Goal: Task Accomplishment & Management: Use online tool/utility

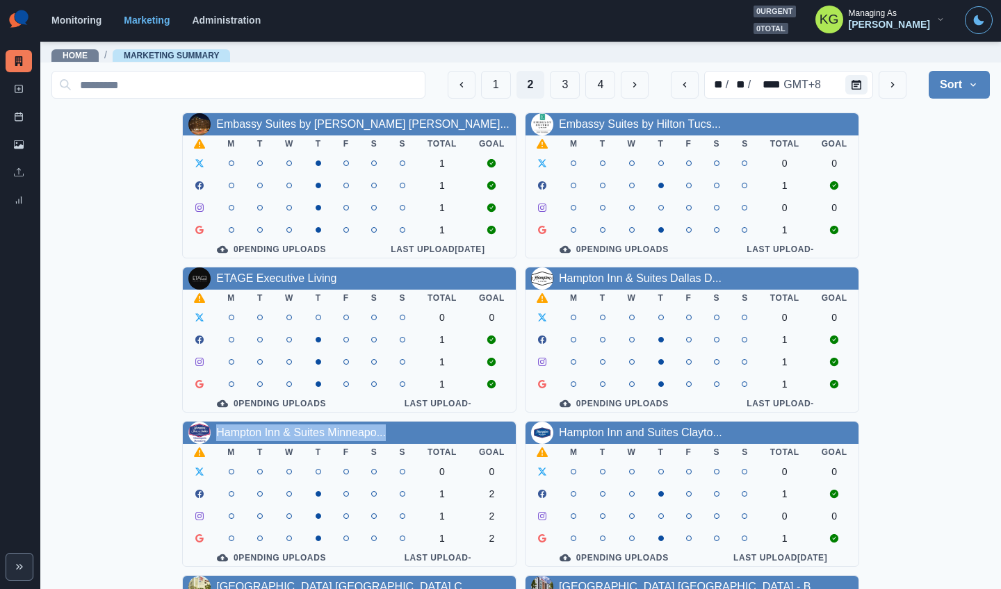
scroll to position [416, 0]
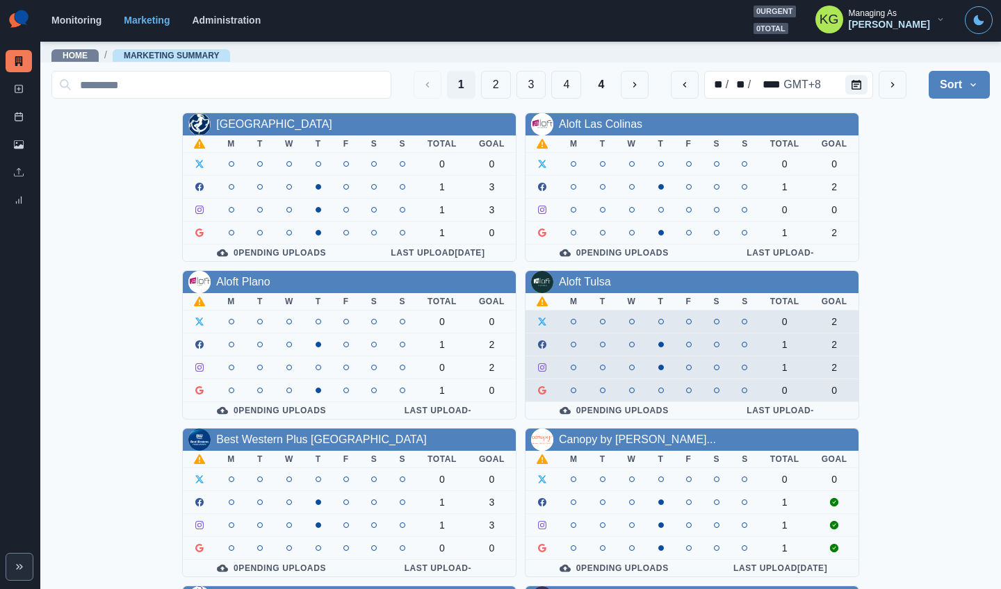
scroll to position [3, 0]
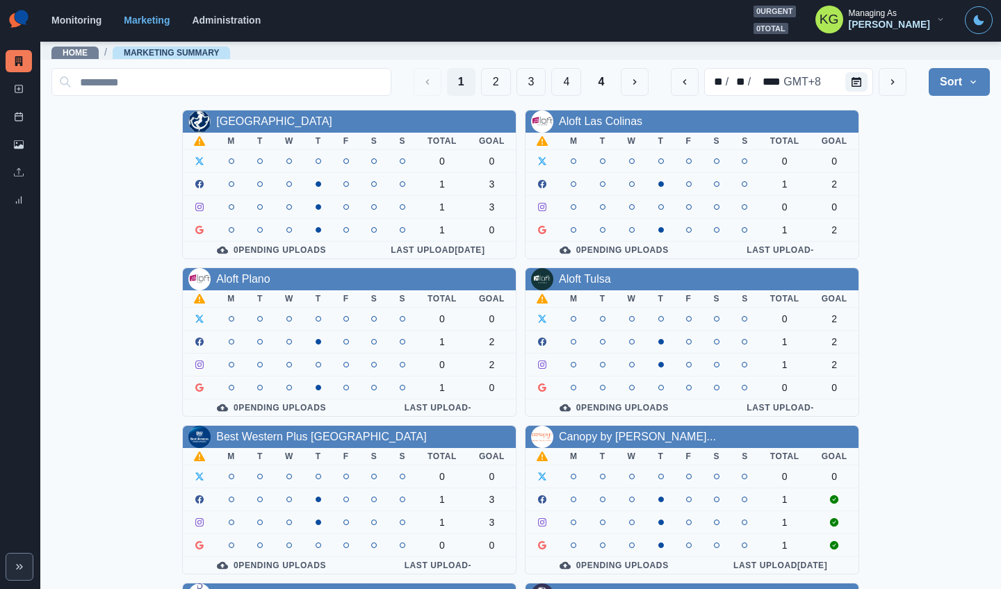
click at [500, 87] on div "1 2 3 4 4" at bounding box center [532, 82] width 236 height 28
click at [516, 86] on button "3" at bounding box center [531, 82] width 30 height 28
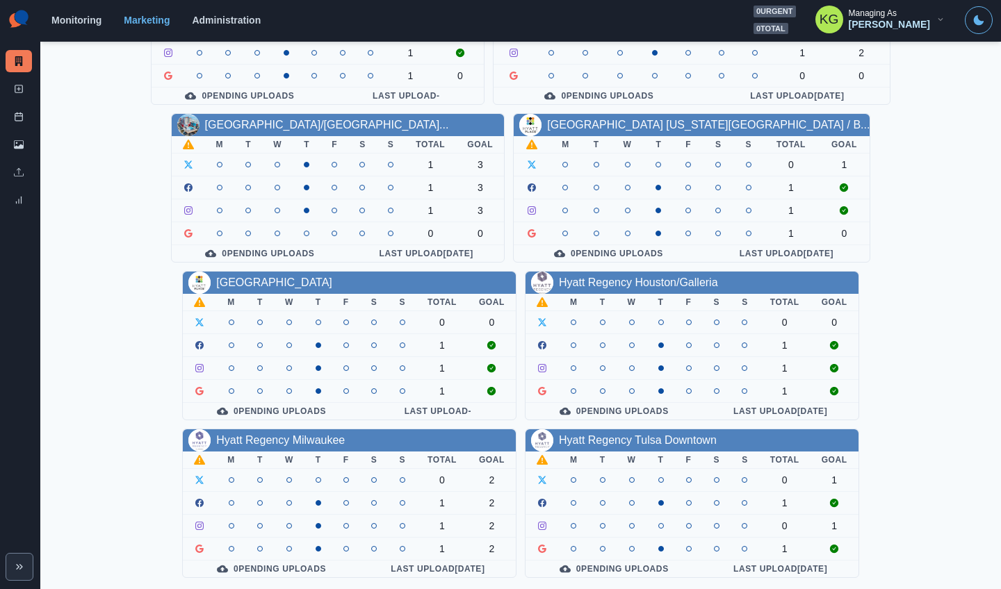
scroll to position [0, 0]
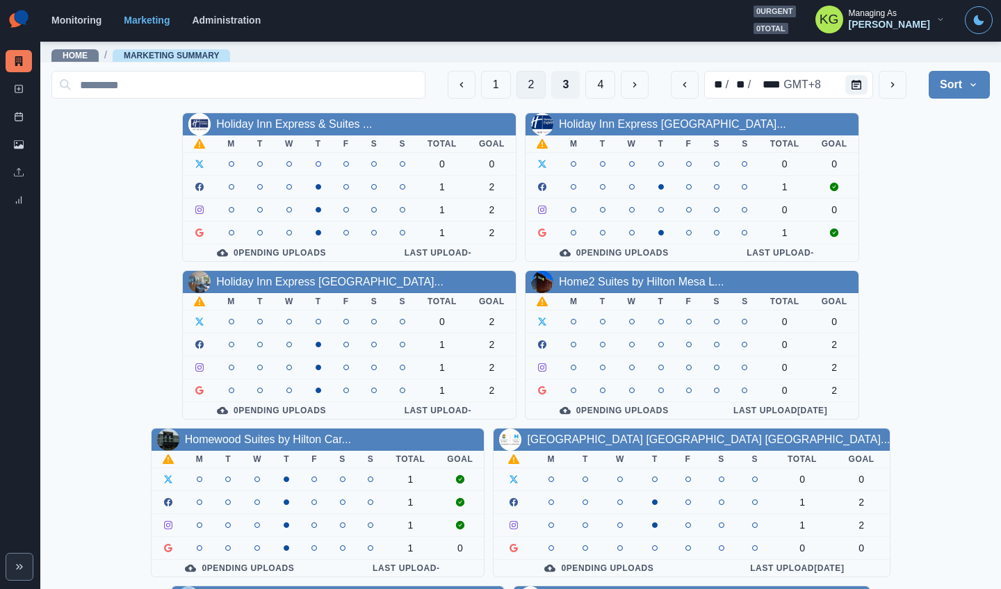
click at [516, 83] on button "2" at bounding box center [531, 85] width 30 height 28
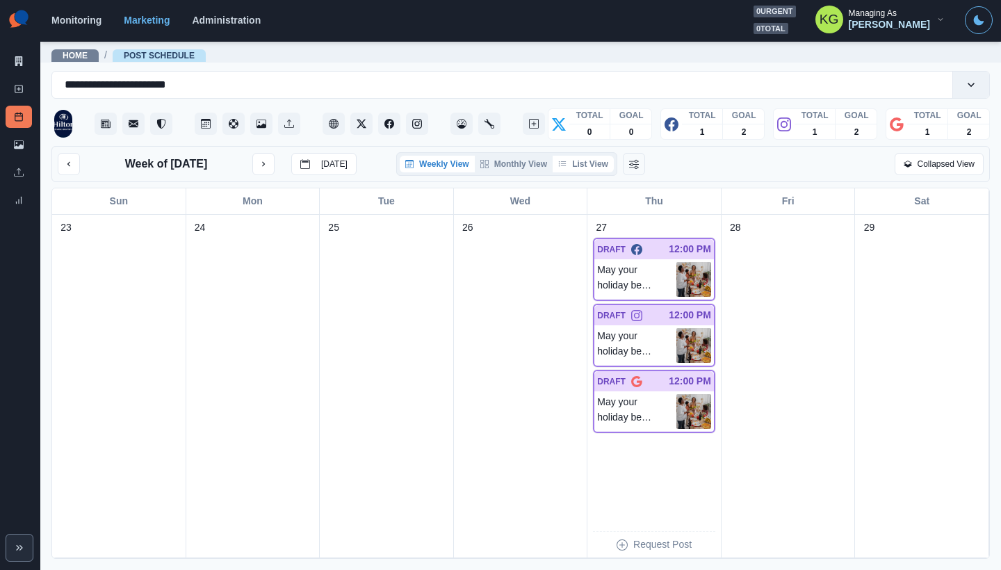
click at [582, 158] on button "List View" at bounding box center [583, 164] width 61 height 17
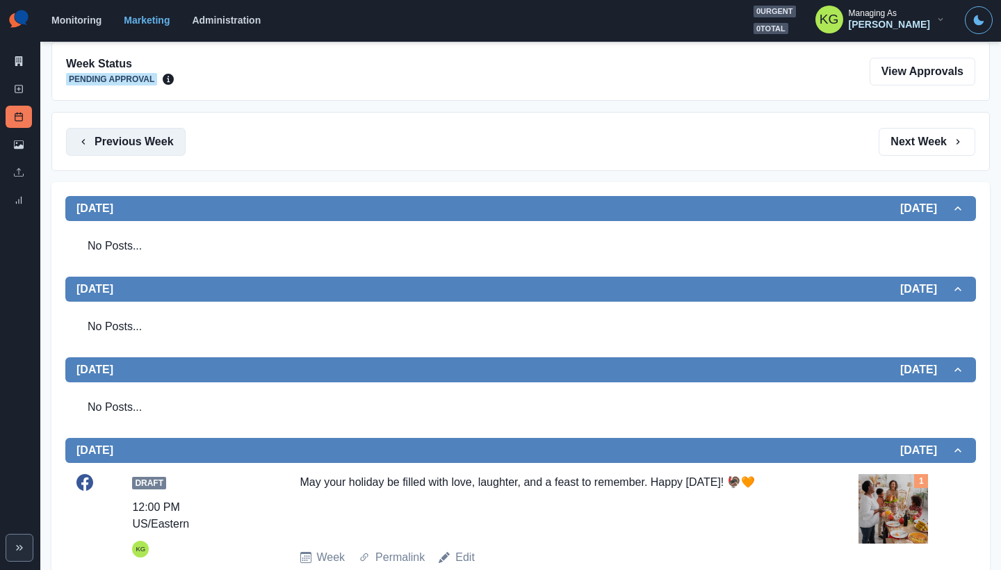
click at [129, 144] on button "Previous Week" at bounding box center [126, 142] width 120 height 28
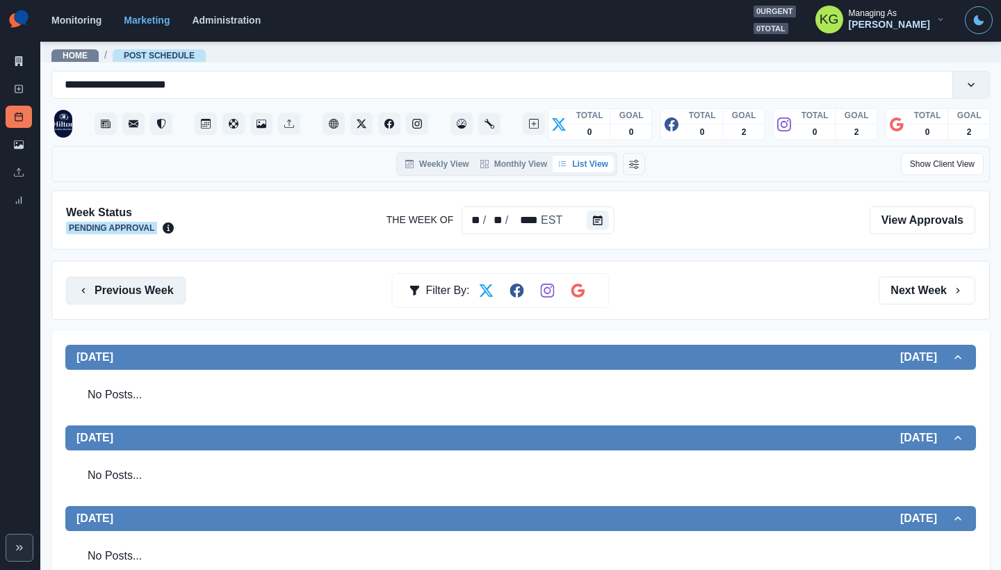
click at [129, 281] on button "Previous Week" at bounding box center [126, 291] width 120 height 28
click at [174, 278] on button "Previous Week" at bounding box center [126, 291] width 120 height 28
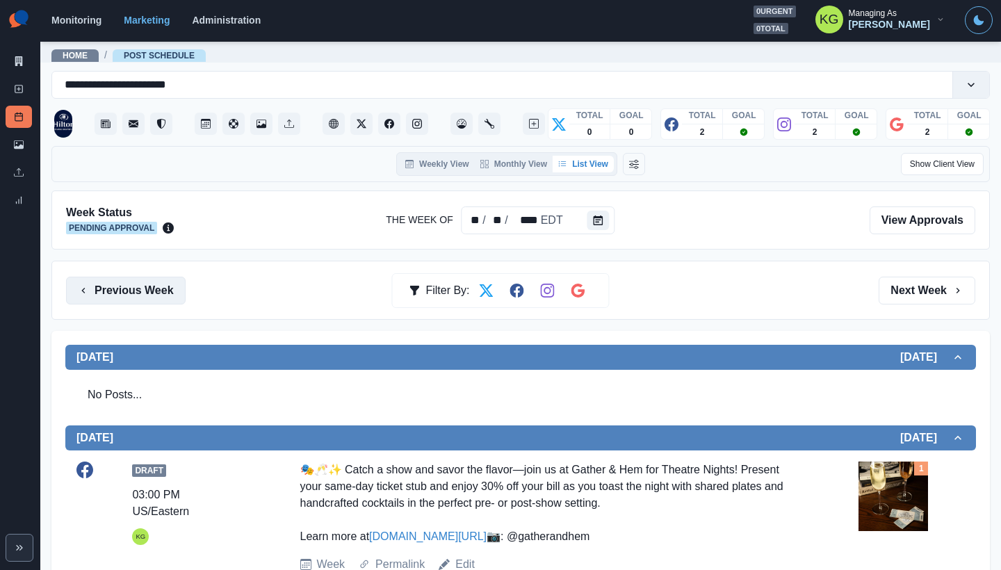
click at [116, 283] on button "Previous Week" at bounding box center [126, 291] width 120 height 28
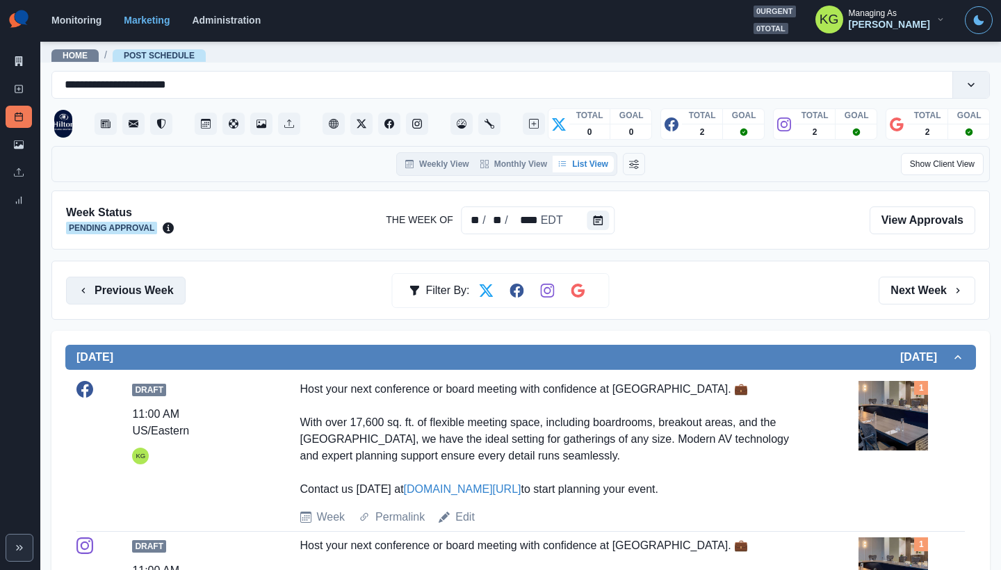
click at [140, 279] on button "Previous Week" at bounding box center [126, 291] width 120 height 28
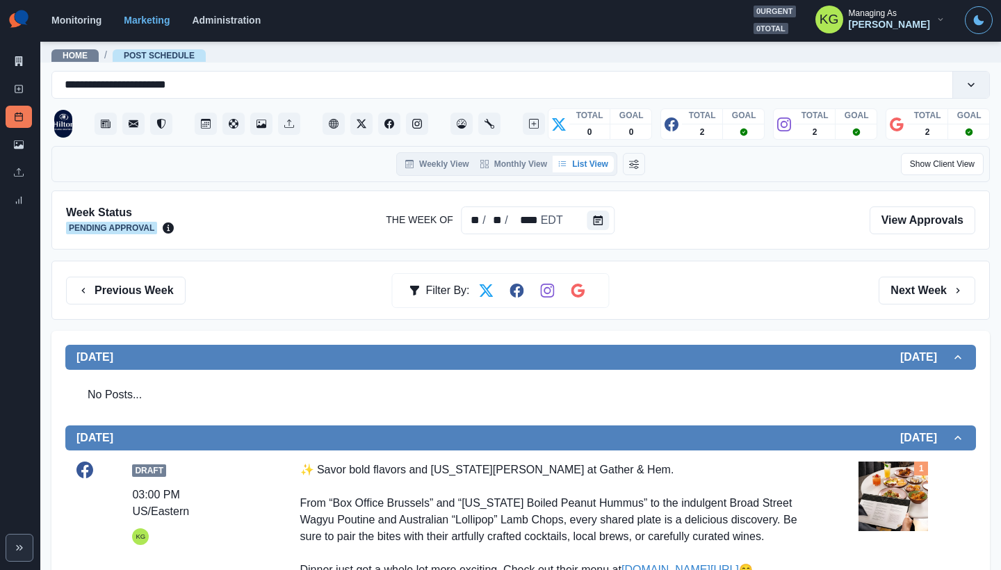
scroll to position [133, 0]
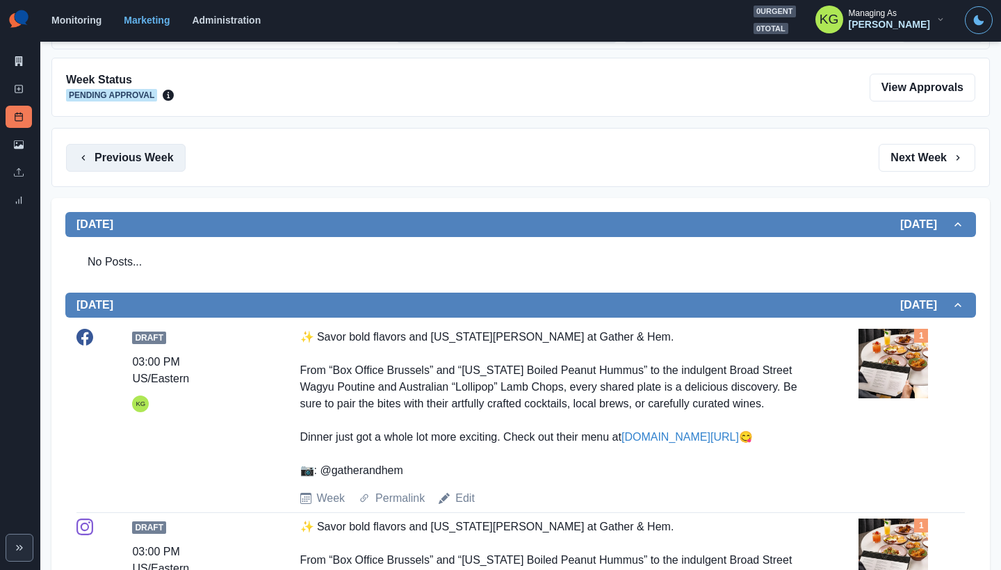
click at [154, 168] on button "Previous Week" at bounding box center [126, 158] width 120 height 28
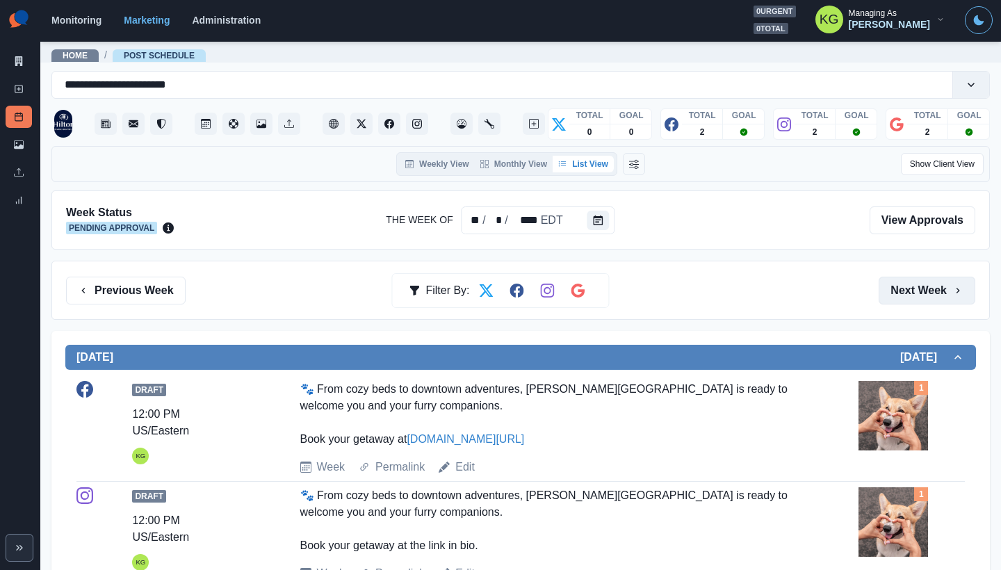
click at [928, 288] on button "Next Week" at bounding box center [926, 291] width 97 height 28
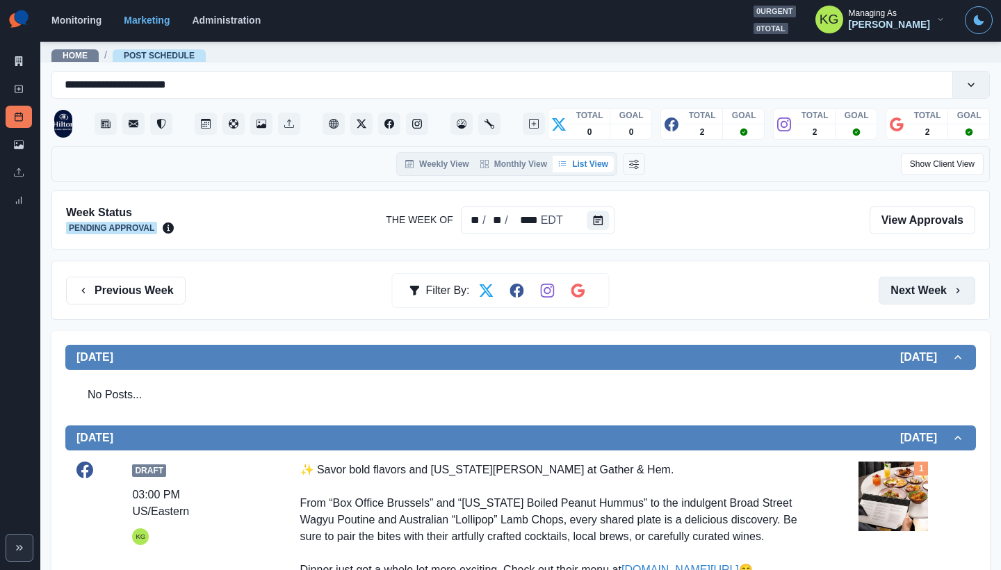
click at [928, 288] on button "Next Week" at bounding box center [926, 291] width 97 height 28
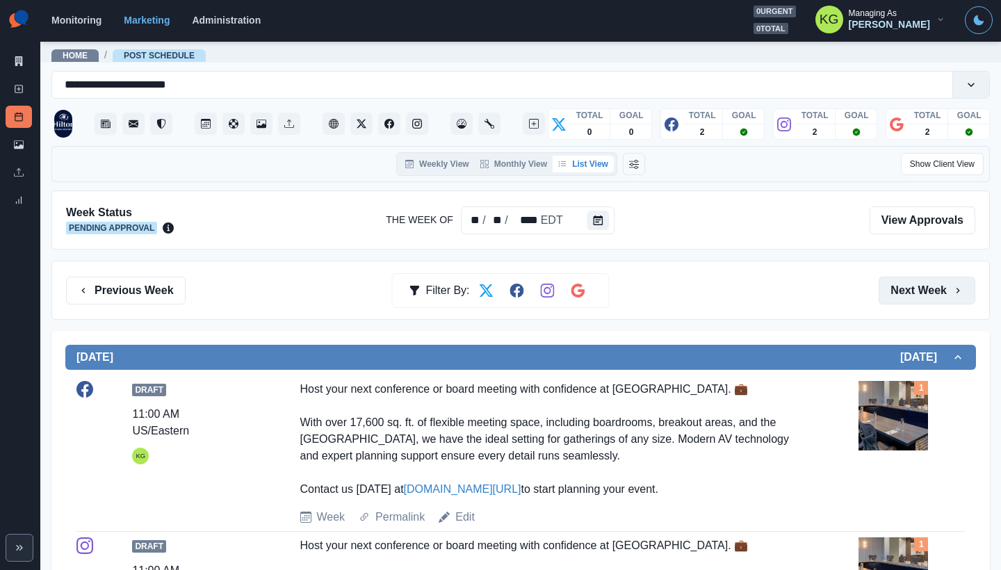
click at [928, 288] on button "Next Week" at bounding box center [926, 291] width 97 height 28
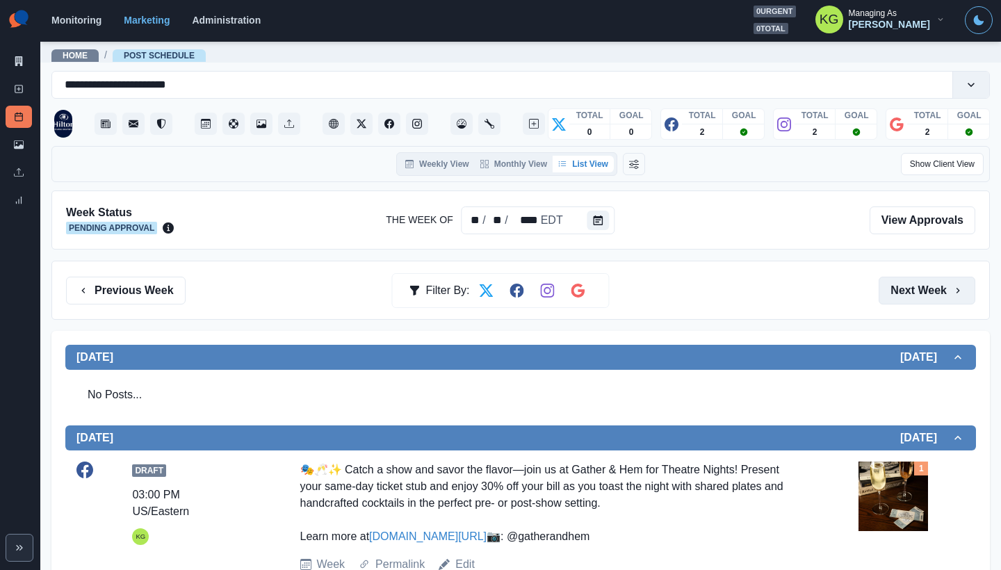
click at [928, 288] on button "Next Week" at bounding box center [926, 291] width 97 height 28
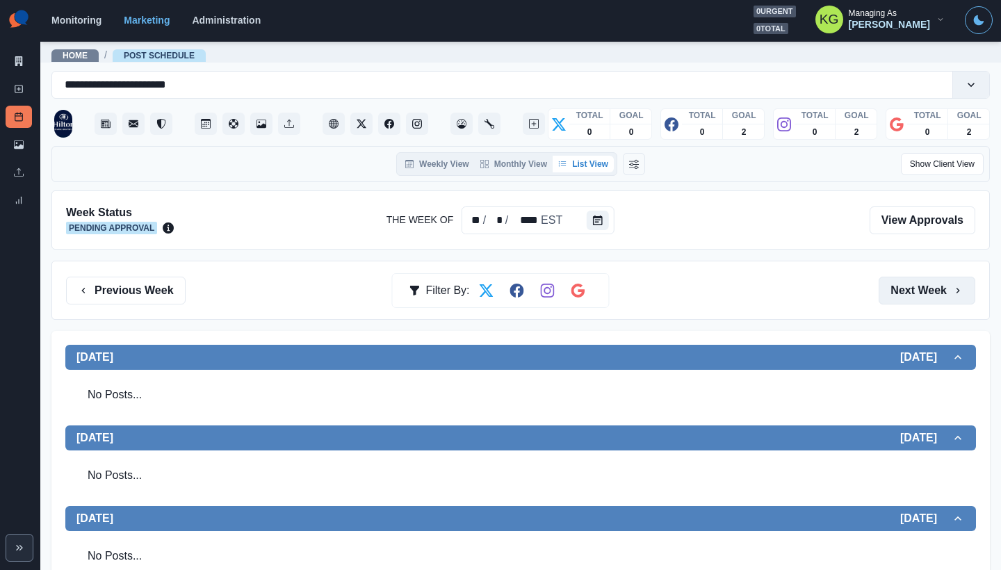
click at [928, 288] on button "Next Week" at bounding box center [926, 291] width 97 height 28
click at [166, 279] on button "Previous Week" at bounding box center [126, 291] width 120 height 28
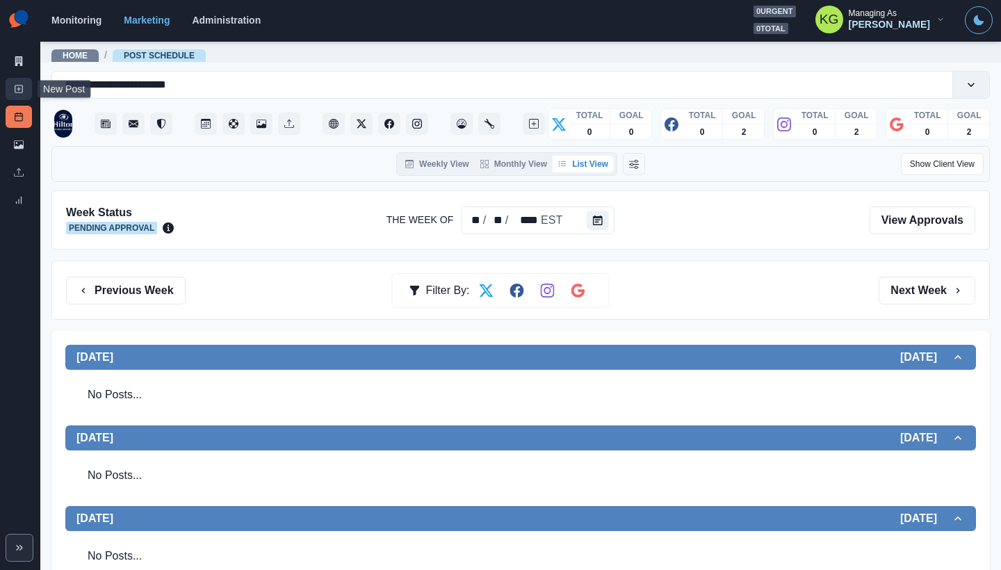
click at [16, 86] on icon at bounding box center [19, 89] width 10 height 10
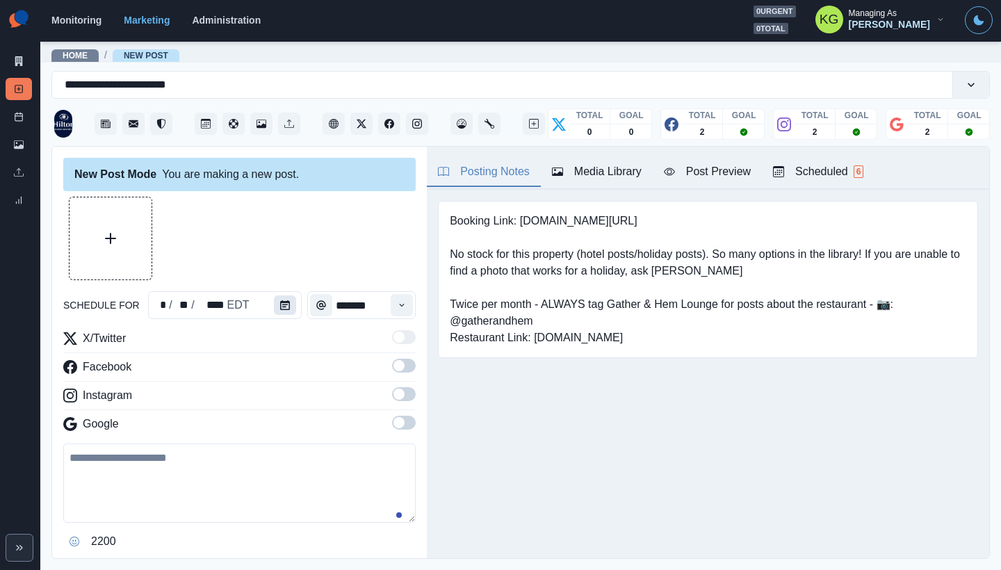
click at [285, 309] on icon "Calendar" at bounding box center [285, 305] width 10 height 10
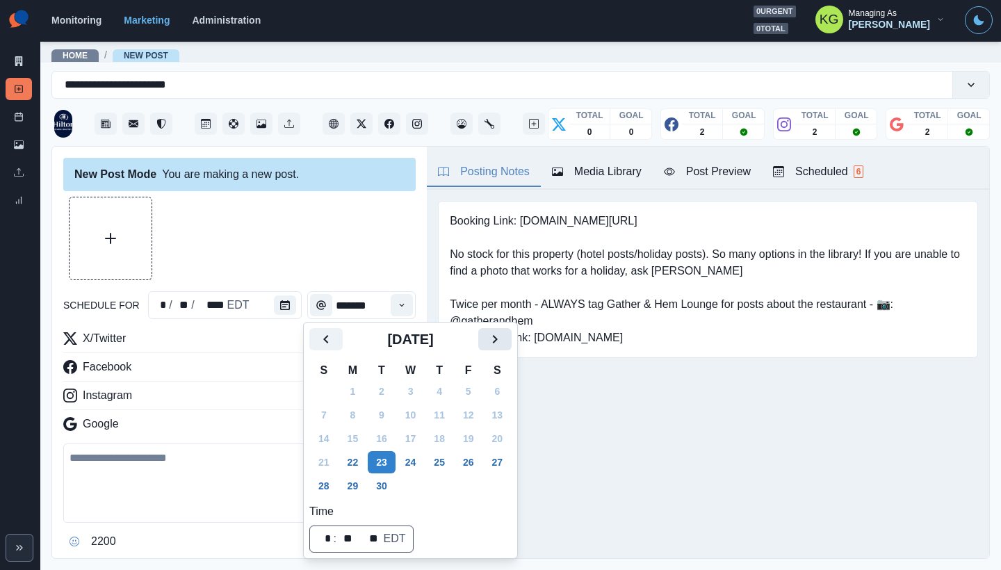
click at [495, 336] on button "Next" at bounding box center [494, 339] width 33 height 22
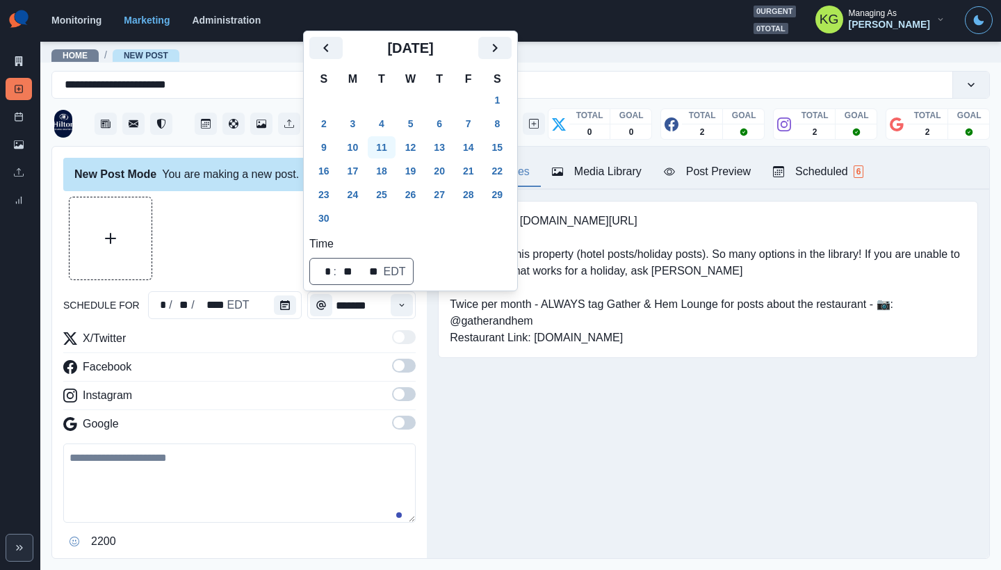
click at [386, 145] on button "11" at bounding box center [382, 147] width 28 height 22
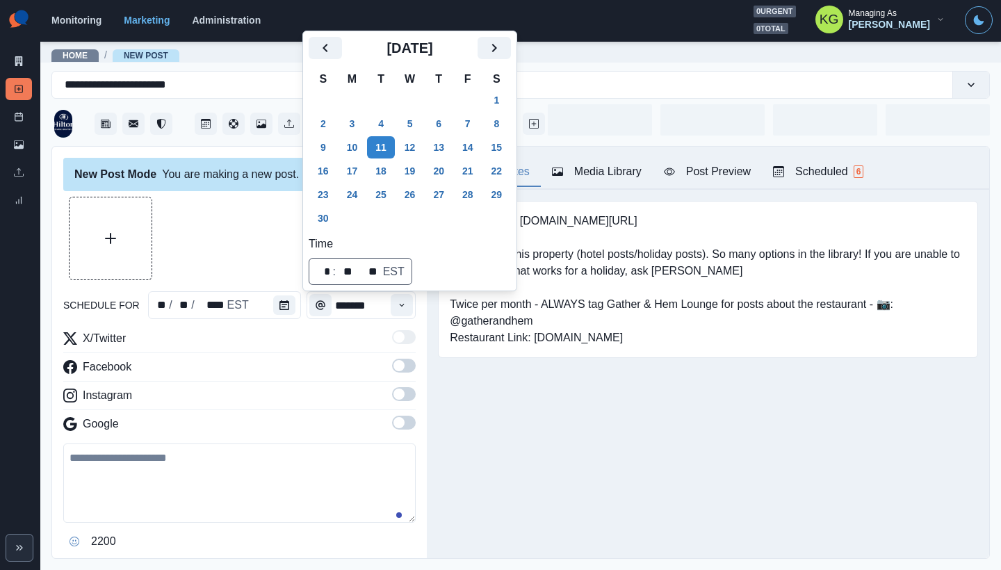
click at [193, 259] on div at bounding box center [239, 238] width 352 height 83
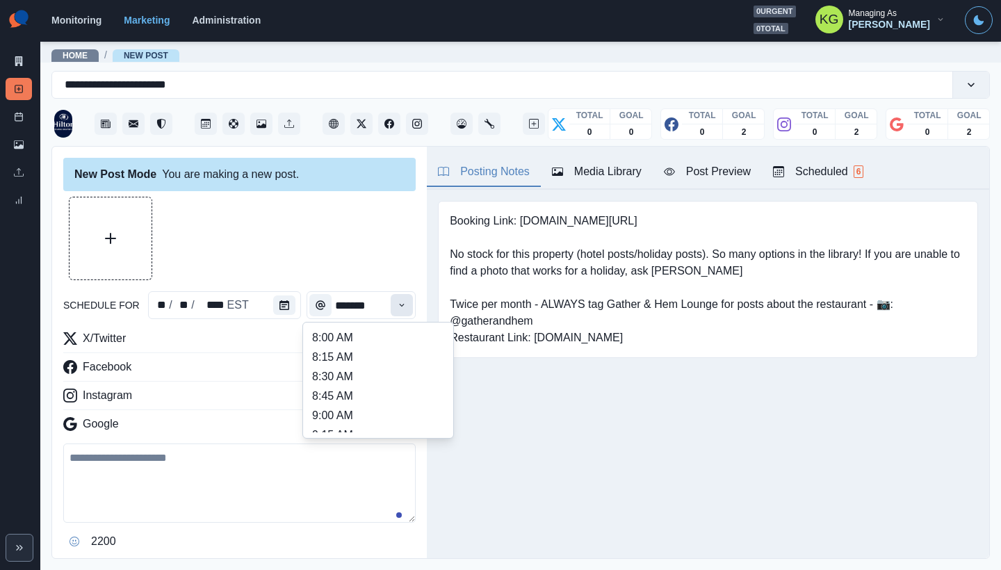
click at [398, 308] on button "Time" at bounding box center [402, 305] width 22 height 22
click at [356, 360] on li "12:00 PM" at bounding box center [378, 363] width 139 height 19
type input "********"
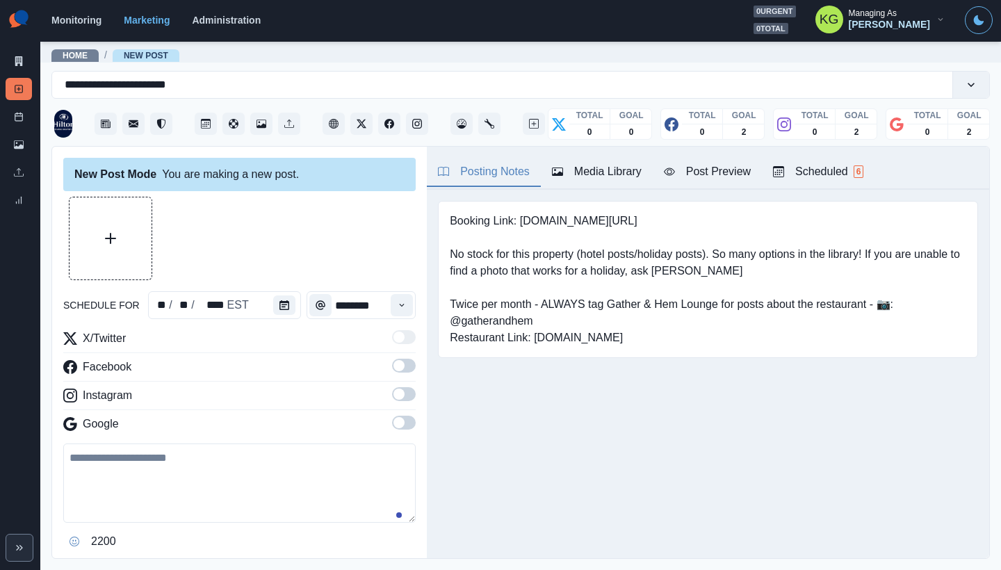
click at [393, 420] on span at bounding box center [398, 422] width 11 height 11
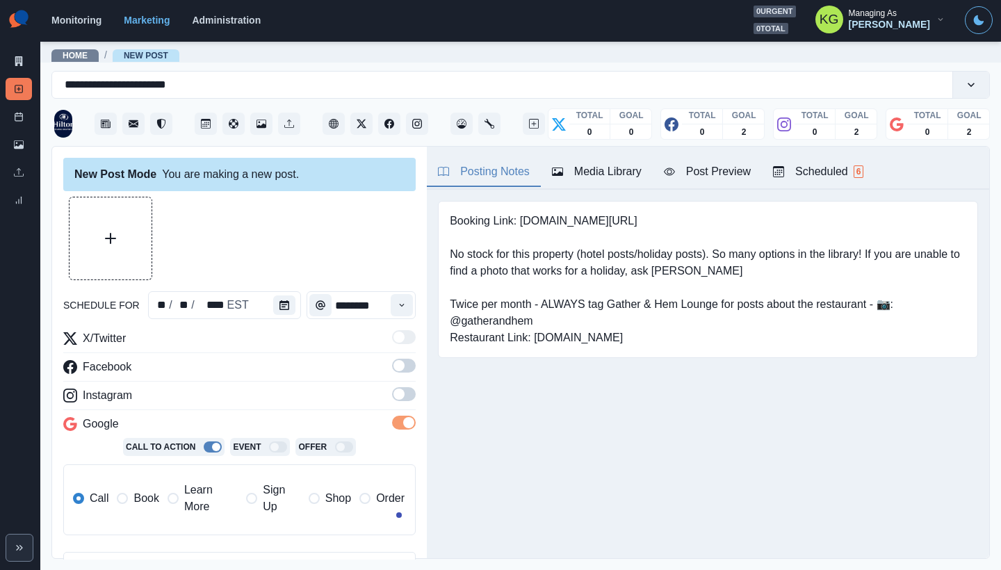
click at [394, 393] on span at bounding box center [398, 393] width 11 height 11
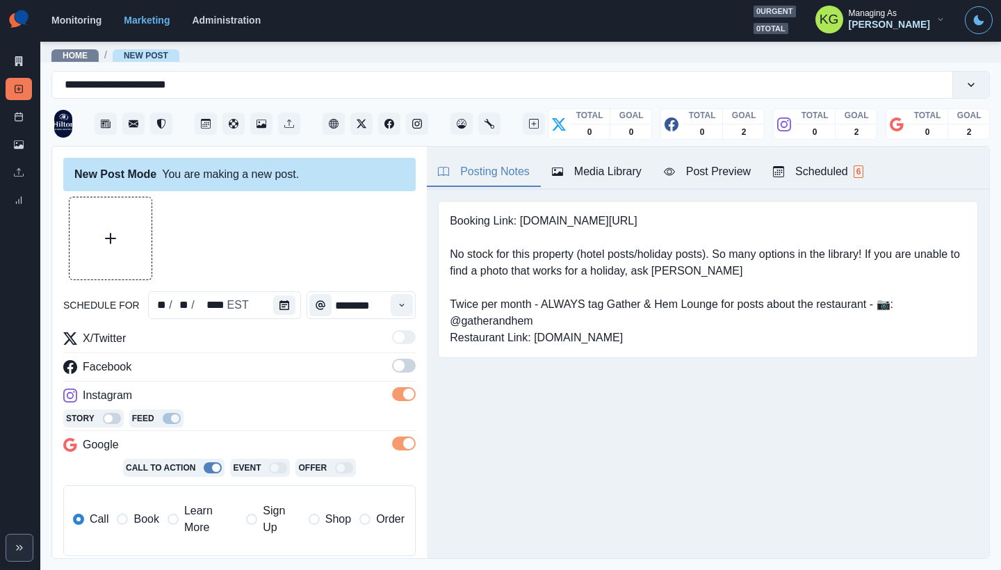
click at [393, 366] on span at bounding box center [398, 365] width 11 height 11
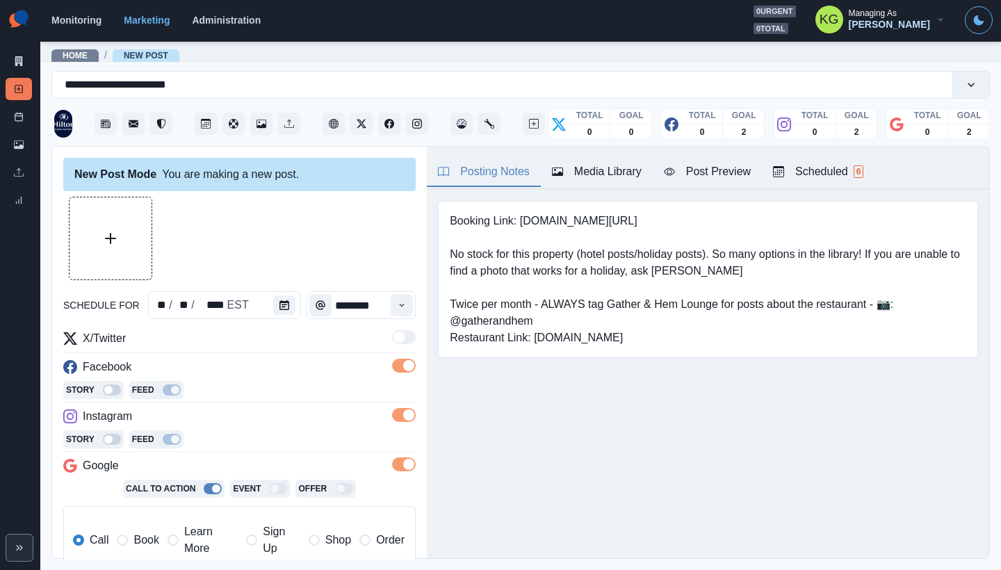
click at [190, 255] on div at bounding box center [239, 238] width 352 height 83
click at [118, 247] on button "Upload Media" at bounding box center [110, 238] width 82 height 82
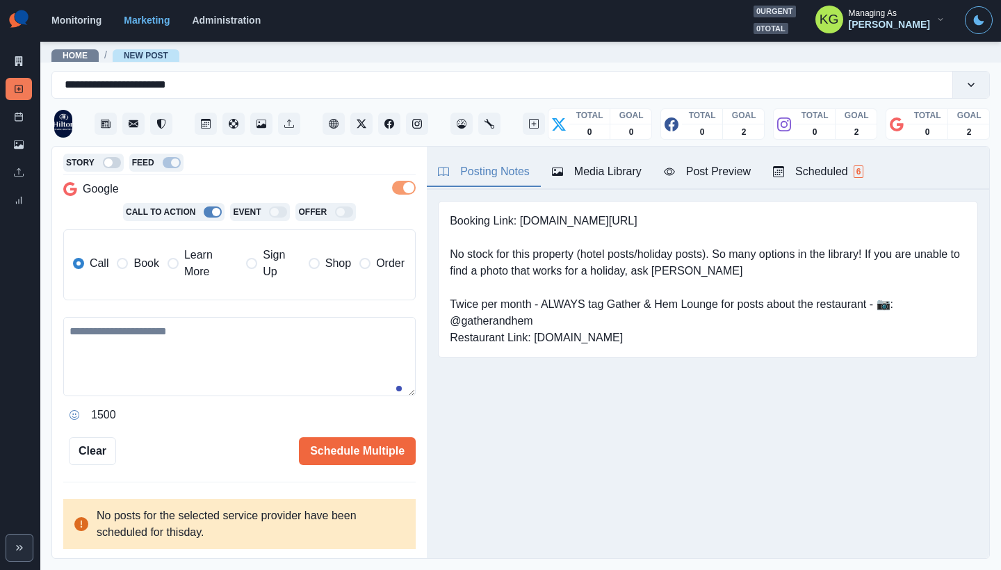
click at [144, 270] on span "Book" at bounding box center [145, 263] width 25 height 17
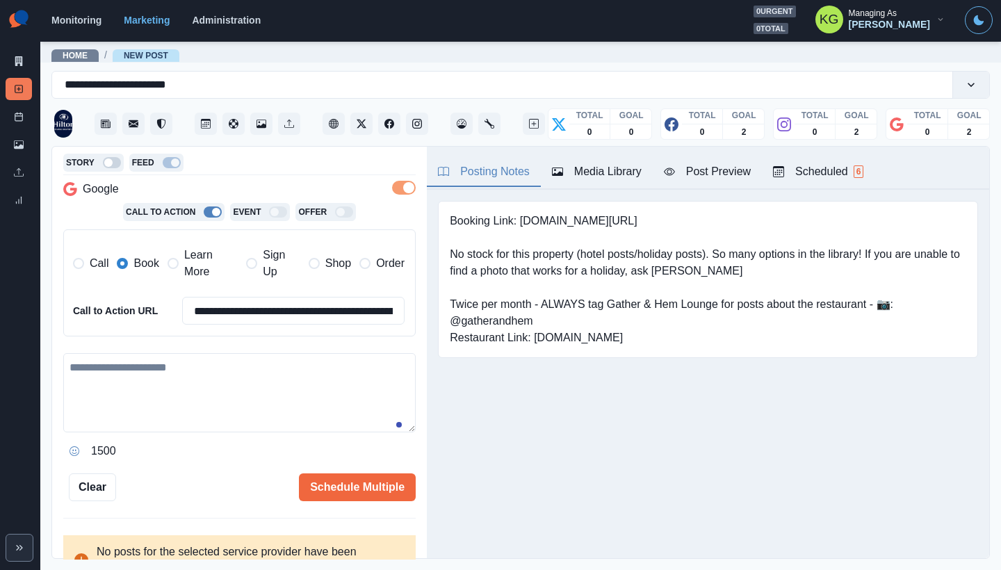
click at [195, 386] on textarea at bounding box center [239, 392] width 352 height 79
paste textarea "**********"
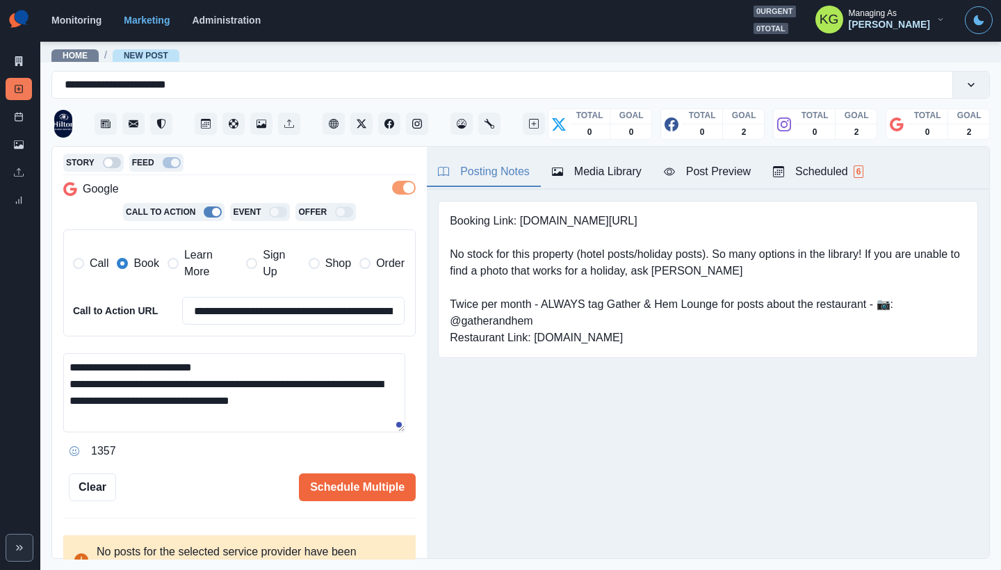
drag, startPoint x: 135, startPoint y: 366, endPoint x: 133, endPoint y: 376, distance: 10.6
click at [134, 366] on textarea "**********" at bounding box center [234, 392] width 342 height 79
click at [247, 369] on textarea "**********" at bounding box center [234, 392] width 342 height 79
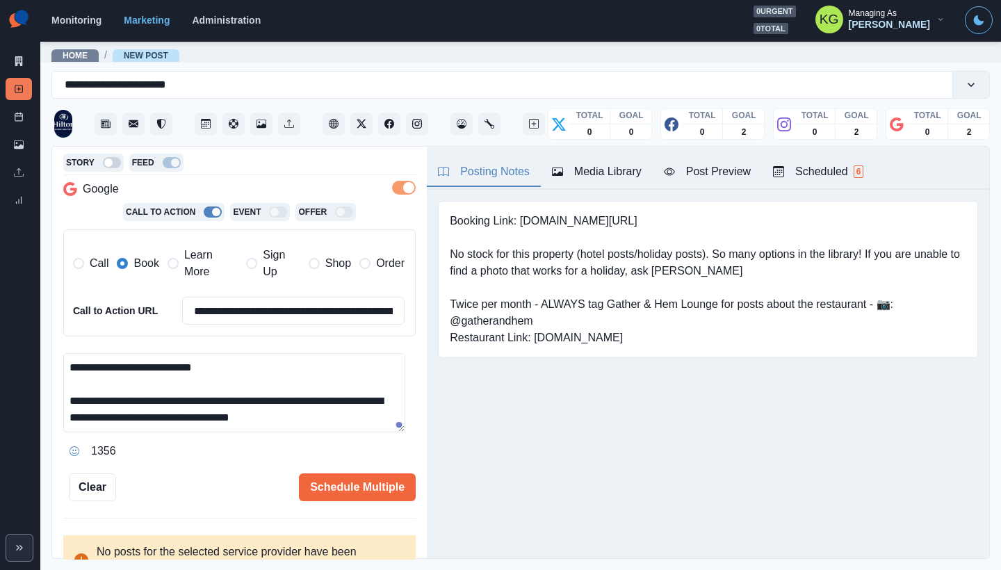
scroll to position [301, 0]
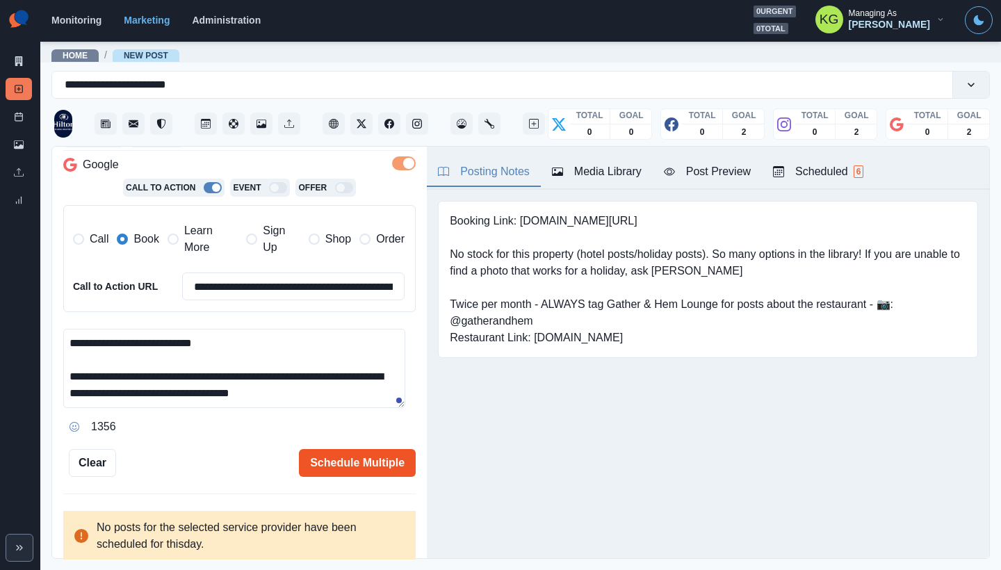
type textarea "**********"
click at [386, 466] on button "Schedule Multiple" at bounding box center [357, 463] width 117 height 28
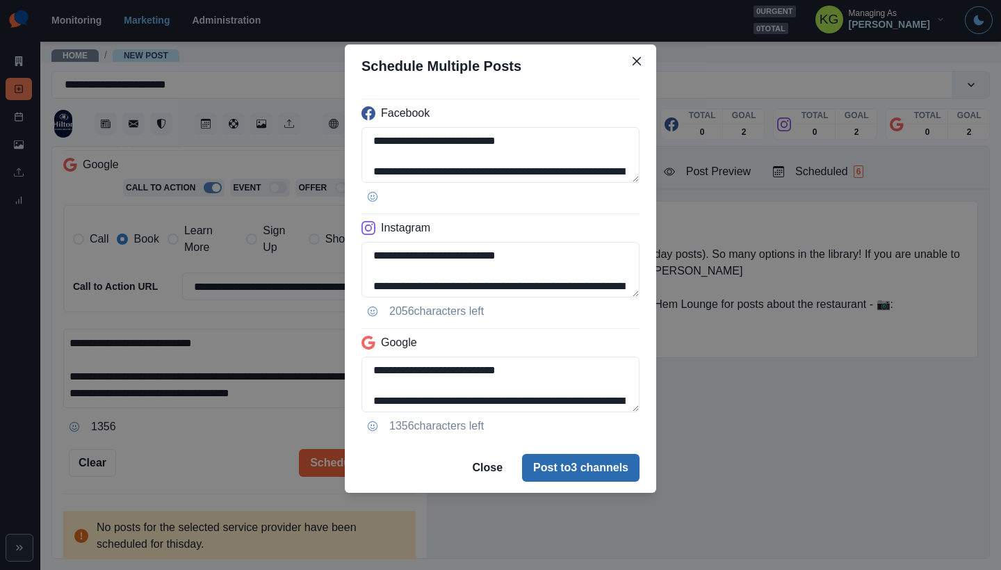
click at [594, 465] on button "Post to 3 channels" at bounding box center [580, 468] width 117 height 28
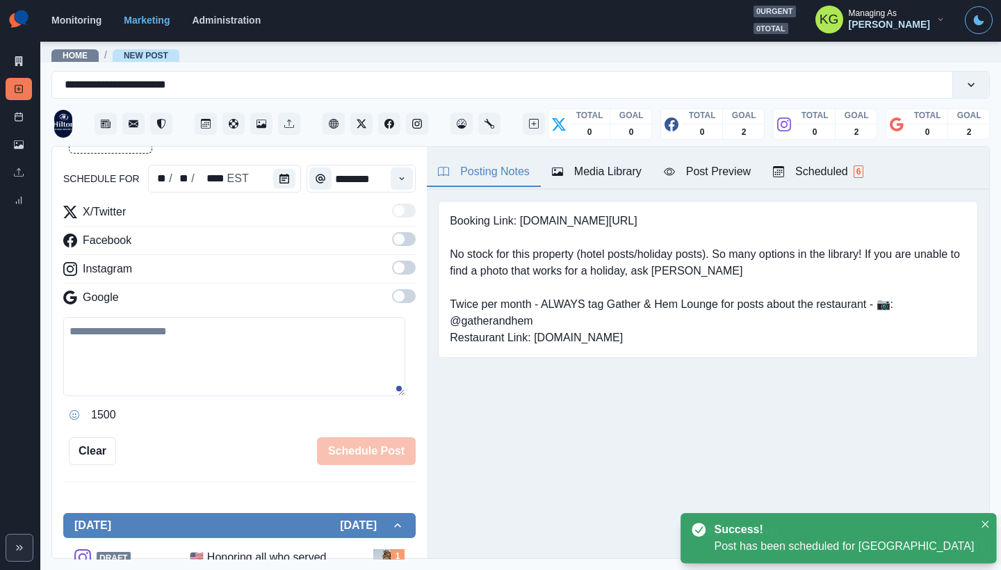
scroll to position [76, 0]
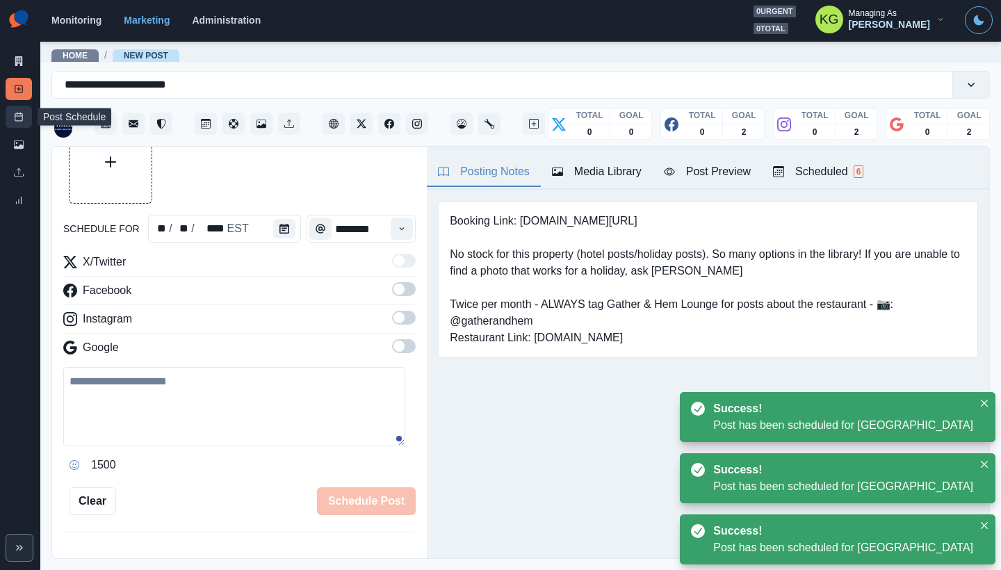
click at [20, 112] on icon at bounding box center [19, 117] width 10 height 10
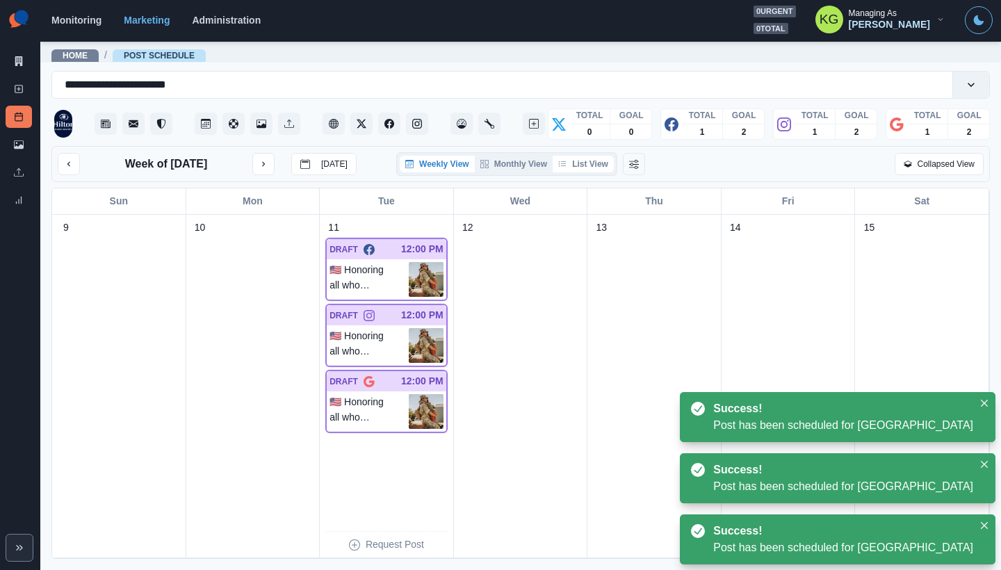
click at [598, 164] on button "List View" at bounding box center [583, 164] width 61 height 17
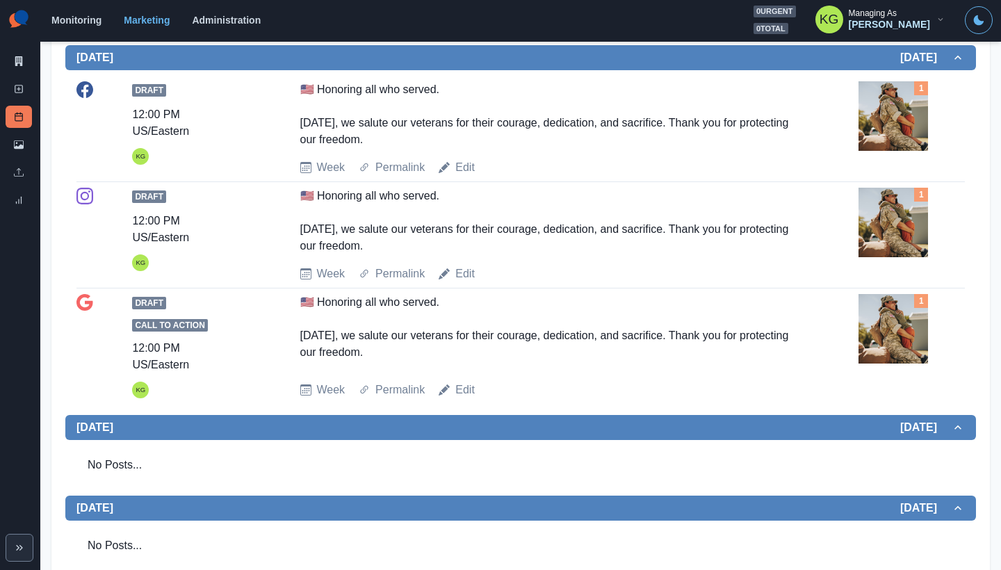
scroll to position [480, 0]
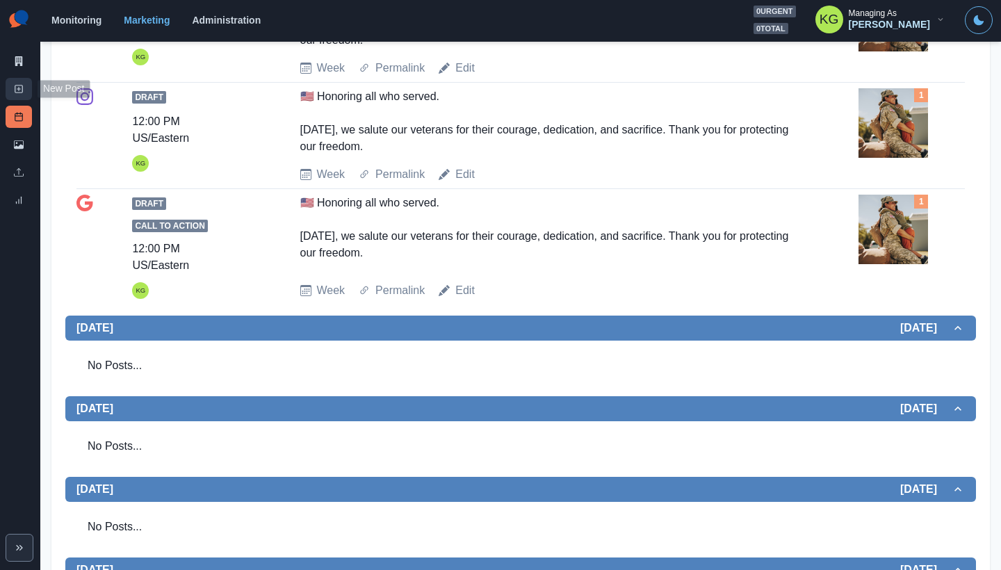
click at [17, 90] on icon at bounding box center [19, 89] width 10 height 10
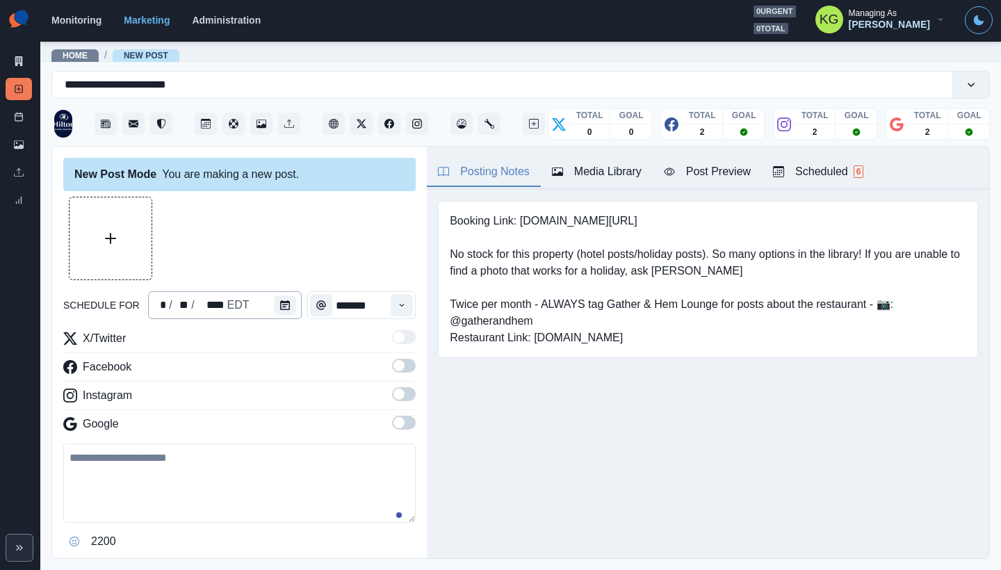
click at [265, 304] on div "* / ** / **** EDT" at bounding box center [225, 305] width 154 height 28
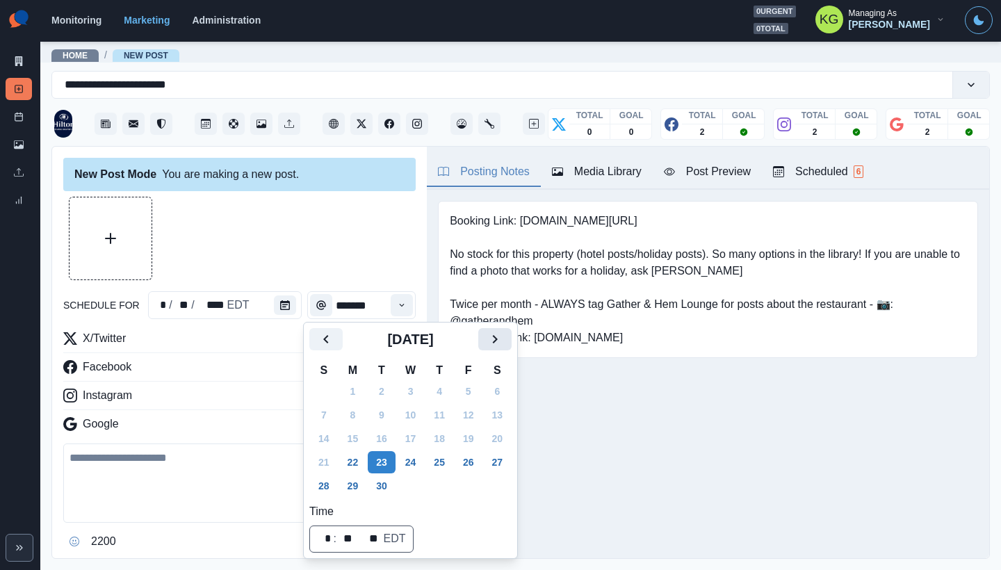
click at [503, 338] on icon "Next" at bounding box center [494, 339] width 17 height 17
click at [511, 339] on button "Next" at bounding box center [494, 339] width 33 height 22
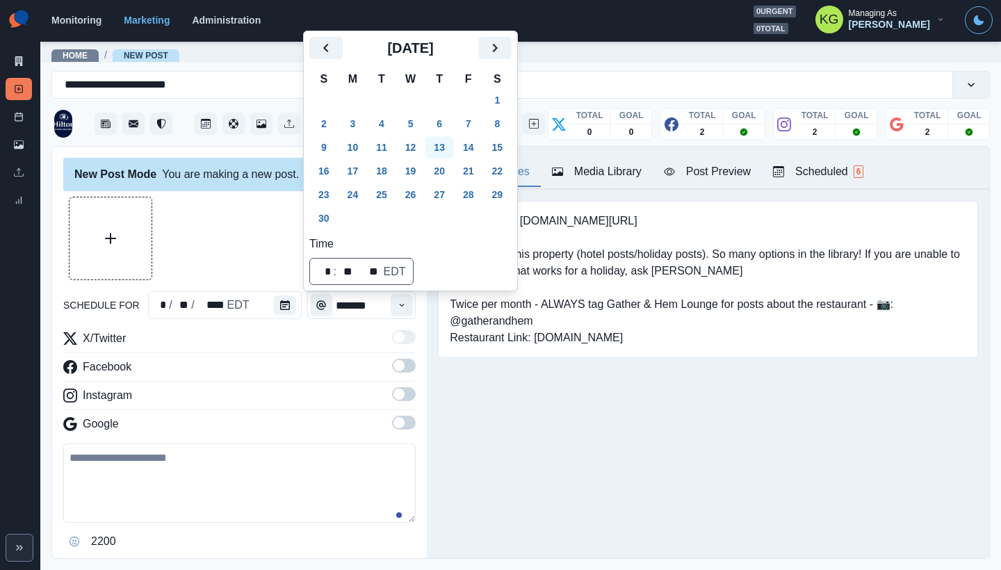
click at [448, 145] on button "13" at bounding box center [439, 147] width 28 height 22
click at [283, 248] on div at bounding box center [239, 238] width 352 height 83
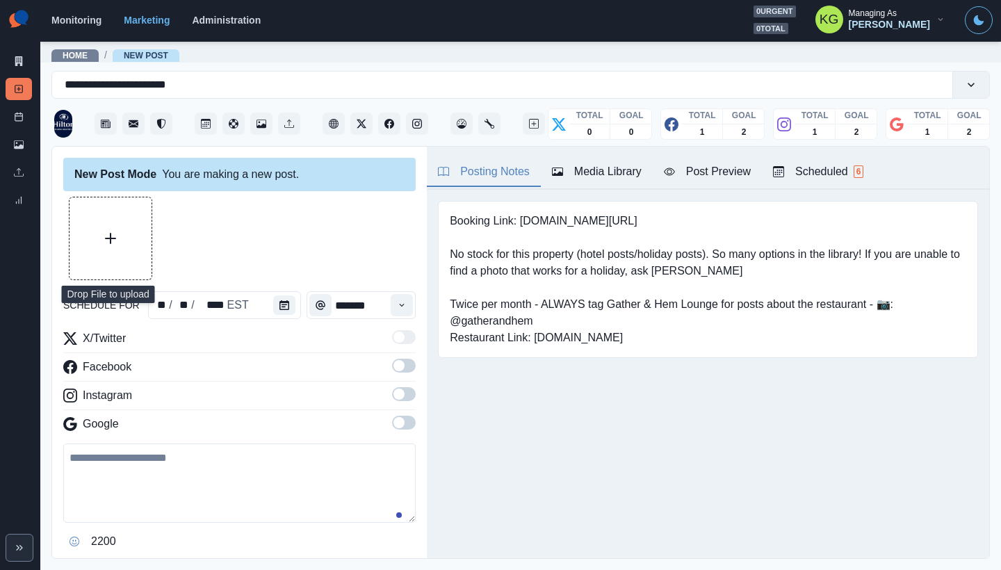
click at [403, 316] on div "Time" at bounding box center [402, 305] width 28 height 28
click at [398, 310] on button "Time" at bounding box center [402, 305] width 22 height 22
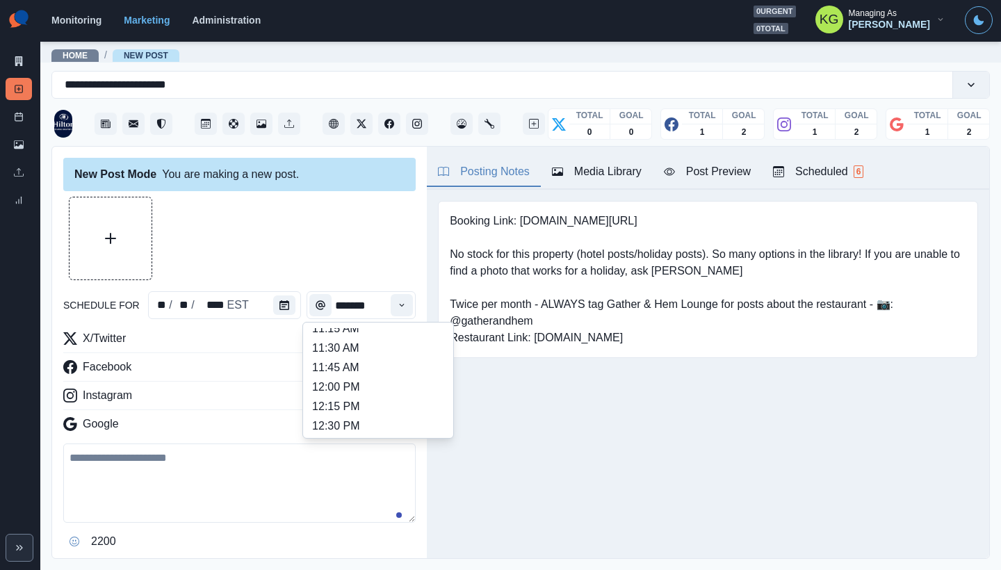
scroll to position [262, 0]
click at [337, 388] on li "12:00 PM" at bounding box center [378, 386] width 139 height 19
type input "********"
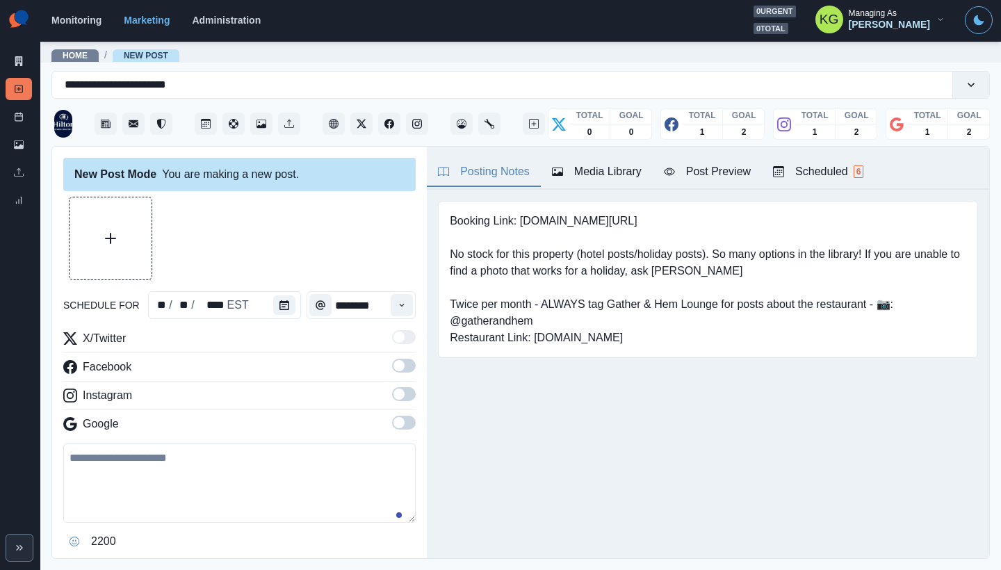
click at [393, 424] on span at bounding box center [398, 422] width 11 height 11
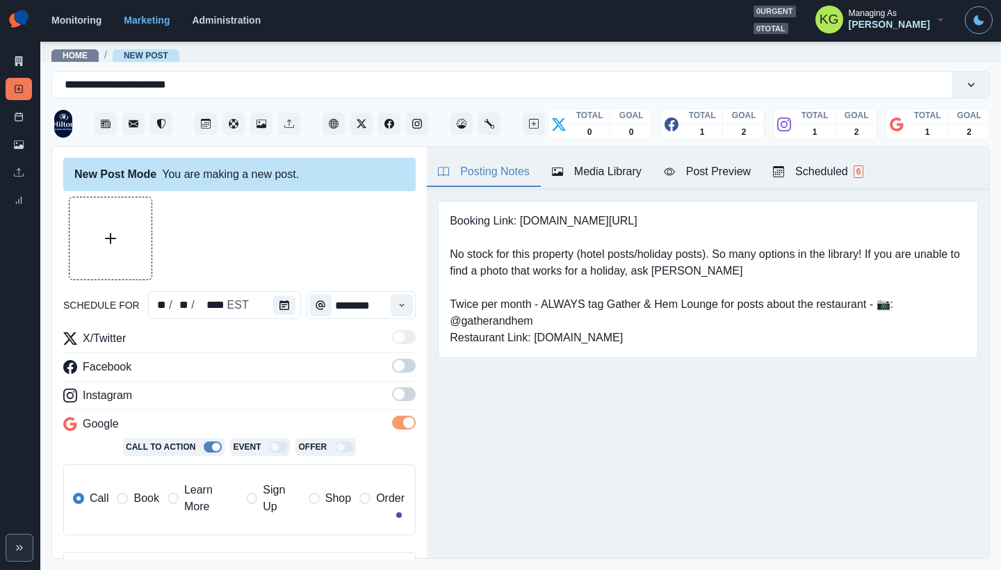
click at [393, 392] on span at bounding box center [398, 393] width 11 height 11
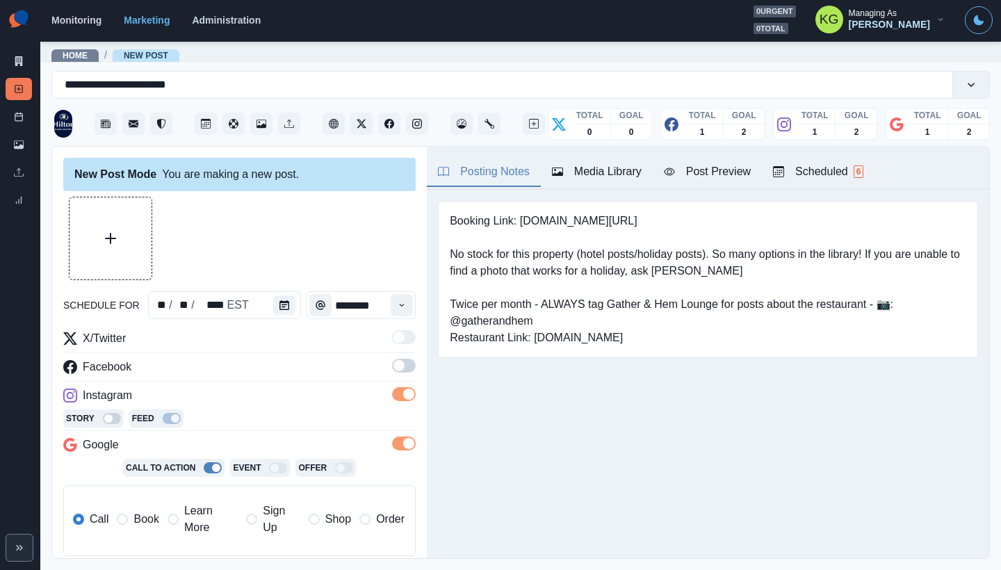
drag, startPoint x: 392, startPoint y: 358, endPoint x: 416, endPoint y: 350, distance: 25.7
click at [393, 358] on div "X/Twitter Facebook Instagram Story Feed Google Call To Action Event Offer Call …" at bounding box center [239, 448] width 352 height 237
click at [400, 362] on span at bounding box center [404, 366] width 24 height 14
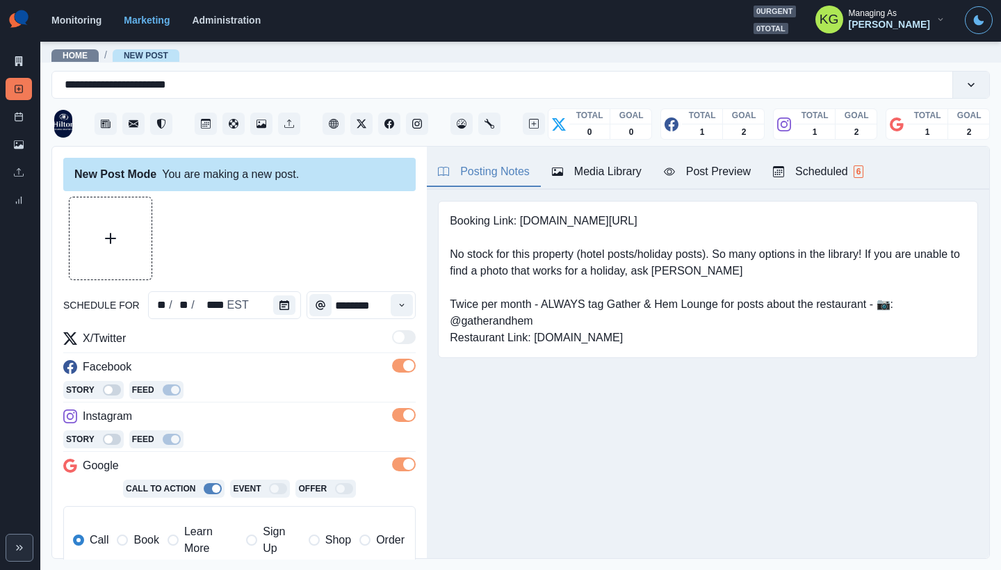
click at [607, 161] on button "Media Library" at bounding box center [597, 172] width 112 height 29
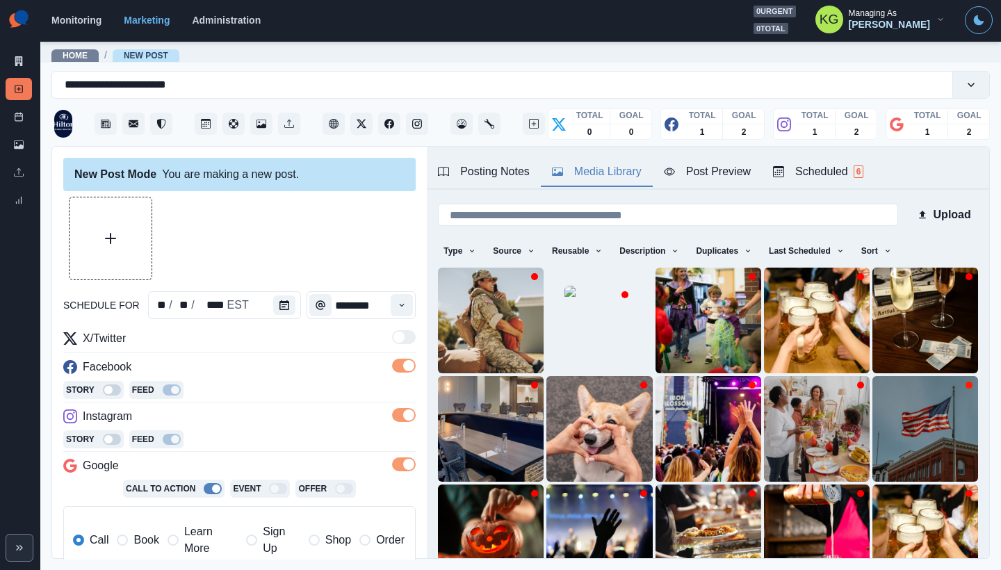
scroll to position [111, 0]
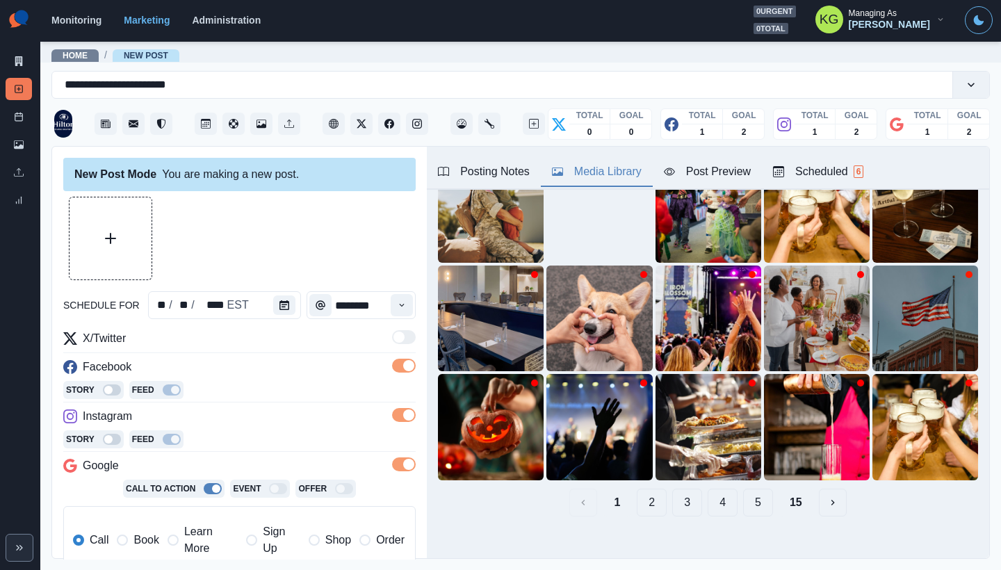
click at [785, 489] on button "15" at bounding box center [795, 503] width 35 height 28
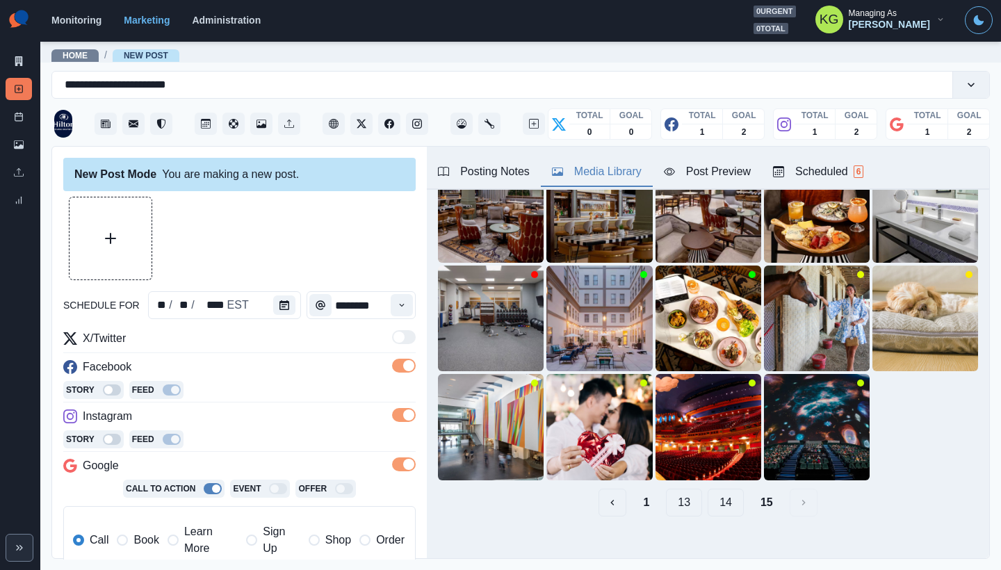
click at [722, 493] on button "14" at bounding box center [725, 503] width 36 height 28
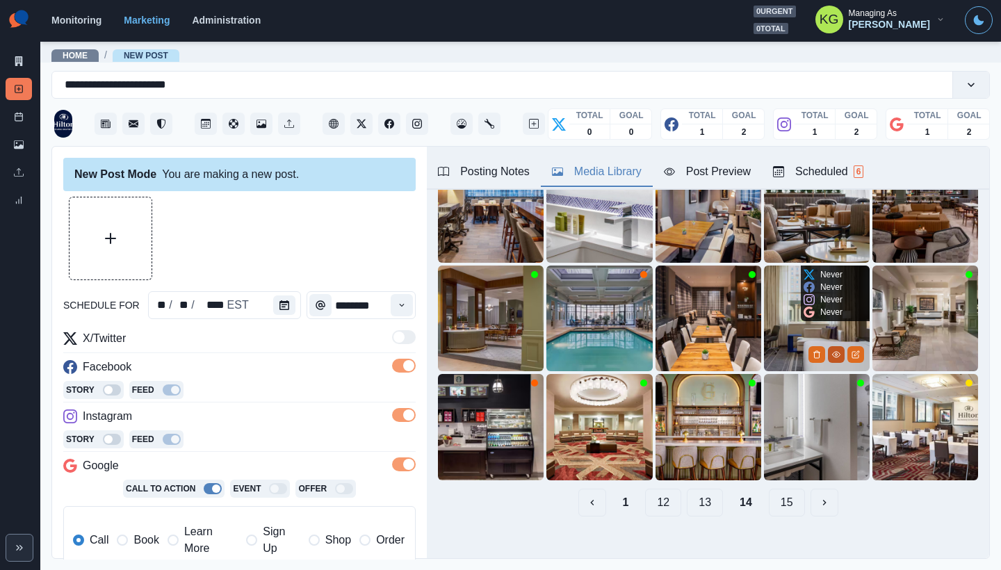
click at [832, 350] on icon "View Media" at bounding box center [836, 354] width 8 height 8
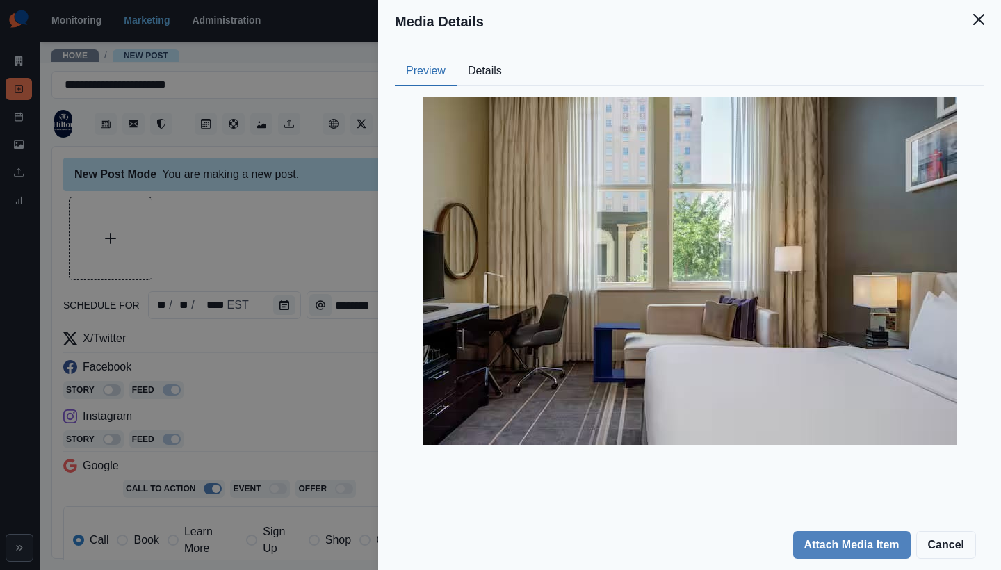
click at [228, 296] on div "Media Details Preview Details Our Description k1ecc-king-executive-floor-oversi…" at bounding box center [500, 285] width 1001 height 570
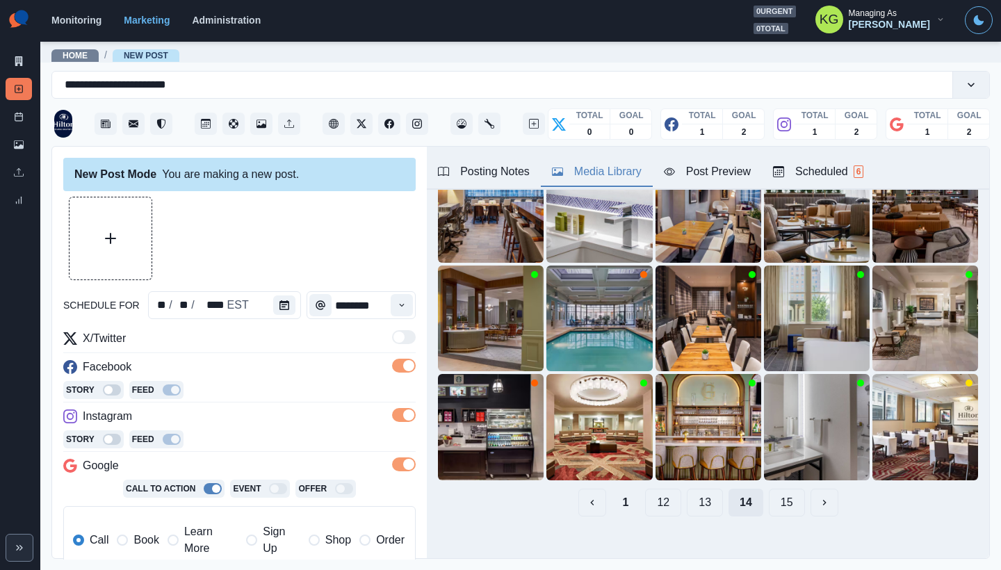
click at [728, 497] on button "14" at bounding box center [745, 503] width 35 height 28
click at [698, 489] on button "13" at bounding box center [705, 503] width 36 height 28
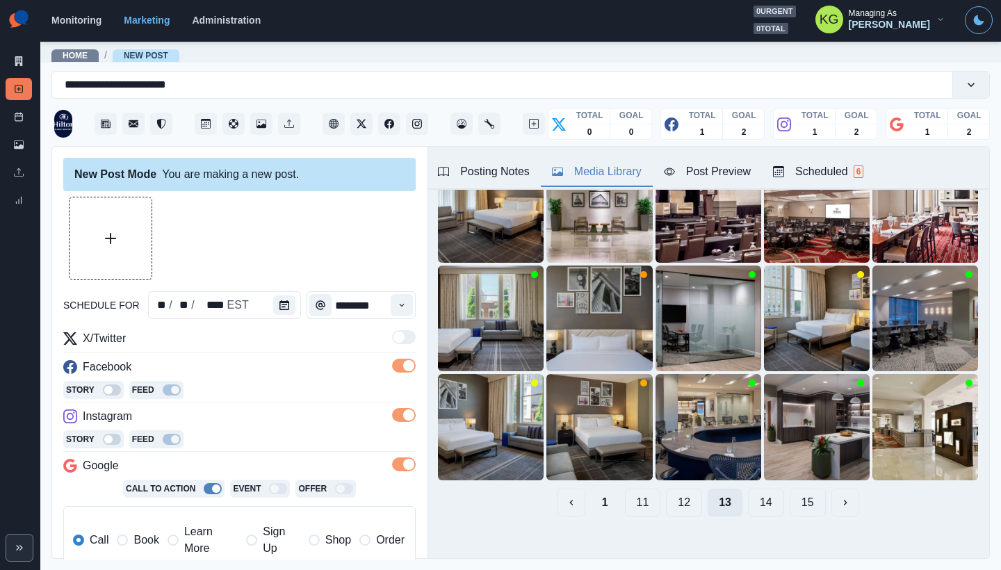
scroll to position [14, 0]
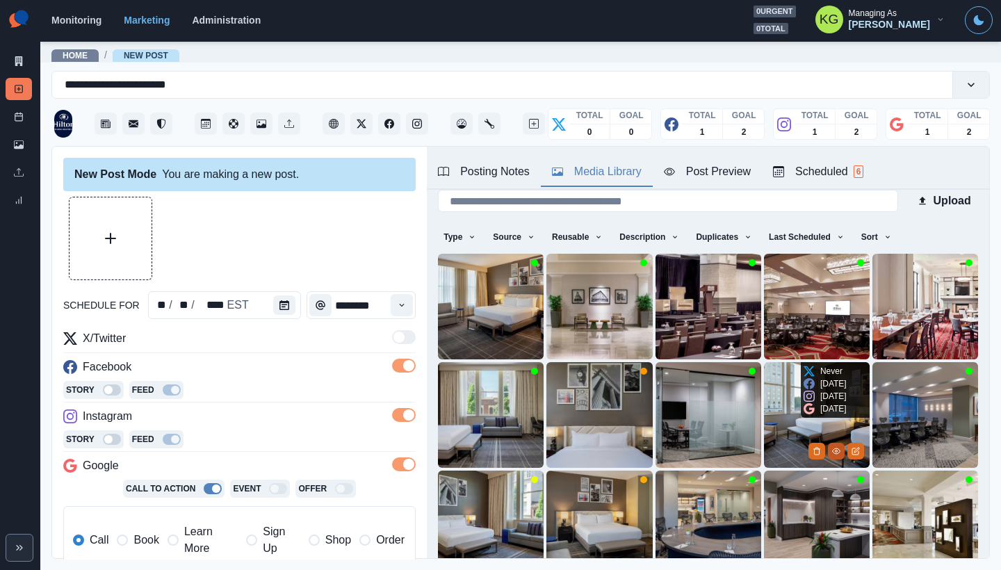
click at [828, 443] on button "View Media" at bounding box center [836, 451] width 17 height 17
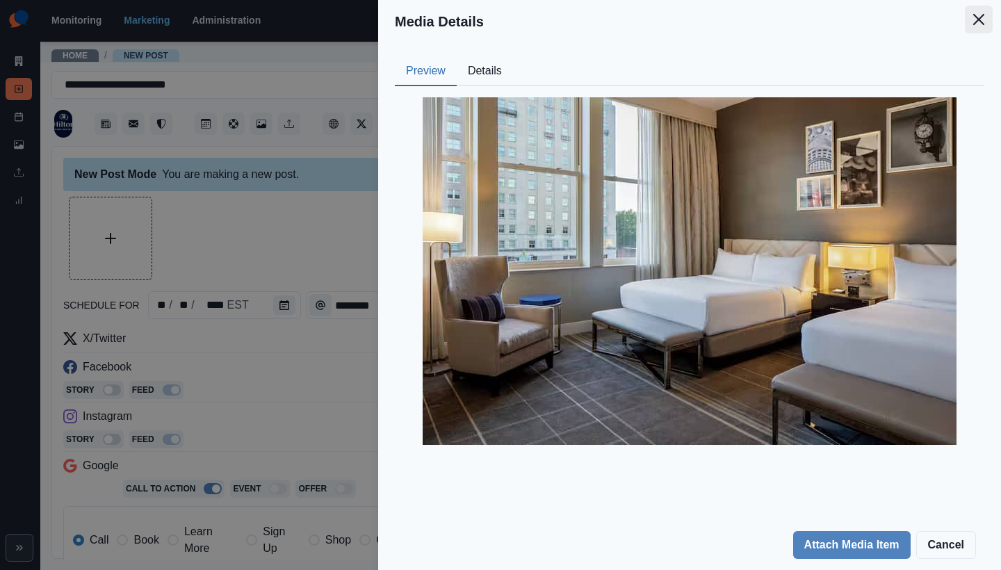
click at [975, 27] on button "Close" at bounding box center [979, 20] width 28 height 28
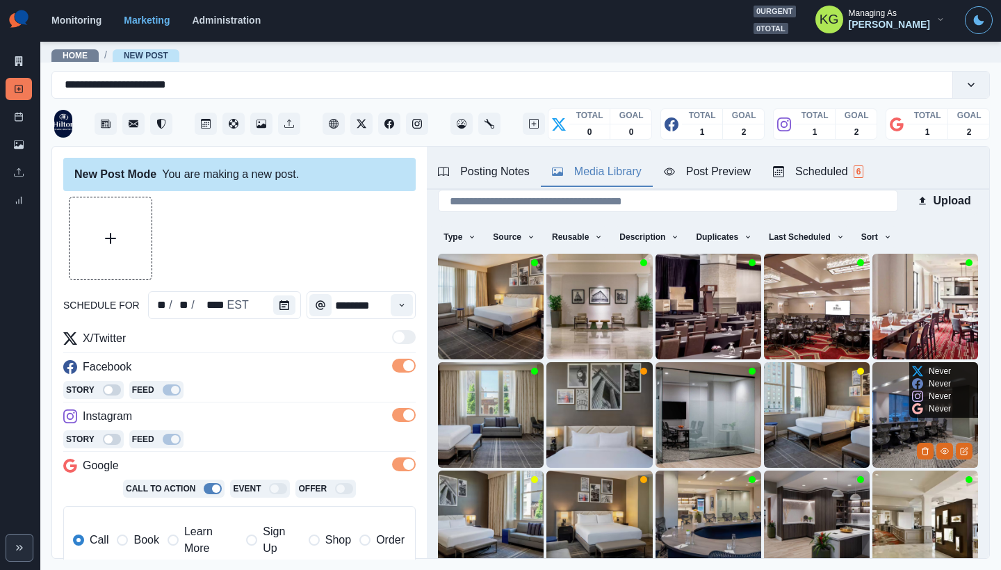
scroll to position [43, 0]
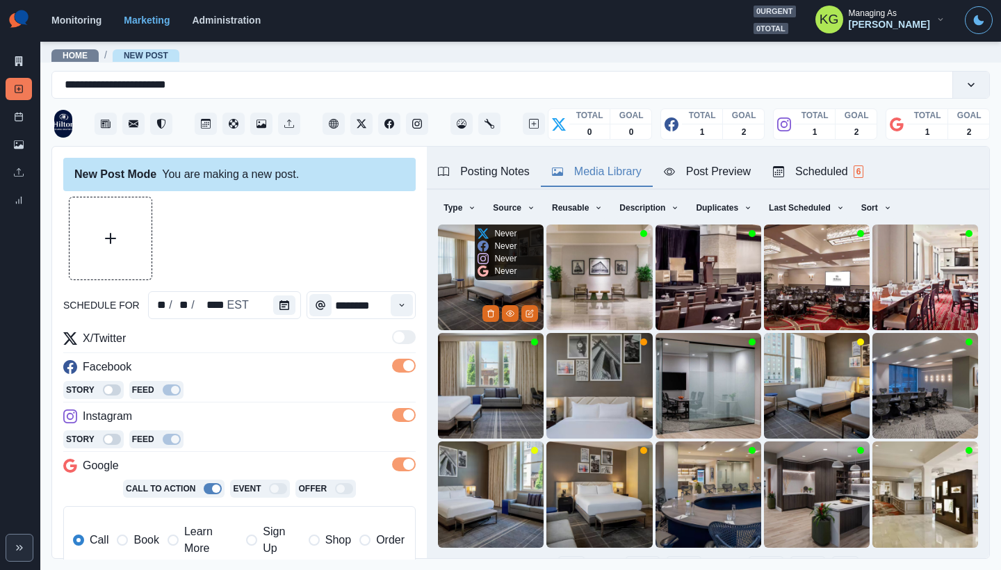
click at [505, 299] on img at bounding box center [491, 277] width 106 height 106
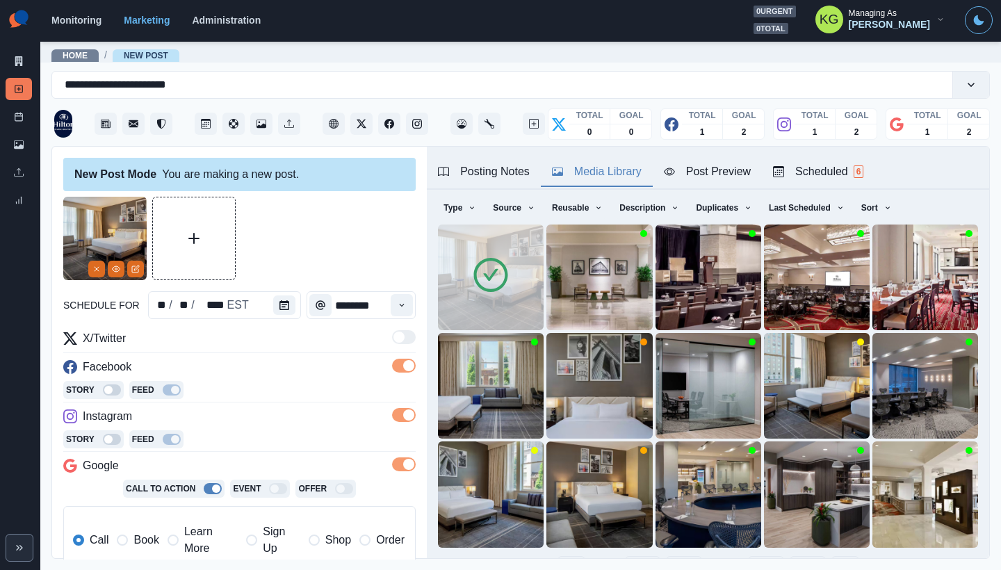
click at [486, 285] on icon at bounding box center [490, 275] width 39 height 39
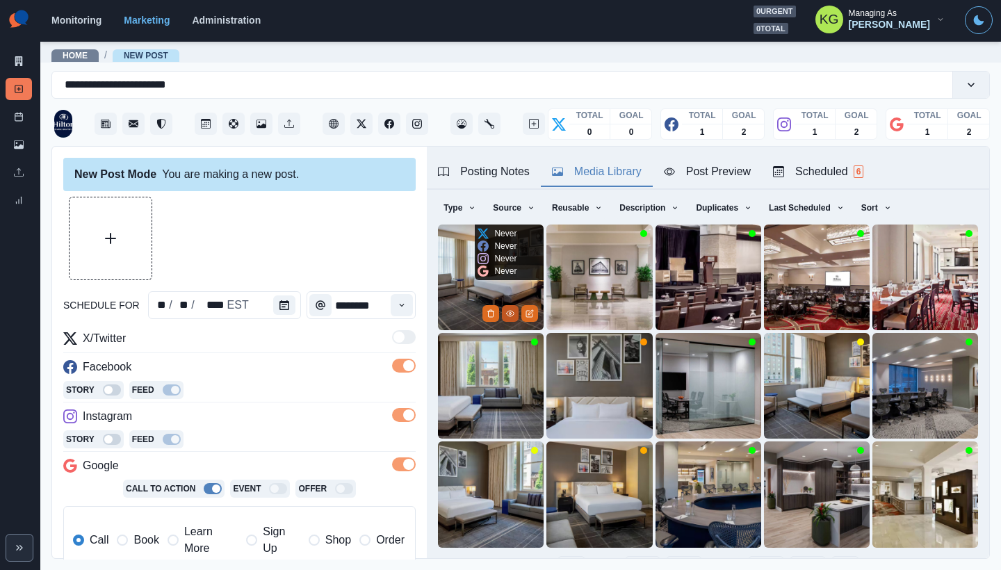
click at [506, 310] on icon "View Media" at bounding box center [510, 313] width 8 height 8
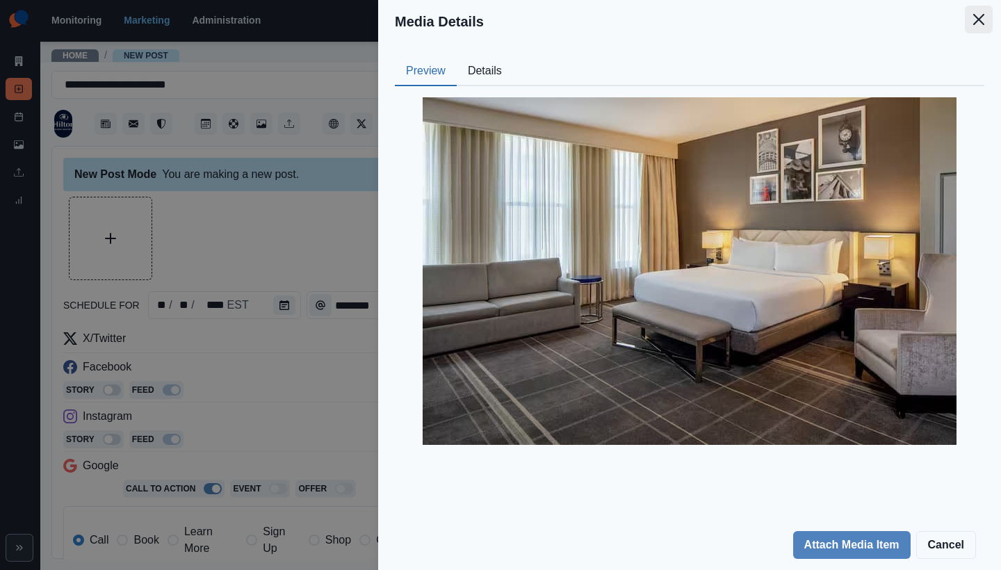
click at [974, 18] on icon "Close" at bounding box center [978, 19] width 11 height 11
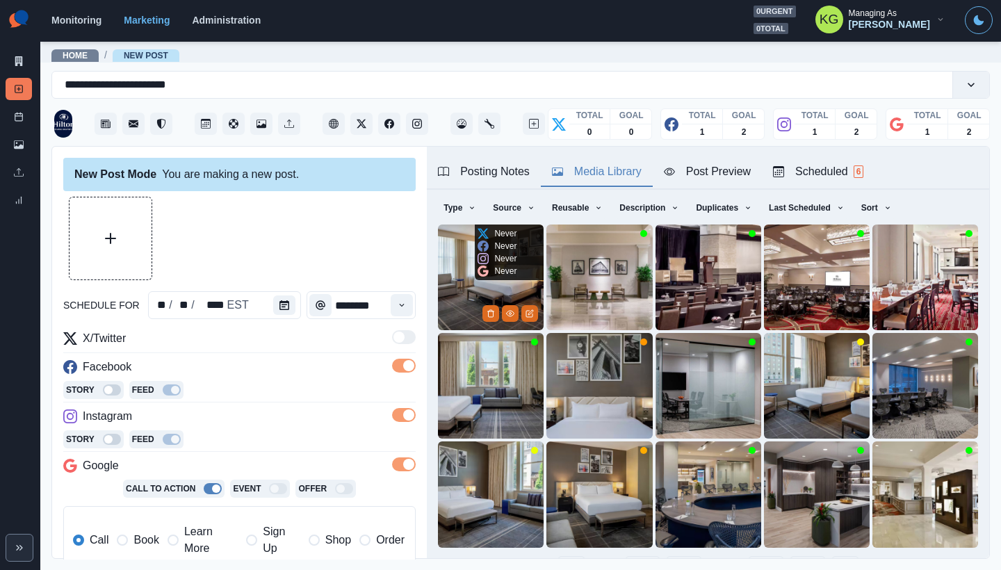
click at [463, 243] on img at bounding box center [491, 277] width 106 height 106
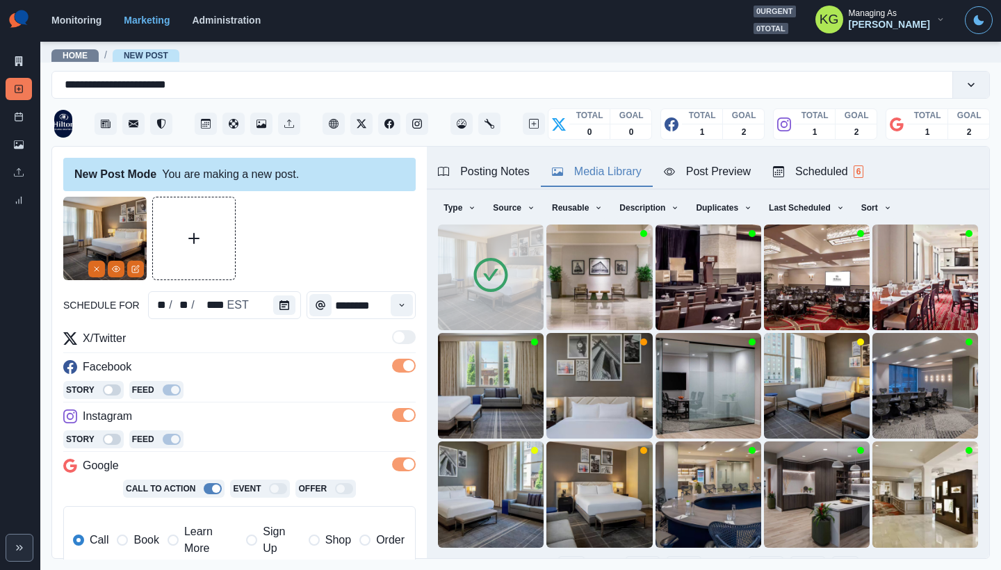
scroll to position [277, 0]
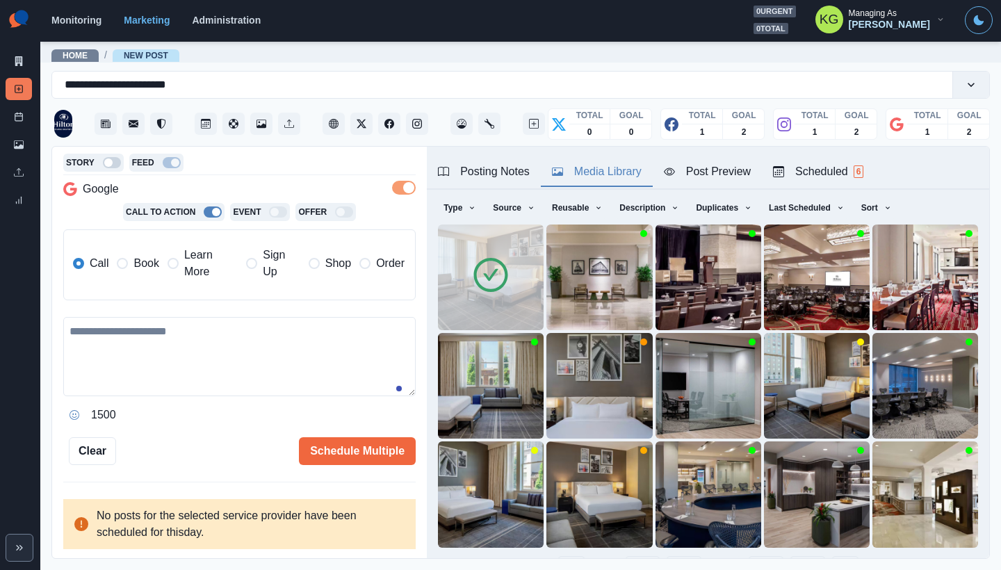
click at [289, 390] on textarea at bounding box center [239, 356] width 352 height 79
paste textarea "**********"
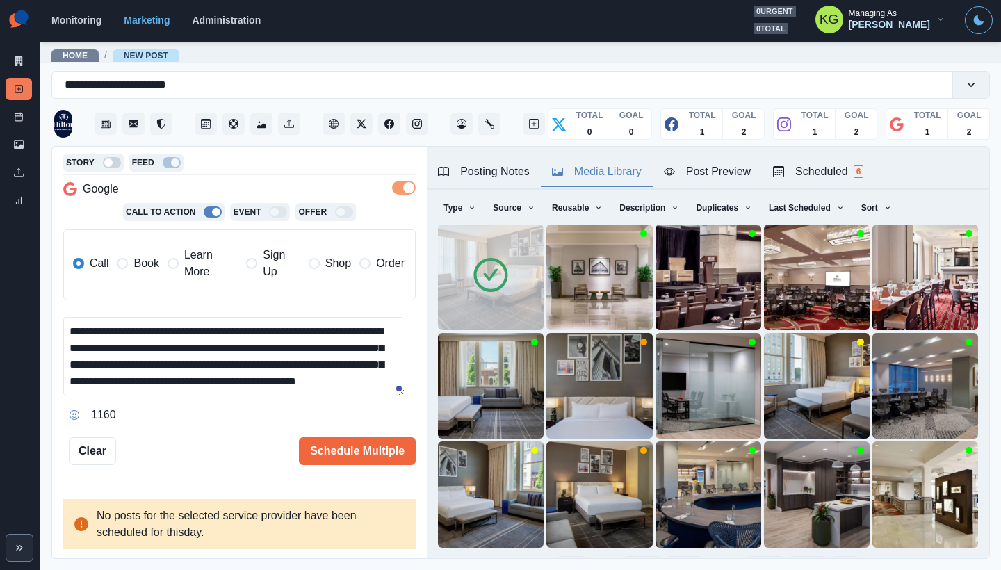
scroll to position [66, 0]
click at [152, 263] on span "Book" at bounding box center [145, 263] width 25 height 17
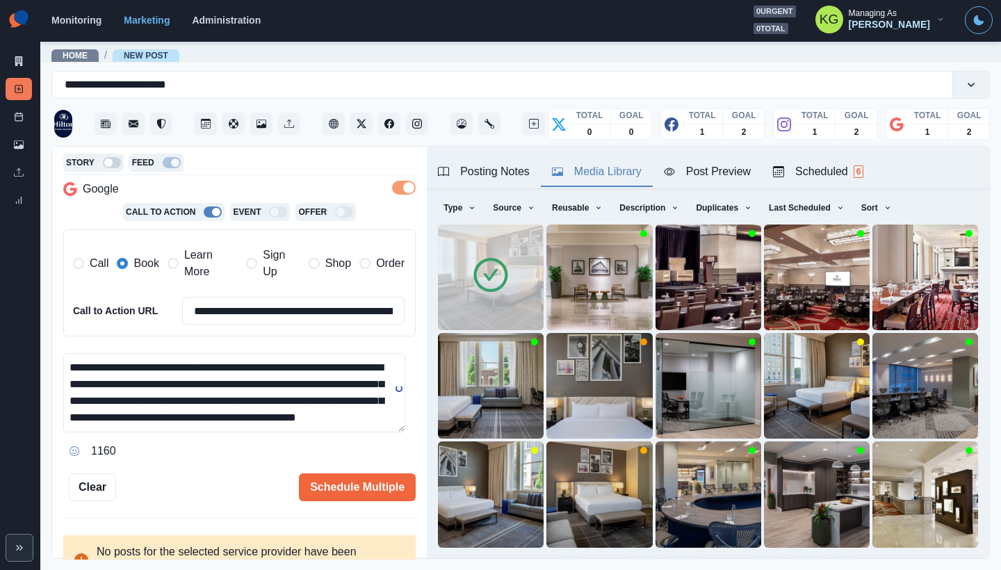
click at [498, 168] on div "Posting Notes" at bounding box center [484, 171] width 92 height 17
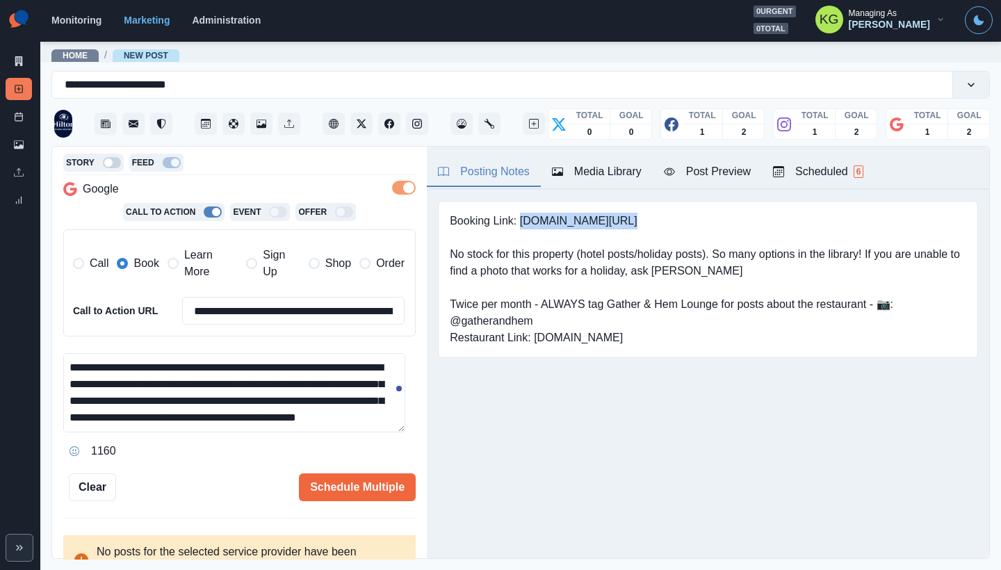
drag, startPoint x: 523, startPoint y: 220, endPoint x: 625, endPoint y: 222, distance: 102.9
click at [625, 222] on pre "Booking Link: www.bit.ly/4hxRSlz No stock for this property (hotel posts/holida…" at bounding box center [708, 279] width 516 height 133
copy pre "www.bit.ly/4hxRSlz"
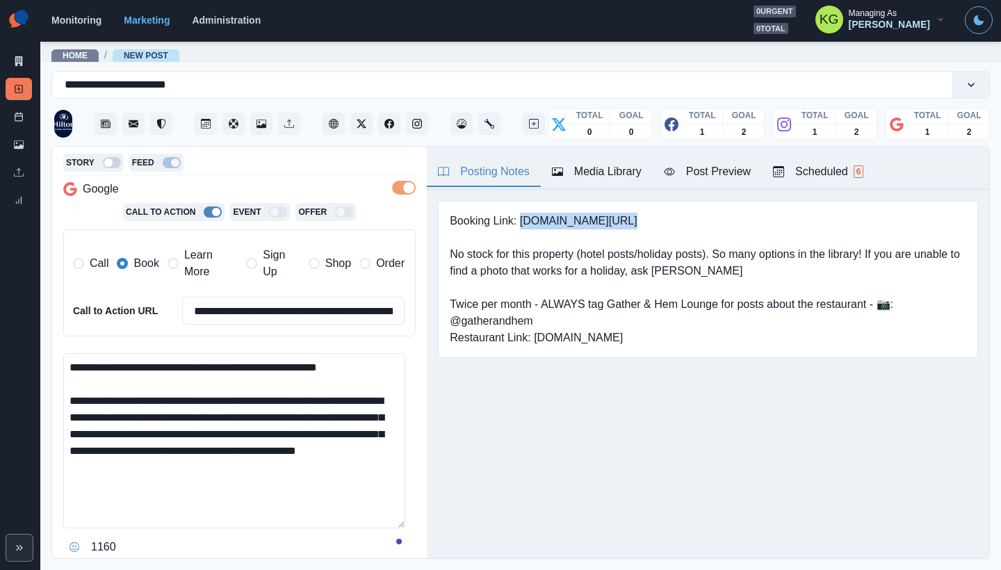
click at [400, 569] on main "**********" at bounding box center [520, 305] width 960 height 530
click at [90, 366] on textarea "**********" at bounding box center [234, 464] width 342 height 222
click at [128, 433] on textarea "**********" at bounding box center [234, 464] width 342 height 222
drag, startPoint x: 175, startPoint y: 434, endPoint x: 292, endPoint y: 445, distance: 117.2
click at [290, 445] on textarea "**********" at bounding box center [234, 464] width 342 height 222
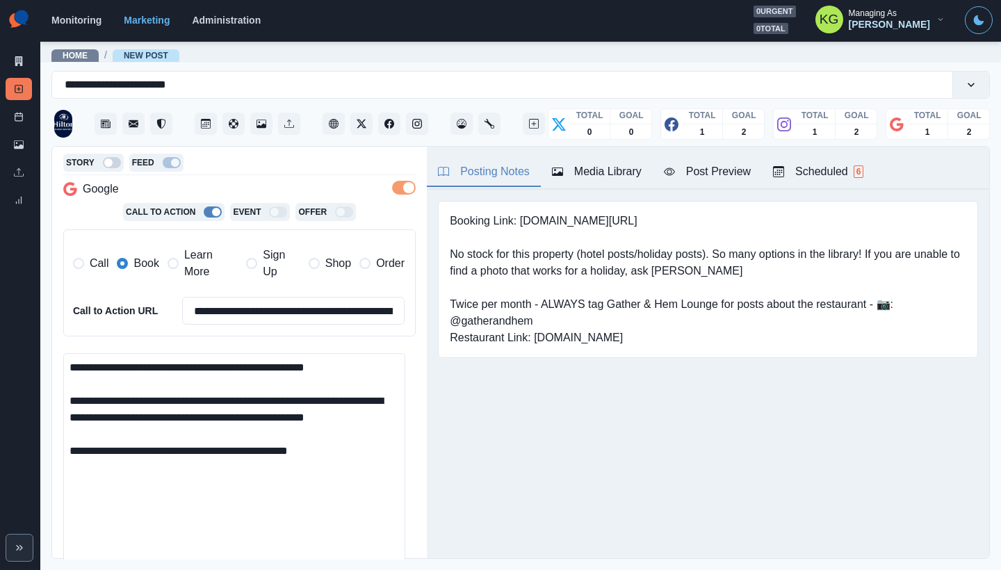
click at [126, 469] on textarea "**********" at bounding box center [234, 464] width 342 height 222
paste textarea "**********"
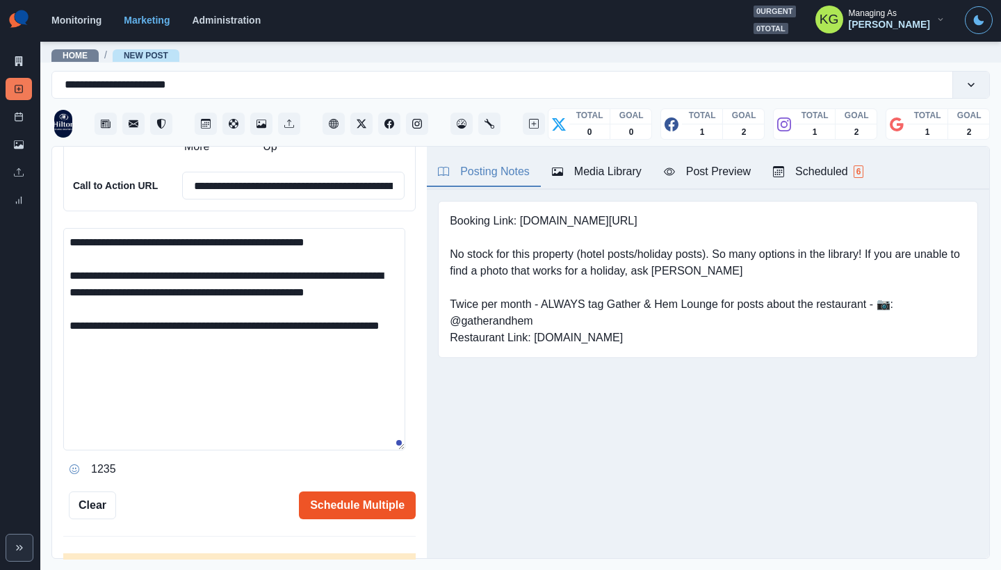
type textarea "**********"
click at [383, 495] on button "Schedule Multiple" at bounding box center [357, 505] width 117 height 28
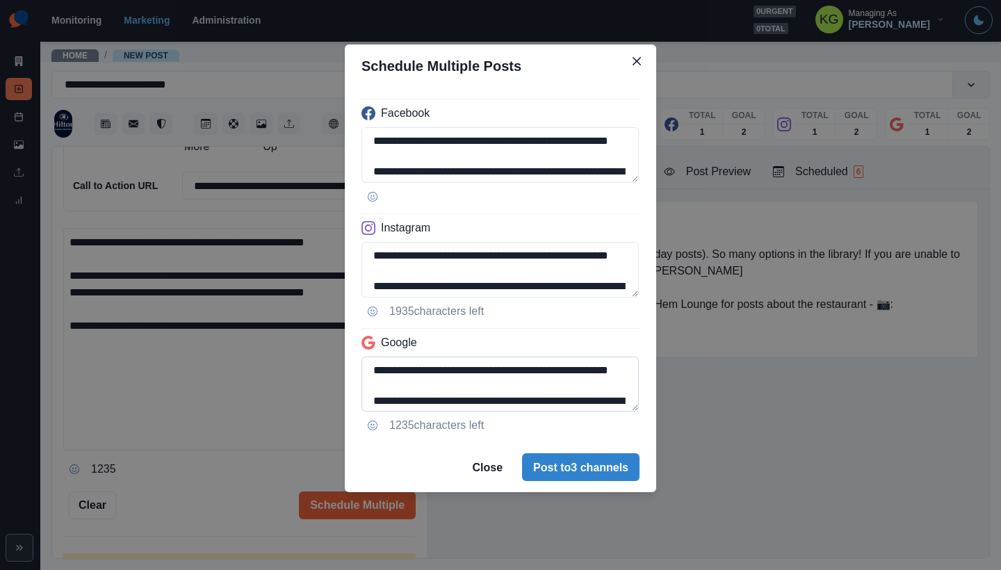
click at [635, 442] on div "**********" at bounding box center [500, 265] width 311 height 354
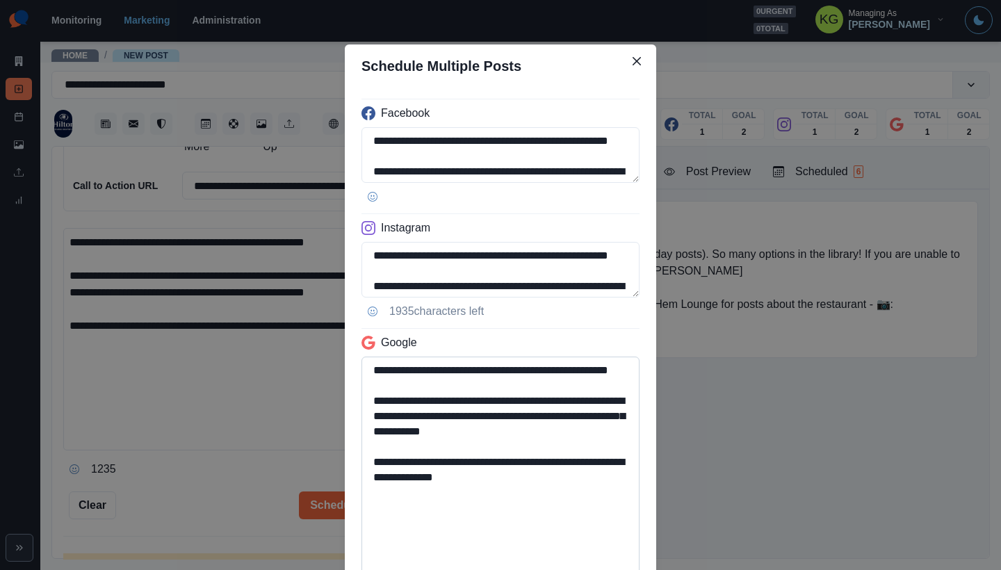
click at [495, 492] on textarea "**********" at bounding box center [500, 467] width 278 height 221
drag, startPoint x: 532, startPoint y: 475, endPoint x: 418, endPoint y: 475, distance: 114.0
click at [418, 475] on textarea "**********" at bounding box center [500, 467] width 278 height 221
click at [607, 298] on textarea "**********" at bounding box center [500, 270] width 278 height 56
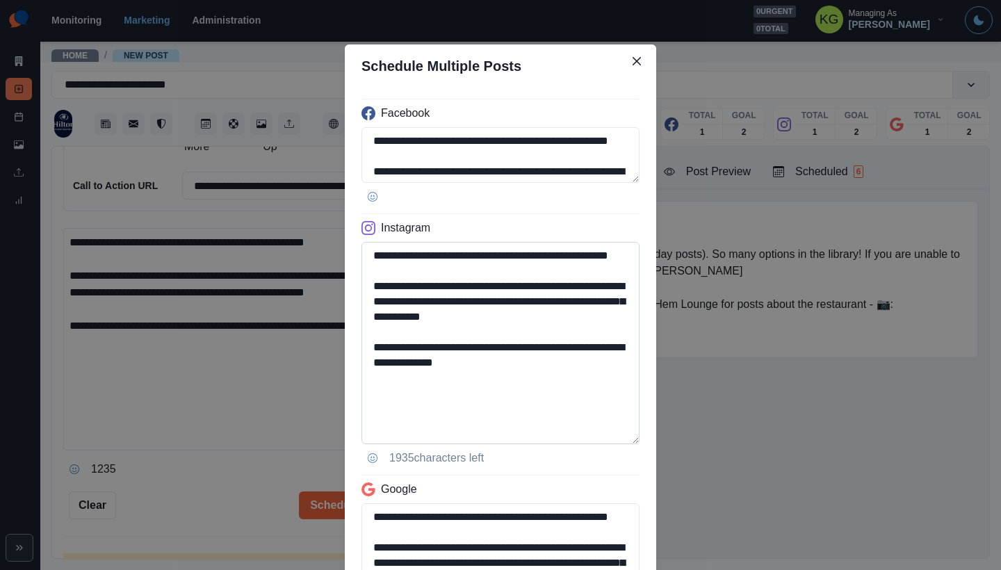
type textarea "**********"
click at [528, 395] on textarea "**********" at bounding box center [500, 343] width 278 height 202
drag, startPoint x: 523, startPoint y: 359, endPoint x: 434, endPoint y: 360, distance: 89.7
click at [434, 360] on textarea "**********" at bounding box center [500, 343] width 278 height 202
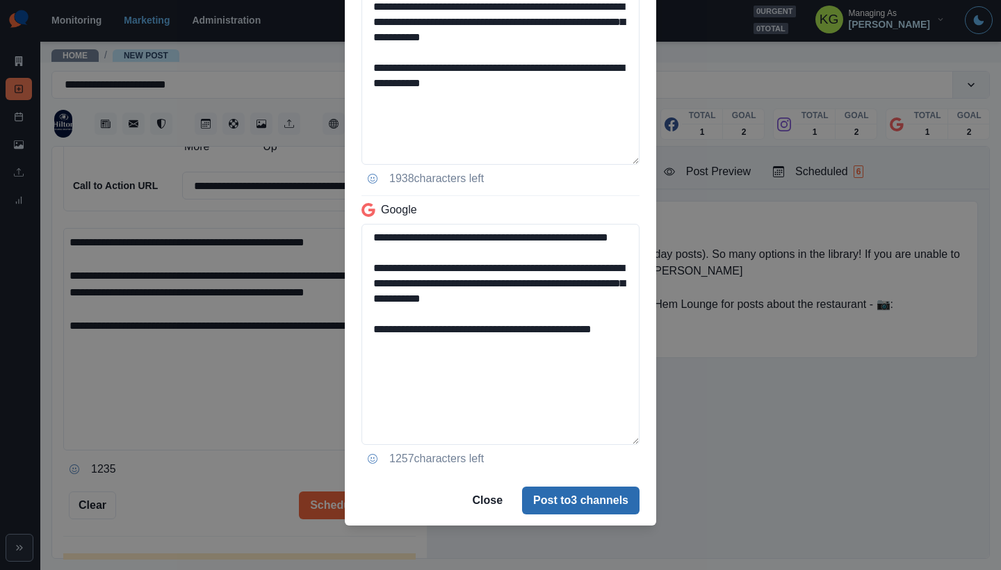
type textarea "**********"
click at [572, 493] on button "Post to 3 channels" at bounding box center [580, 500] width 117 height 28
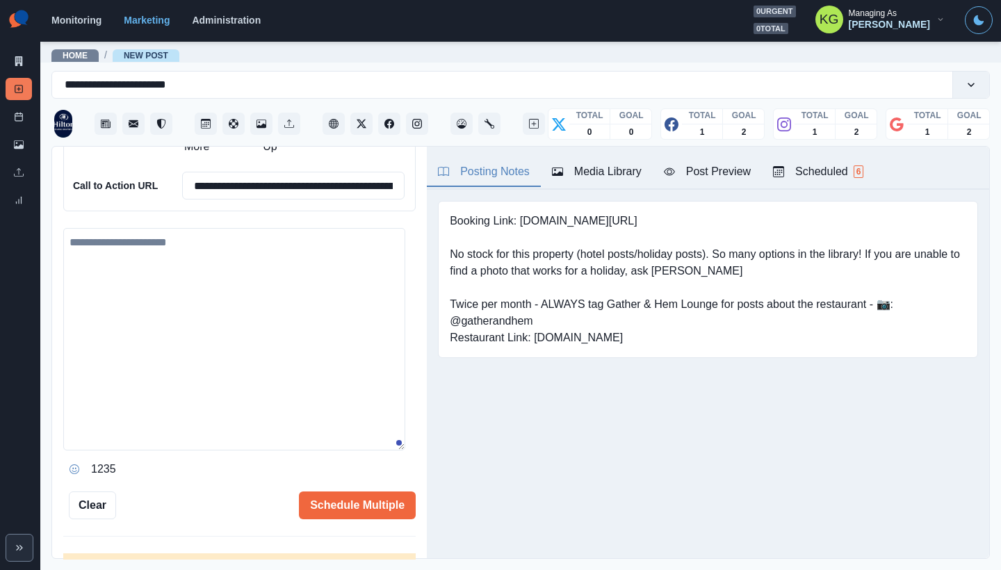
scroll to position [270, 0]
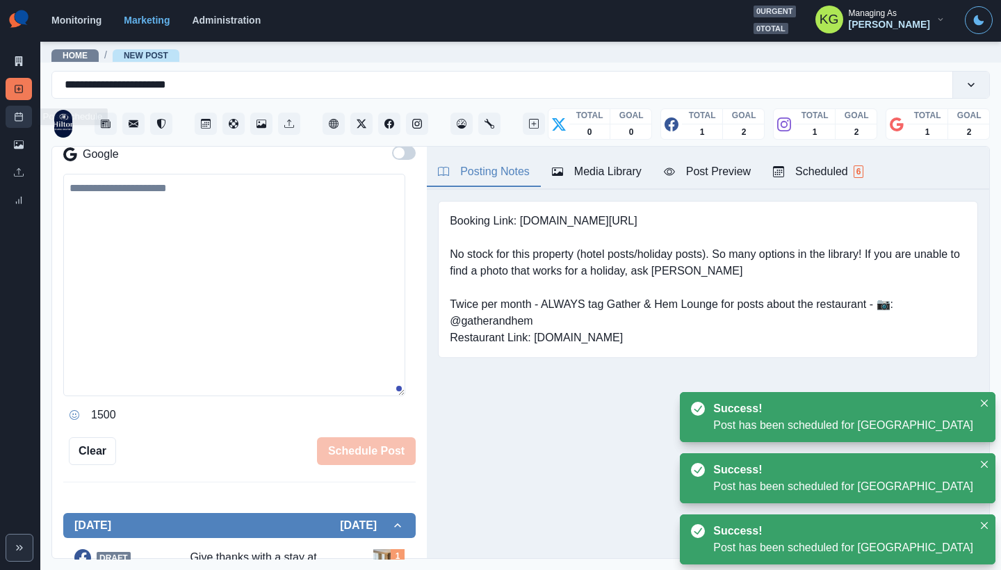
click at [23, 117] on icon at bounding box center [19, 117] width 10 height 10
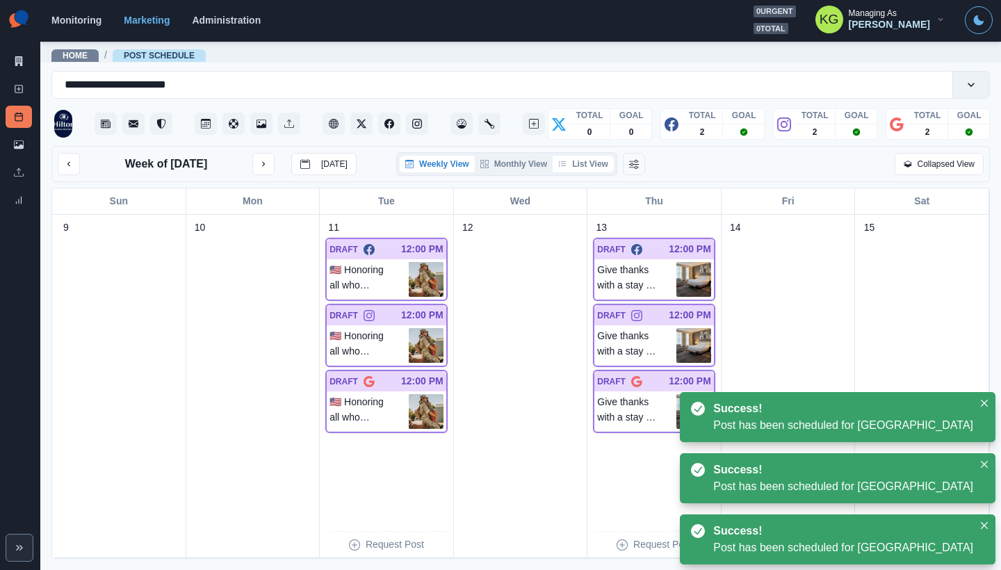
click at [586, 159] on button "List View" at bounding box center [583, 164] width 61 height 17
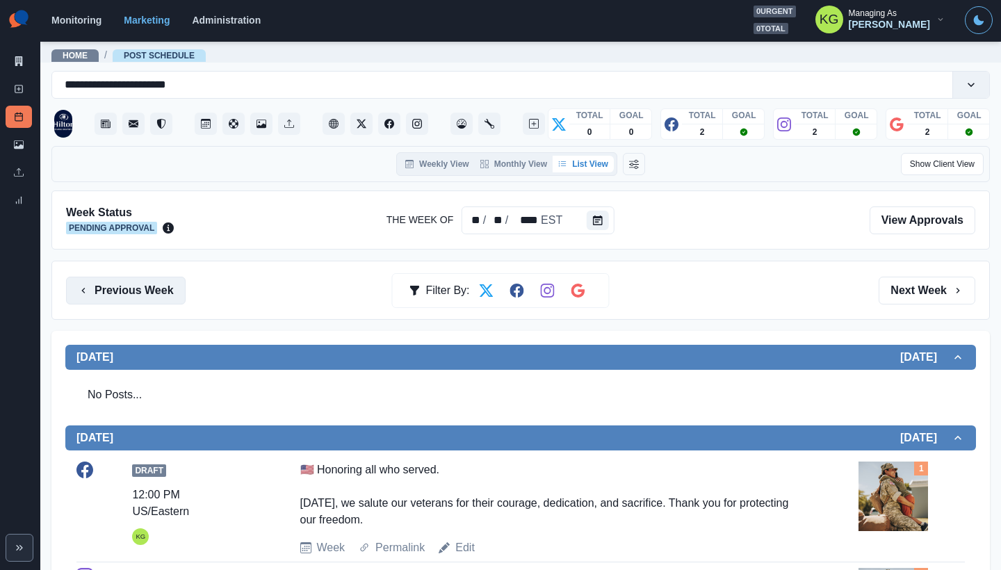
click at [169, 288] on button "Previous Week" at bounding box center [126, 291] width 120 height 28
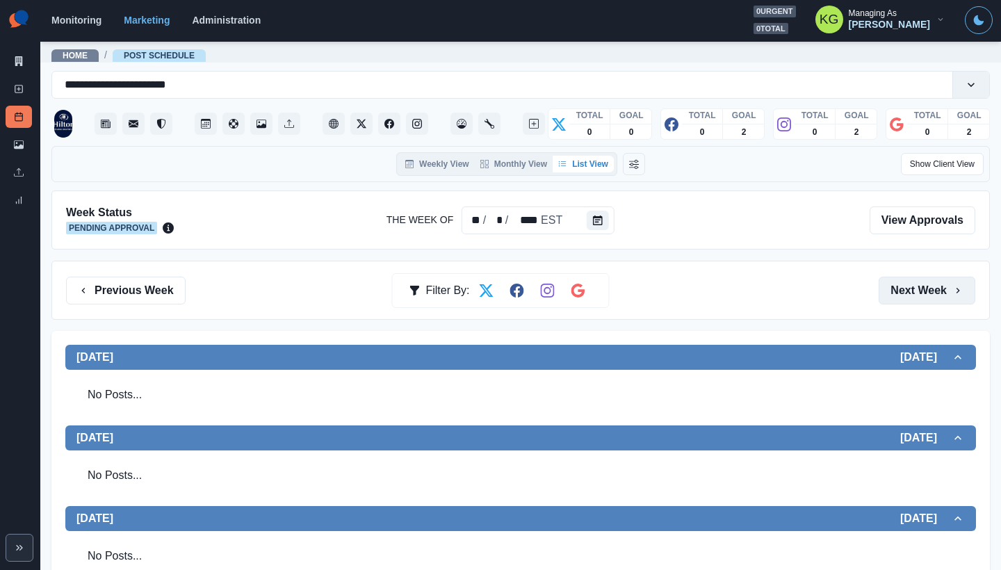
click at [904, 281] on button "Next Week" at bounding box center [926, 291] width 97 height 28
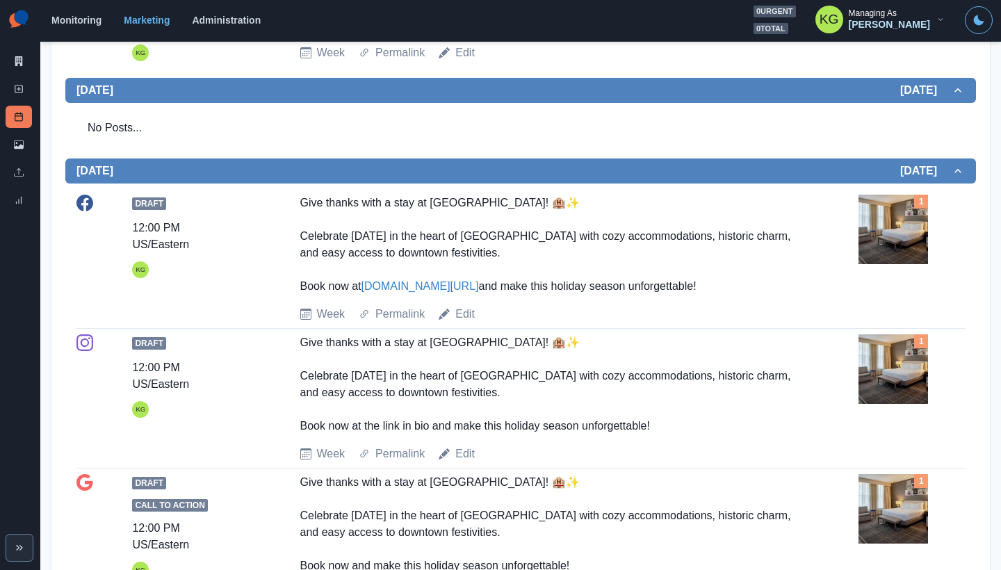
scroll to position [36, 0]
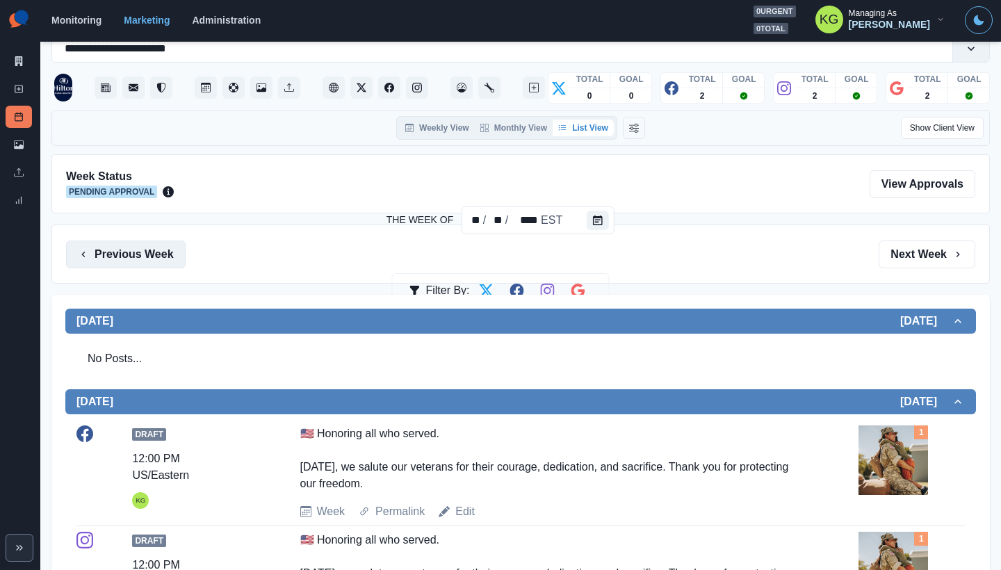
click at [110, 247] on button "Previous Week" at bounding box center [126, 254] width 120 height 28
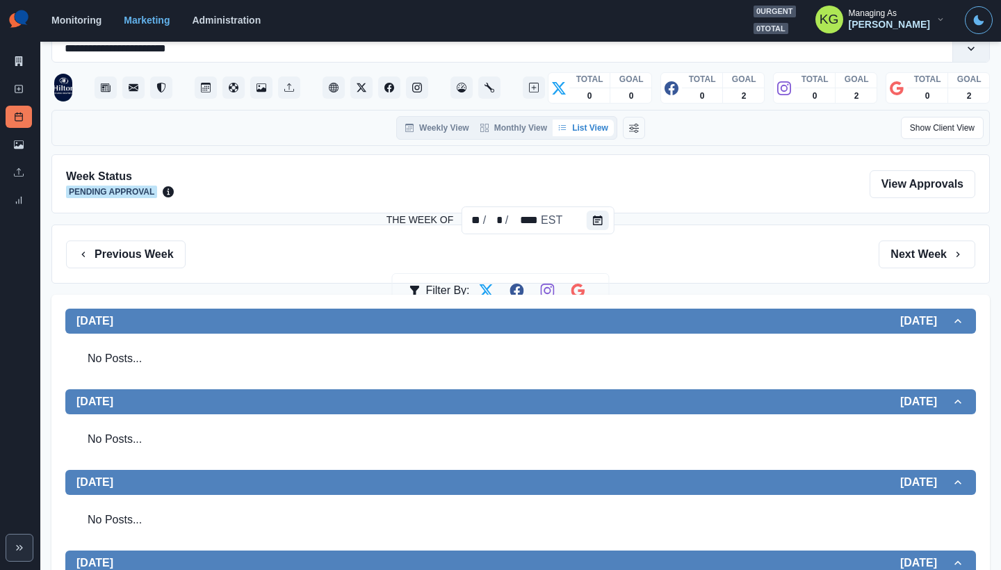
scroll to position [365, 0]
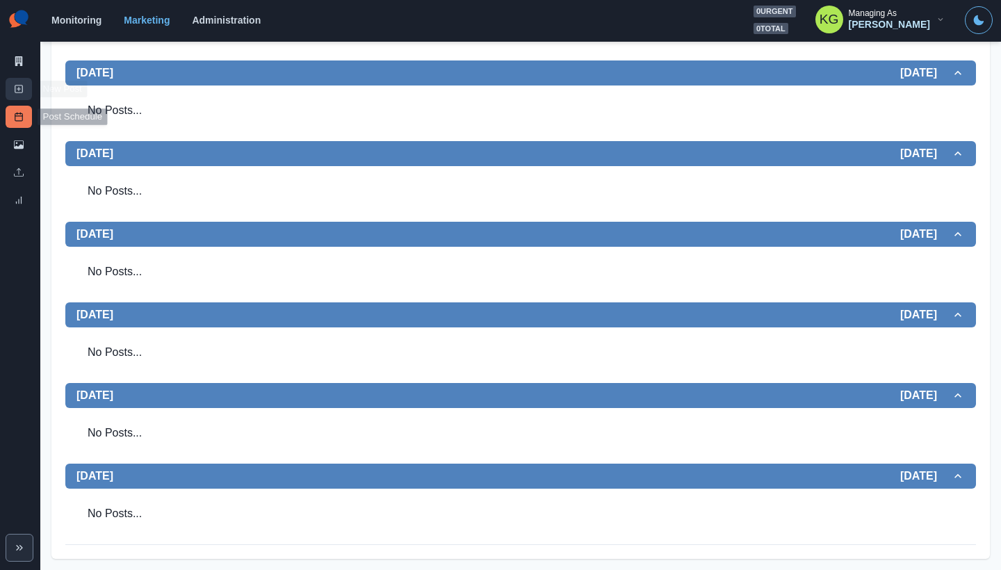
click at [19, 98] on link "New Post" at bounding box center [19, 89] width 26 height 22
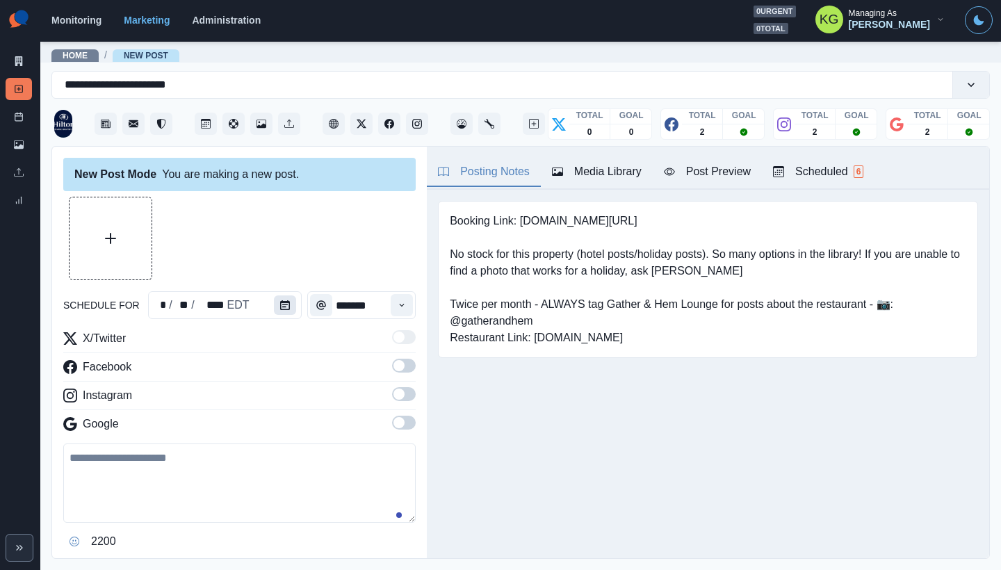
click at [269, 304] on div "* / ** / **** EDT" at bounding box center [225, 305] width 154 height 28
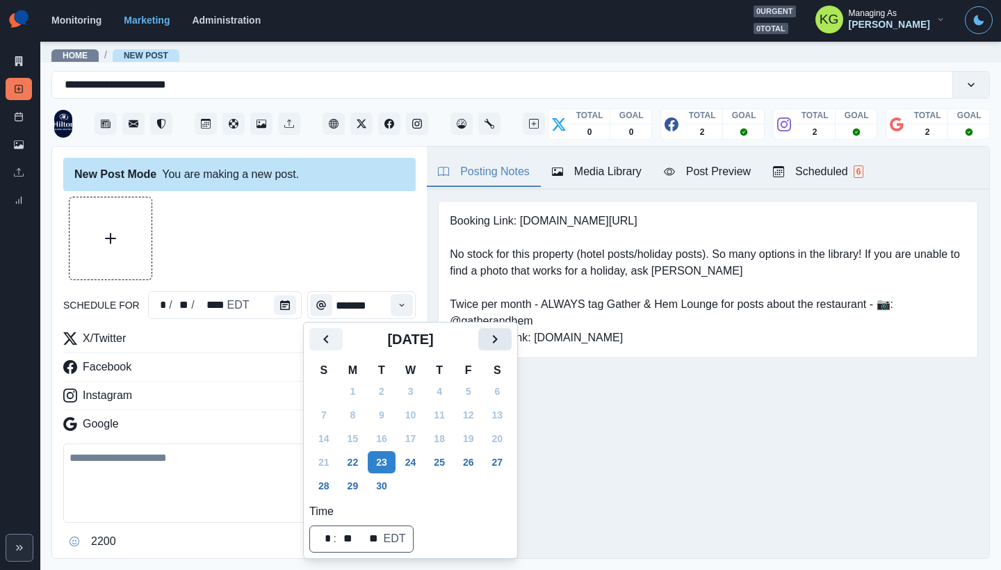
click at [497, 339] on button "Next" at bounding box center [494, 339] width 33 height 22
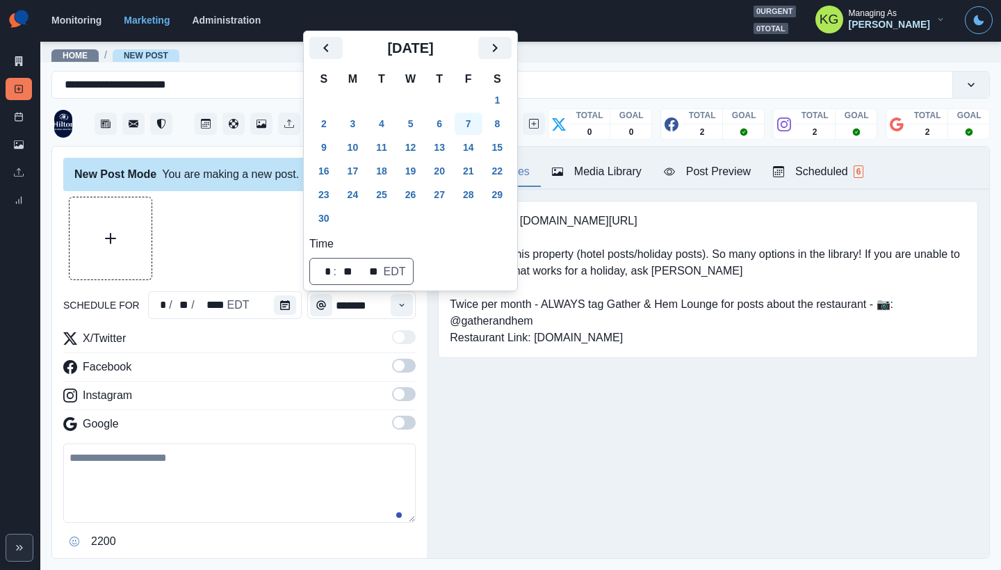
click at [468, 122] on button "7" at bounding box center [469, 124] width 28 height 22
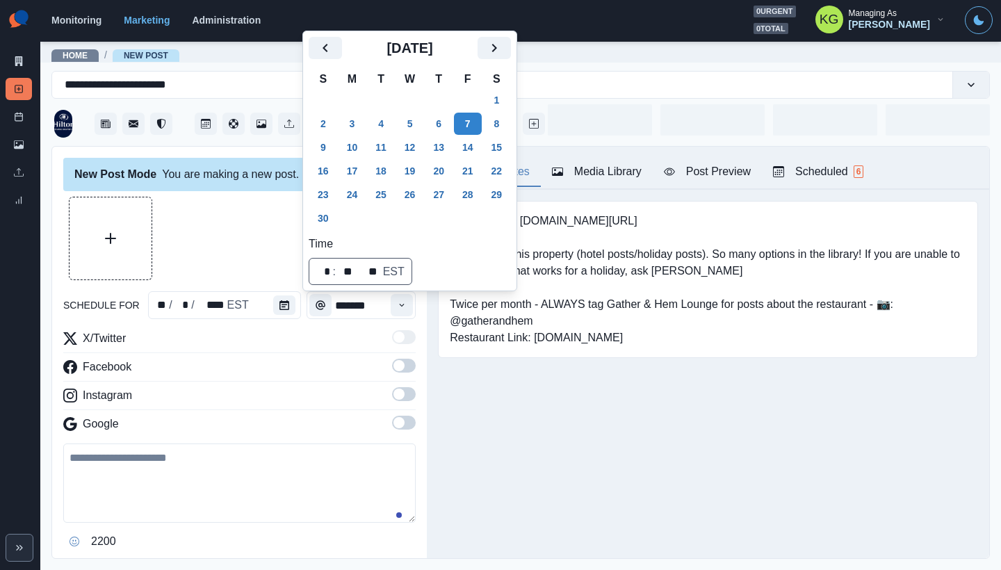
click at [280, 174] on div "New Post Mode You are making a new post." at bounding box center [239, 174] width 352 height 33
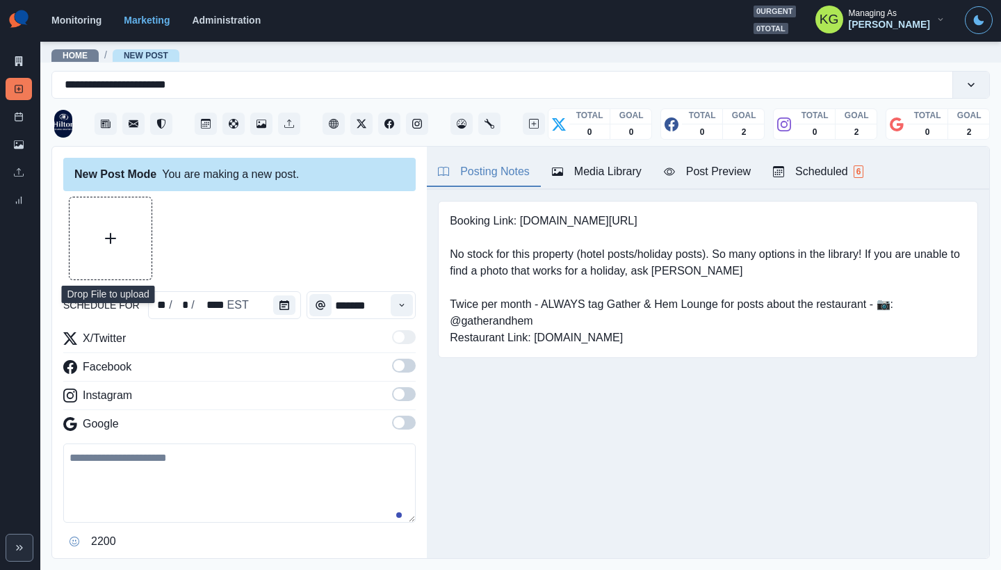
click at [397, 301] on icon "Time" at bounding box center [402, 305] width 10 height 10
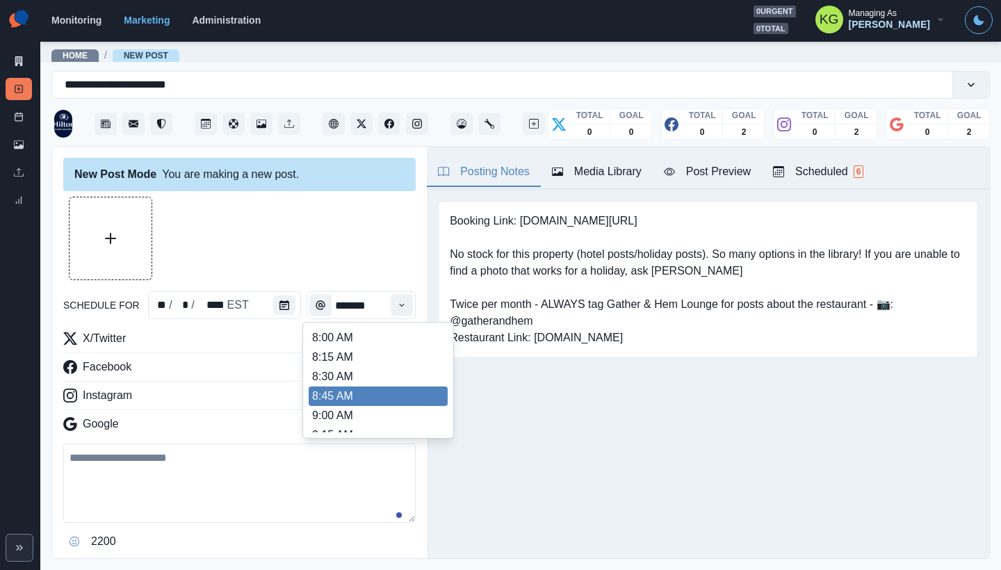
scroll to position [298, 0]
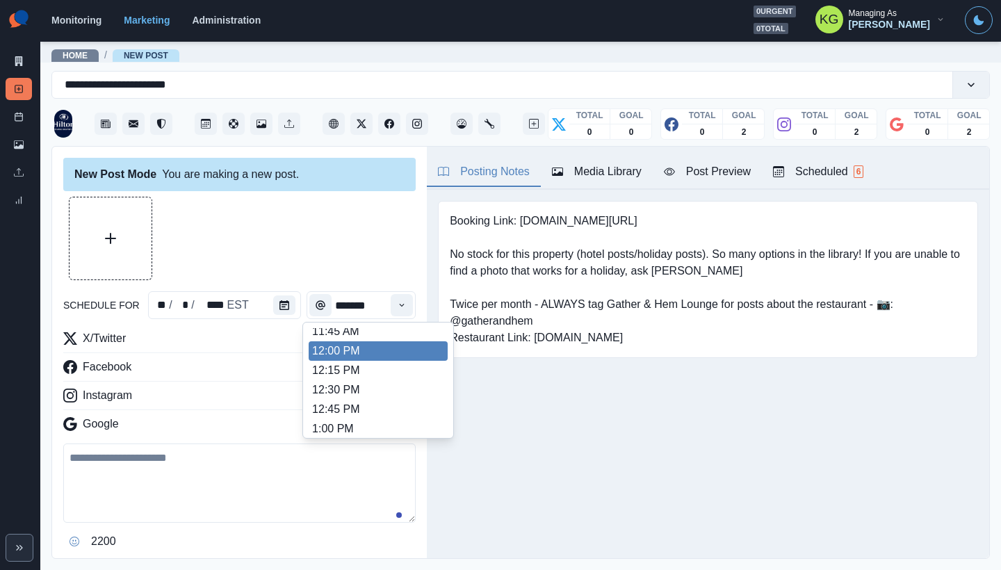
click at [368, 357] on li "12:00 PM" at bounding box center [378, 350] width 139 height 19
type input "********"
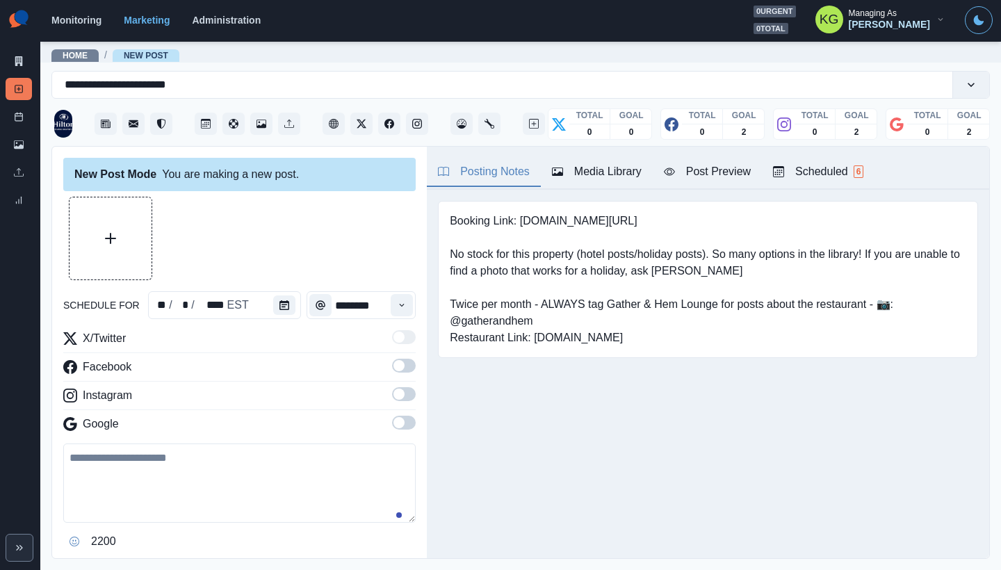
click at [398, 411] on div "X/Twitter Facebook Instagram Google" at bounding box center [239, 384] width 352 height 108
click at [396, 410] on div "X/Twitter Facebook Instagram Google" at bounding box center [239, 384] width 352 height 108
click at [394, 393] on span at bounding box center [398, 393] width 11 height 11
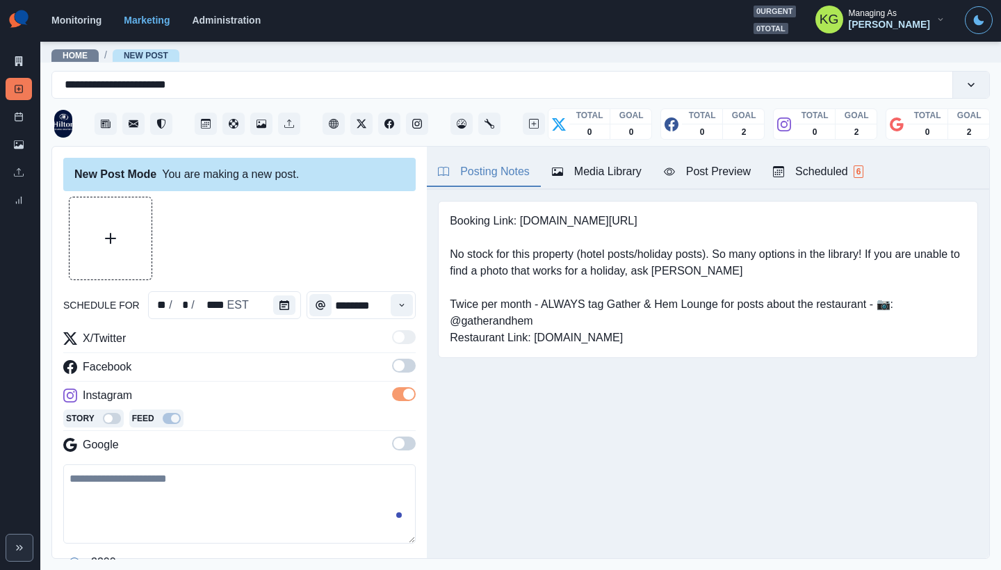
click at [393, 368] on span at bounding box center [398, 365] width 11 height 11
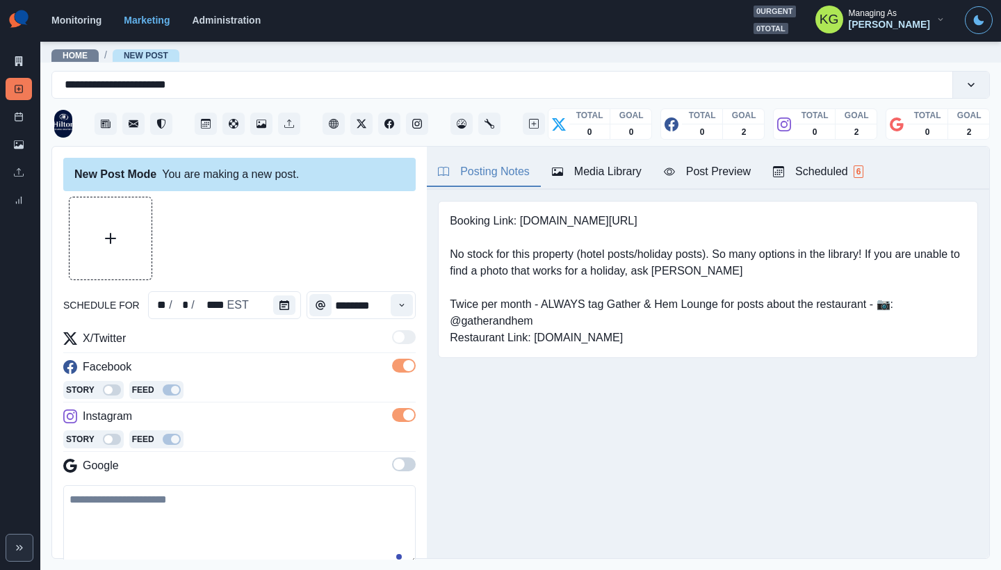
drag, startPoint x: 399, startPoint y: 459, endPoint x: 438, endPoint y: 444, distance: 41.8
click at [399, 461] on span at bounding box center [404, 464] width 24 height 14
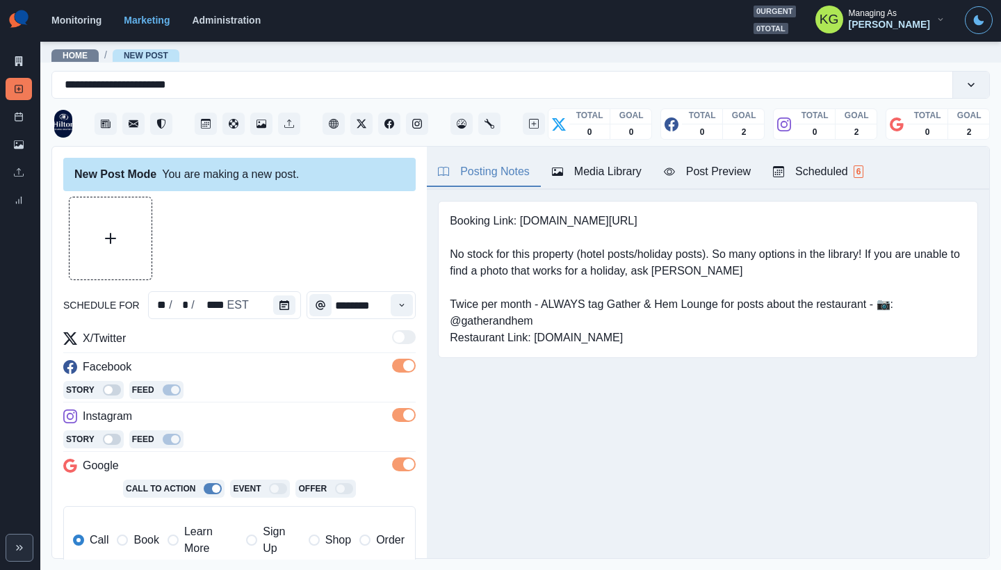
click at [609, 177] on div "Media Library" at bounding box center [597, 171] width 90 height 17
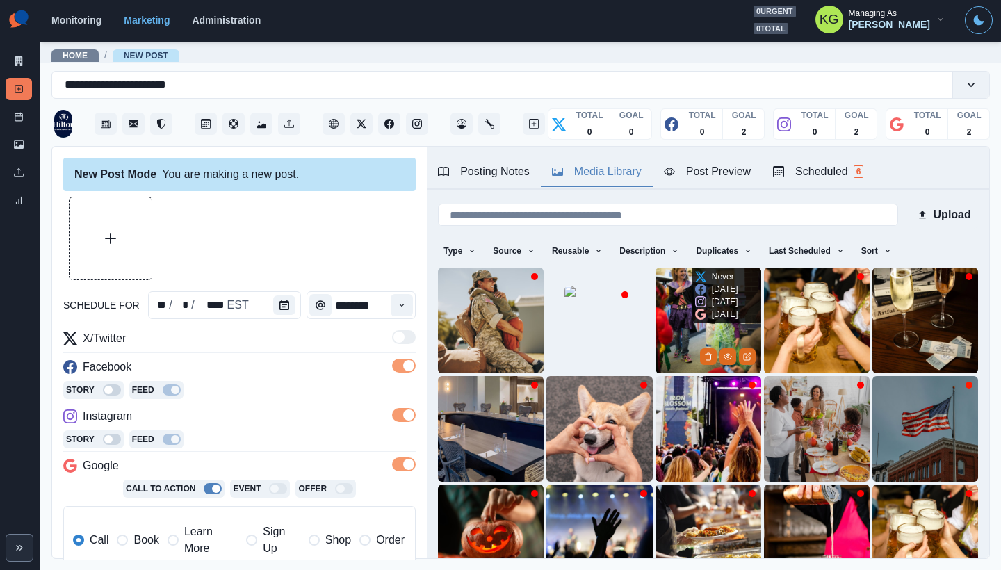
scroll to position [111, 0]
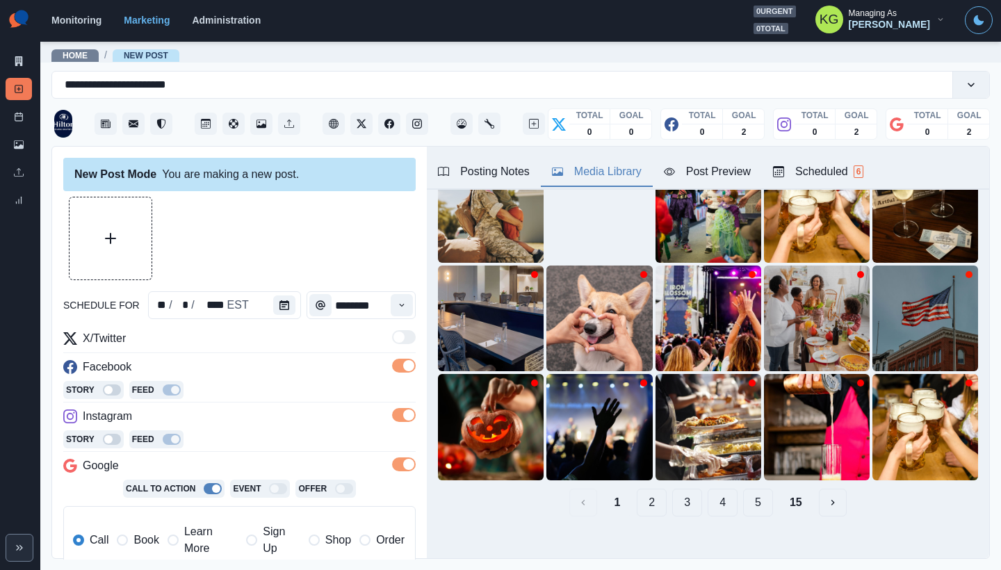
click at [783, 500] on button "15" at bounding box center [795, 503] width 35 height 28
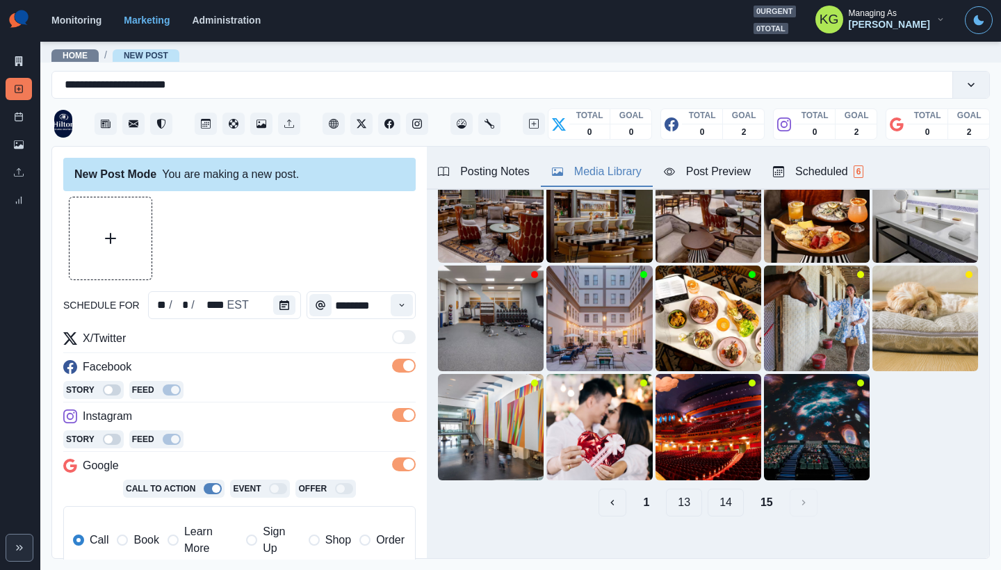
click at [723, 489] on button "14" at bounding box center [725, 503] width 36 height 28
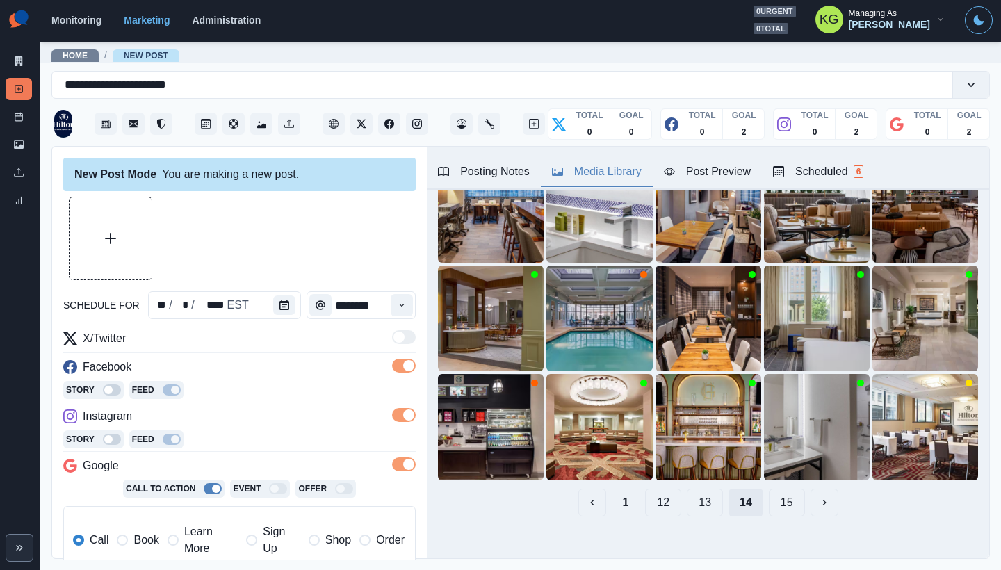
scroll to position [88, 0]
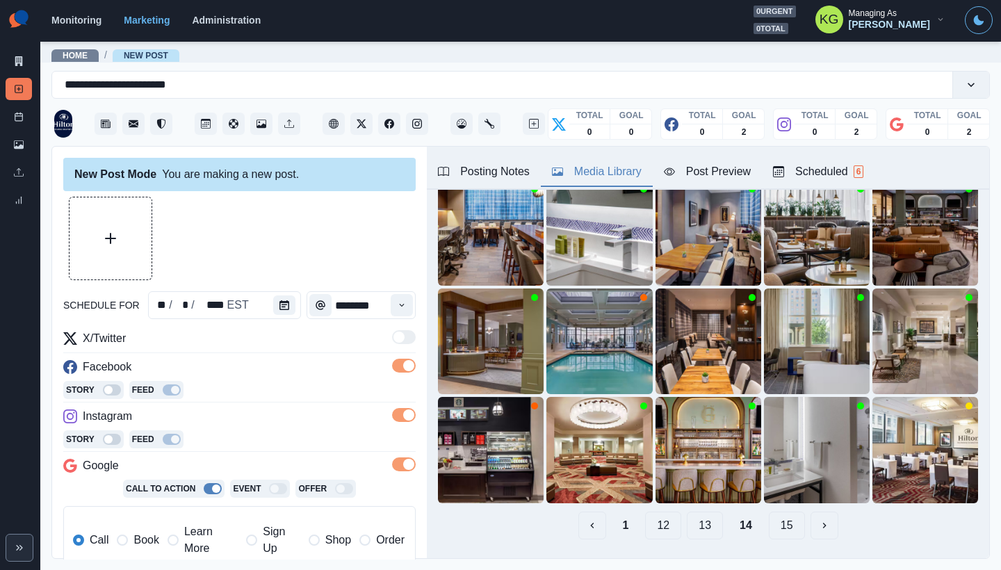
click at [687, 514] on button "13" at bounding box center [705, 525] width 36 height 28
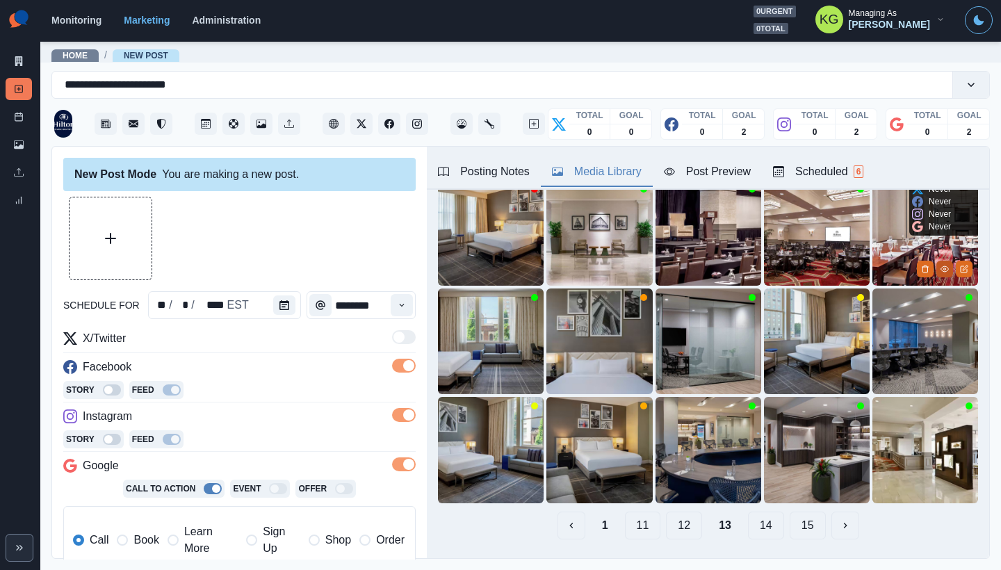
click at [936, 261] on button "View Media" at bounding box center [944, 269] width 17 height 17
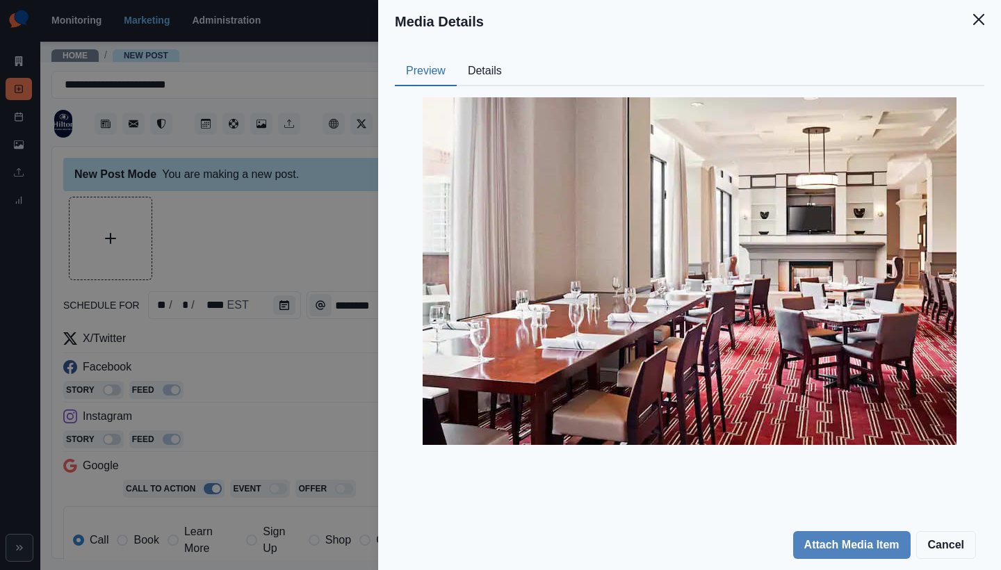
click at [506, 46] on div "Preview Details Our Description restaurant-seating Reusable Yes Tags table floo…" at bounding box center [689, 281] width 623 height 477
click at [489, 66] on button "Details" at bounding box center [485, 71] width 56 height 29
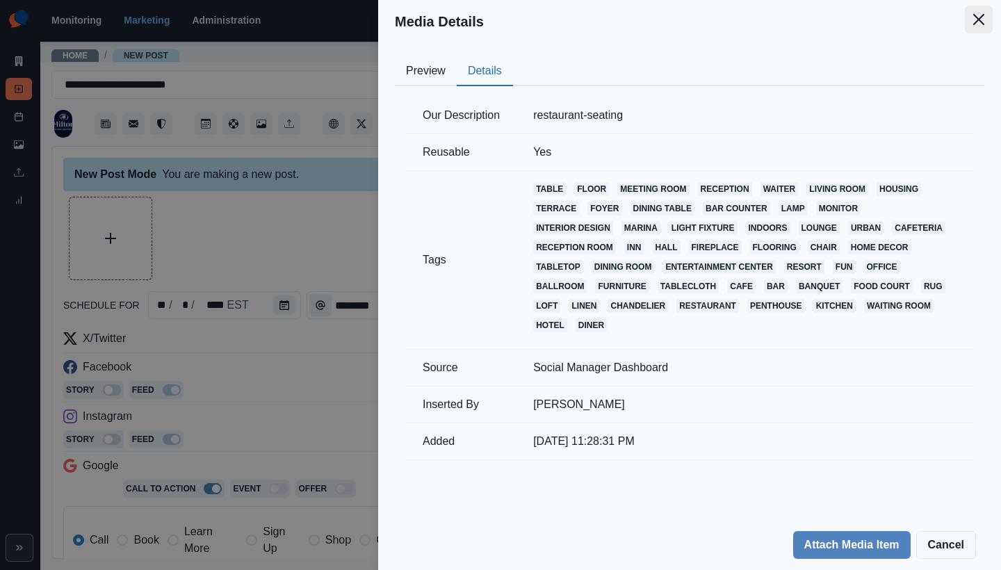
click at [983, 20] on icon "Close" at bounding box center [978, 19] width 11 height 11
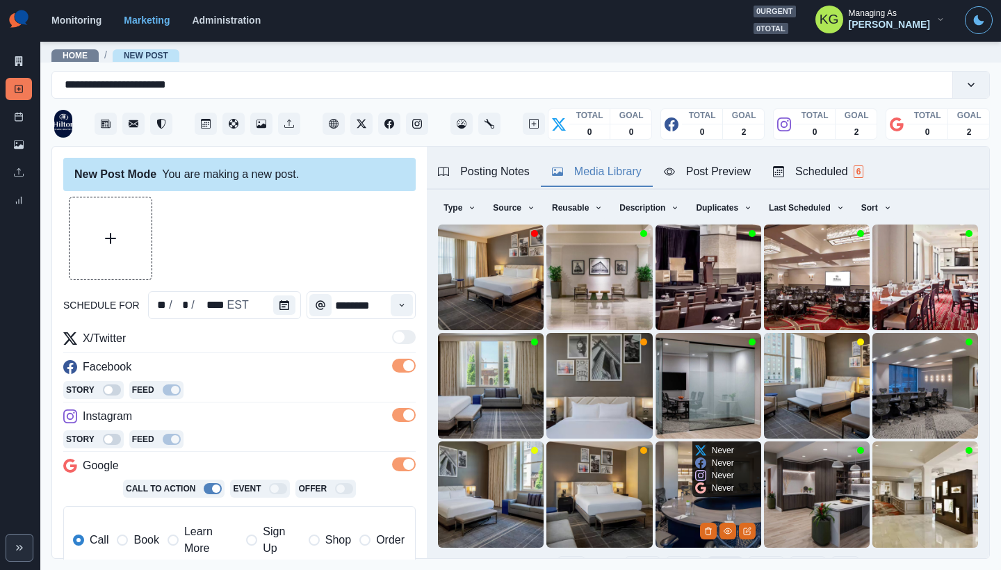
scroll to position [111, 0]
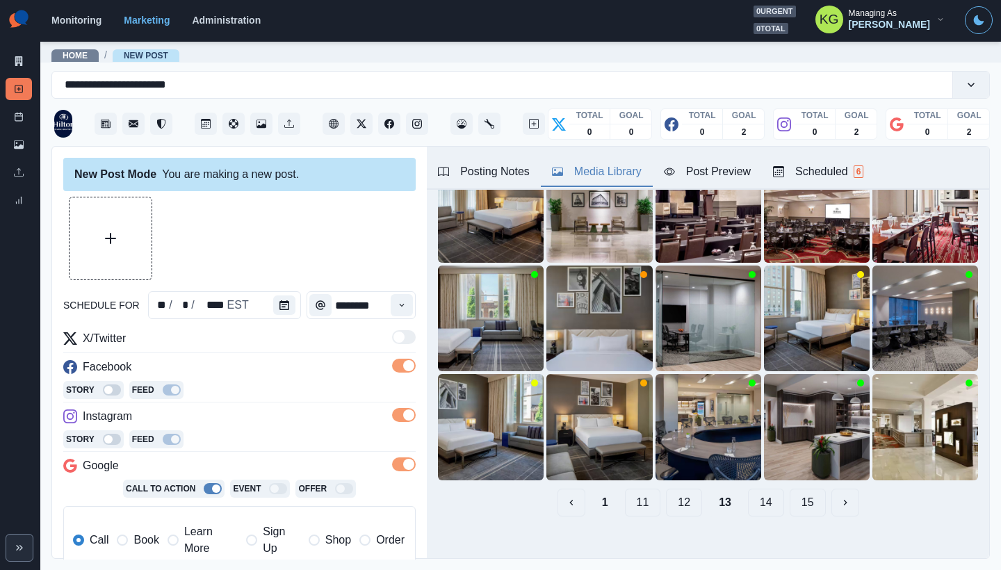
click at [669, 489] on button "12" at bounding box center [684, 503] width 36 height 28
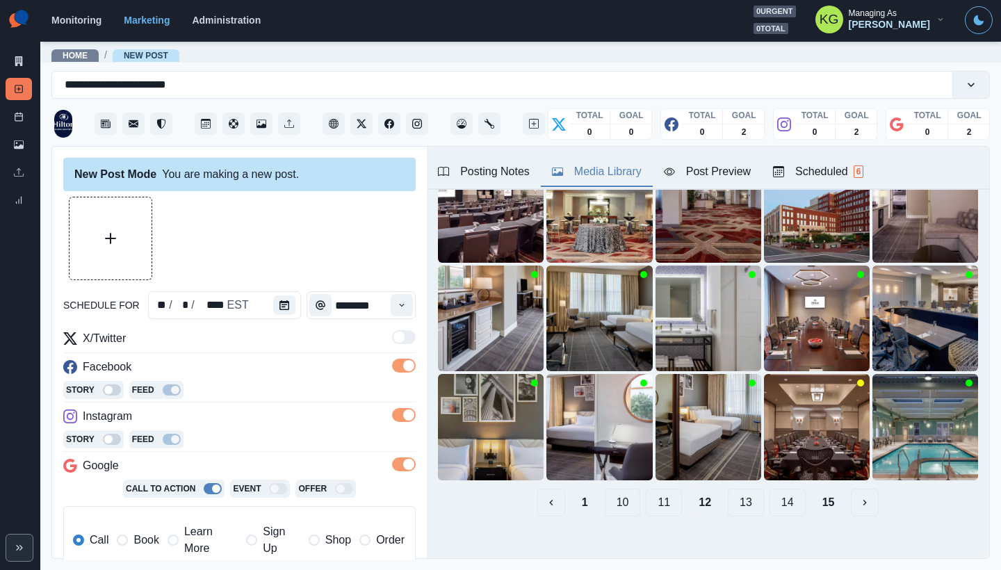
click at [658, 498] on button "11" at bounding box center [664, 503] width 36 height 28
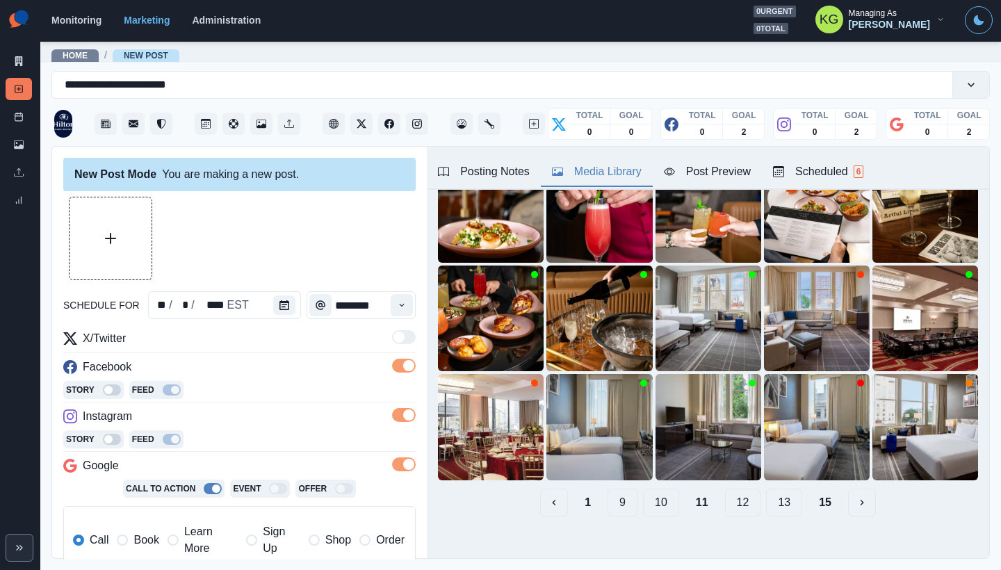
click at [657, 489] on button "10" at bounding box center [661, 503] width 36 height 28
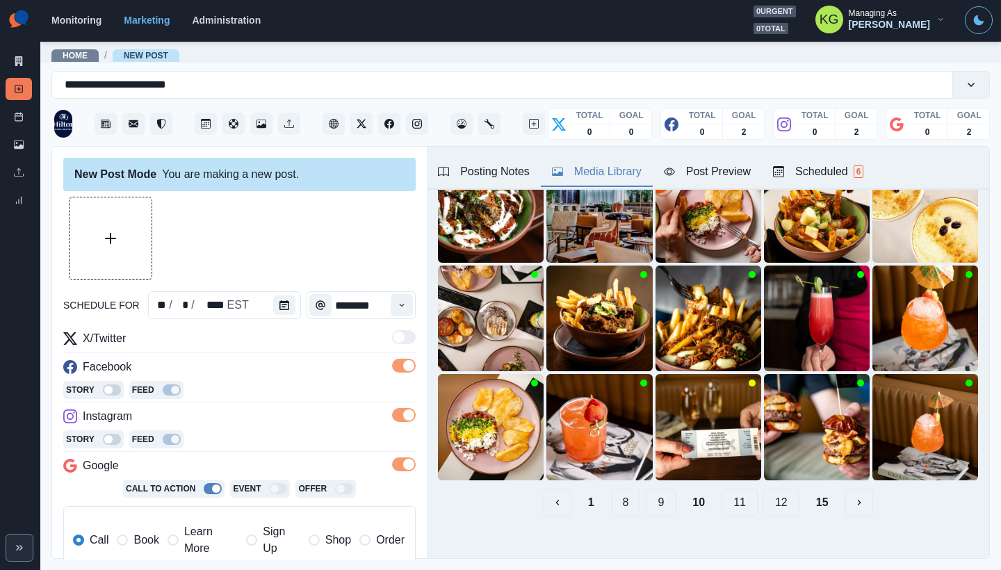
click at [721, 492] on button "11" at bounding box center [739, 503] width 36 height 28
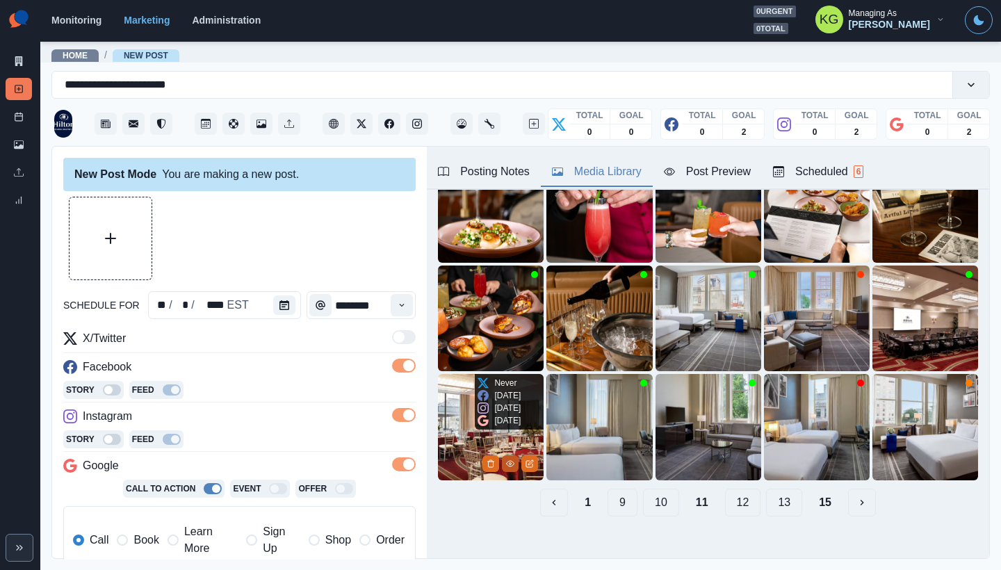
click at [507, 461] on icon "View Media" at bounding box center [511, 464] width 8 height 6
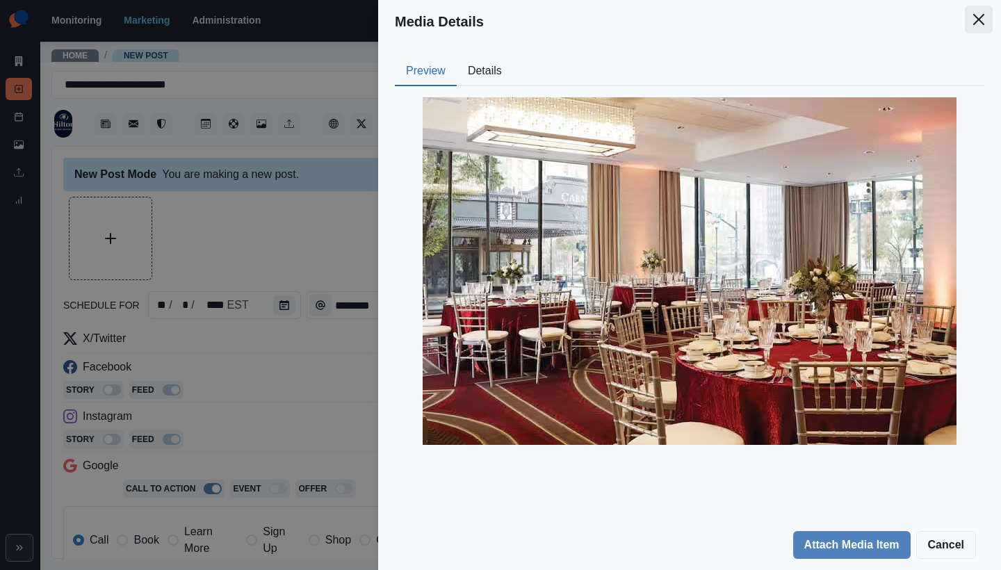
click at [988, 24] on button "Close" at bounding box center [979, 20] width 28 height 28
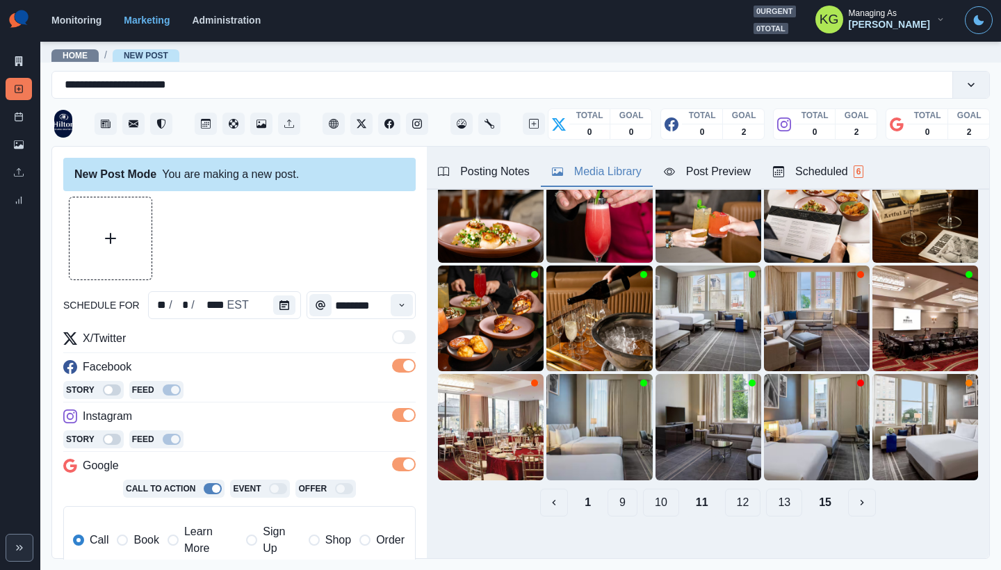
click at [654, 492] on button "10" at bounding box center [661, 503] width 36 height 28
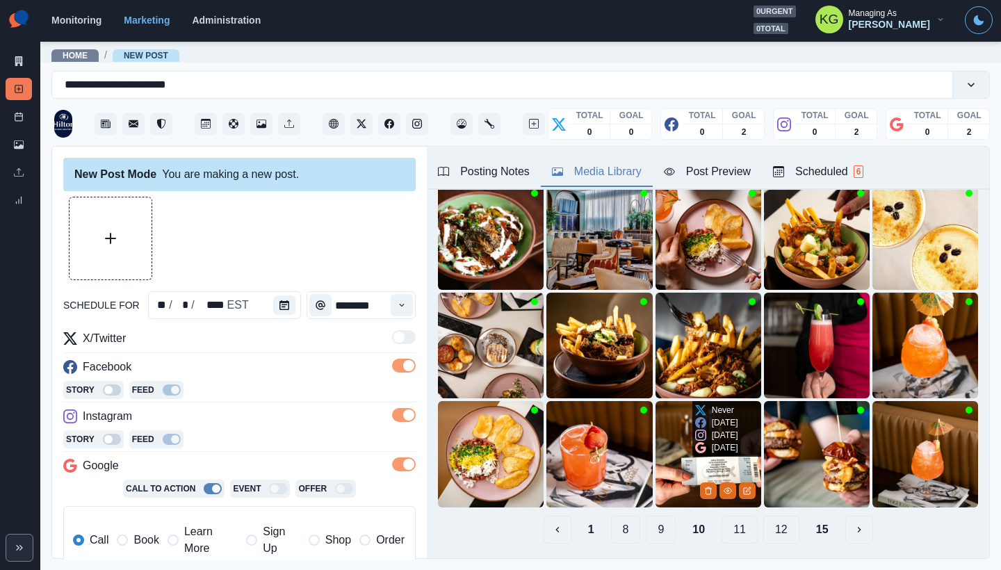
scroll to position [110, 0]
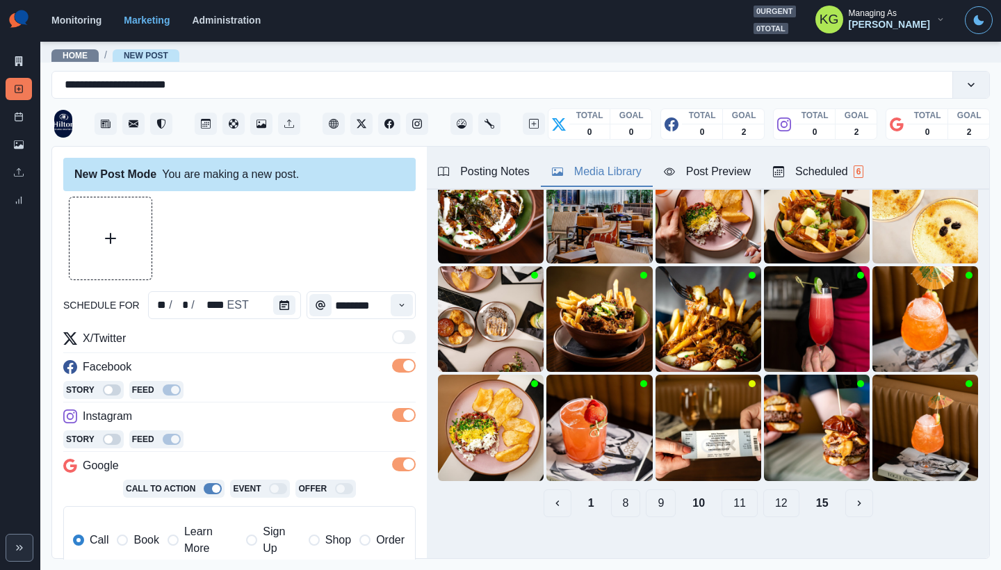
click at [649, 491] on button "9" at bounding box center [661, 503] width 30 height 28
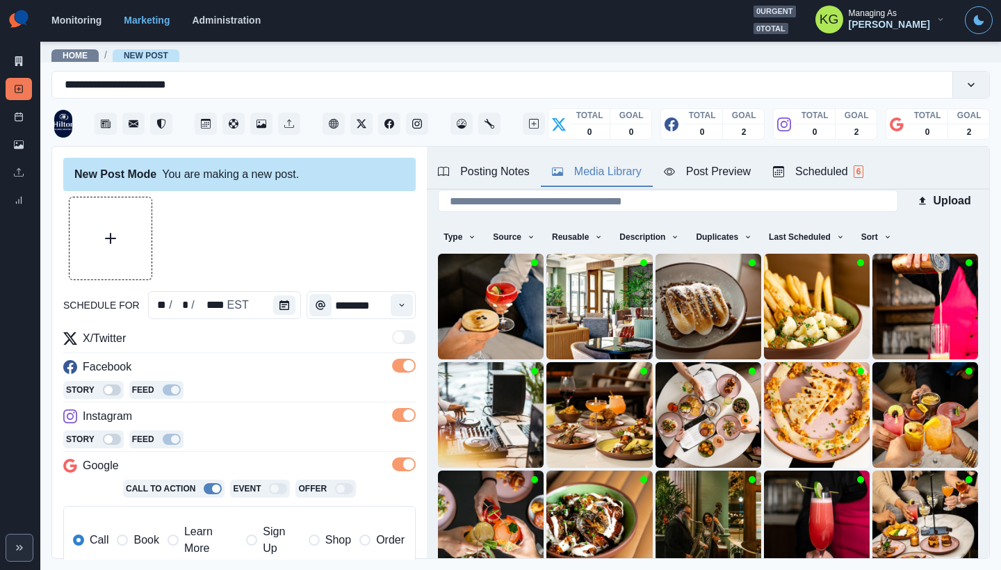
scroll to position [111, 0]
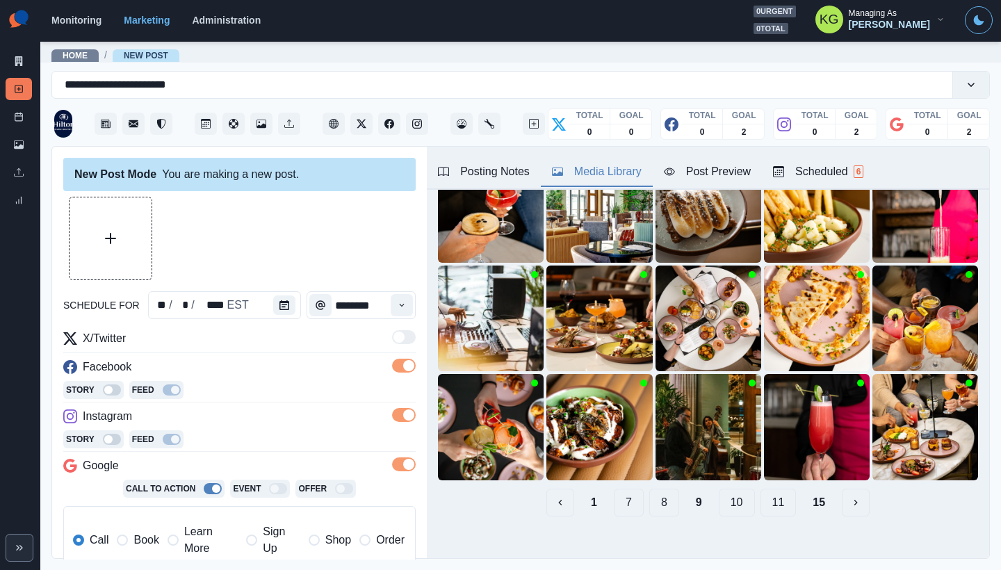
click at [660, 491] on button "8" at bounding box center [664, 503] width 30 height 28
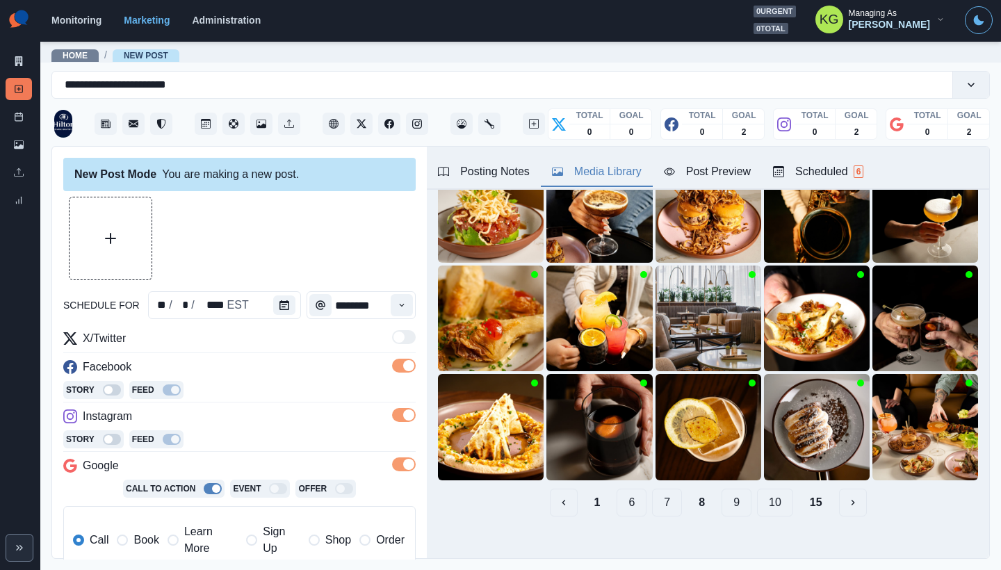
click at [660, 491] on button "7" at bounding box center [667, 503] width 30 height 28
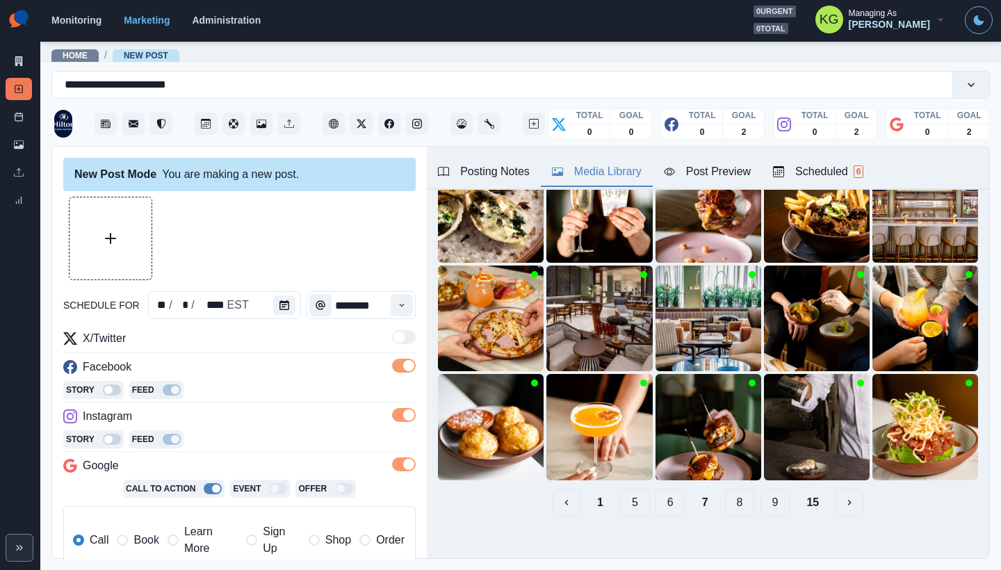
click at [660, 491] on button "6" at bounding box center [670, 503] width 30 height 28
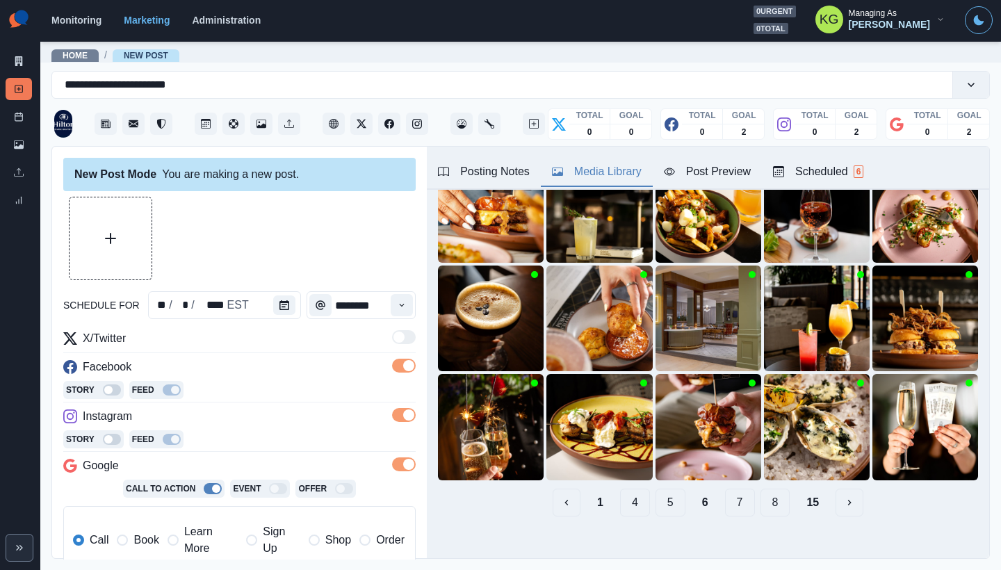
click at [659, 490] on button "5" at bounding box center [670, 503] width 30 height 28
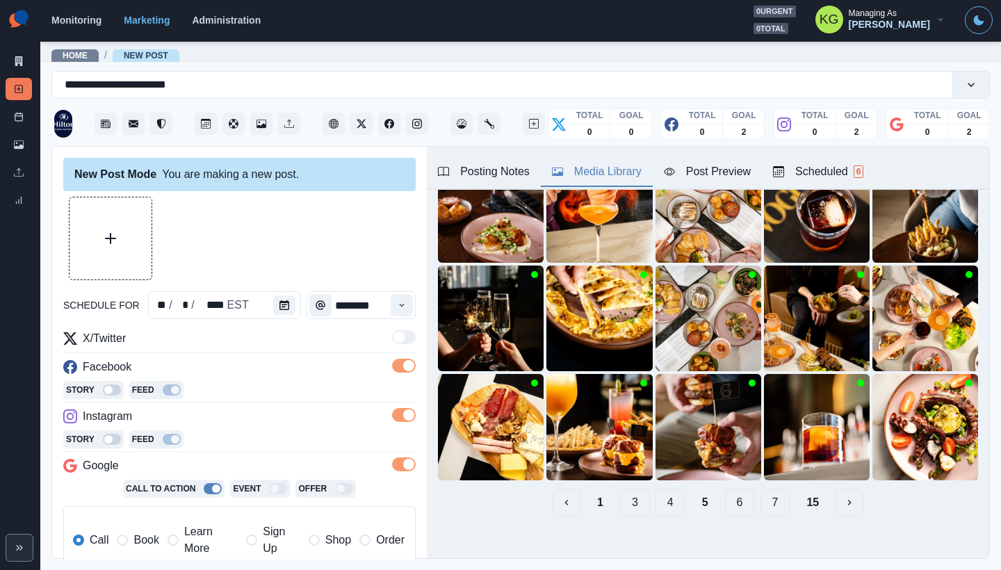
click at [659, 490] on button "4" at bounding box center [670, 503] width 30 height 28
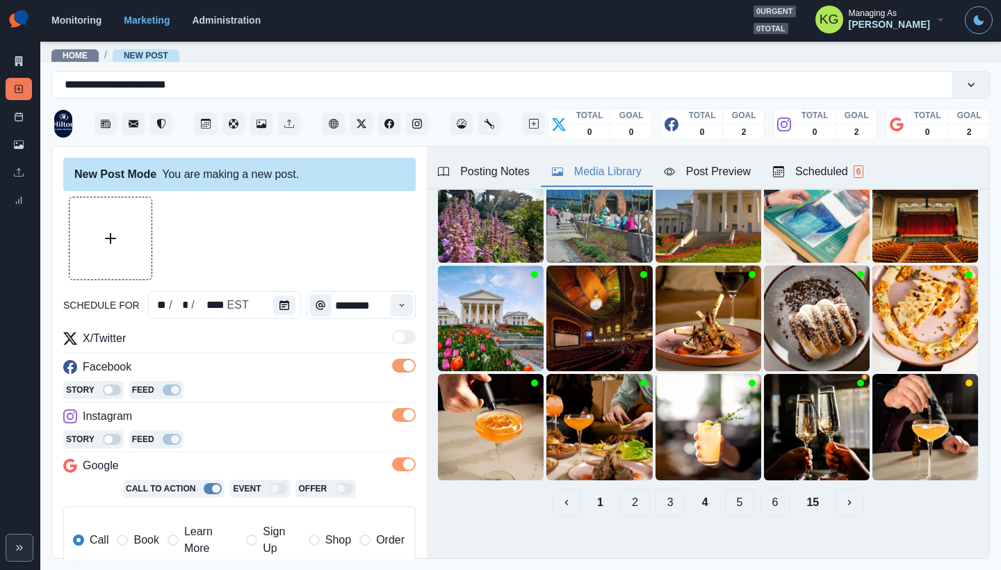
click at [659, 490] on button "3" at bounding box center [670, 503] width 30 height 28
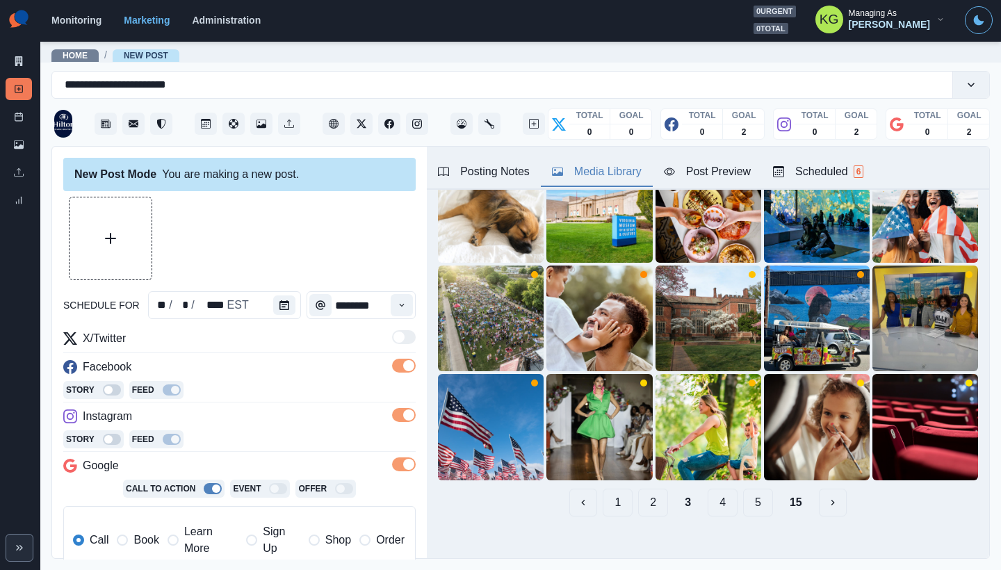
click at [659, 490] on div "1 2 3 4 5 15" at bounding box center [708, 503] width 540 height 28
click at [638, 491] on button "2" at bounding box center [653, 503] width 30 height 28
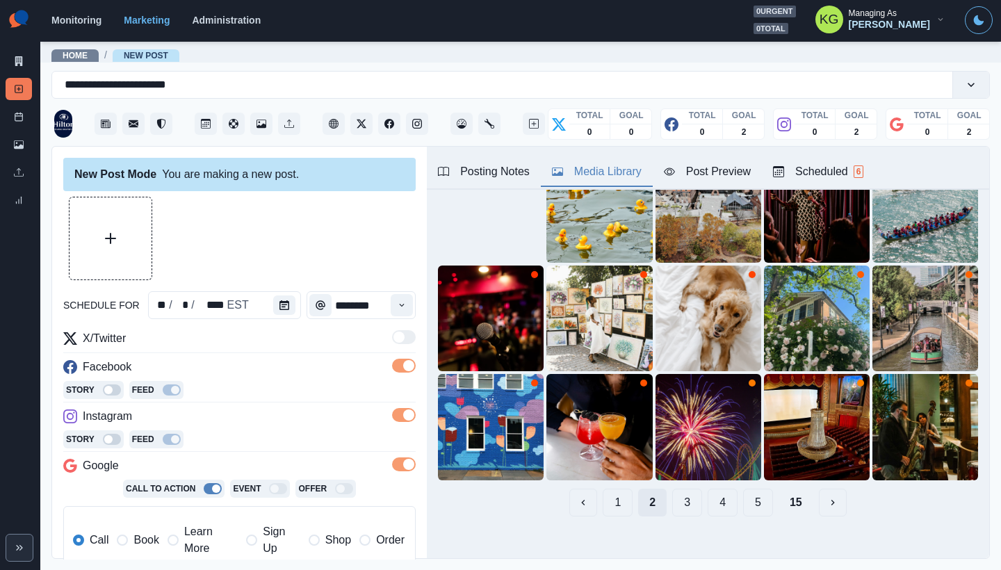
click at [638, 491] on button "2" at bounding box center [652, 503] width 28 height 28
click at [606, 493] on button "1" at bounding box center [618, 503] width 30 height 28
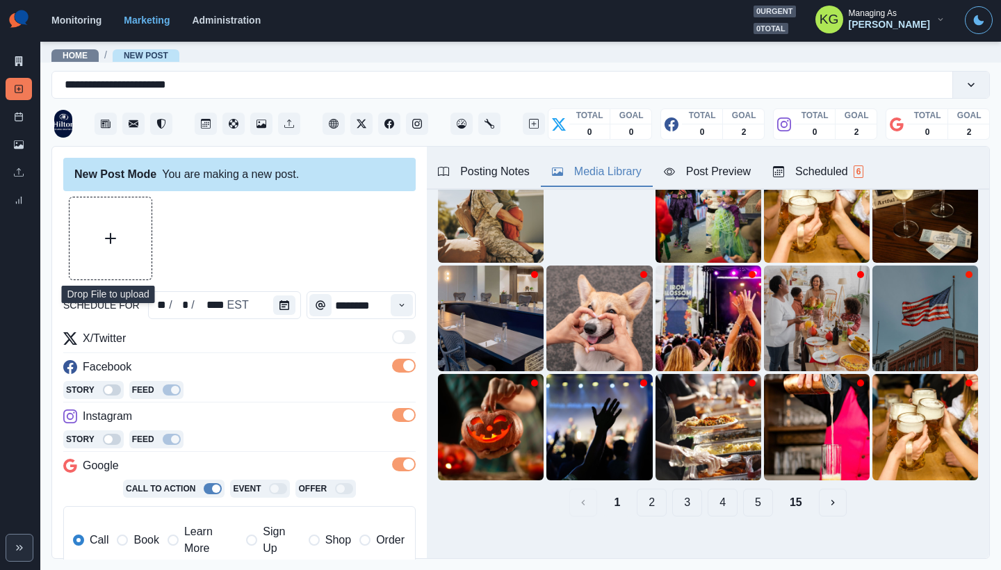
click at [115, 222] on button "Upload Media" at bounding box center [110, 238] width 82 height 82
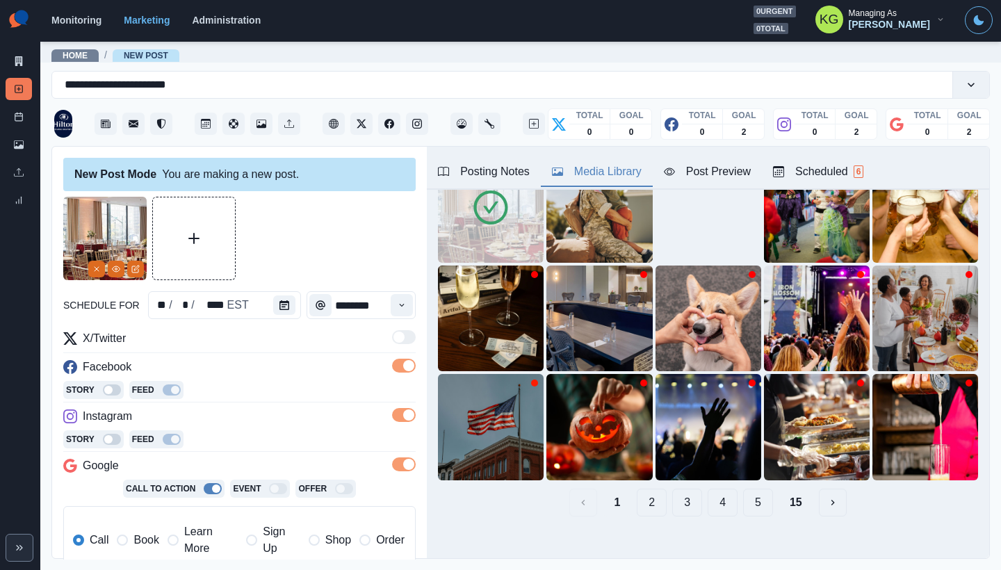
scroll to position [277, 0]
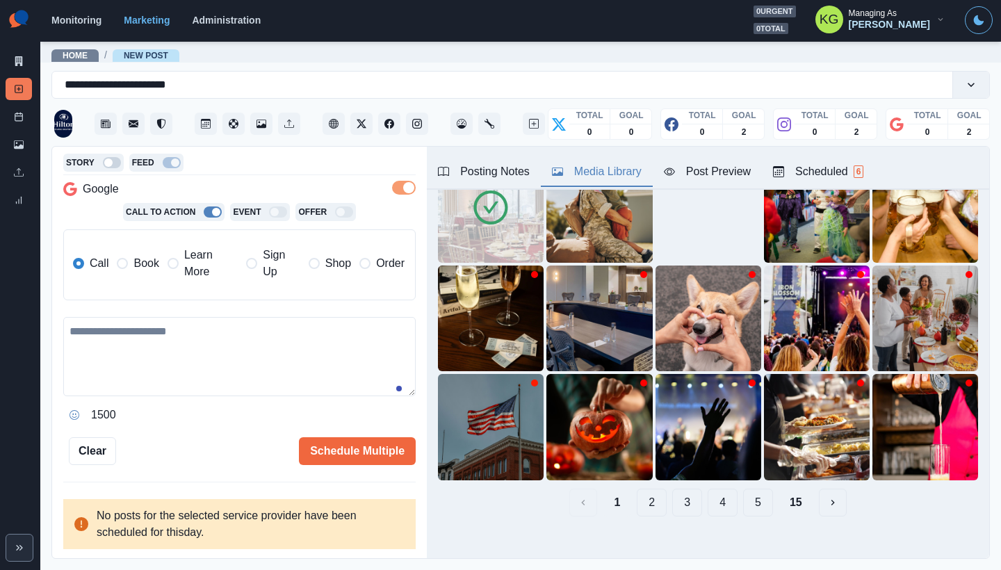
click at [223, 340] on textarea at bounding box center [239, 356] width 352 height 79
paste textarea "**********"
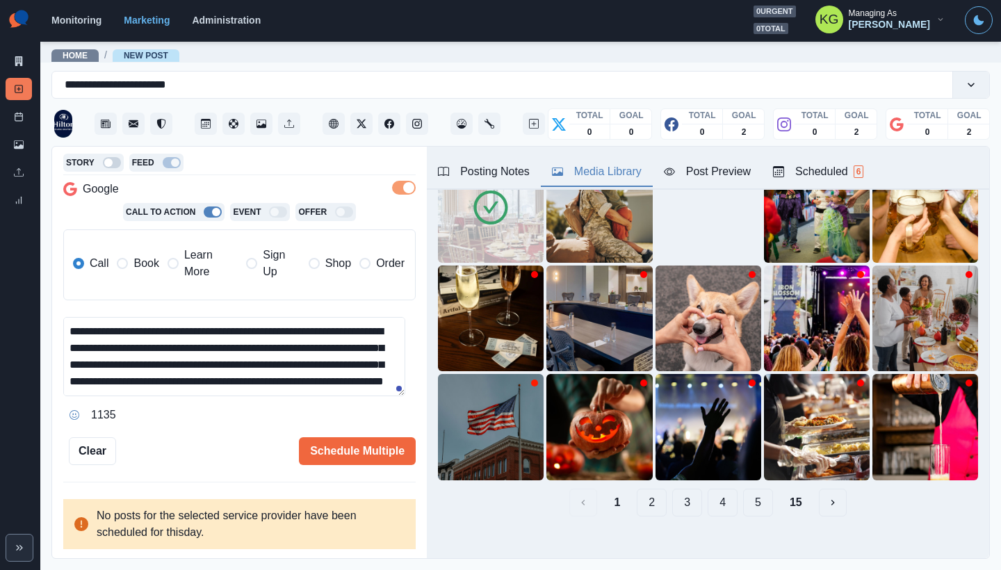
scroll to position [66, 0]
click at [135, 269] on span "Book" at bounding box center [145, 263] width 25 height 17
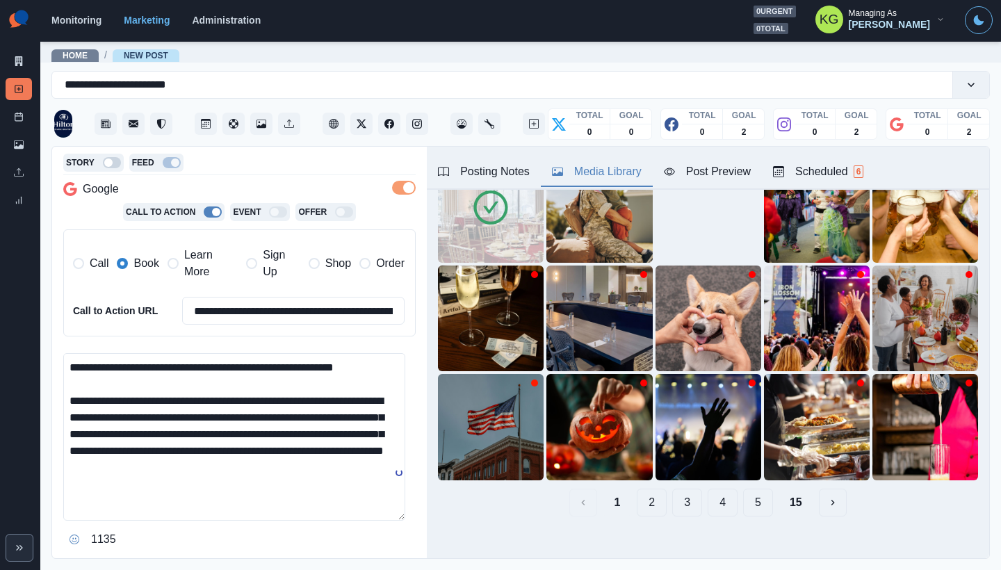
scroll to position [0, 0]
click at [357, 569] on main "**********" at bounding box center [520, 305] width 960 height 530
click at [119, 369] on textarea "**********" at bounding box center [234, 463] width 342 height 220
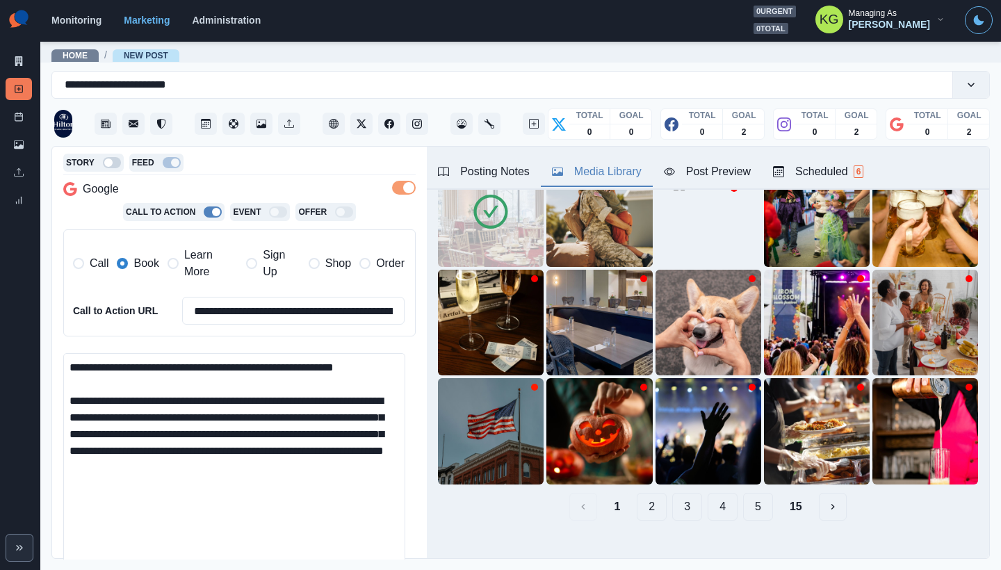
click at [147, 369] on textarea "**********" at bounding box center [234, 463] width 342 height 220
drag, startPoint x: 186, startPoint y: 362, endPoint x: 190, endPoint y: 379, distance: 17.7
click at [186, 362] on textarea "**********" at bounding box center [234, 463] width 342 height 220
click at [84, 360] on textarea "**********" at bounding box center [234, 463] width 342 height 220
click at [502, 167] on div "Posting Notes" at bounding box center [484, 171] width 92 height 17
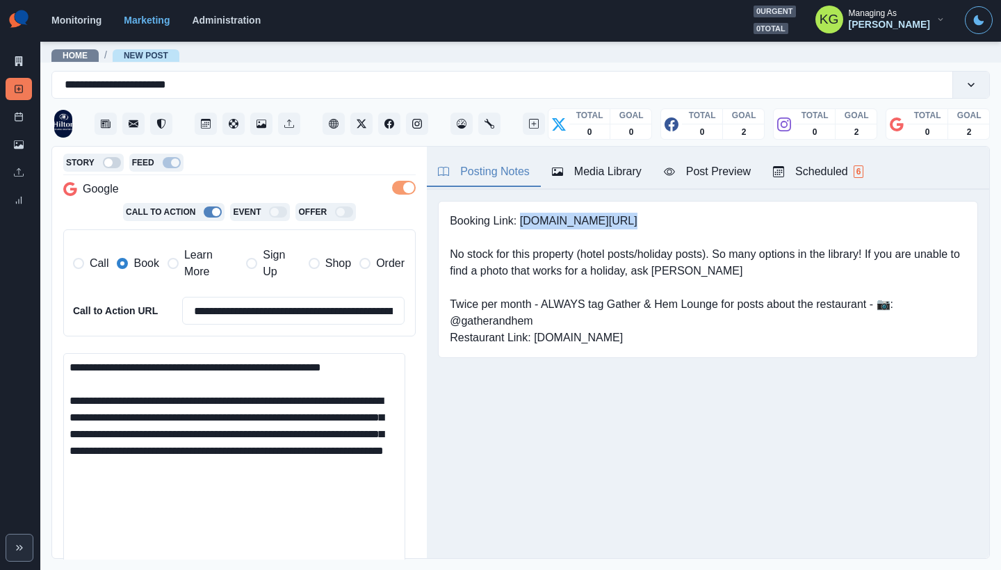
drag, startPoint x: 554, startPoint y: 216, endPoint x: 627, endPoint y: 219, distance: 73.0
click at [627, 219] on pre "Booking Link: www.bit.ly/4hxRSlz No stock for this property (hotel posts/holida…" at bounding box center [708, 279] width 516 height 133
copy pre "www.bit.ly/4hxRSlz"
click at [350, 457] on textarea "**********" at bounding box center [234, 463] width 342 height 220
paste textarea "**********"
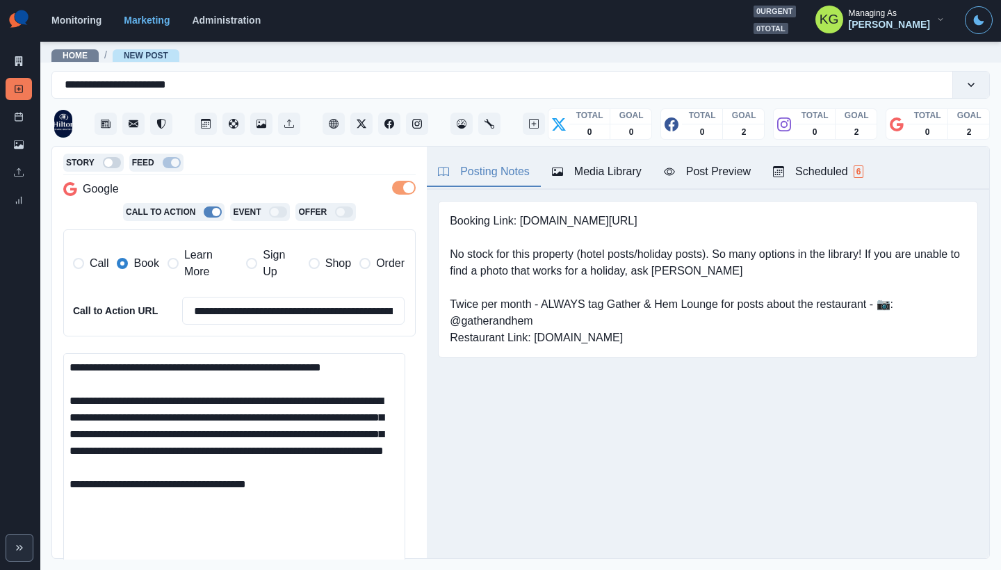
scroll to position [454, 0]
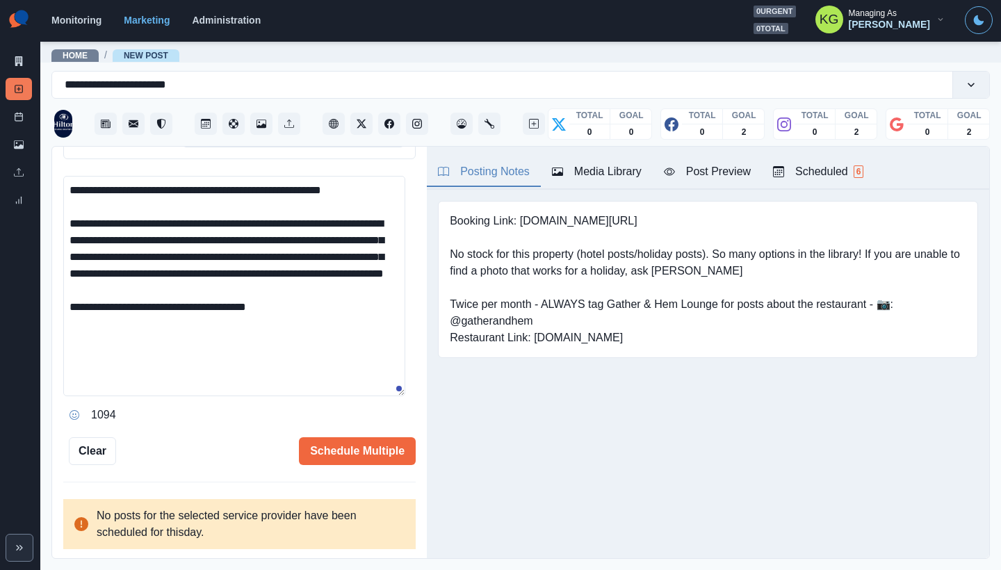
type textarea "**********"
click at [375, 468] on div "**********" at bounding box center [239, 353] width 375 height 413
click at [373, 452] on button "Schedule Multiple" at bounding box center [357, 451] width 117 height 28
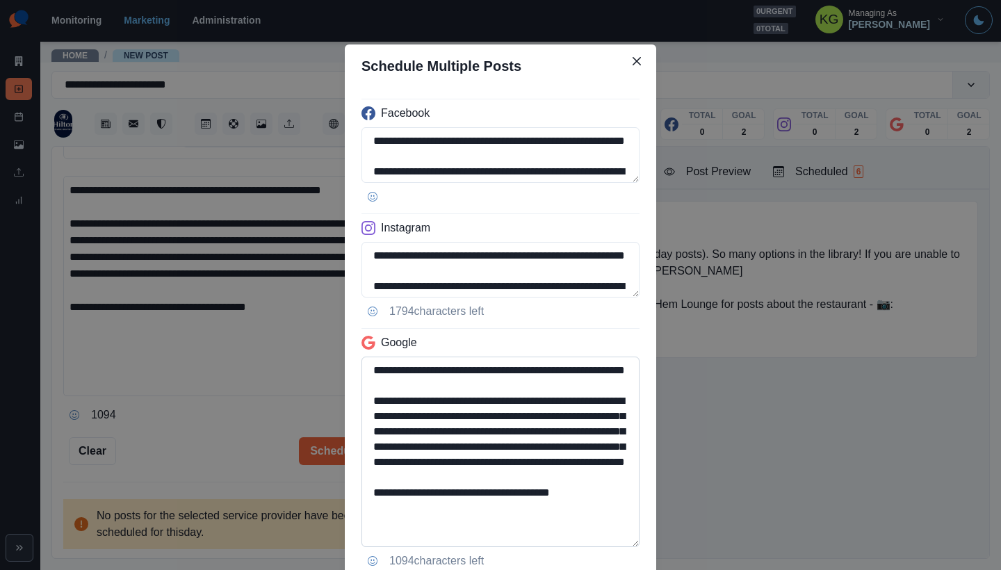
click at [628, 543] on textarea "**********" at bounding box center [500, 452] width 278 height 190
drag, startPoint x: 461, startPoint y: 535, endPoint x: 316, endPoint y: 532, distance: 146.0
click at [316, 532] on div "**********" at bounding box center [500, 285] width 1001 height 570
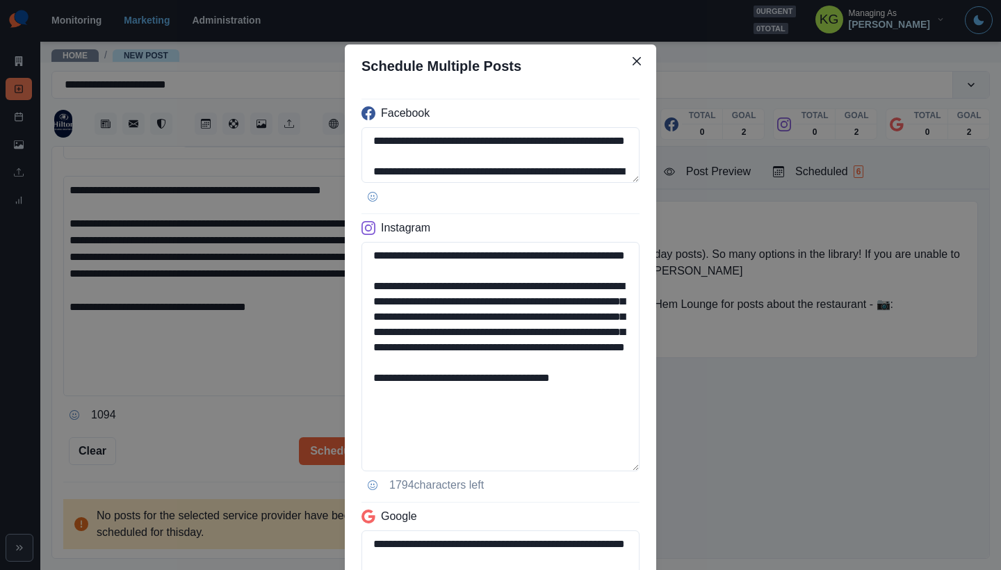
click at [637, 461] on div "**********" at bounding box center [500, 420] width 311 height 664
type textarea "**********"
drag, startPoint x: 594, startPoint y: 423, endPoint x: 488, endPoint y: 426, distance: 106.4
click at [488, 426] on textarea "**********" at bounding box center [500, 356] width 278 height 229
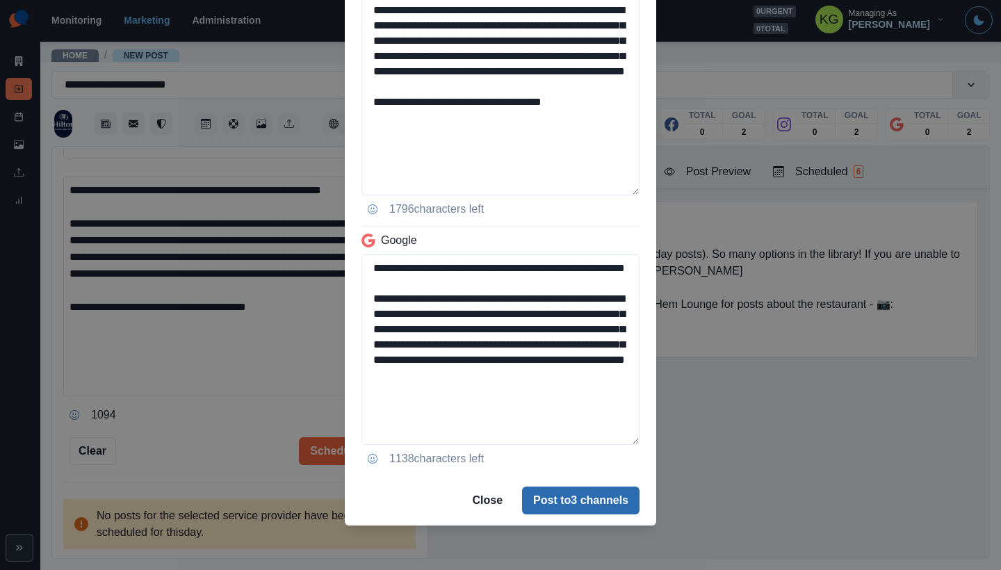
type textarea "**********"
click at [550, 506] on button "Post to 3 channels" at bounding box center [580, 500] width 117 height 28
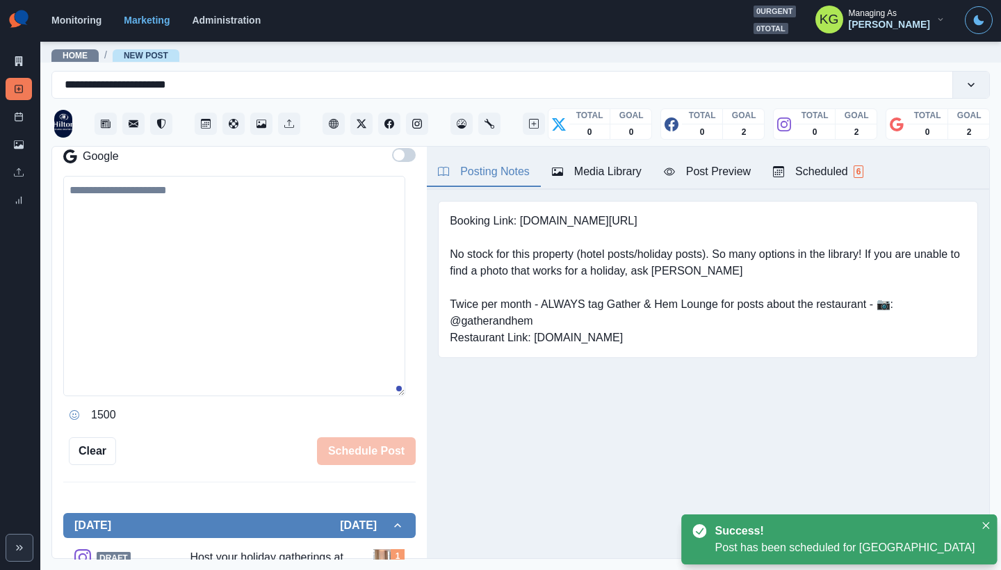
scroll to position [218, 0]
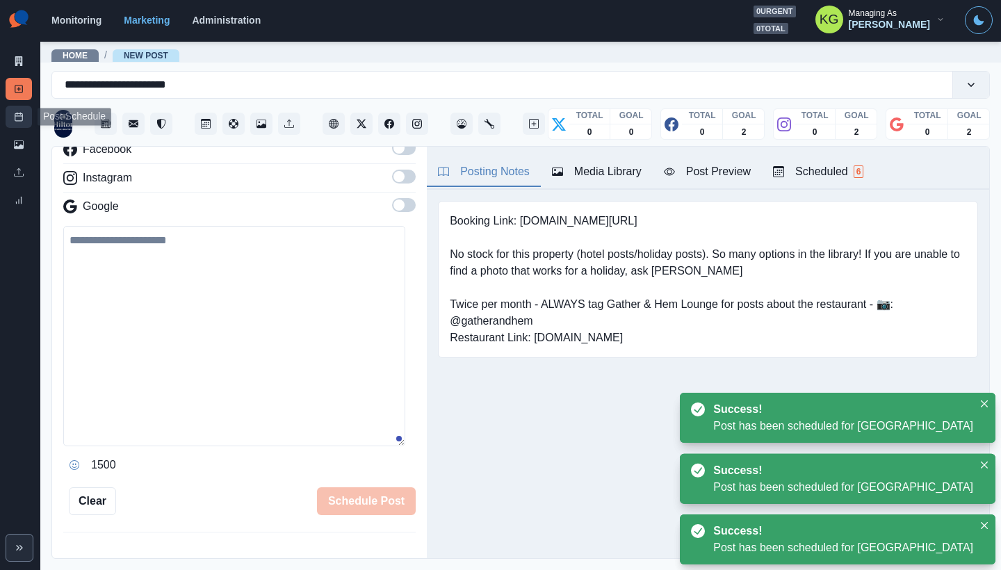
click at [23, 118] on icon at bounding box center [19, 117] width 10 height 10
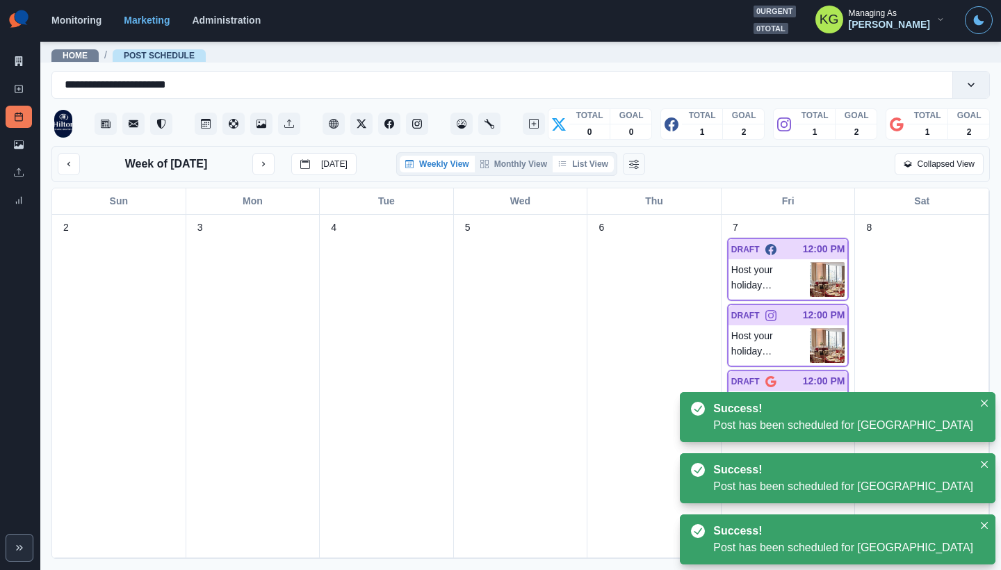
click at [585, 161] on button "List View" at bounding box center [583, 164] width 61 height 17
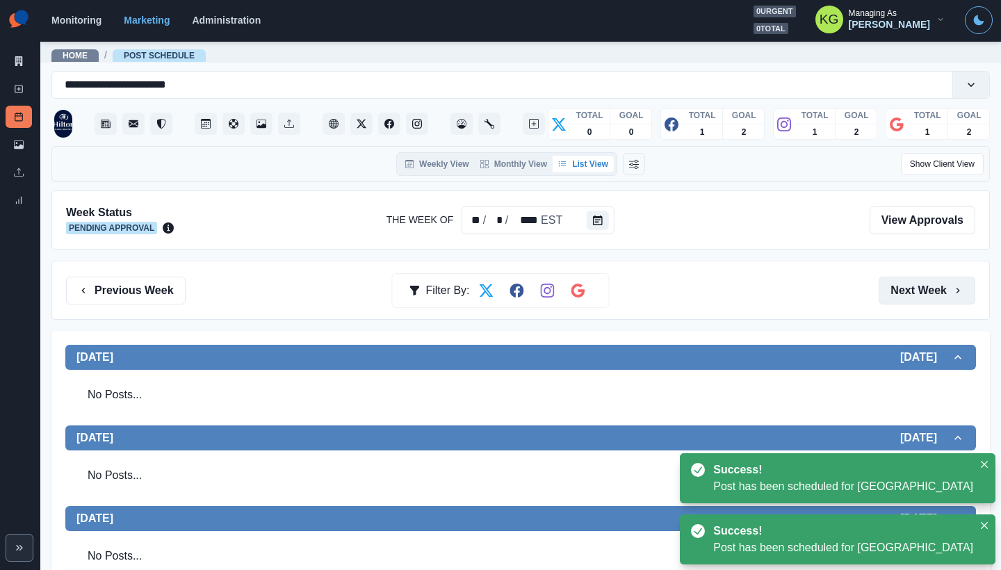
click at [922, 293] on button "Next Week" at bounding box center [926, 291] width 97 height 28
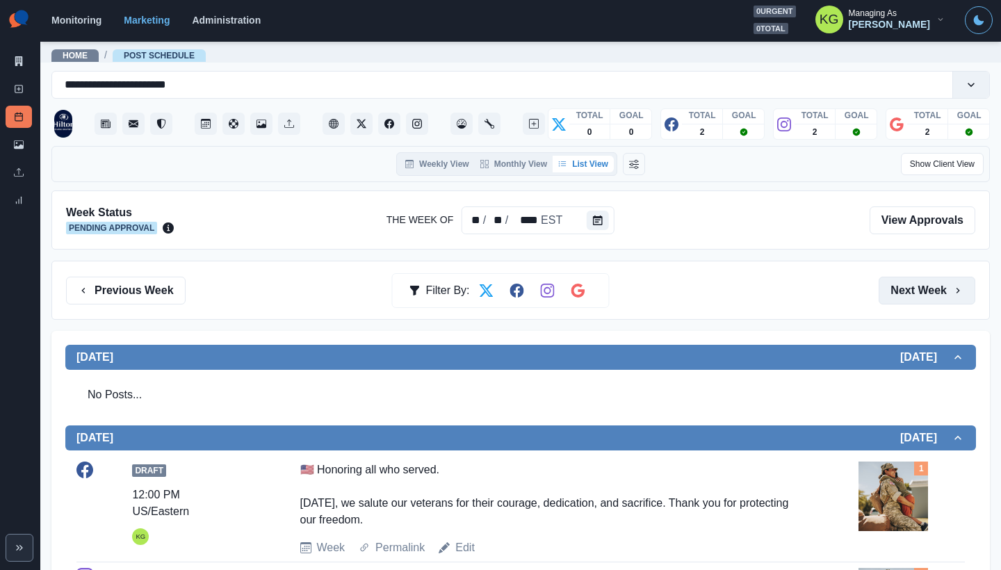
click at [921, 294] on button "Next Week" at bounding box center [926, 291] width 97 height 28
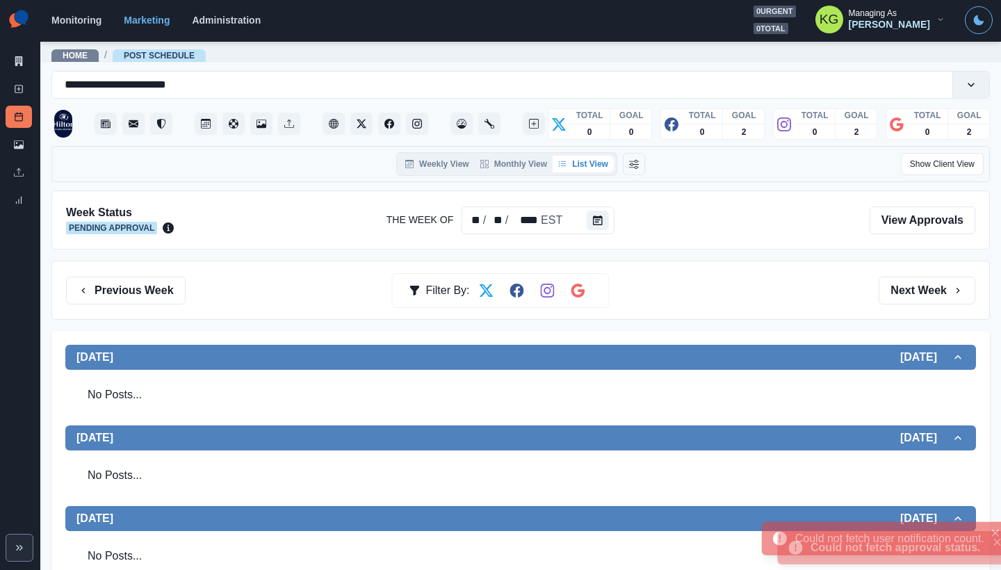
scroll to position [365, 0]
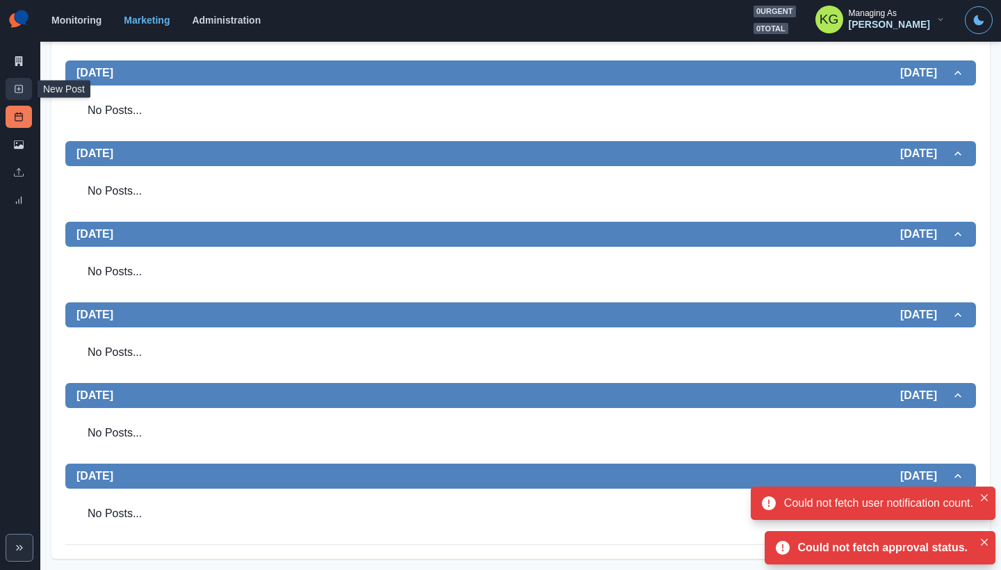
click at [19, 88] on icon at bounding box center [19, 89] width 10 height 10
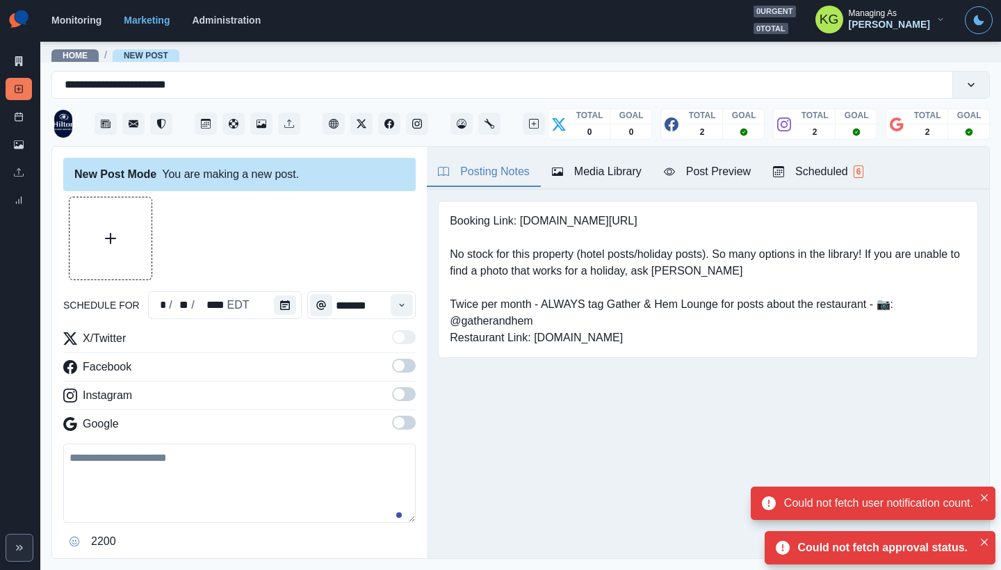
click at [302, 308] on div "schedule for * / ** / **** EDT *******" at bounding box center [239, 305] width 352 height 28
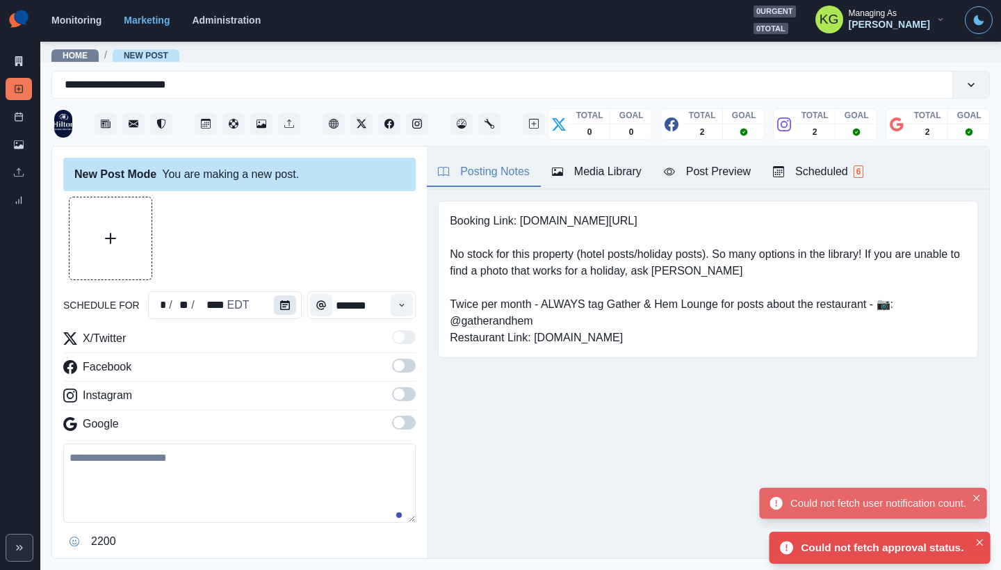
click at [284, 304] on icon "Calendar" at bounding box center [285, 305] width 10 height 10
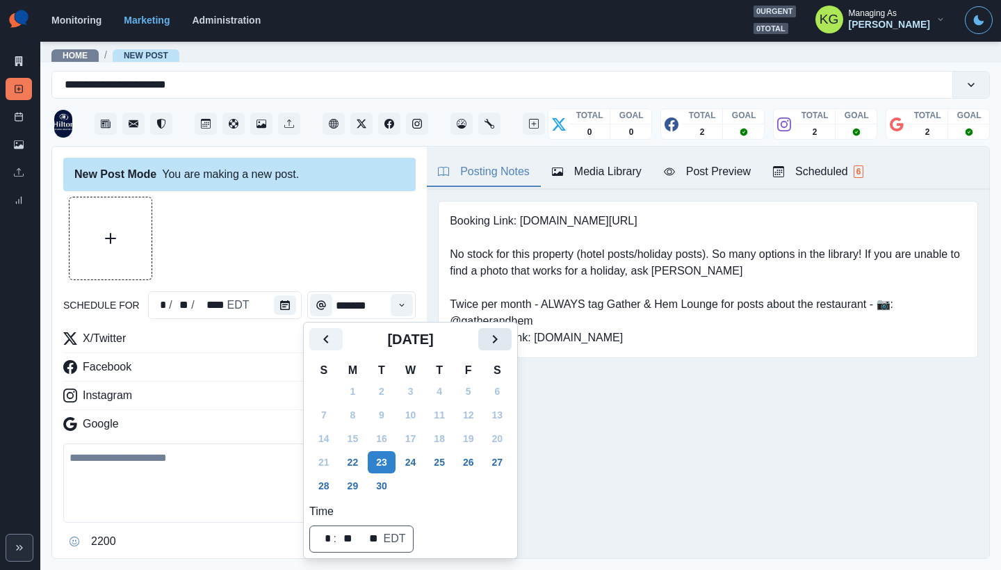
click at [511, 338] on button "Next" at bounding box center [494, 339] width 33 height 22
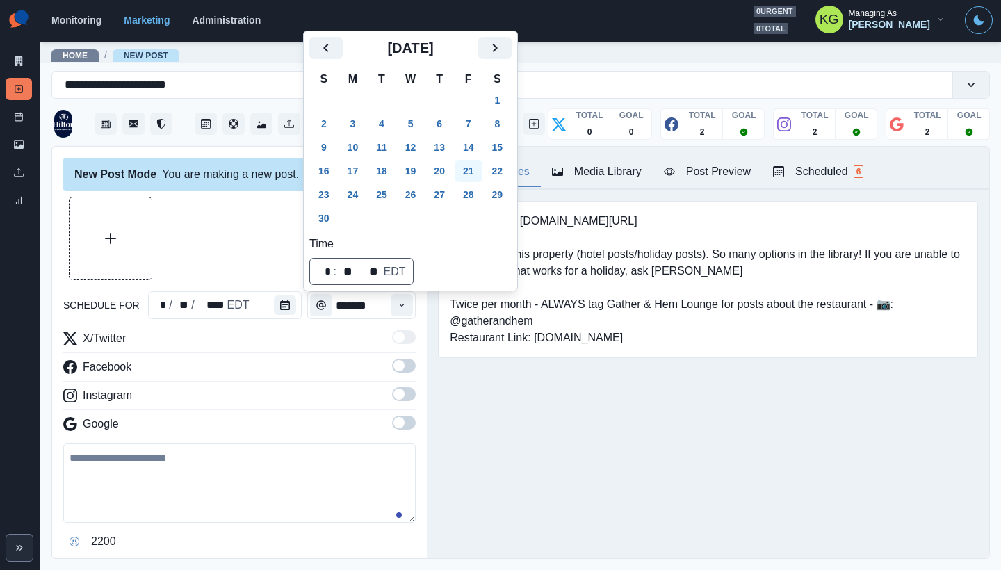
click at [471, 170] on button "21" at bounding box center [469, 171] width 28 height 22
click at [124, 218] on button "Upload Media" at bounding box center [110, 238] width 82 height 82
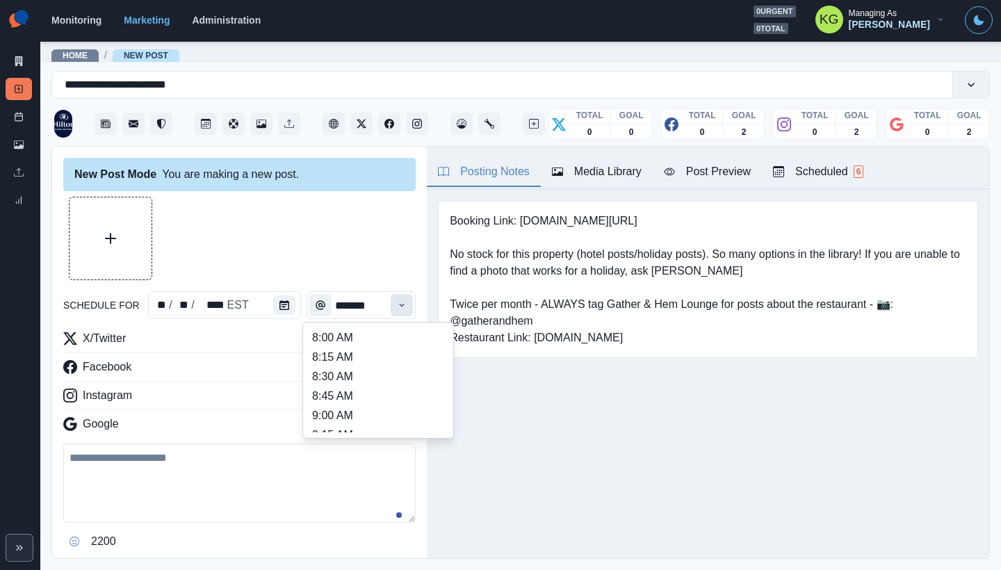
click at [397, 307] on icon "Time" at bounding box center [402, 305] width 10 height 10
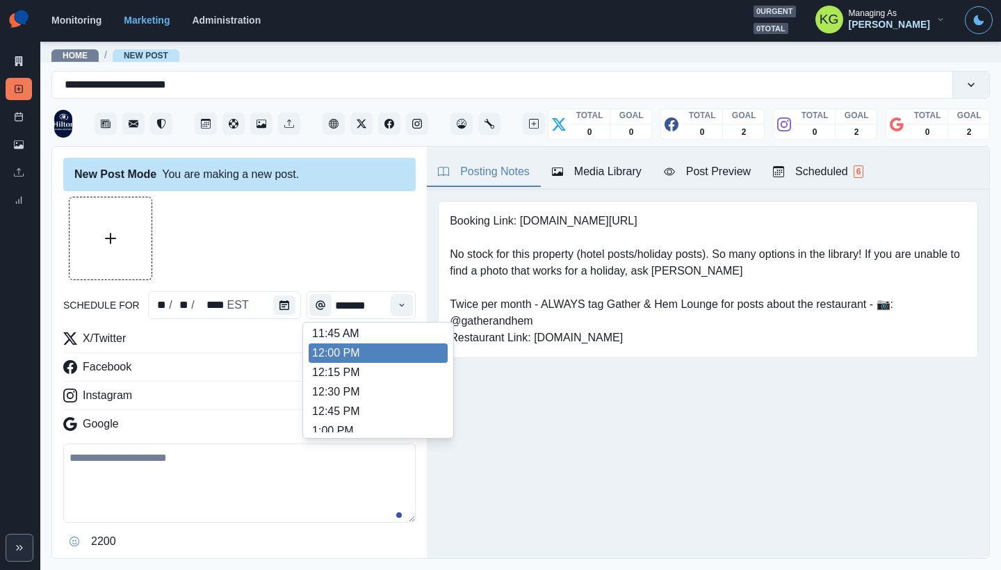
click at [347, 350] on li "12:00 PM" at bounding box center [378, 352] width 139 height 19
type input "********"
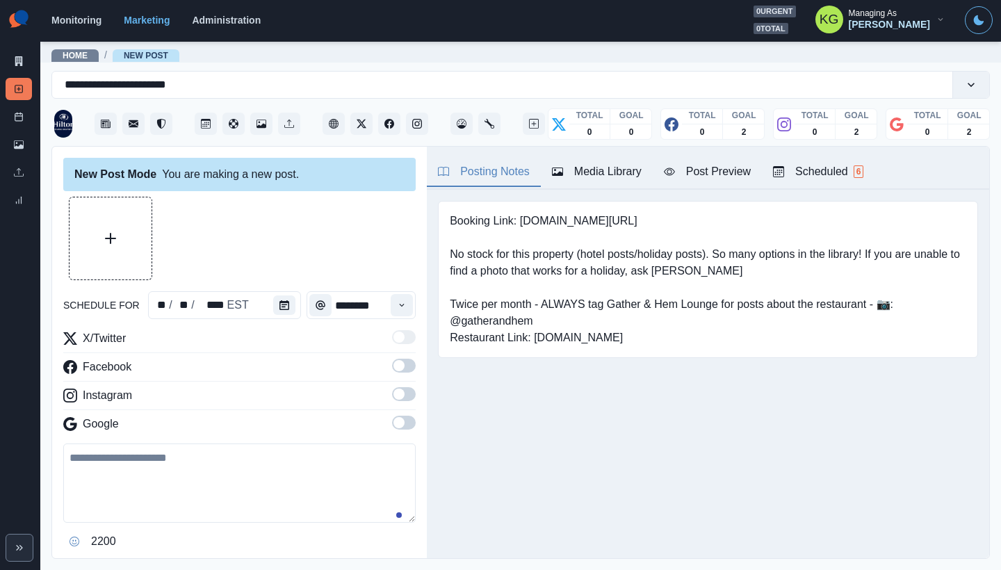
drag, startPoint x: 395, startPoint y: 420, endPoint x: 395, endPoint y: 399, distance: 20.9
click at [395, 420] on span at bounding box center [404, 423] width 24 height 14
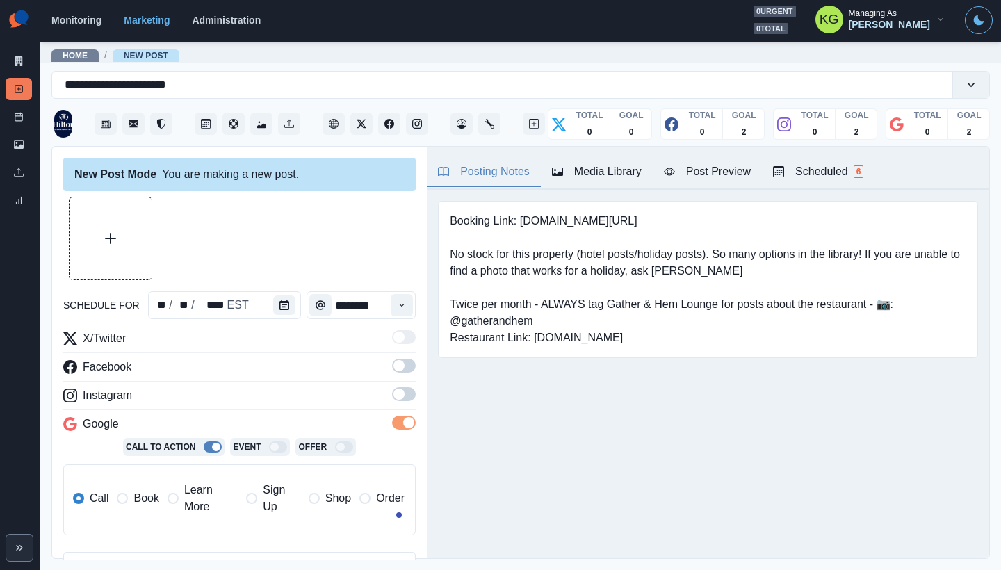
click at [394, 393] on span at bounding box center [398, 393] width 11 height 11
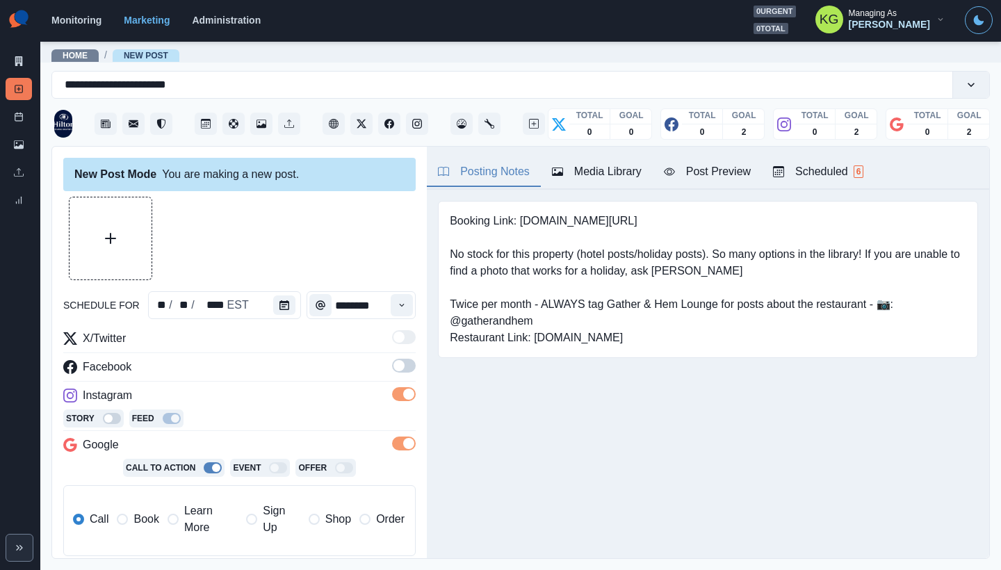
click at [393, 364] on span at bounding box center [398, 365] width 11 height 11
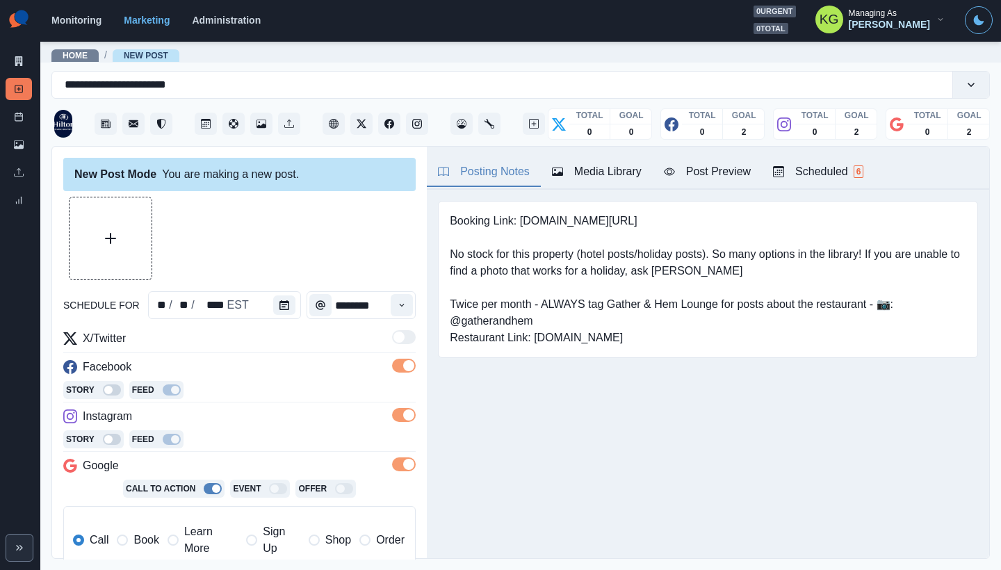
click at [143, 528] on label "Book" at bounding box center [138, 539] width 42 height 33
click at [580, 177] on div "Media Library" at bounding box center [597, 171] width 90 height 17
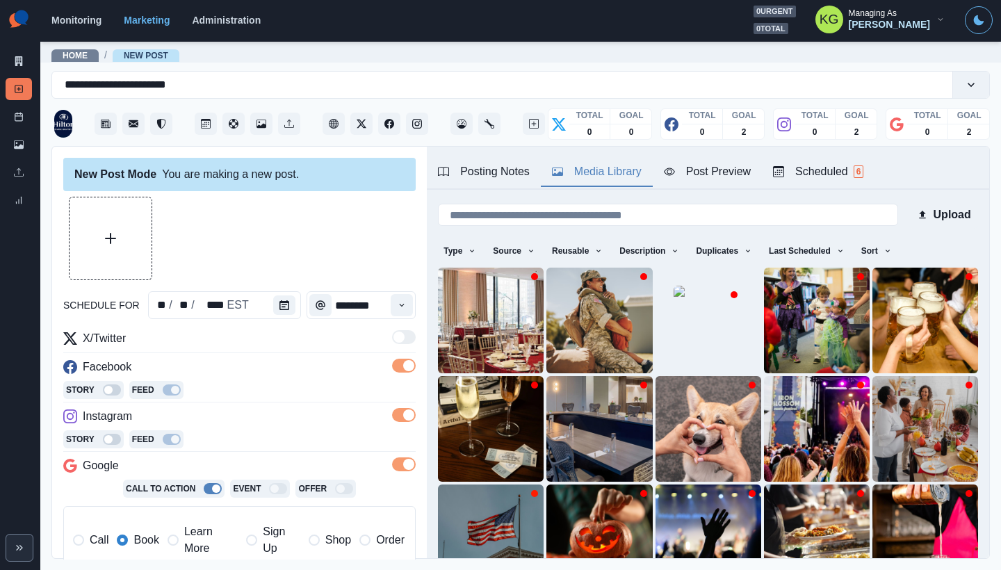
scroll to position [111, 0]
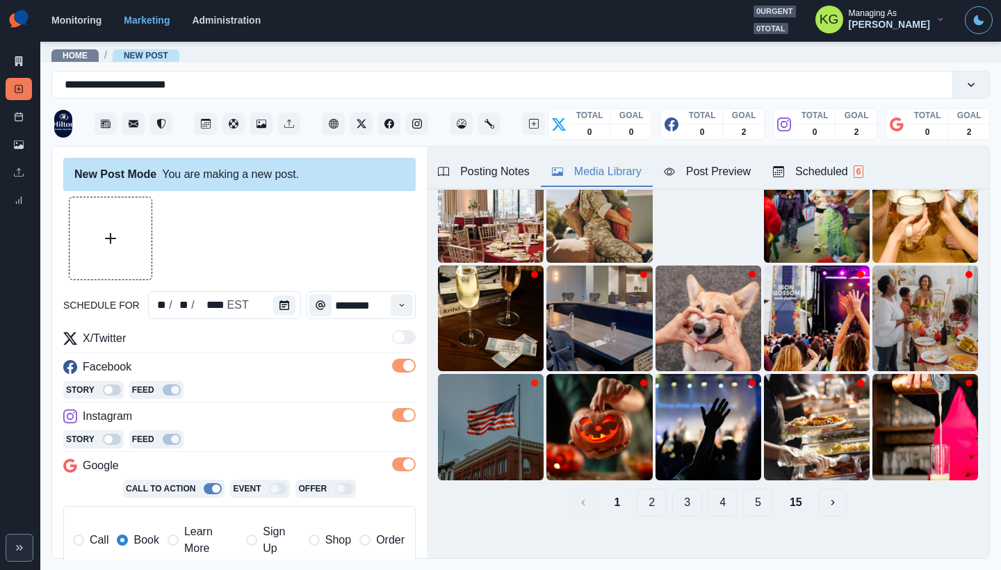
click at [743, 489] on button "5" at bounding box center [758, 503] width 30 height 28
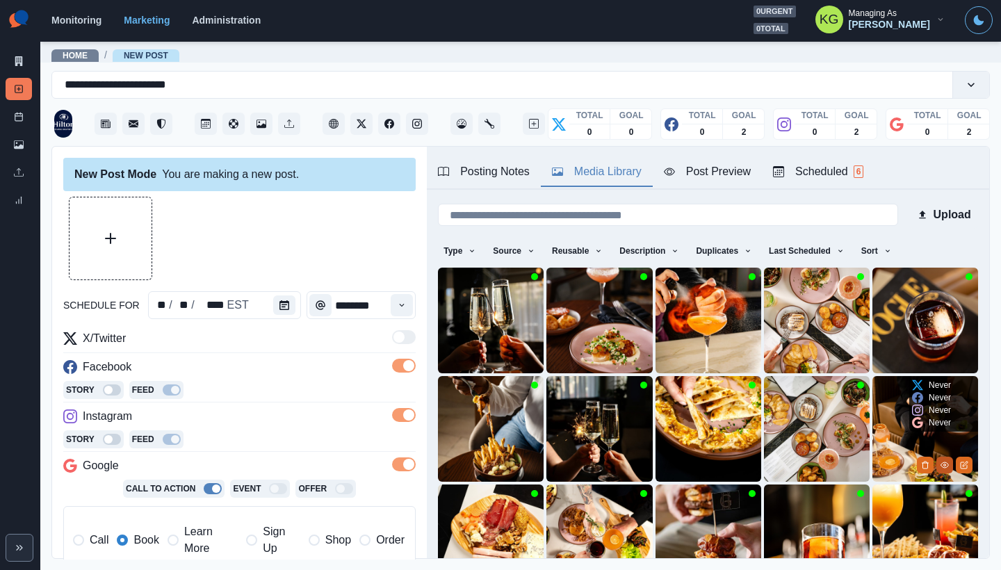
click at [936, 457] on button "View Media" at bounding box center [944, 465] width 17 height 17
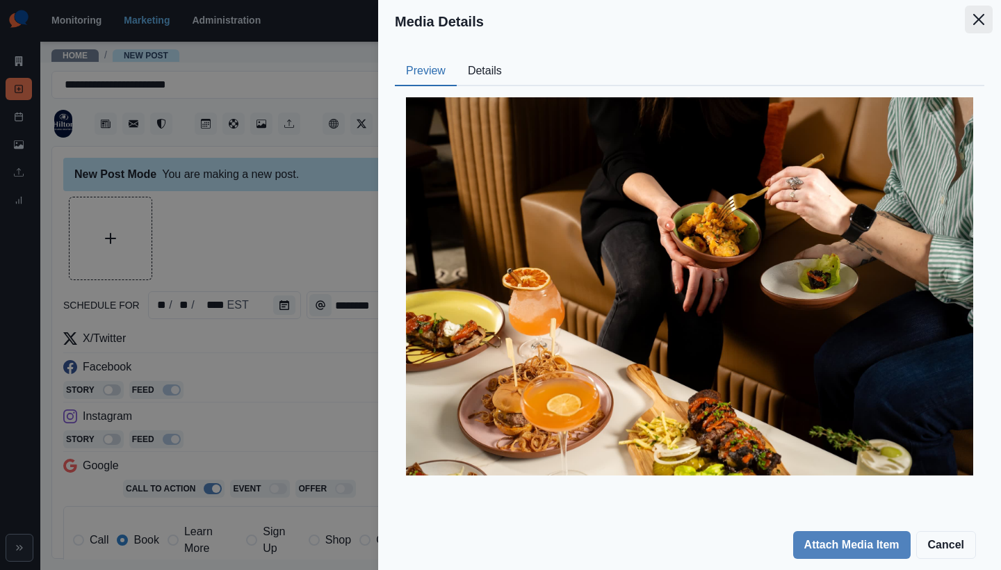
click at [987, 26] on button "Close" at bounding box center [979, 20] width 28 height 28
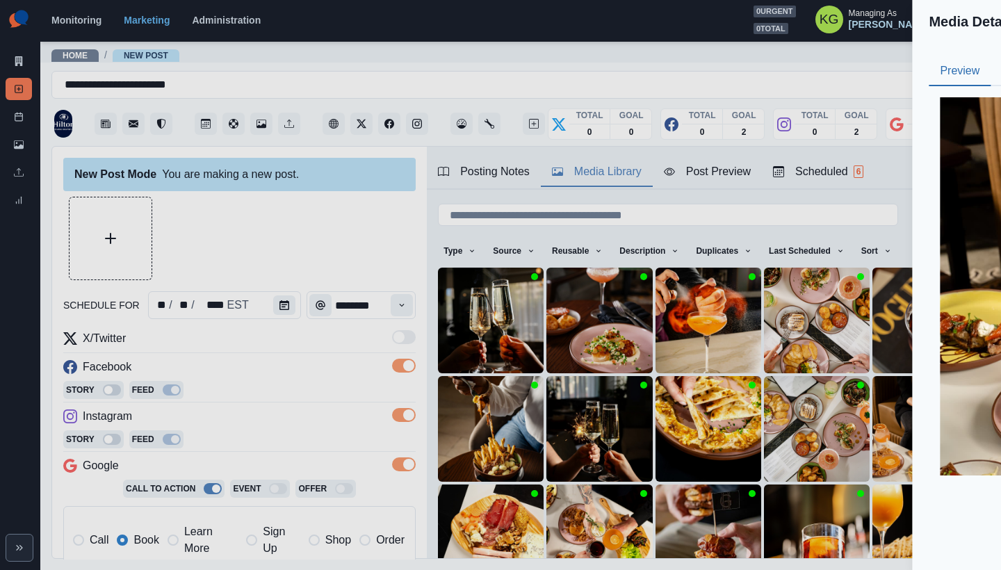
scroll to position [43, 0]
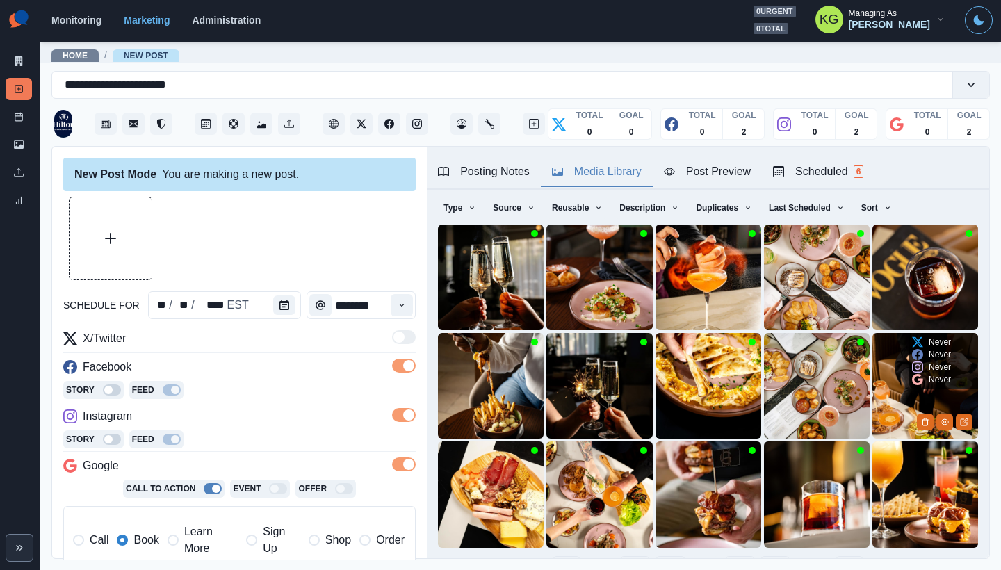
click at [876, 364] on img at bounding box center [925, 386] width 106 height 106
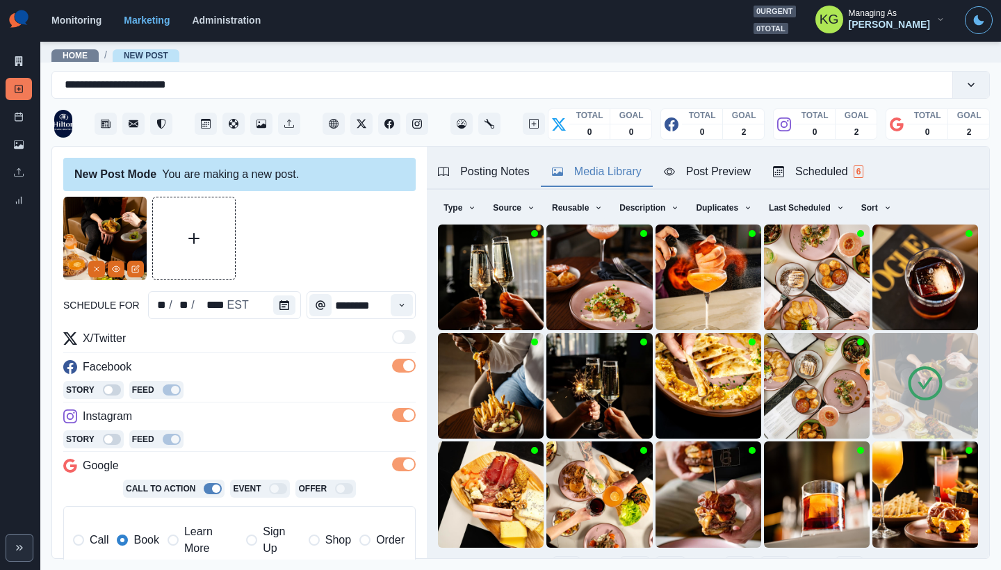
scroll to position [313, 0]
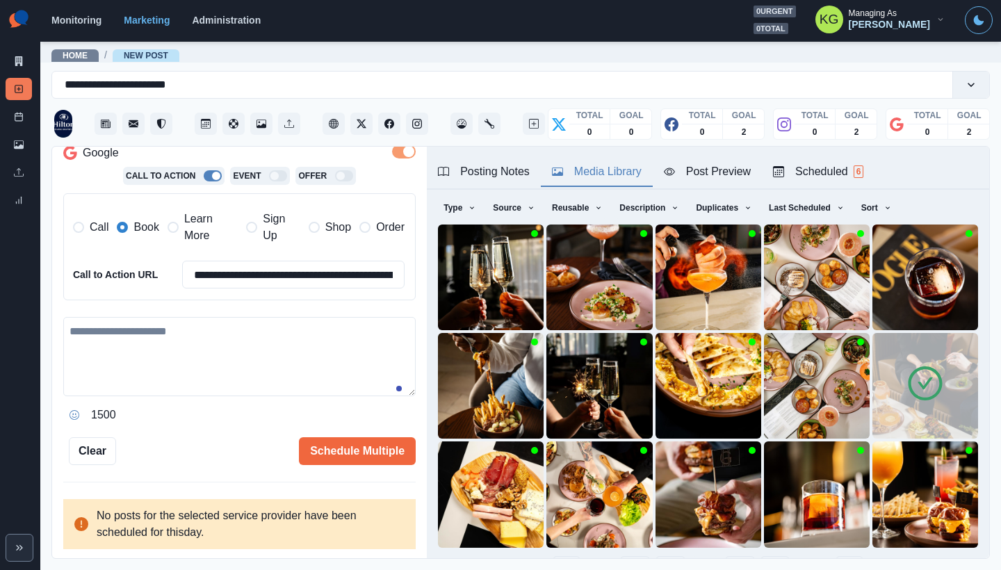
click at [224, 329] on textarea at bounding box center [239, 356] width 352 height 79
paste textarea "**********"
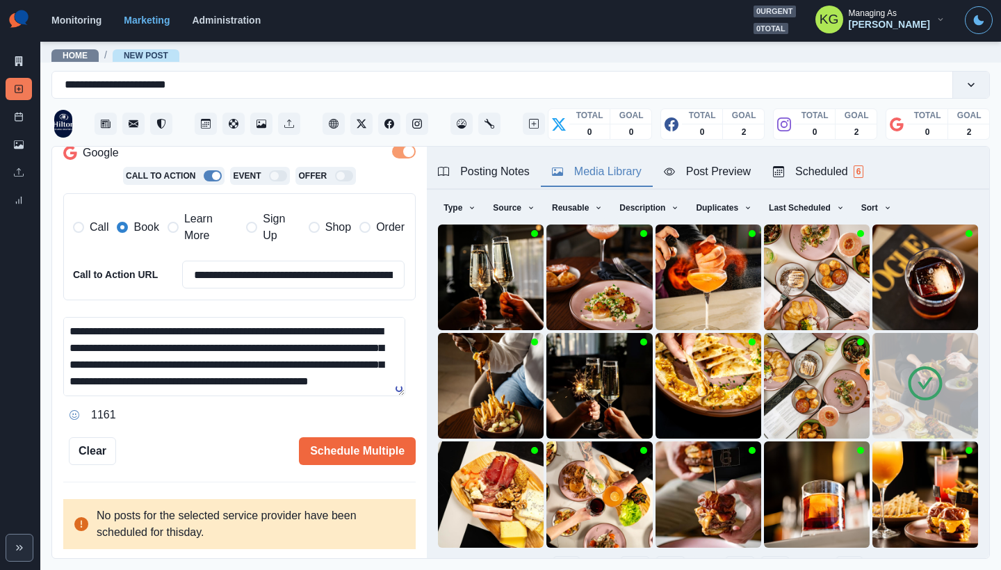
scroll to position [0, 0]
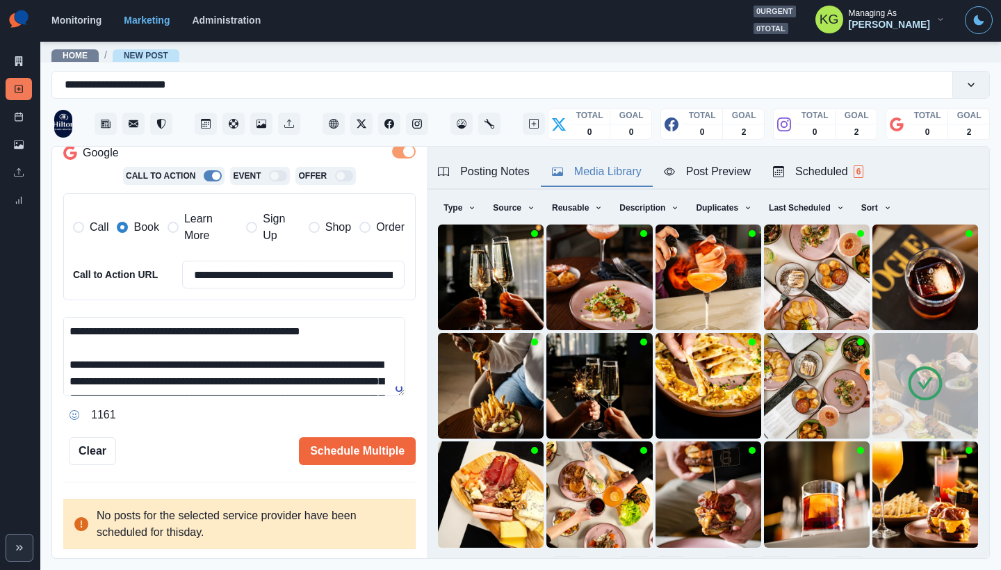
click at [338, 562] on main "**********" at bounding box center [520, 305] width 960 height 530
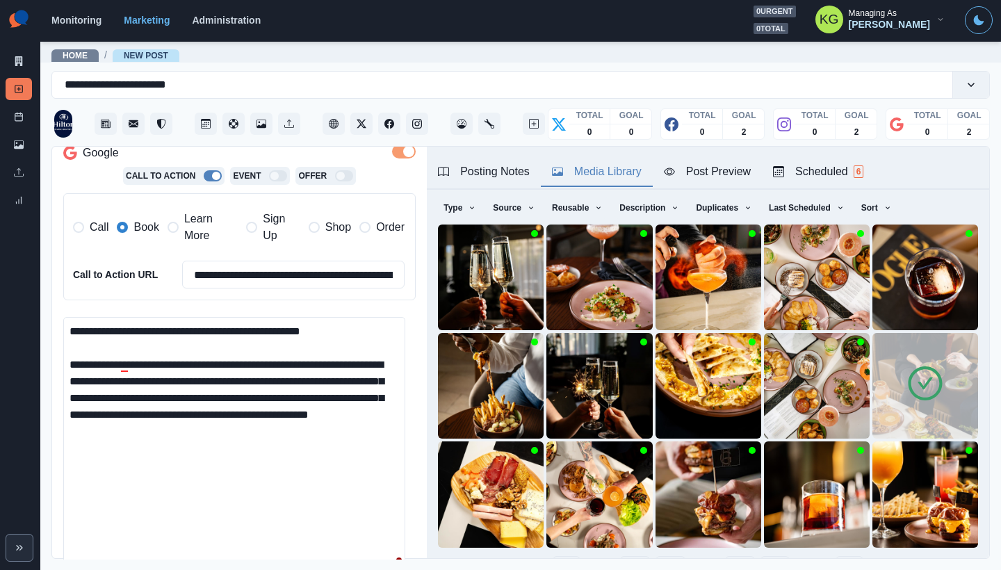
drag, startPoint x: 400, startPoint y: 336, endPoint x: 440, endPoint y: 343, distance: 40.3
click at [439, 343] on div "**********" at bounding box center [520, 353] width 937 height 413
click at [286, 439] on textarea "**********" at bounding box center [234, 442] width 342 height 251
paste textarea "**********"
click at [131, 378] on div at bounding box center [121, 383] width 25 height 22
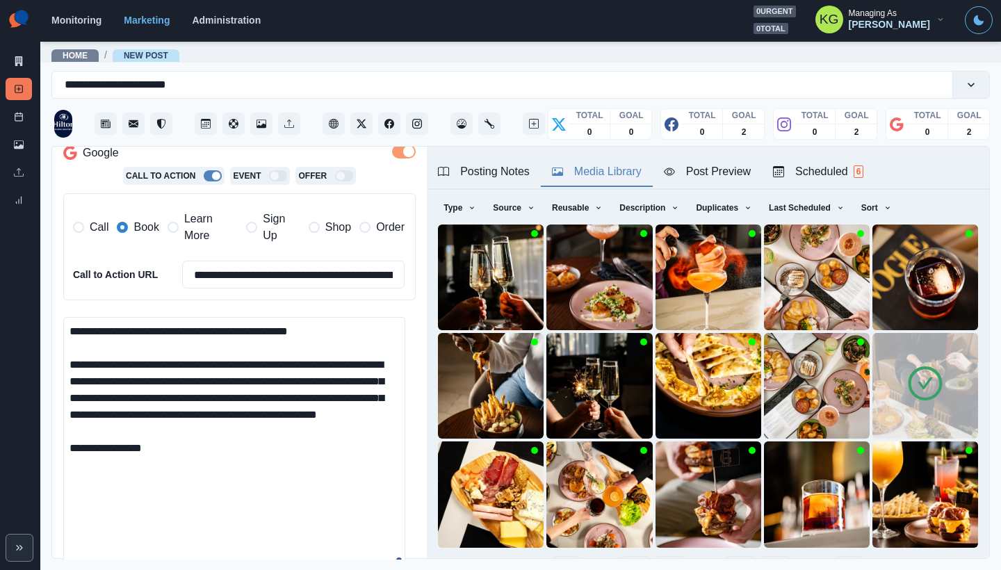
scroll to position [336, 0]
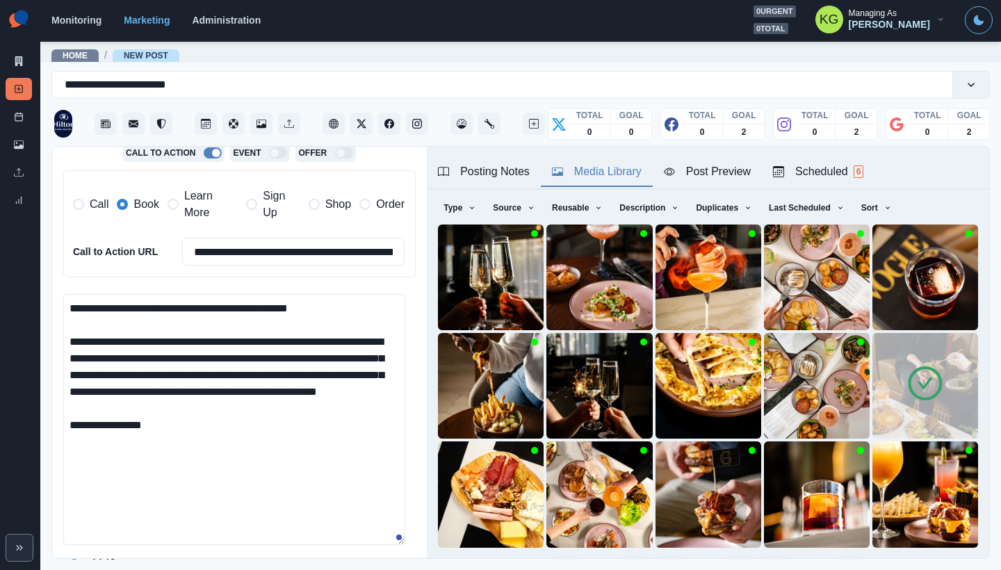
drag, startPoint x: 306, startPoint y: 391, endPoint x: 140, endPoint y: 405, distance: 167.4
click at [140, 405] on textarea "**********" at bounding box center [234, 419] width 342 height 251
click at [194, 425] on textarea "**********" at bounding box center [234, 419] width 342 height 251
paste textarea "**********"
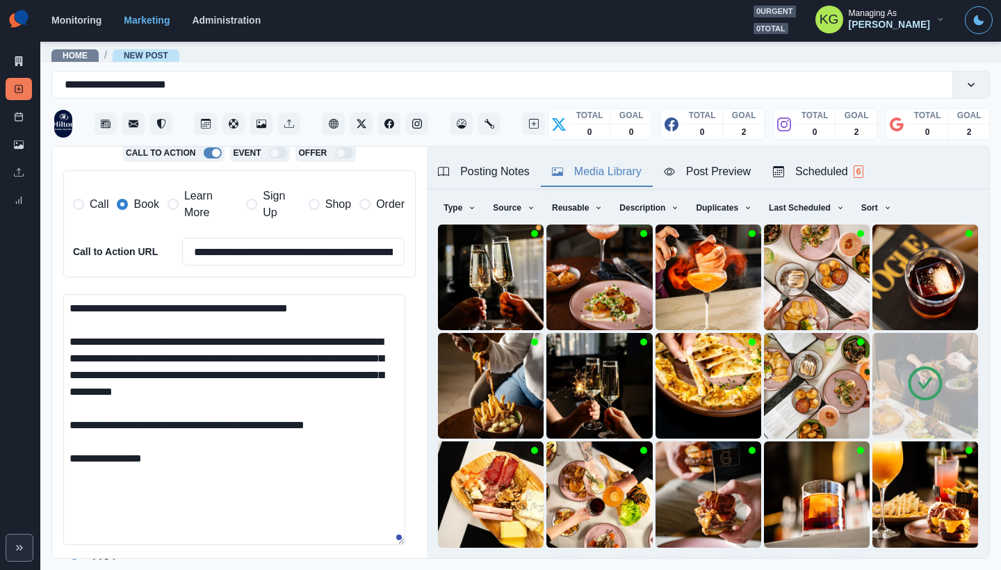
drag, startPoint x: 245, startPoint y: 427, endPoint x: 208, endPoint y: 427, distance: 36.8
click at [208, 427] on textarea "**********" at bounding box center [234, 419] width 342 height 251
type textarea "**********"
click at [304, 246] on input "**********" at bounding box center [293, 252] width 222 height 28
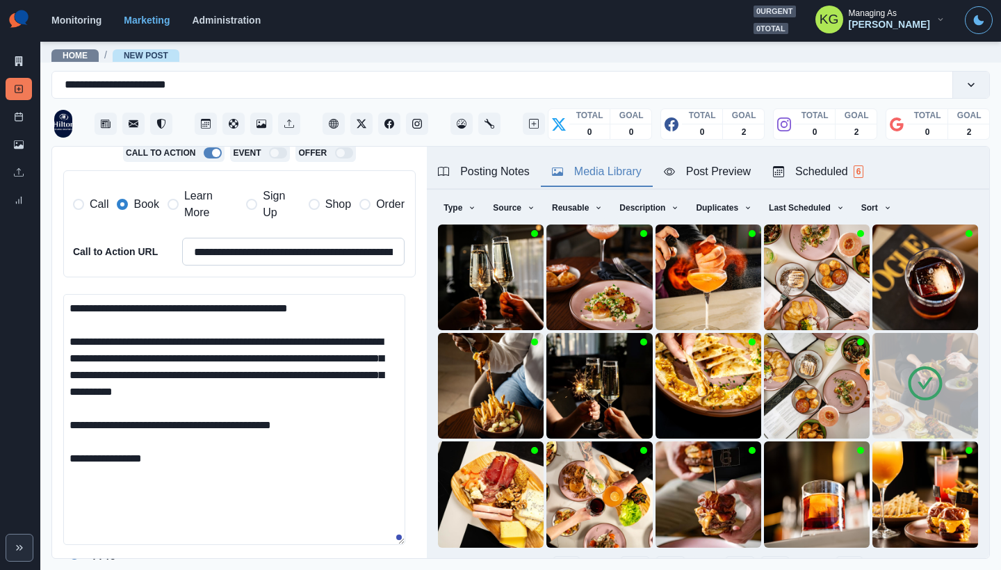
click at [304, 246] on input "**********" at bounding box center [293, 252] width 222 height 28
paste input
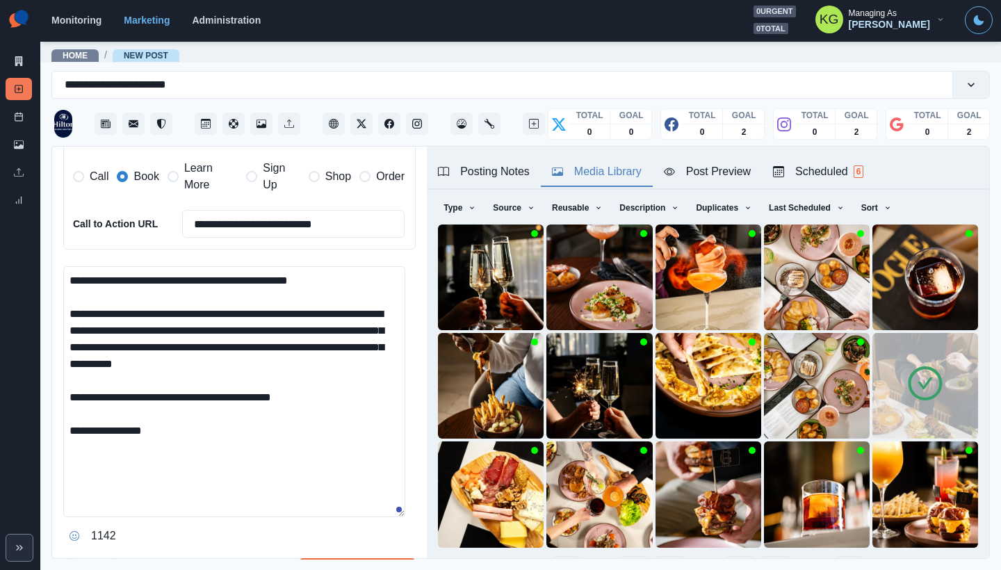
scroll to position [484, 0]
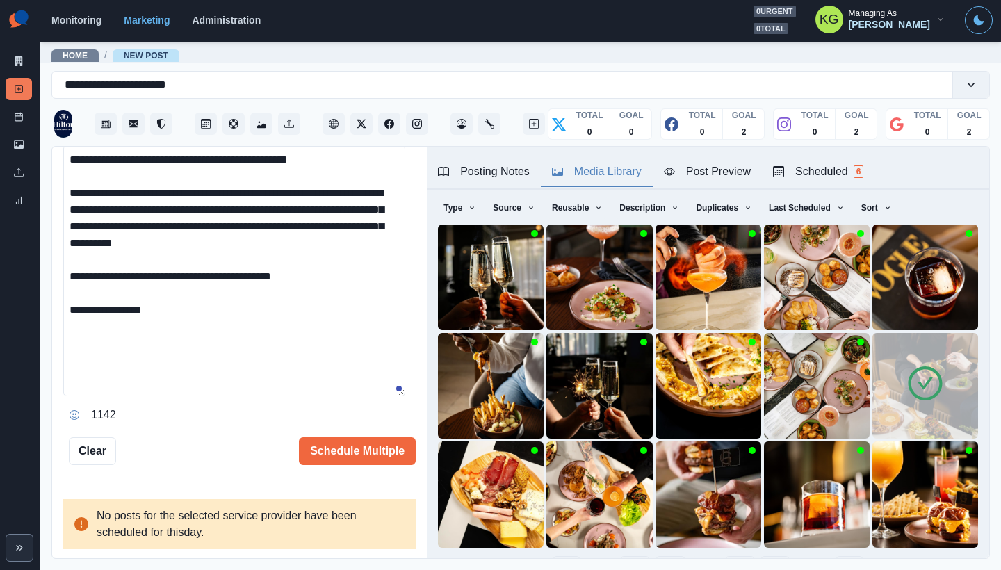
type input "**********"
click at [357, 475] on div "**********" at bounding box center [239, 353] width 375 height 413
click at [347, 448] on button "Schedule Multiple" at bounding box center [357, 451] width 117 height 28
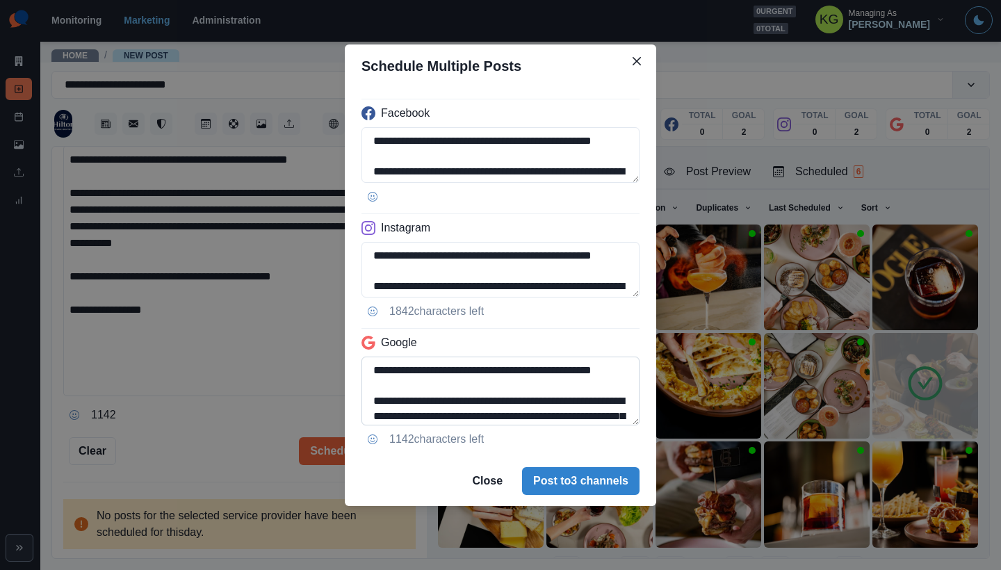
click at [609, 425] on textarea "**********" at bounding box center [500, 391] width 278 height 69
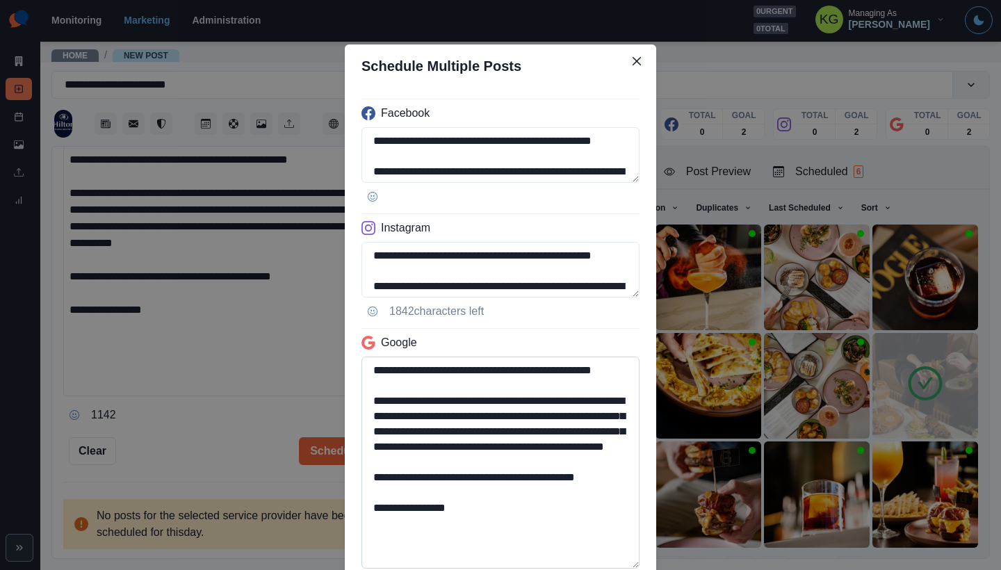
drag, startPoint x: 530, startPoint y: 536, endPoint x: 357, endPoint y: 517, distance: 174.1
click at [361, 517] on textarea "**********" at bounding box center [500, 463] width 278 height 212
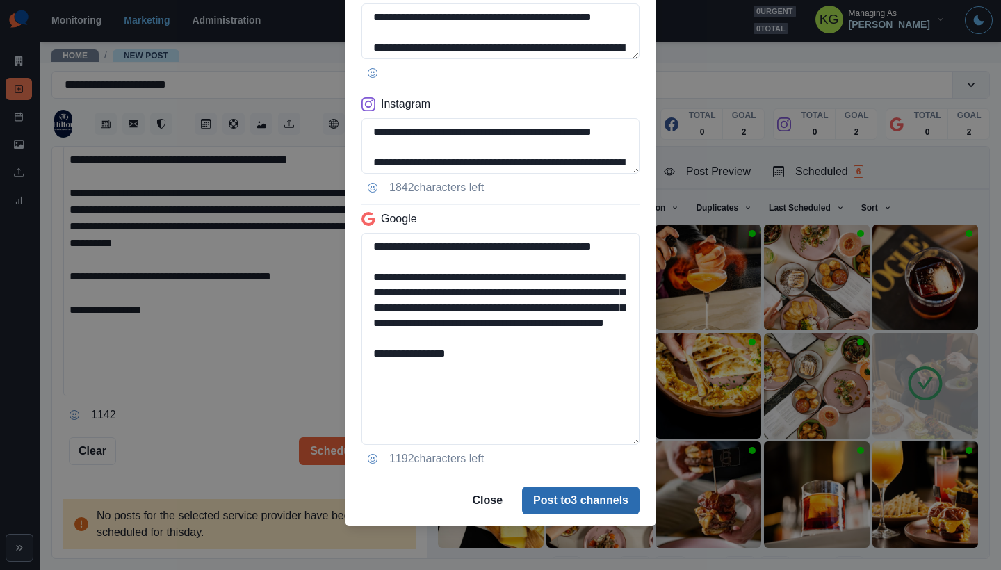
type textarea "**********"
click at [581, 510] on button "Post to 3 channels" at bounding box center [580, 500] width 117 height 28
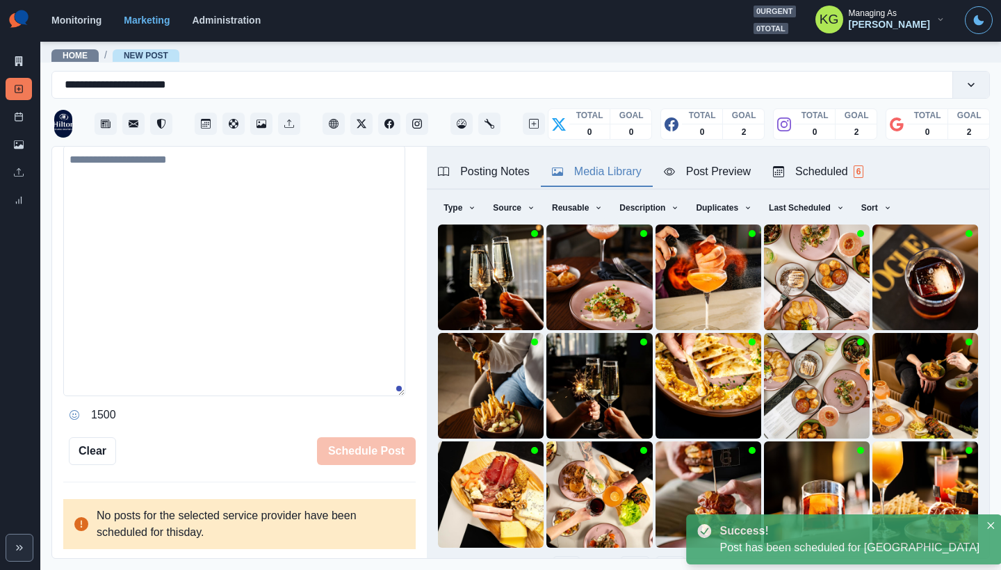
scroll to position [248, 0]
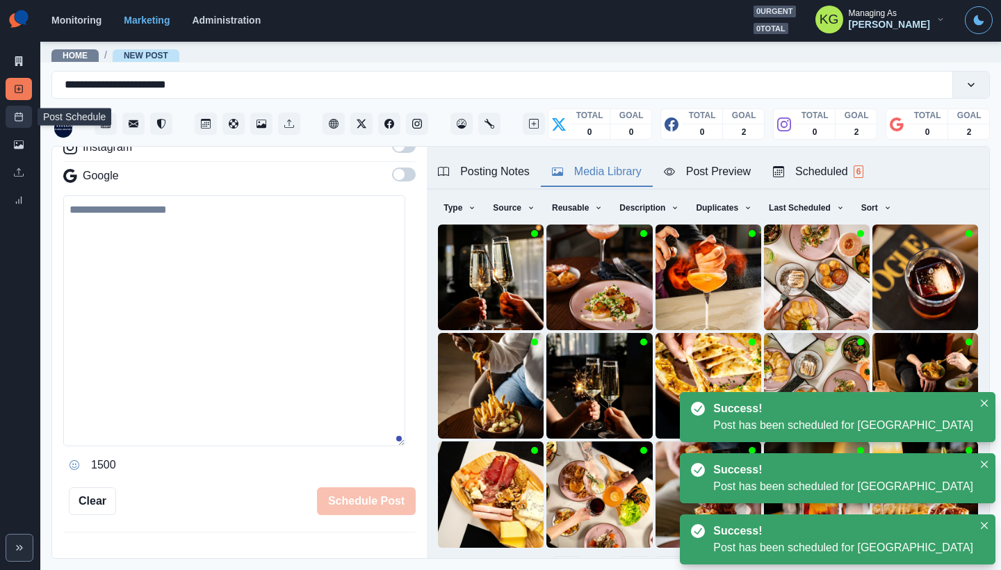
click at [13, 106] on link "Post Schedule" at bounding box center [19, 117] width 26 height 22
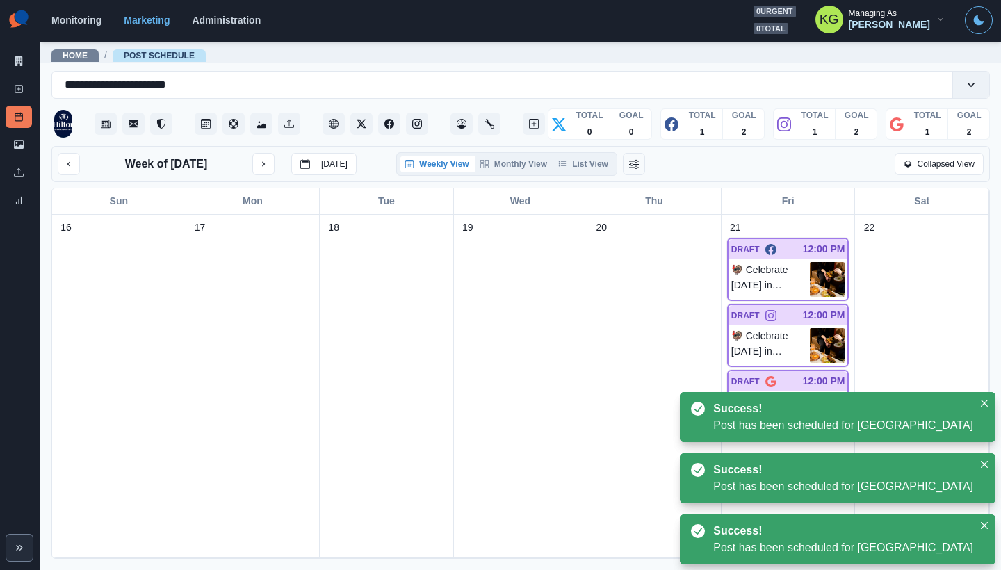
drag, startPoint x: 598, startPoint y: 165, endPoint x: 600, endPoint y: 172, distance: 7.3
click at [598, 165] on button "List View" at bounding box center [583, 164] width 61 height 17
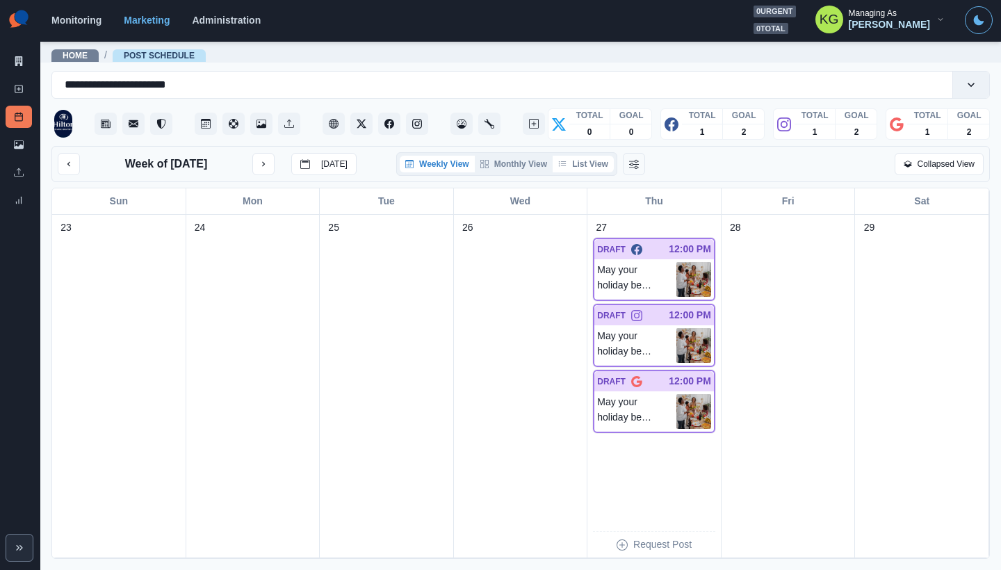
click at [588, 161] on button "List View" at bounding box center [583, 164] width 61 height 17
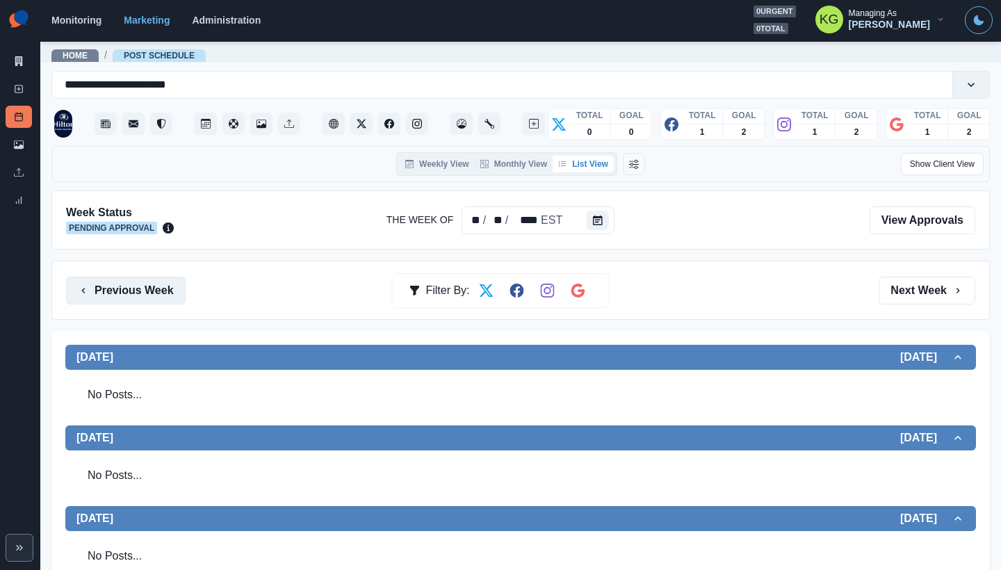
click at [156, 292] on button "Previous Week" at bounding box center [126, 291] width 120 height 28
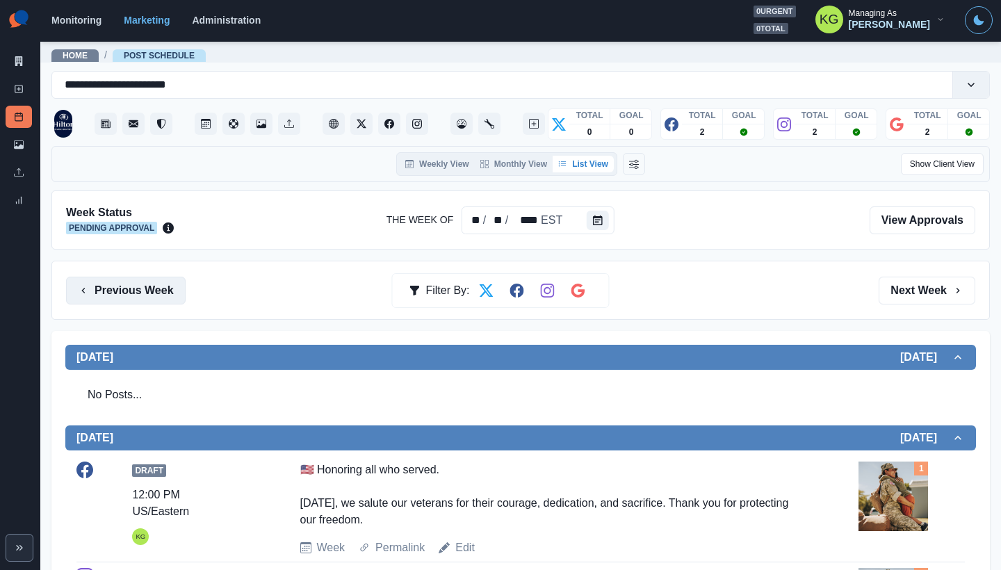
click at [156, 292] on button "Previous Week" at bounding box center [126, 291] width 120 height 28
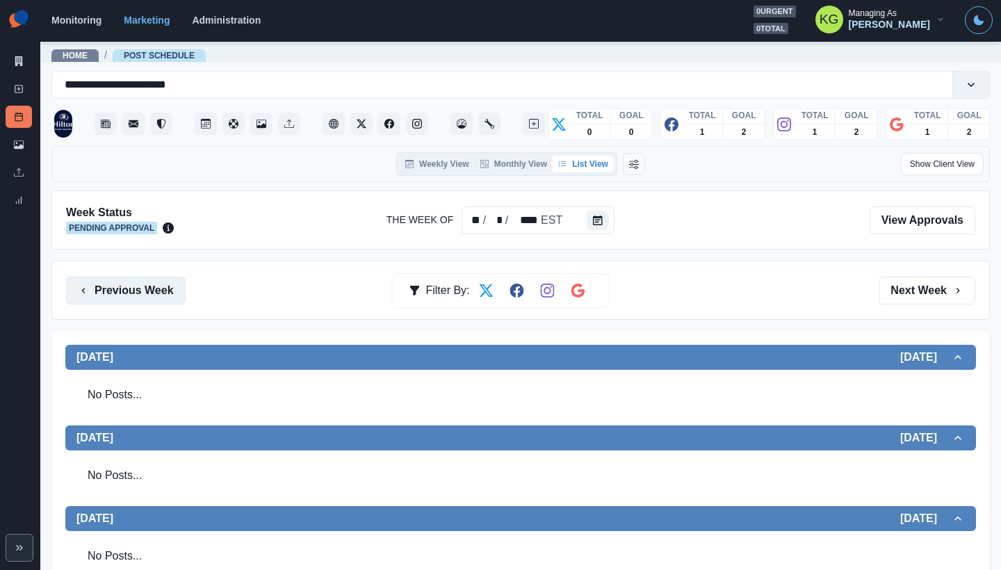
click at [156, 292] on button "Previous Week" at bounding box center [126, 291] width 120 height 28
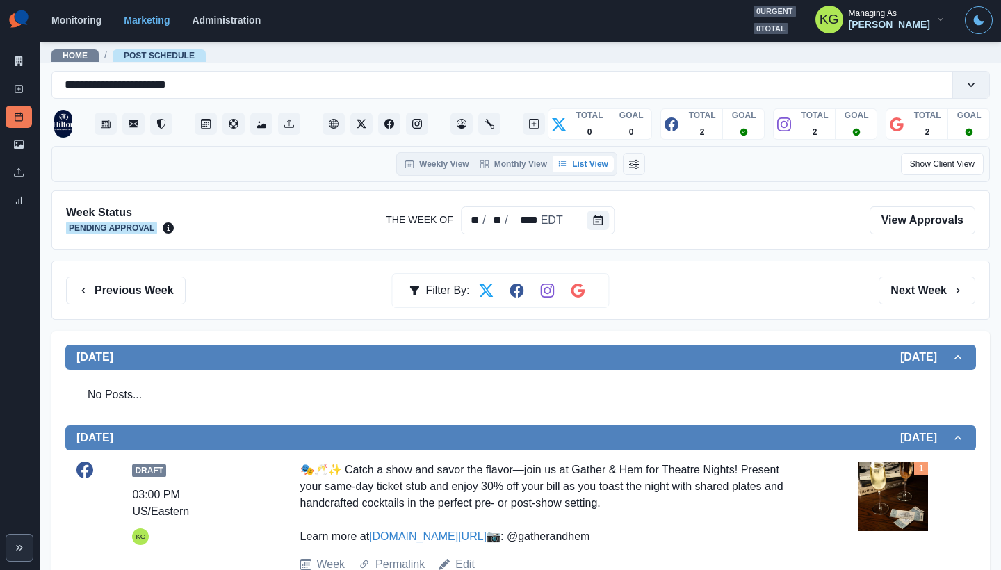
scroll to position [464, 0]
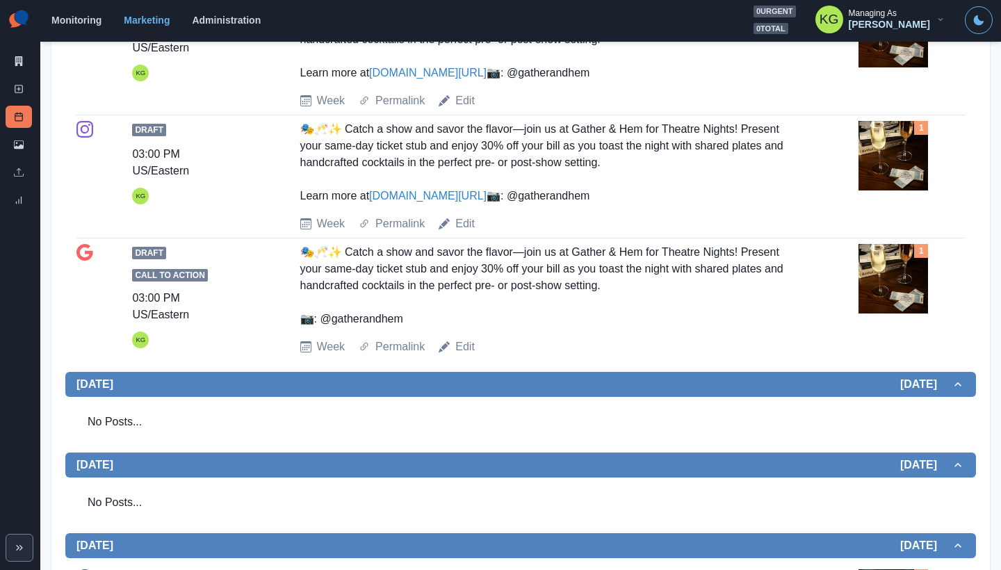
drag, startPoint x: 424, startPoint y: 270, endPoint x: 297, endPoint y: 259, distance: 127.7
click at [279, 232] on div "Draft 03:00 PM US/Eastern KG 🎭🥂✨ Catch a show and savor the flavor—join us at G…" at bounding box center [520, 176] width 888 height 111
copy div "📷: @gatherandhem"
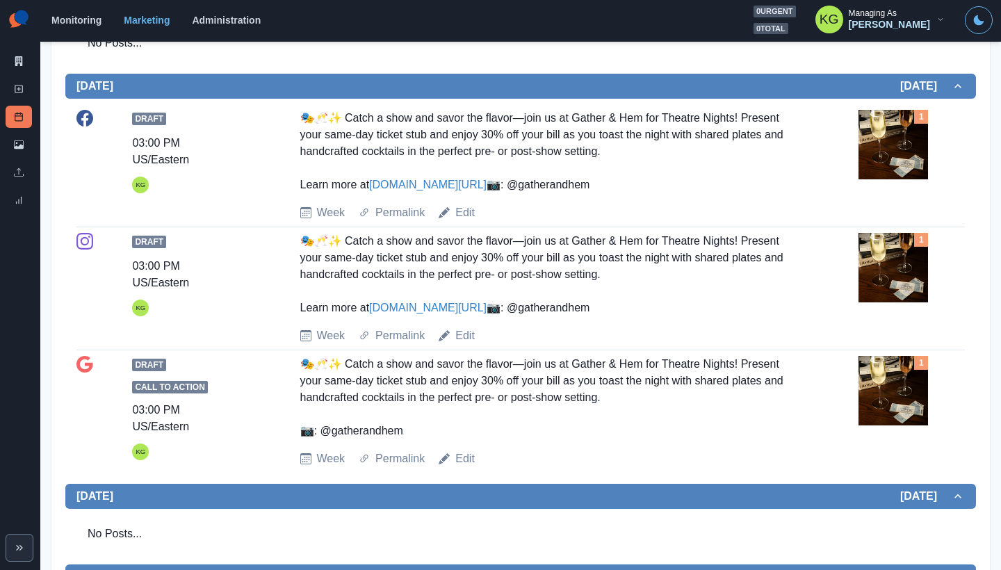
scroll to position [325, 0]
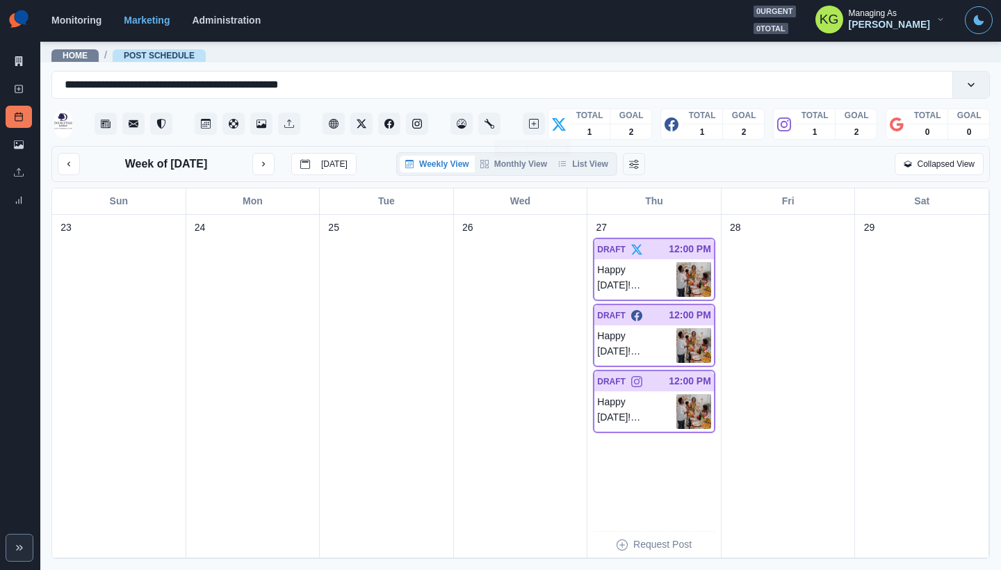
click at [587, 152] on div "Weekly View Monthly View List View" at bounding box center [506, 164] width 221 height 24
click at [589, 159] on button "List View" at bounding box center [583, 164] width 61 height 17
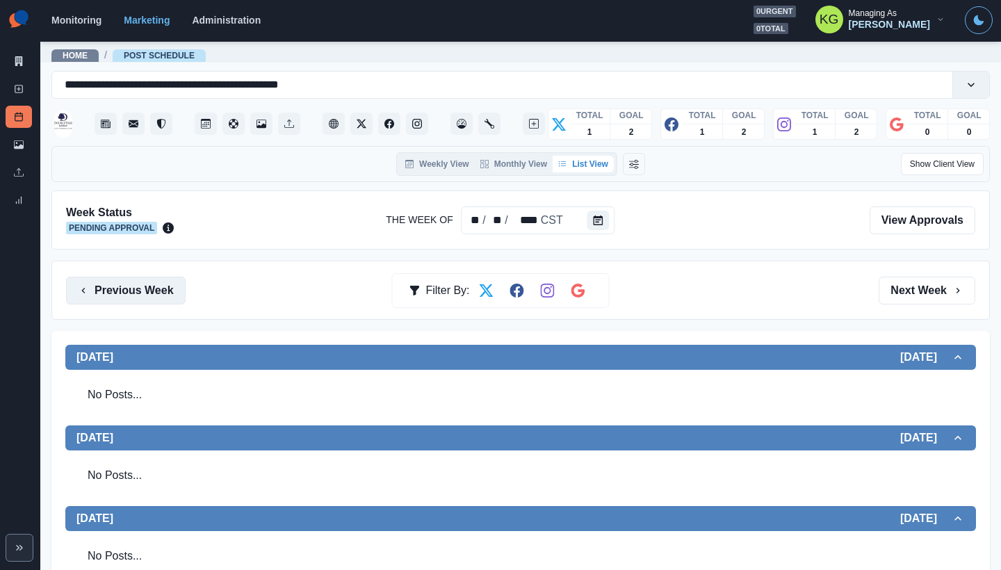
click at [142, 286] on button "Previous Week" at bounding box center [126, 291] width 120 height 28
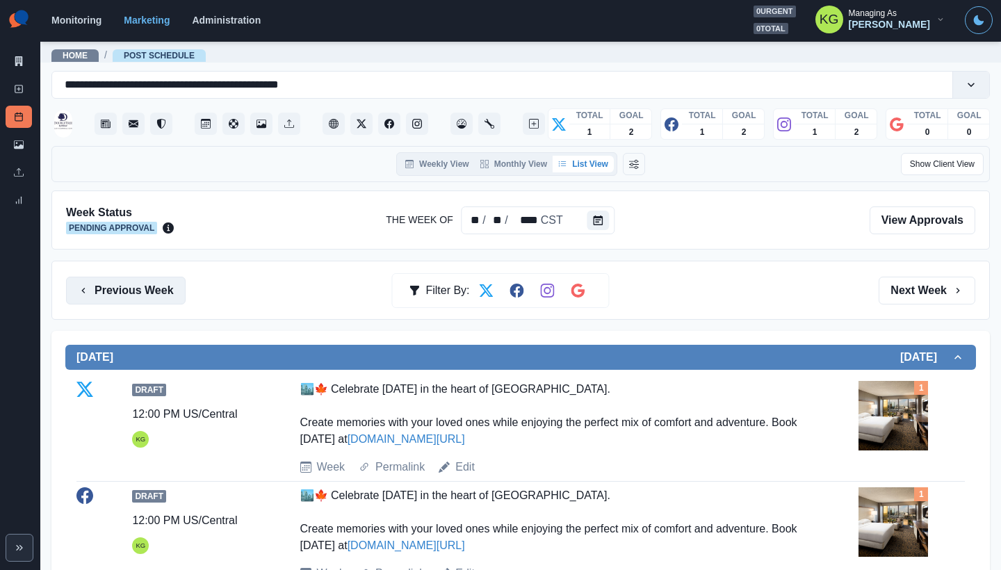
click at [129, 297] on button "Previous Week" at bounding box center [126, 291] width 120 height 28
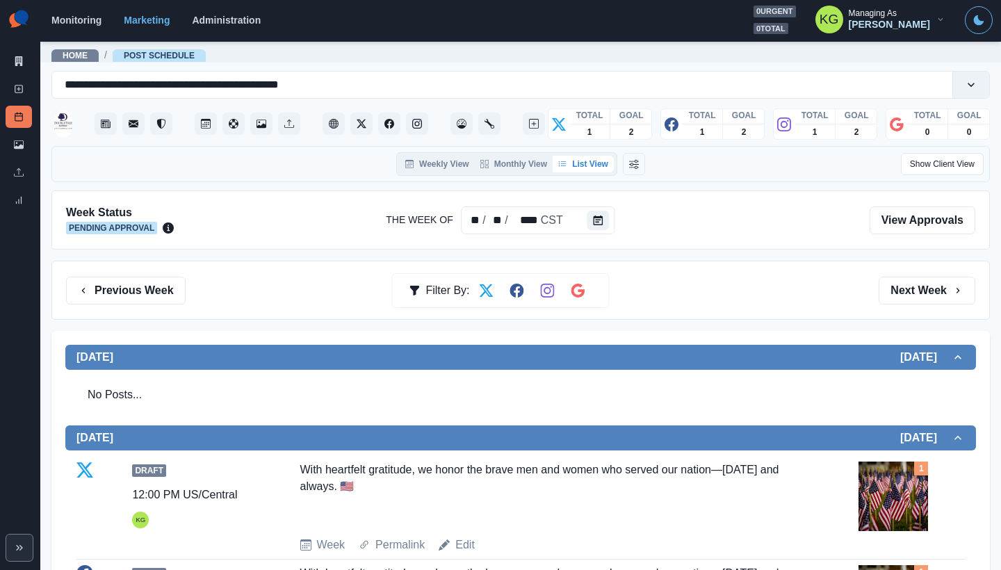
click at [933, 309] on div "Previous Week Filter By: Next Week" at bounding box center [520, 290] width 938 height 59
click at [931, 296] on button "Next Week" at bounding box center [926, 291] width 97 height 28
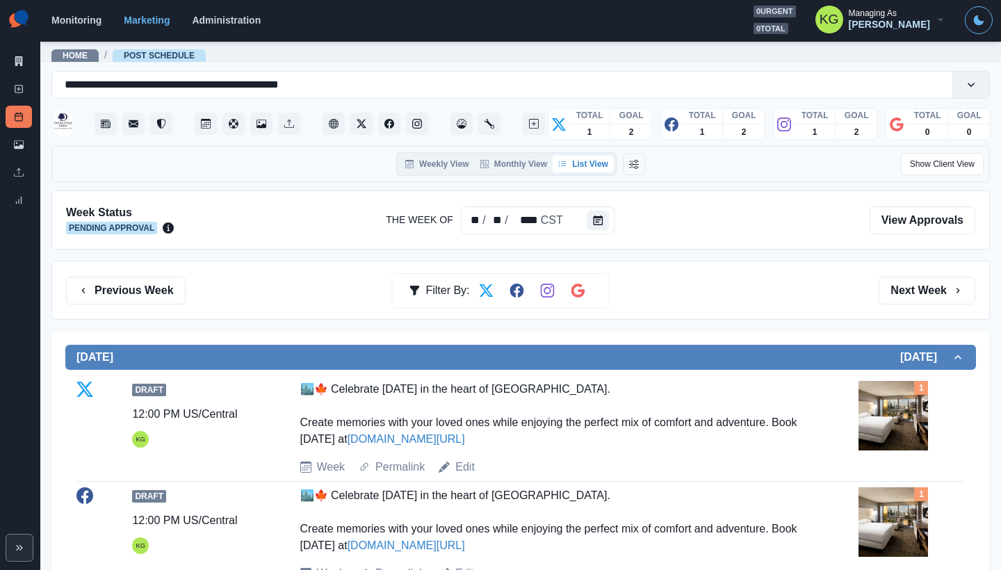
scroll to position [295, 0]
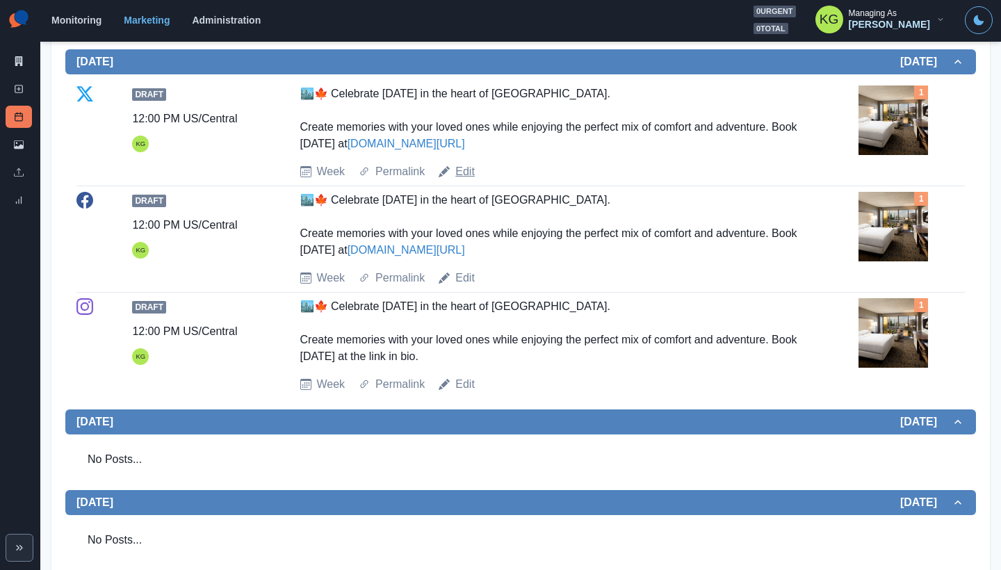
click at [461, 172] on link "Edit" at bounding box center [464, 171] width 19 height 17
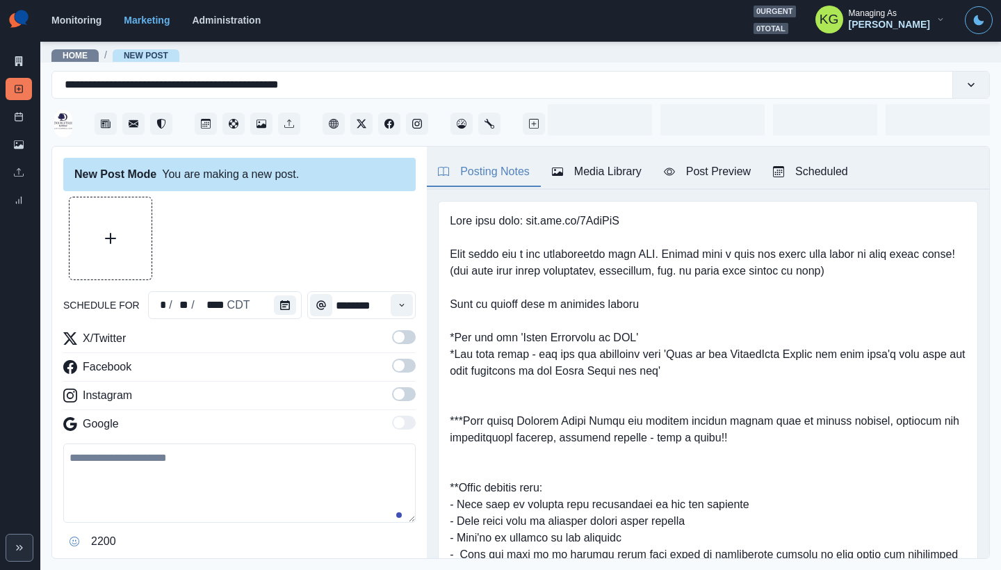
type input "********"
type textarea "**********"
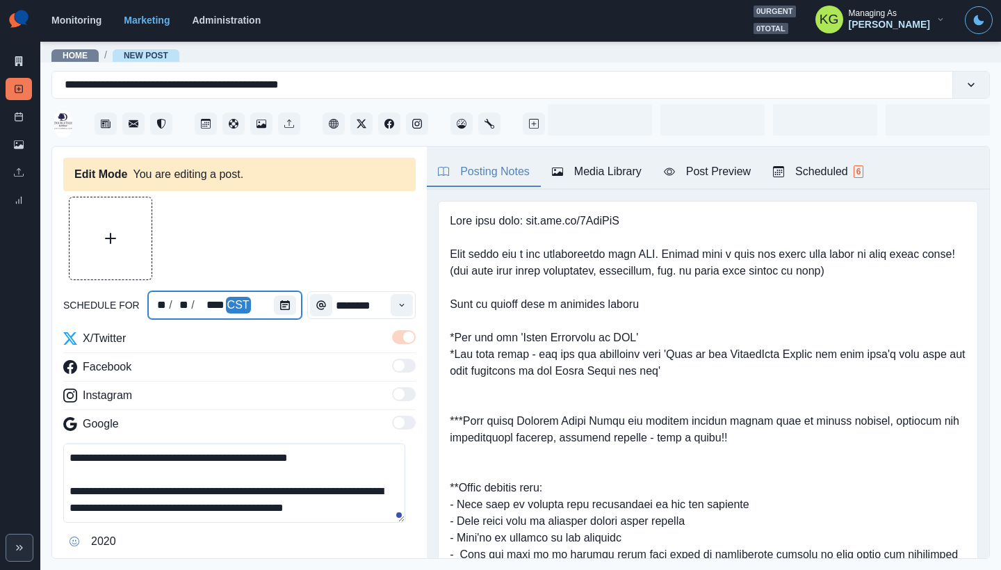
click at [293, 302] on div at bounding box center [288, 305] width 28 height 28
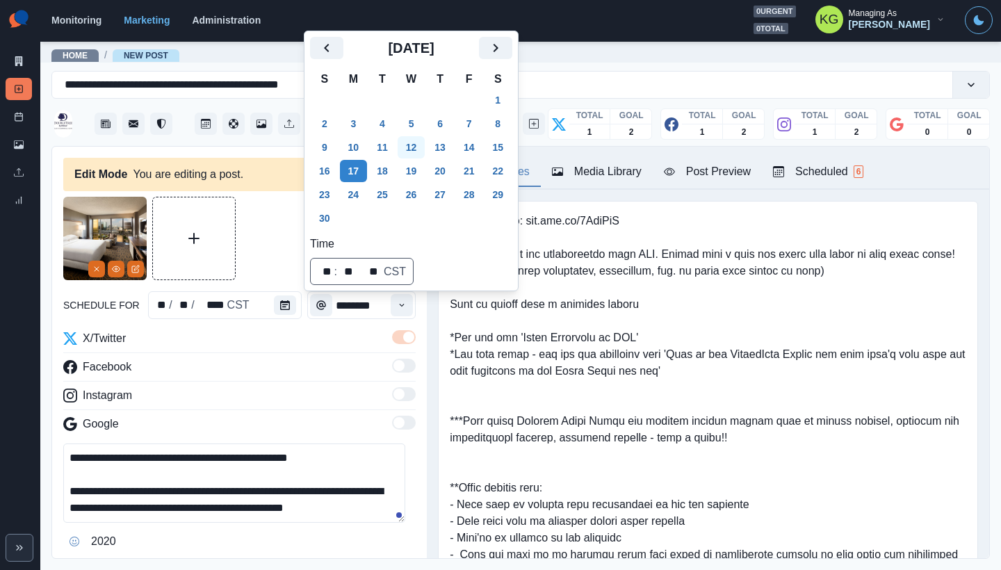
click at [441, 140] on button "13" at bounding box center [440, 147] width 28 height 22
click at [255, 216] on div at bounding box center [239, 238] width 352 height 83
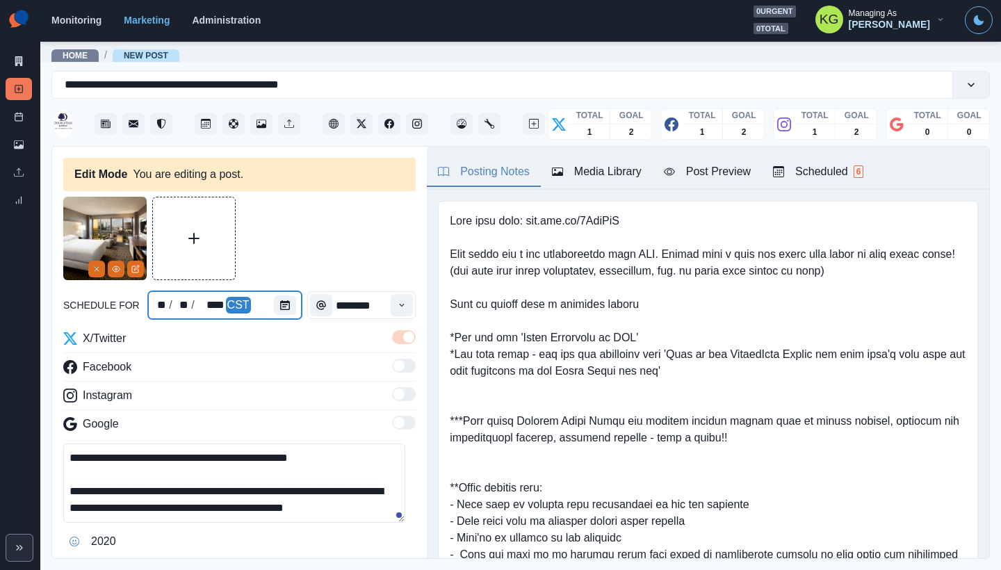
scroll to position [126, 0]
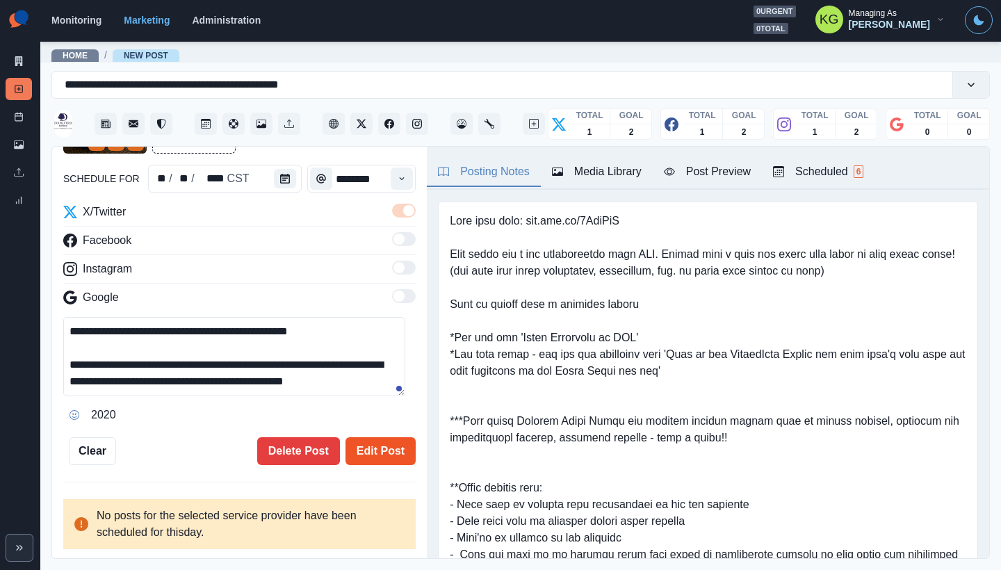
click at [385, 450] on button "Edit Post" at bounding box center [380, 451] width 70 height 28
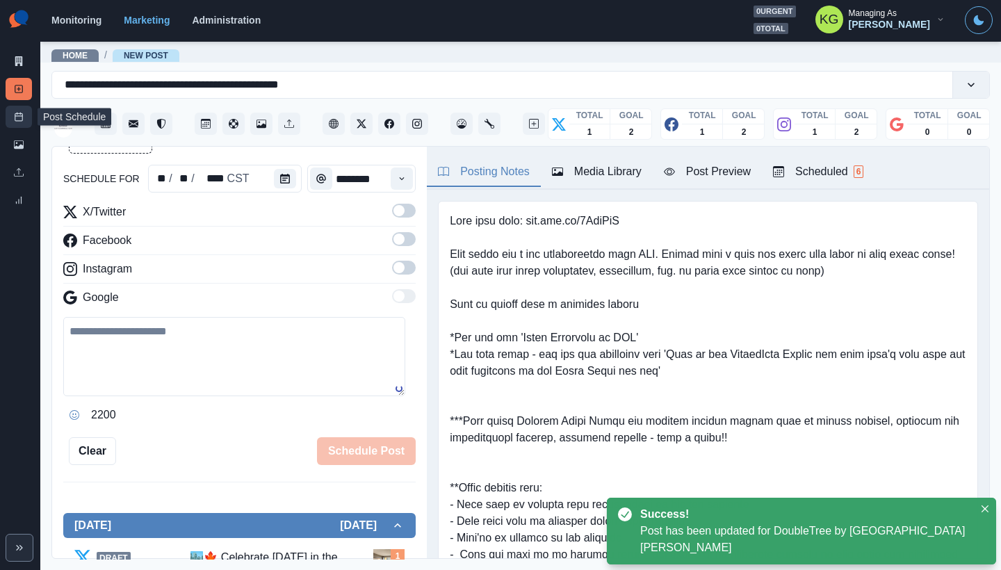
scroll to position [76, 0]
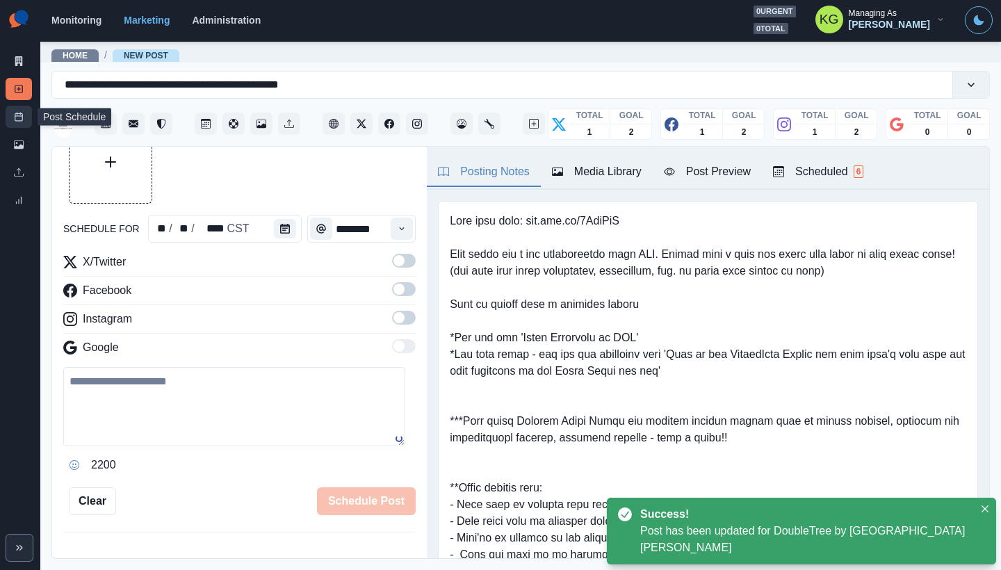
click at [16, 116] on line at bounding box center [19, 116] width 8 height 0
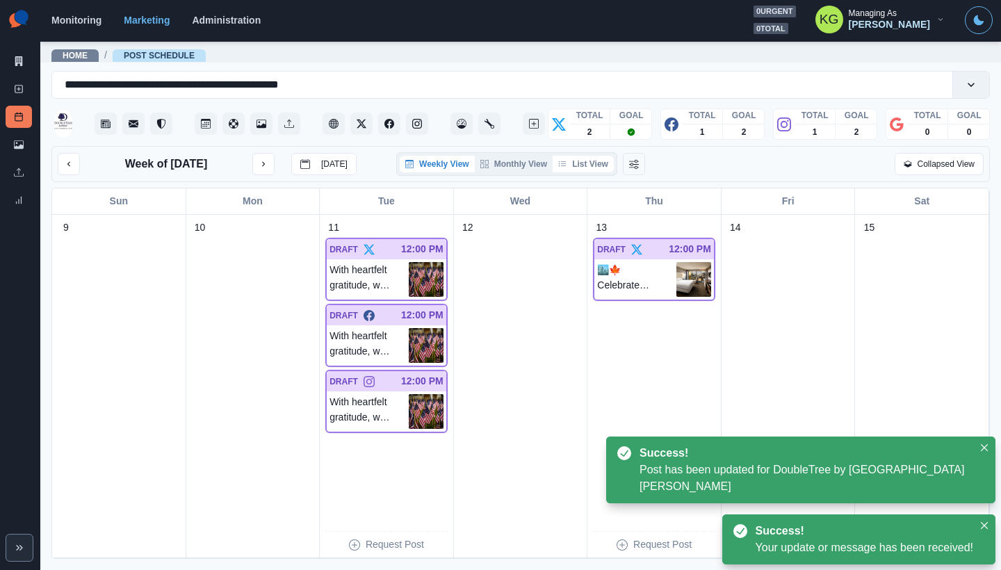
click at [592, 162] on button "List View" at bounding box center [583, 164] width 61 height 17
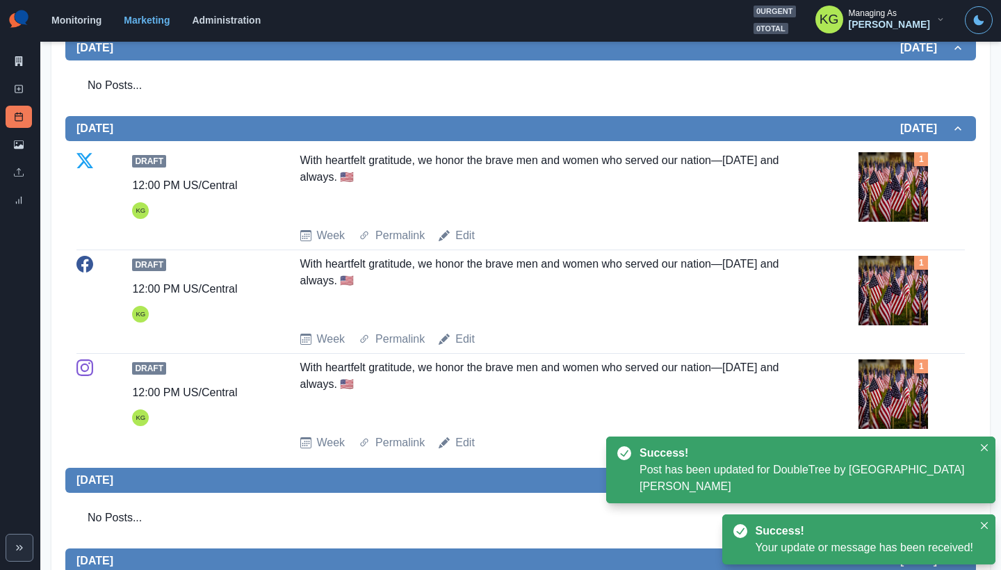
scroll to position [3, 0]
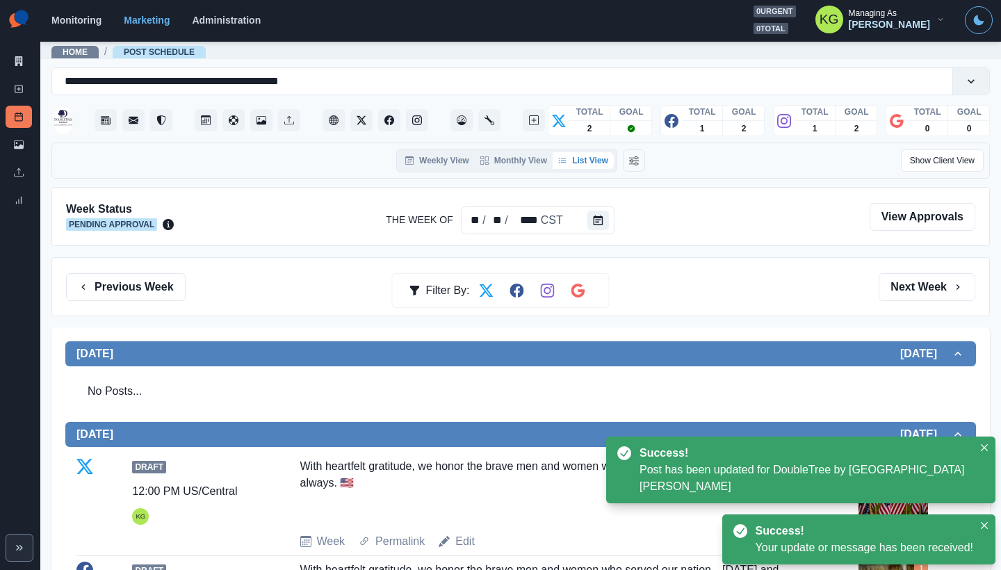
click at [924, 277] on button "Next Week" at bounding box center [926, 287] width 97 height 28
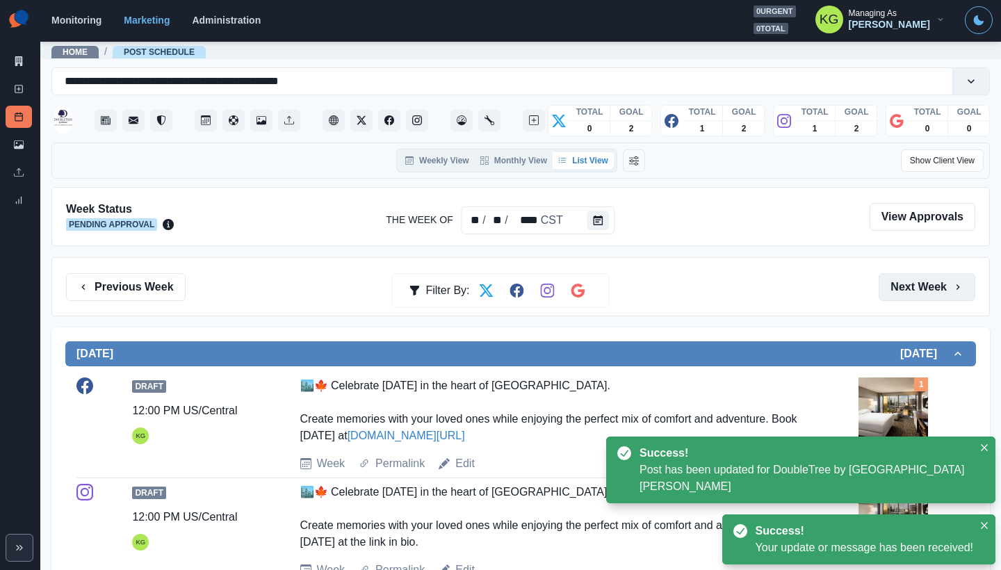
scroll to position [144, 0]
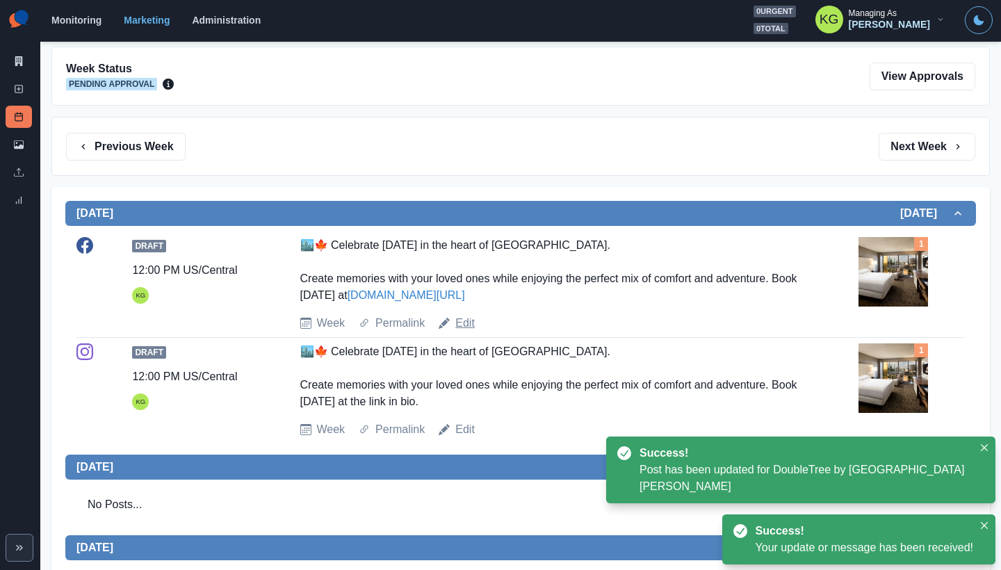
click at [468, 325] on link "Edit" at bounding box center [464, 323] width 19 height 17
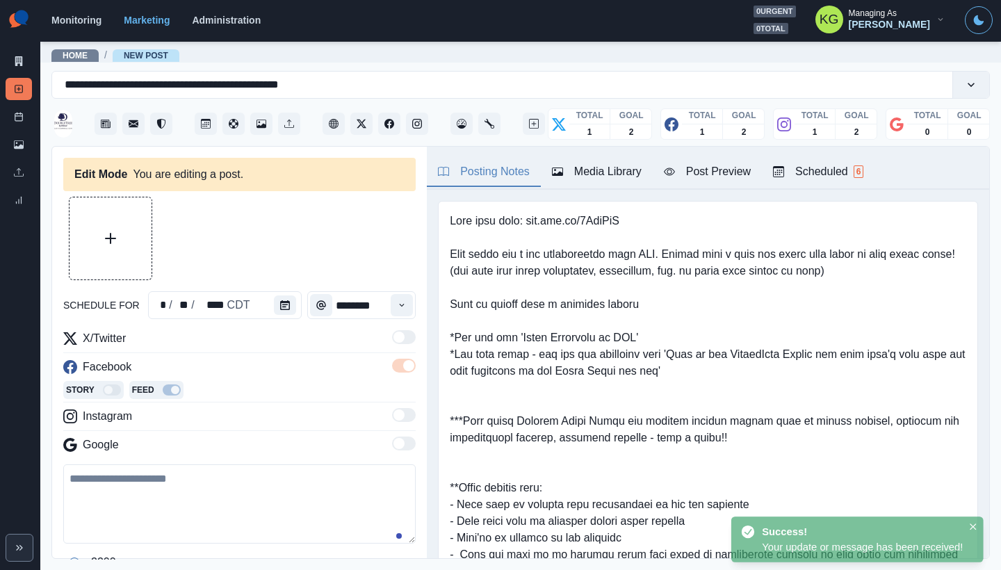
type input "********"
type textarea "**********"
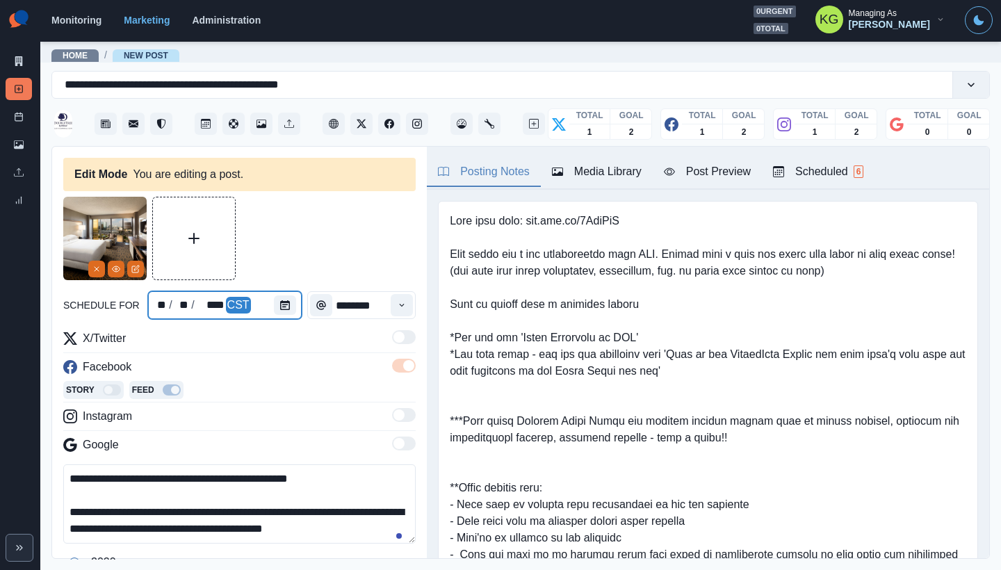
click at [285, 318] on div at bounding box center [288, 305] width 28 height 28
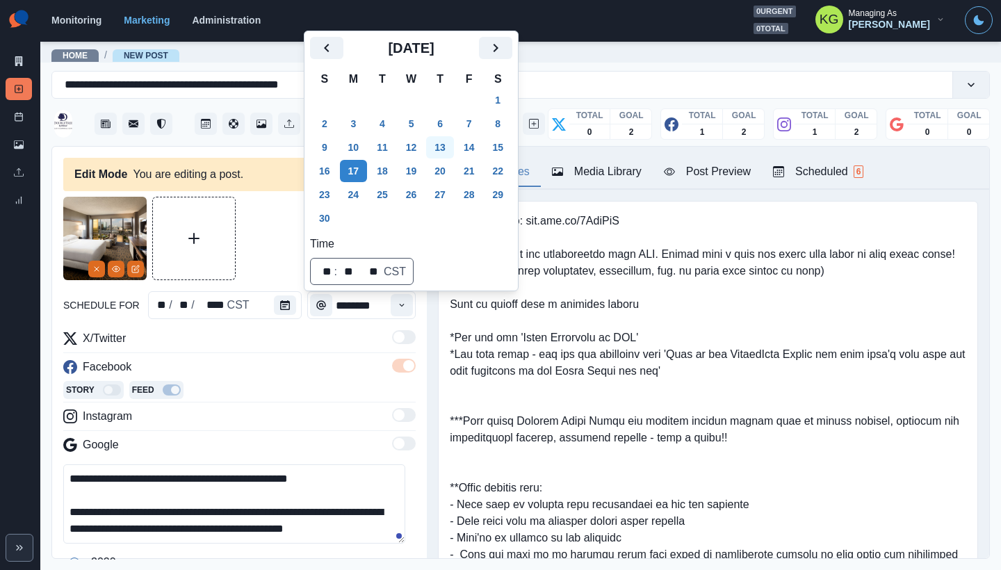
click at [448, 142] on button "13" at bounding box center [440, 147] width 28 height 22
click at [251, 245] on div at bounding box center [239, 238] width 352 height 83
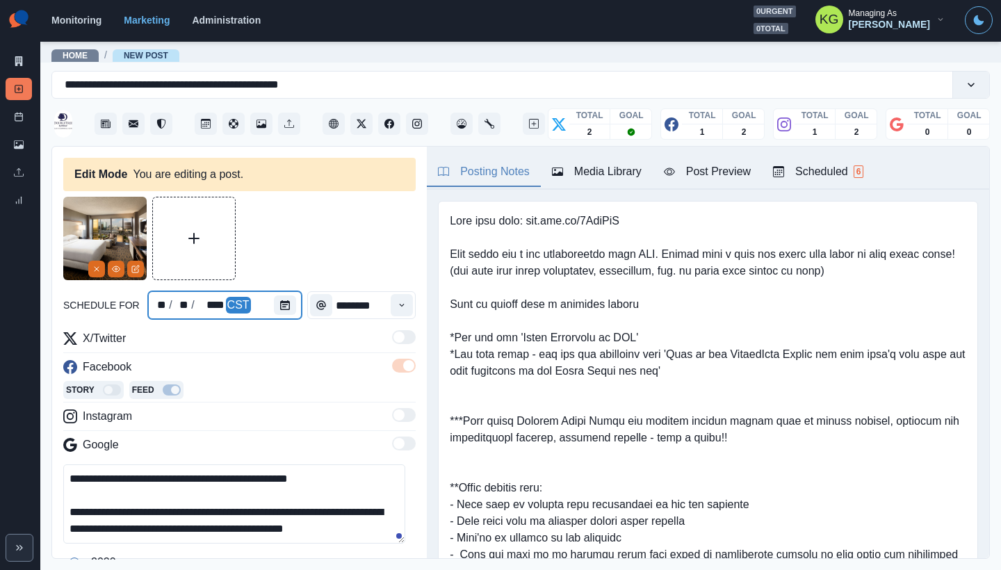
scroll to position [296, 0]
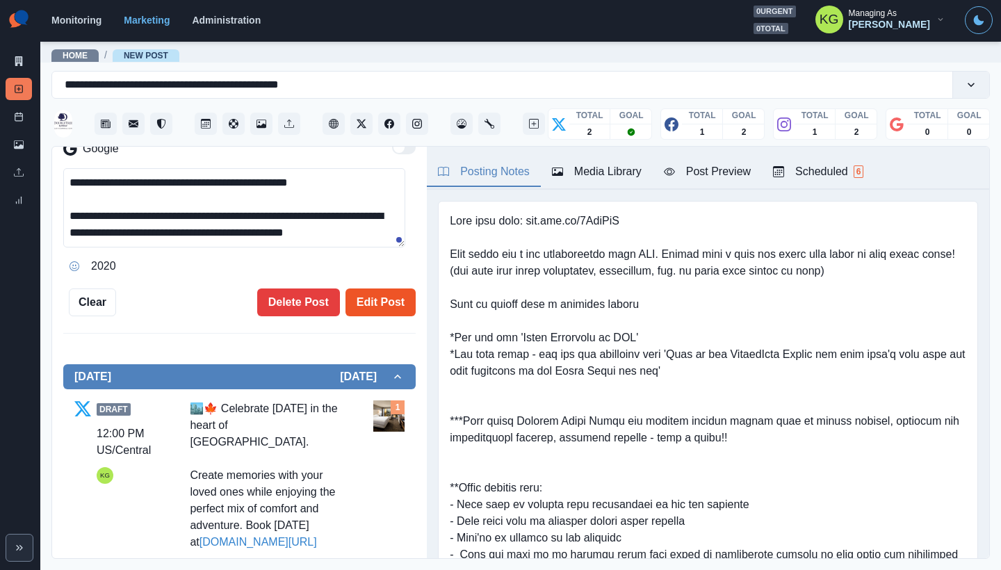
click at [385, 304] on button "Edit Post" at bounding box center [380, 302] width 70 height 28
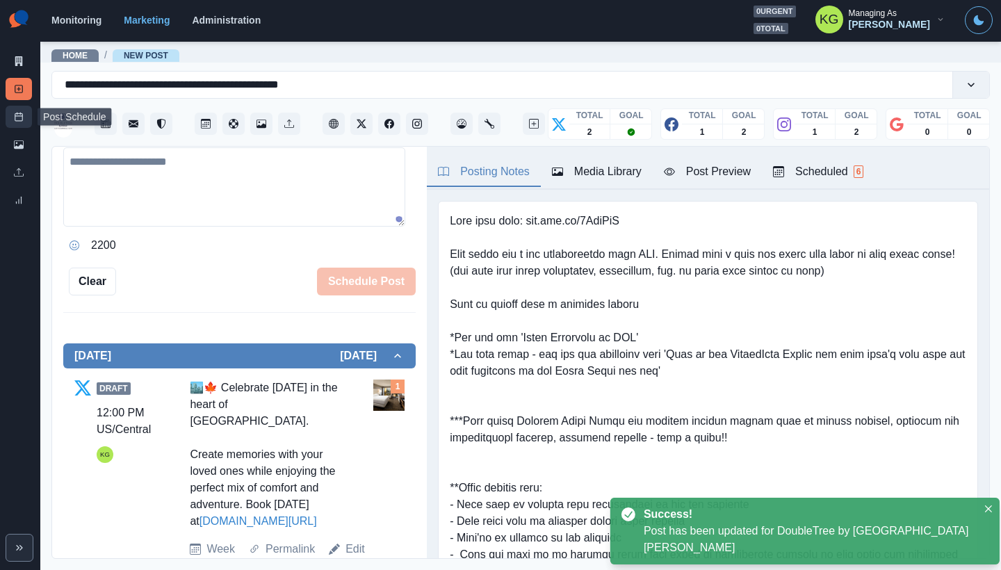
click at [17, 120] on icon at bounding box center [19, 117] width 10 height 10
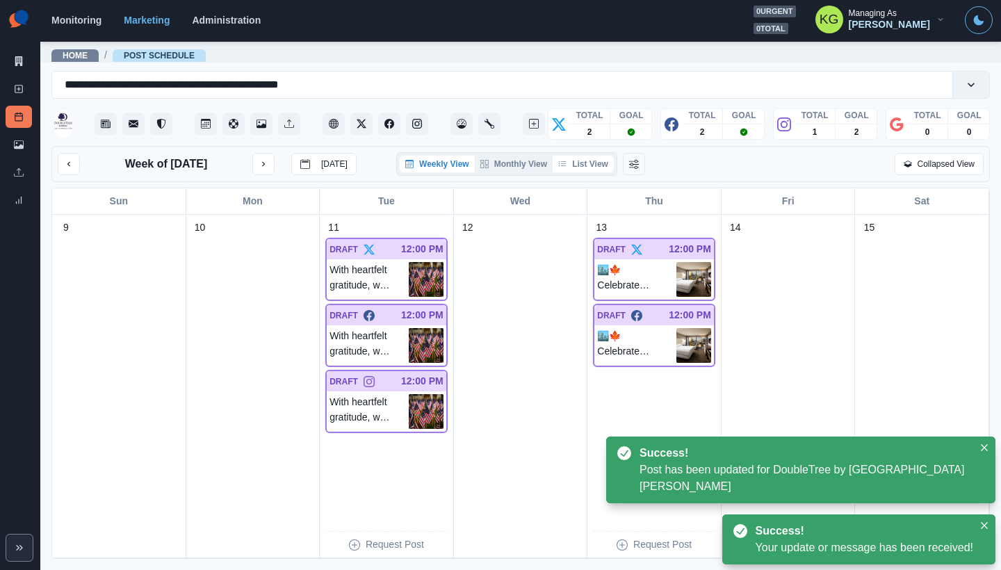
click at [587, 161] on button "List View" at bounding box center [583, 164] width 61 height 17
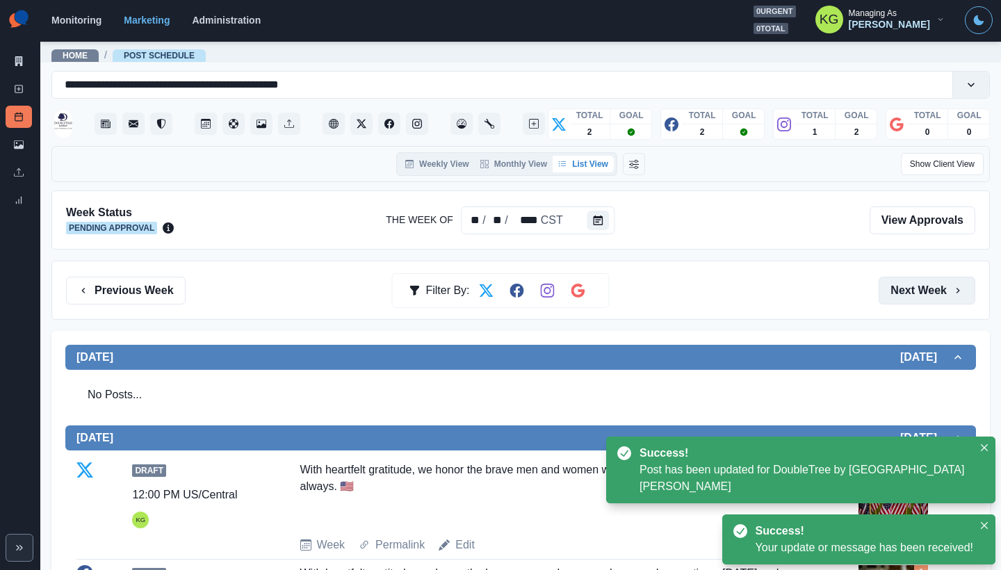
click at [920, 295] on button "Next Week" at bounding box center [926, 291] width 97 height 28
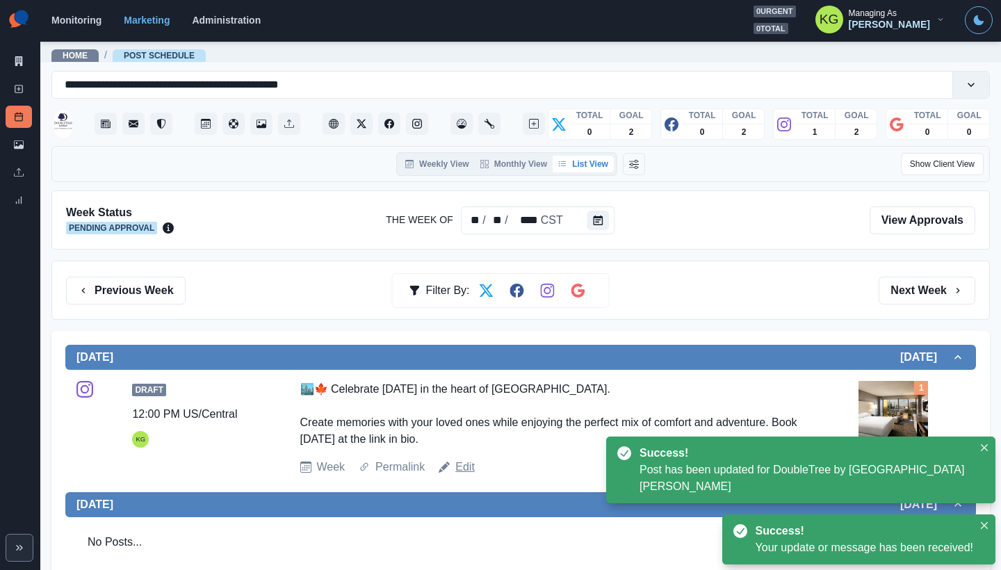
click at [458, 462] on link "Edit" at bounding box center [464, 467] width 19 height 17
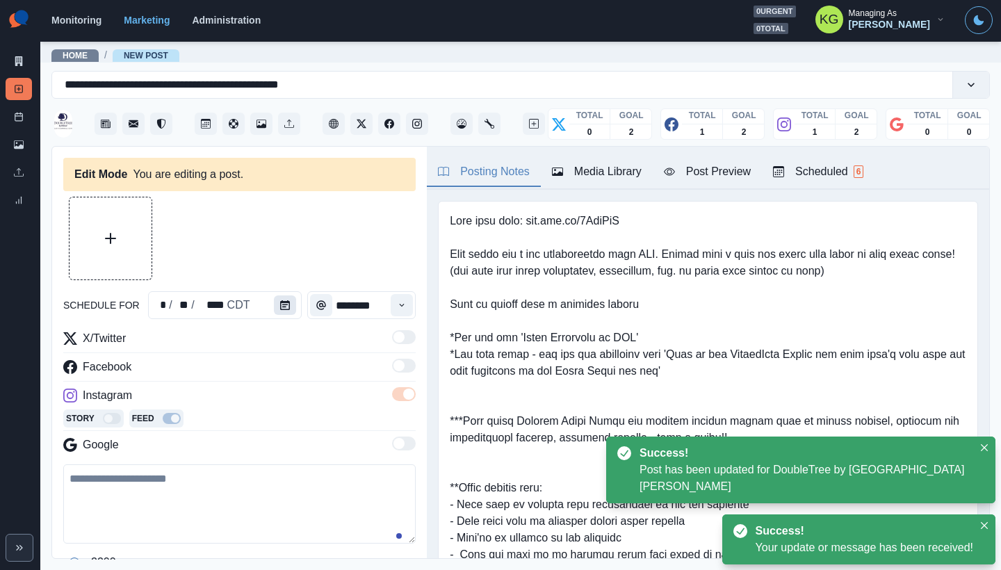
type input "********"
type textarea "**********"
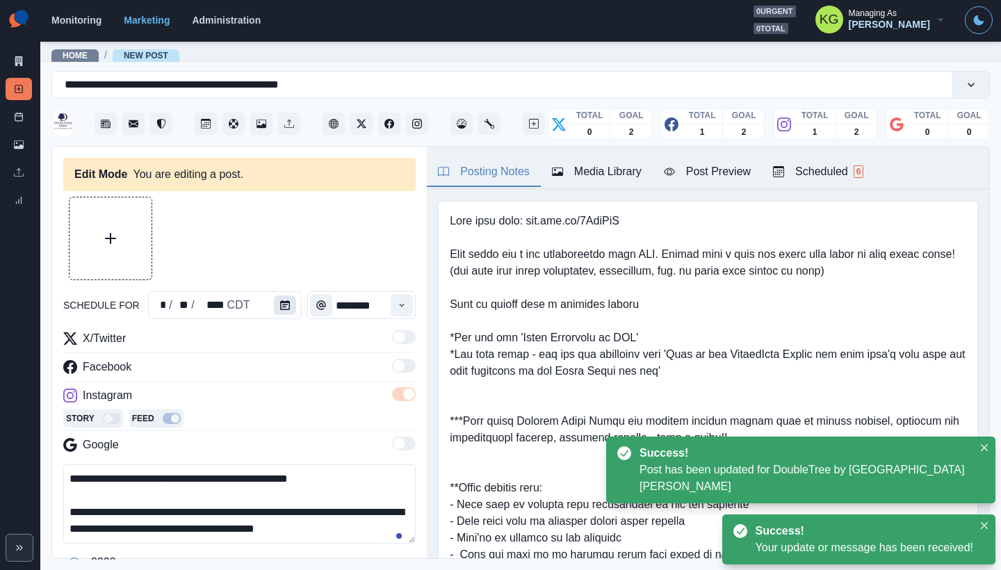
click at [283, 306] on icon "Calendar" at bounding box center [285, 305] width 10 height 10
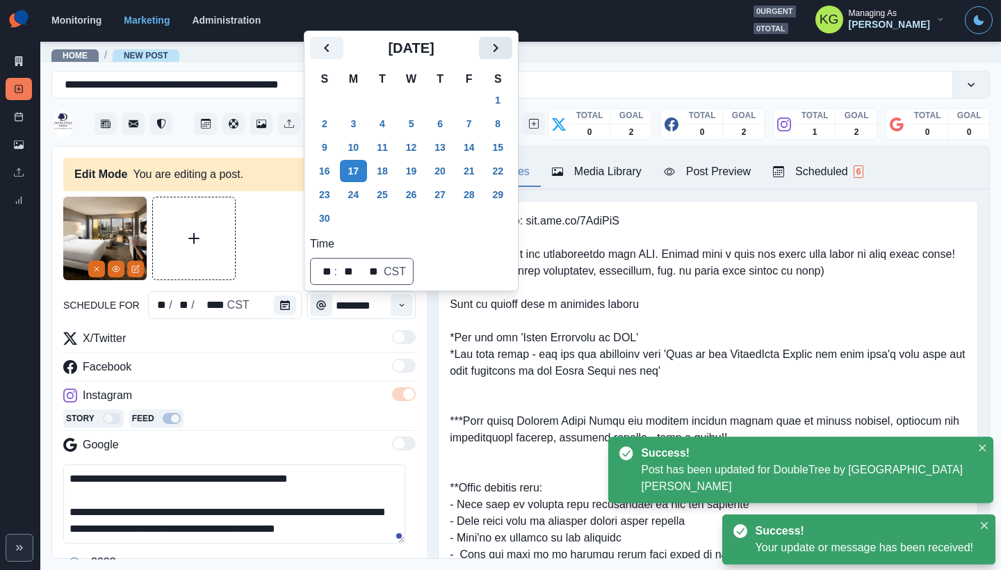
click at [504, 46] on icon "Next" at bounding box center [495, 48] width 17 height 17
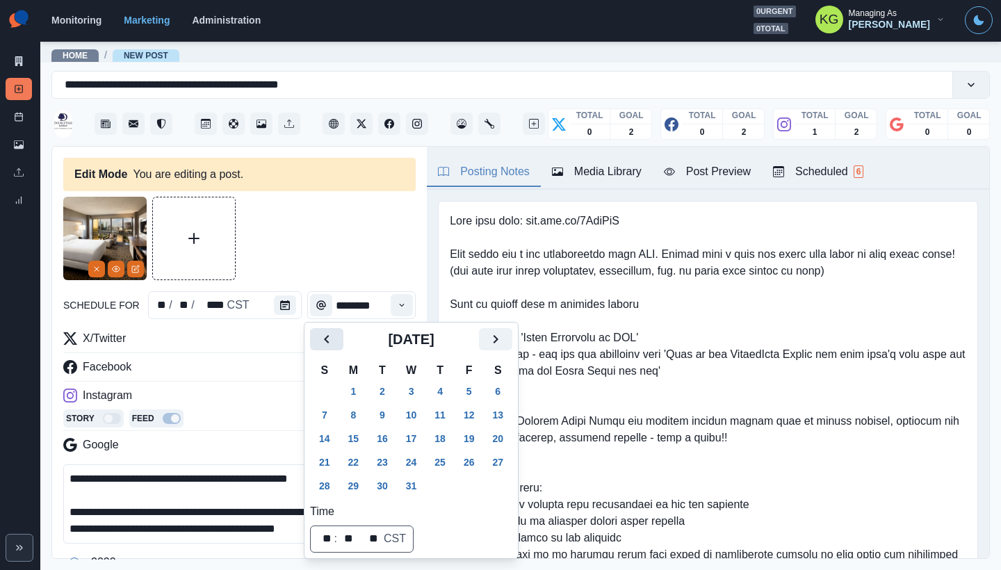
click at [329, 336] on icon "Previous" at bounding box center [326, 339] width 17 height 17
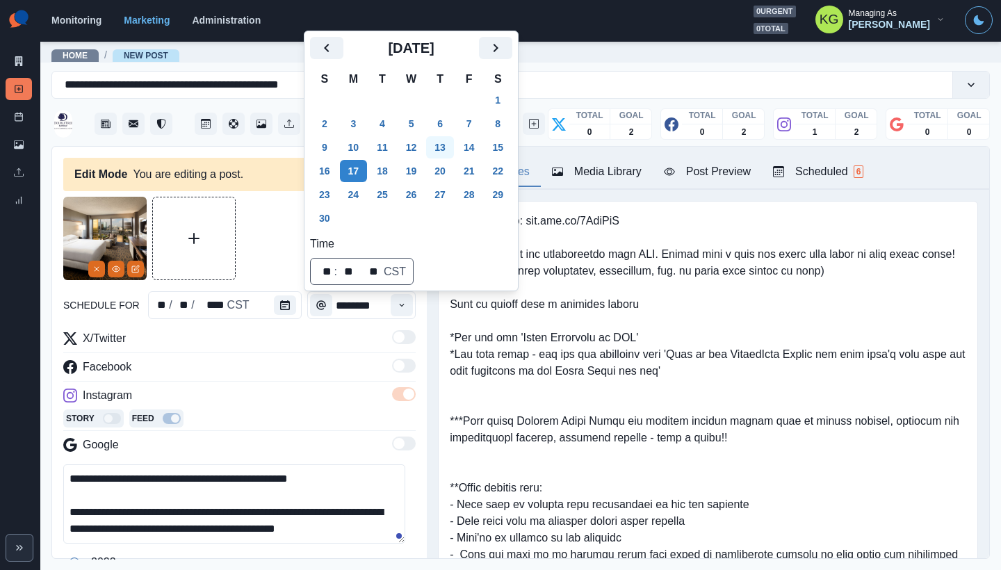
click at [447, 152] on button "13" at bounding box center [440, 147] width 28 height 22
click at [260, 276] on div at bounding box center [239, 238] width 352 height 83
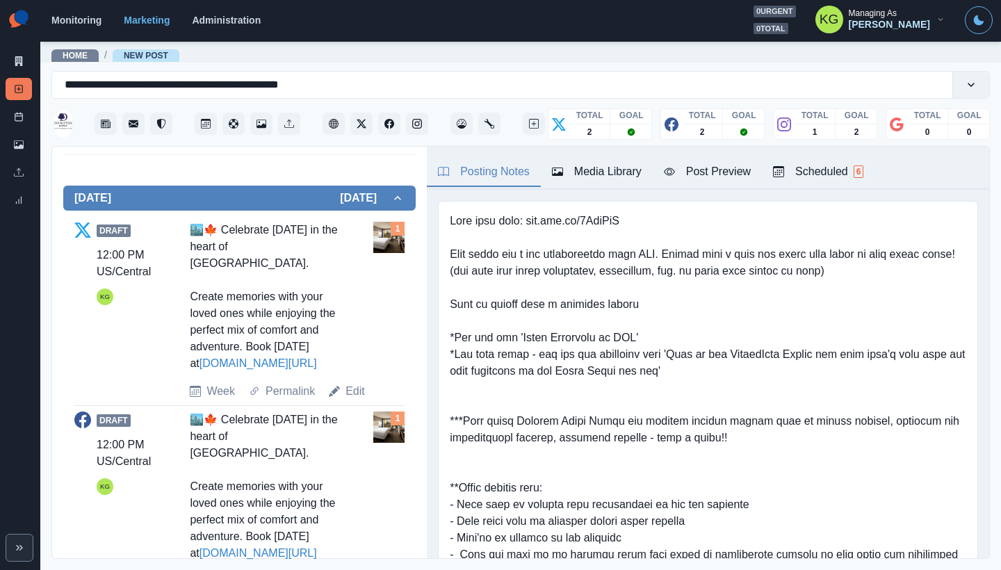
scroll to position [331, 0]
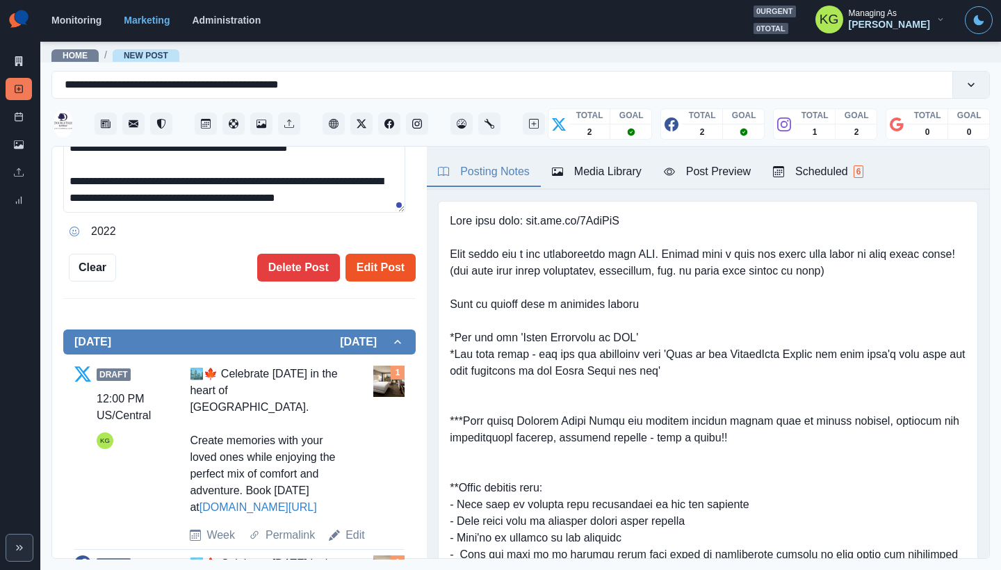
click at [370, 270] on button "Edit Post" at bounding box center [380, 268] width 70 height 28
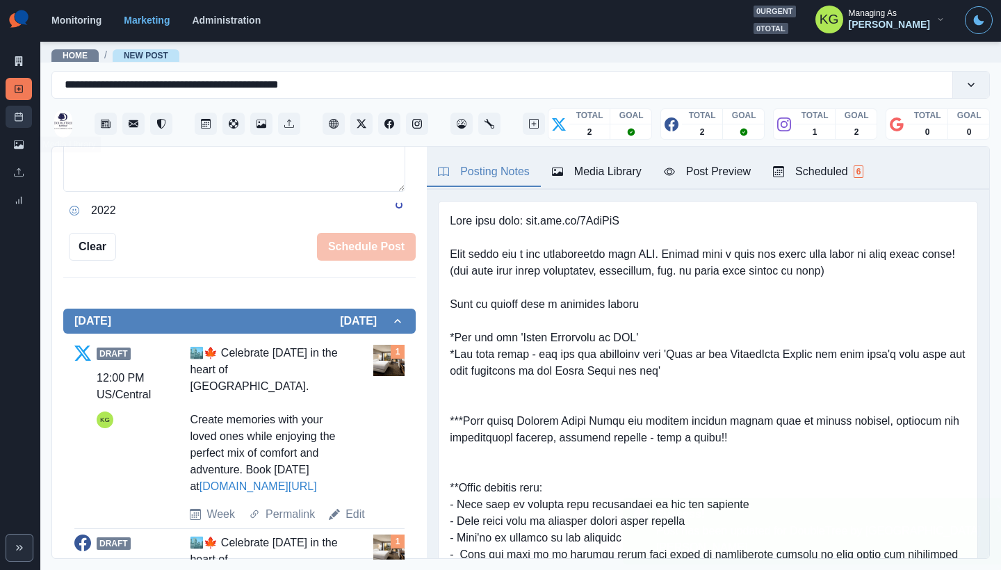
click at [22, 116] on line at bounding box center [19, 116] width 8 height 0
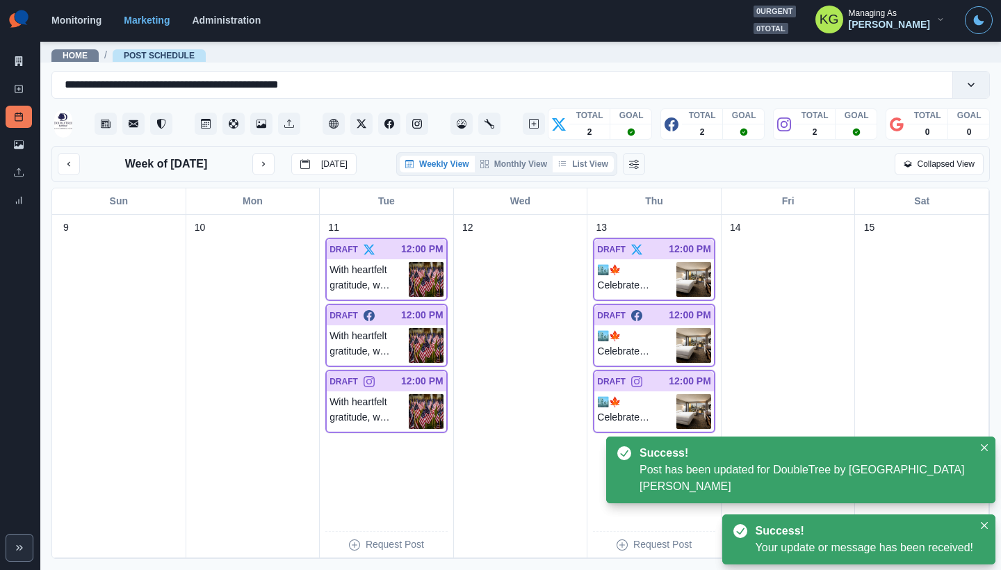
click at [578, 164] on button "List View" at bounding box center [583, 164] width 61 height 17
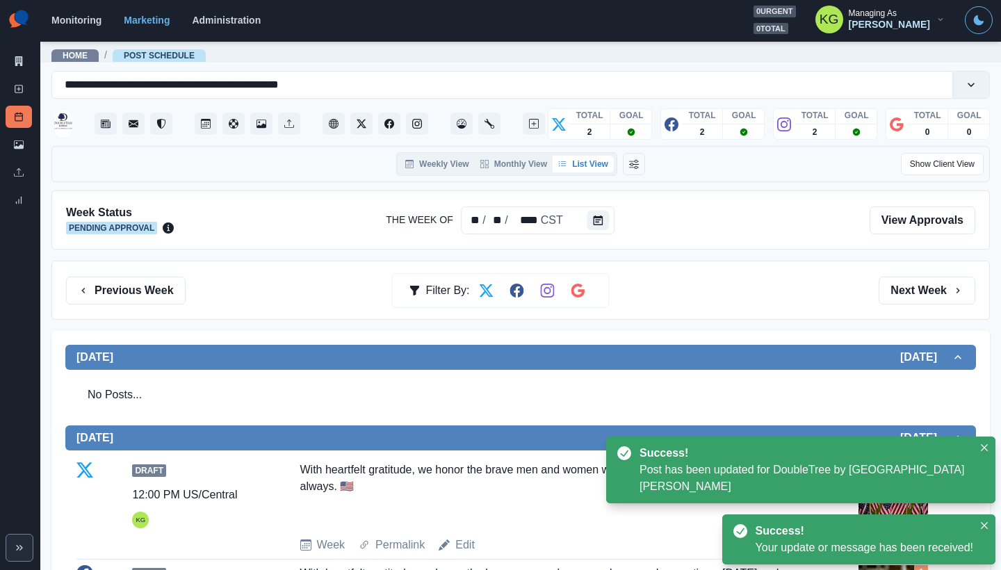
click at [137, 272] on div "Previous Week Filter By: Next Week" at bounding box center [520, 290] width 938 height 59
click at [141, 285] on button "Previous Week" at bounding box center [126, 291] width 120 height 28
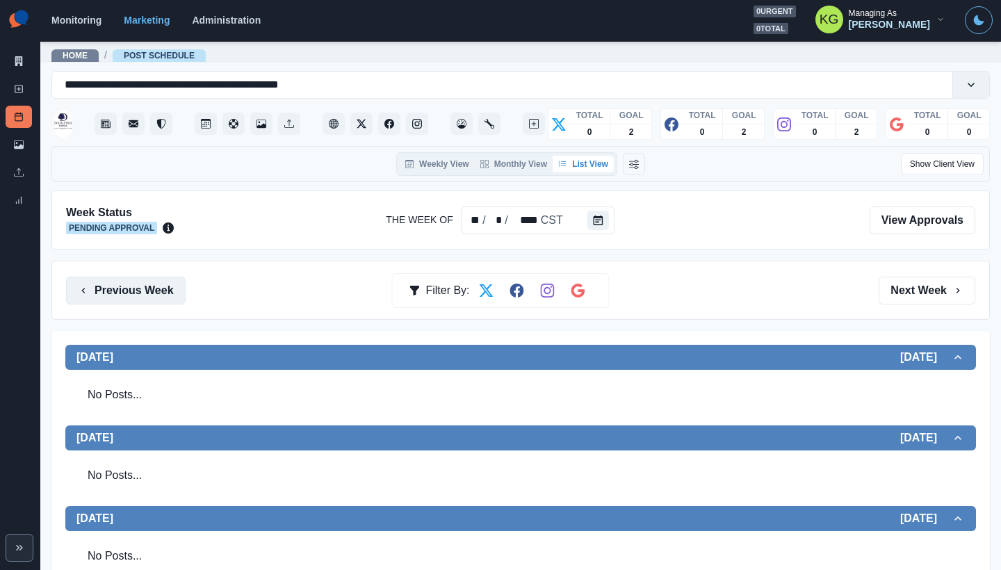
click at [158, 282] on button "Previous Week" at bounding box center [126, 291] width 120 height 28
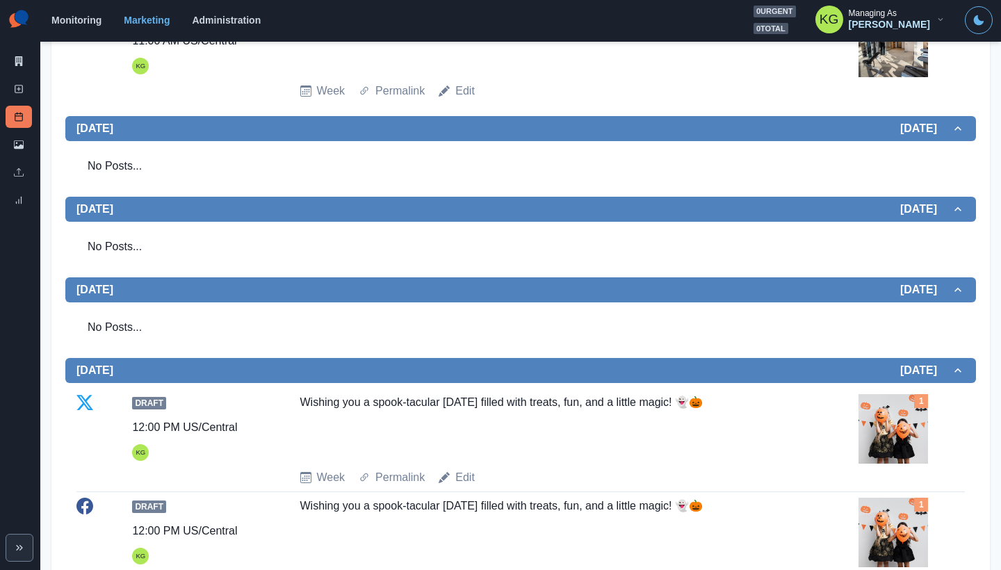
scroll to position [86, 0]
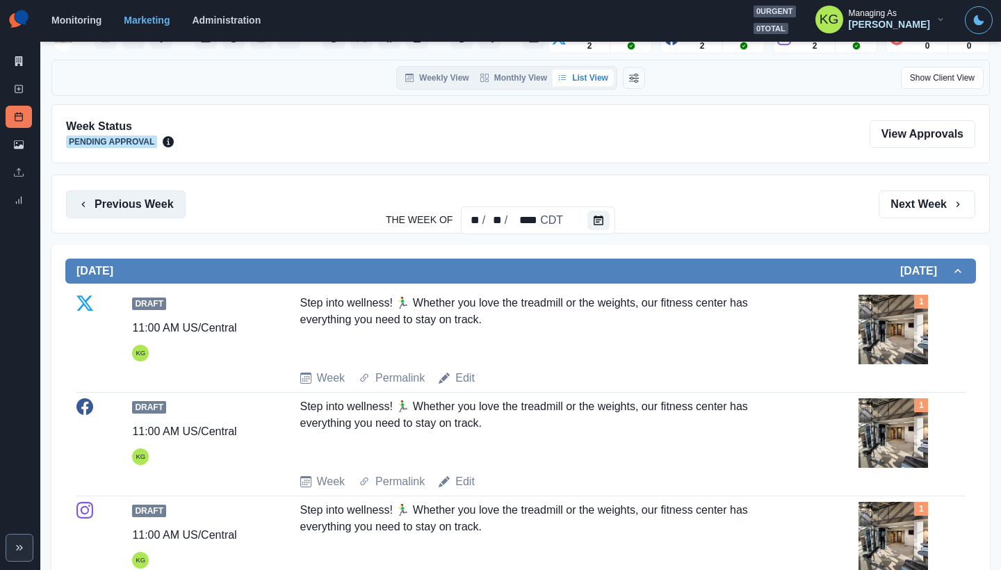
click at [149, 211] on button "Previous Week" at bounding box center [126, 204] width 120 height 28
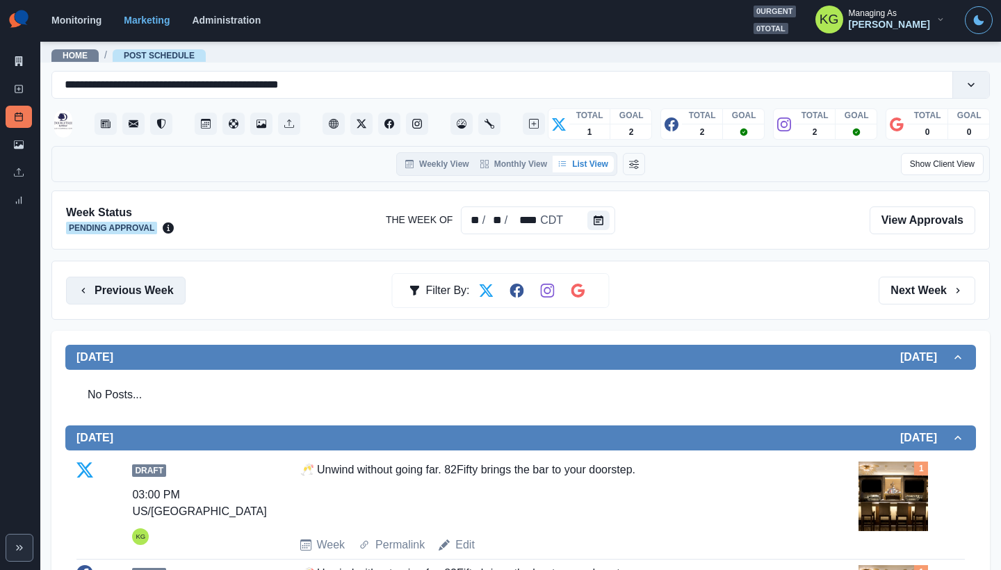
click at [70, 289] on button "Previous Week" at bounding box center [126, 291] width 120 height 28
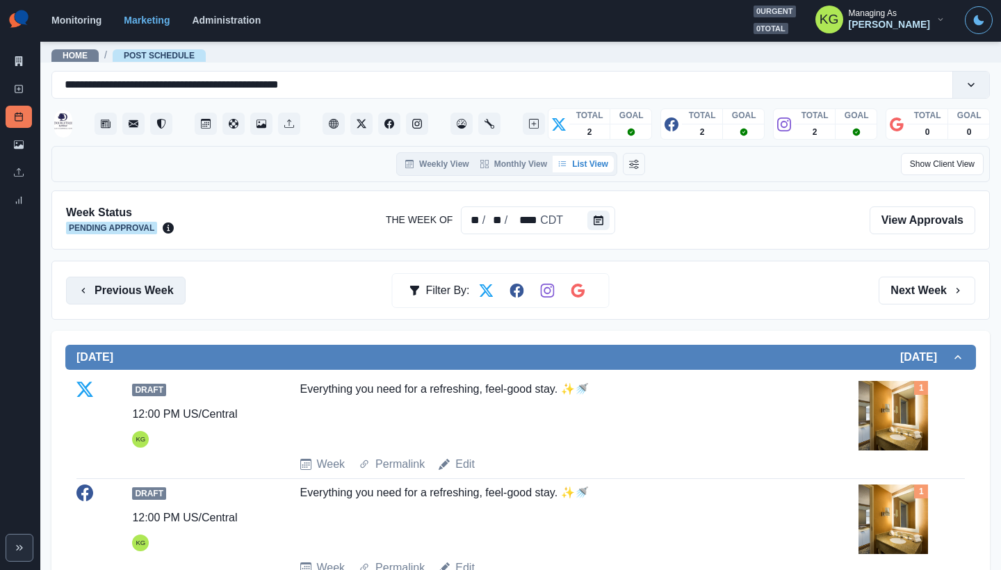
click at [122, 290] on button "Previous Week" at bounding box center [126, 291] width 120 height 28
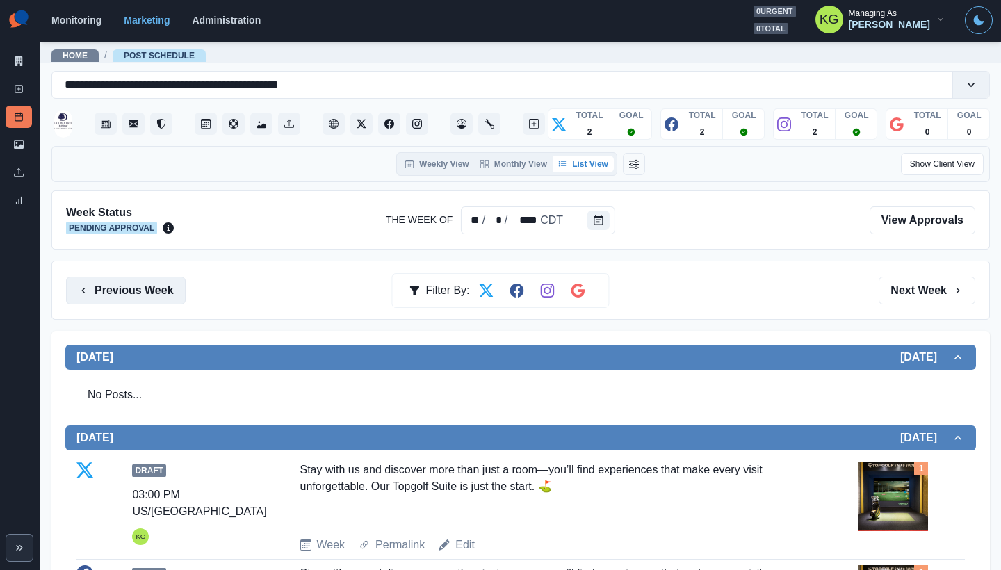
click at [122, 290] on button "Previous Week" at bounding box center [126, 291] width 120 height 28
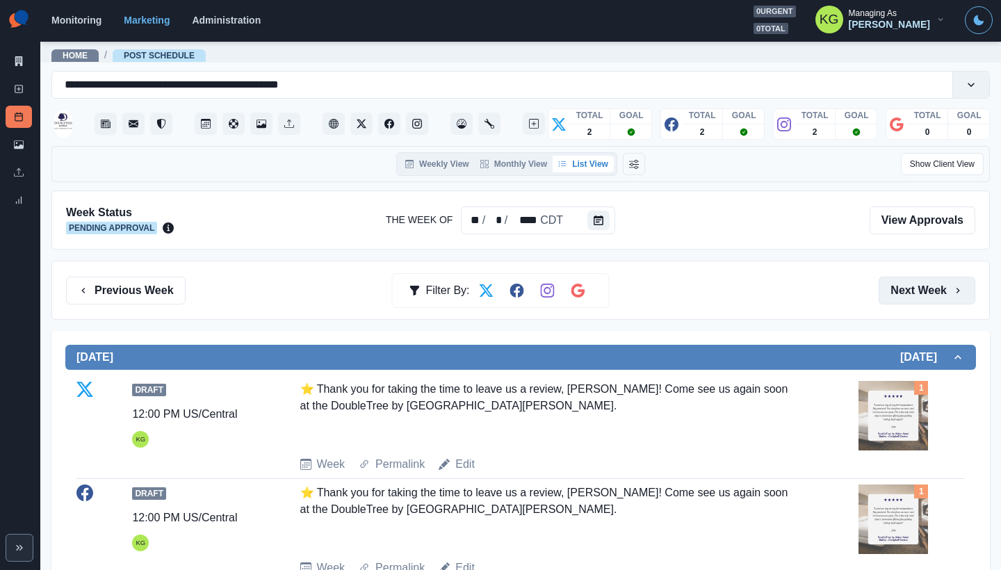
click at [930, 288] on button "Next Week" at bounding box center [926, 291] width 97 height 28
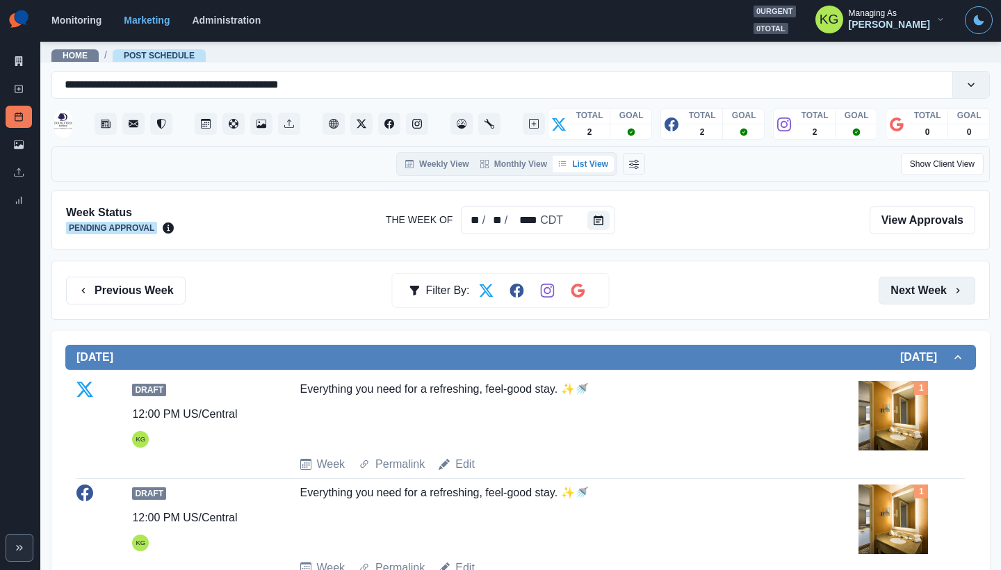
click at [930, 288] on button "Next Week" at bounding box center [926, 291] width 97 height 28
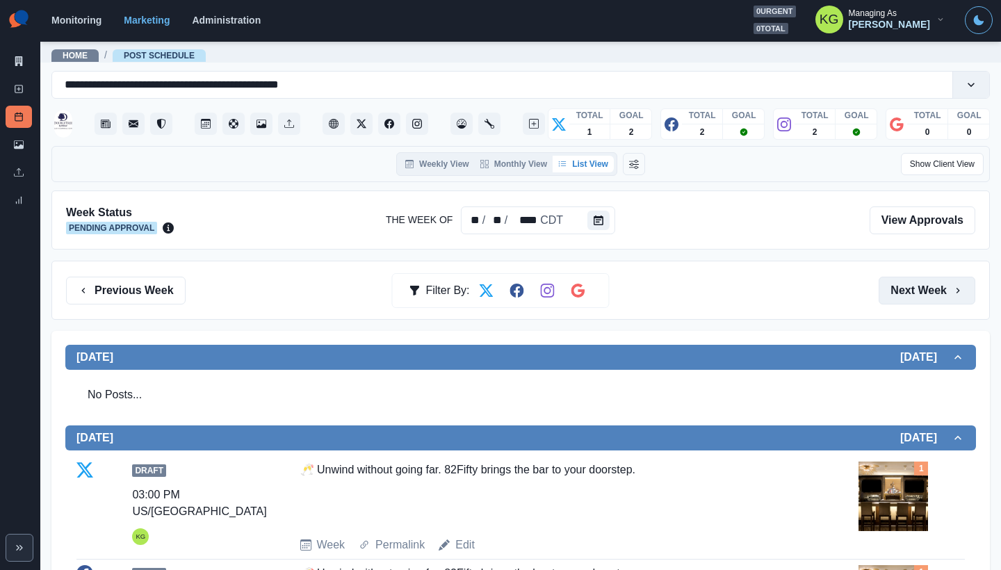
click at [930, 288] on button "Next Week" at bounding box center [926, 291] width 97 height 28
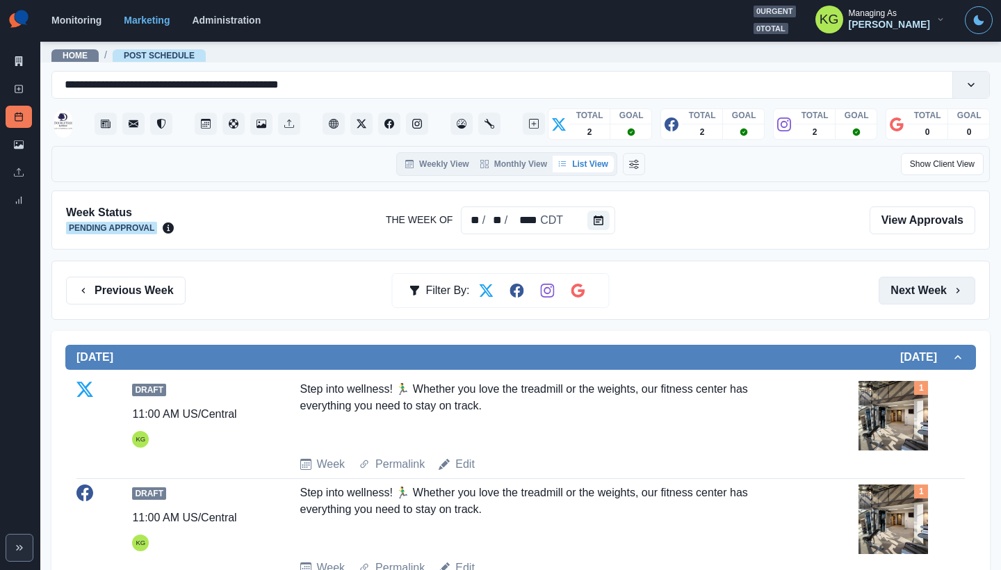
click at [930, 288] on button "Next Week" at bounding box center [926, 291] width 97 height 28
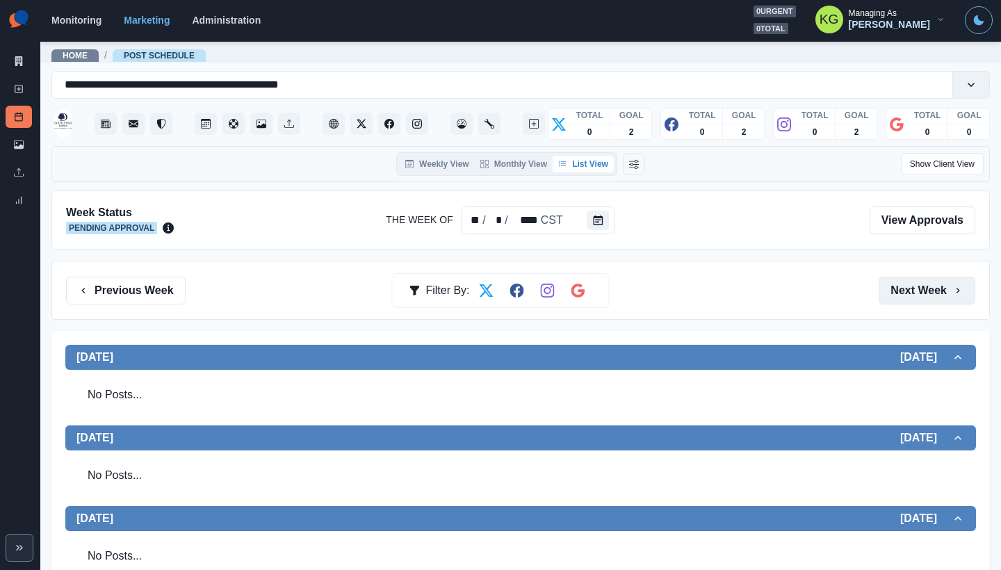
click at [930, 288] on button "Next Week" at bounding box center [926, 291] width 97 height 28
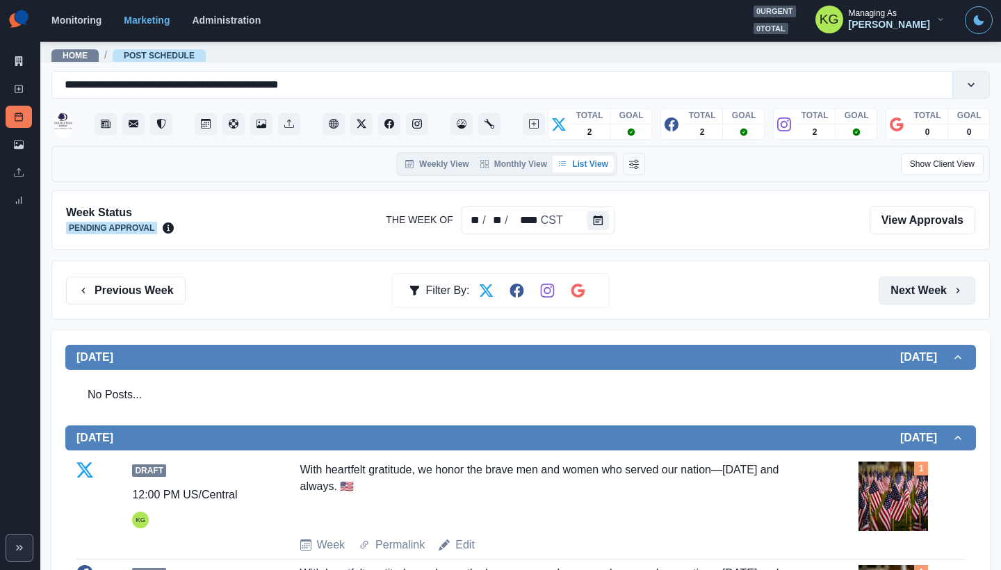
click at [923, 290] on button "Next Week" at bounding box center [926, 291] width 97 height 28
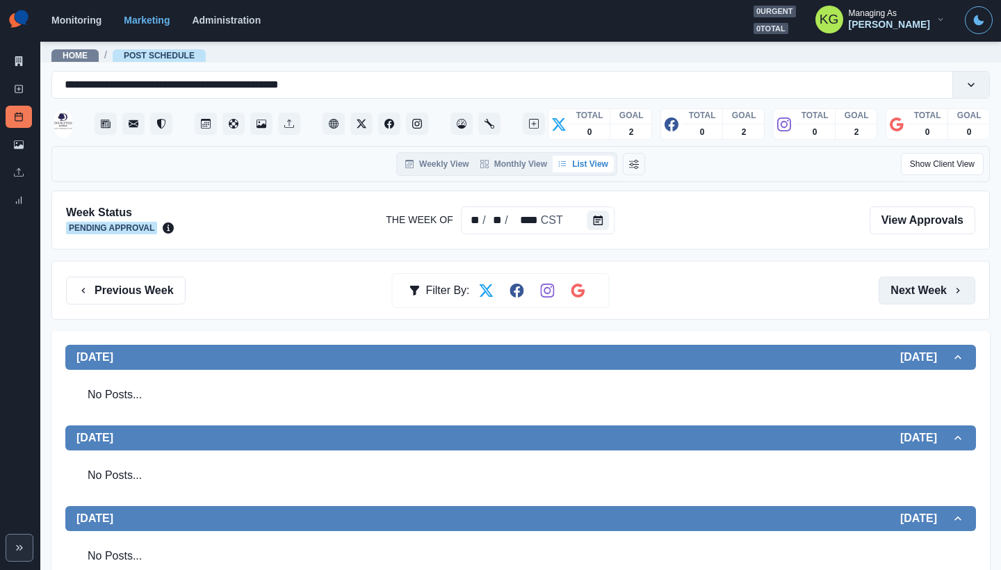
click at [922, 290] on button "Next Week" at bounding box center [926, 291] width 97 height 28
click at [154, 295] on button "Previous Week" at bounding box center [126, 291] width 120 height 28
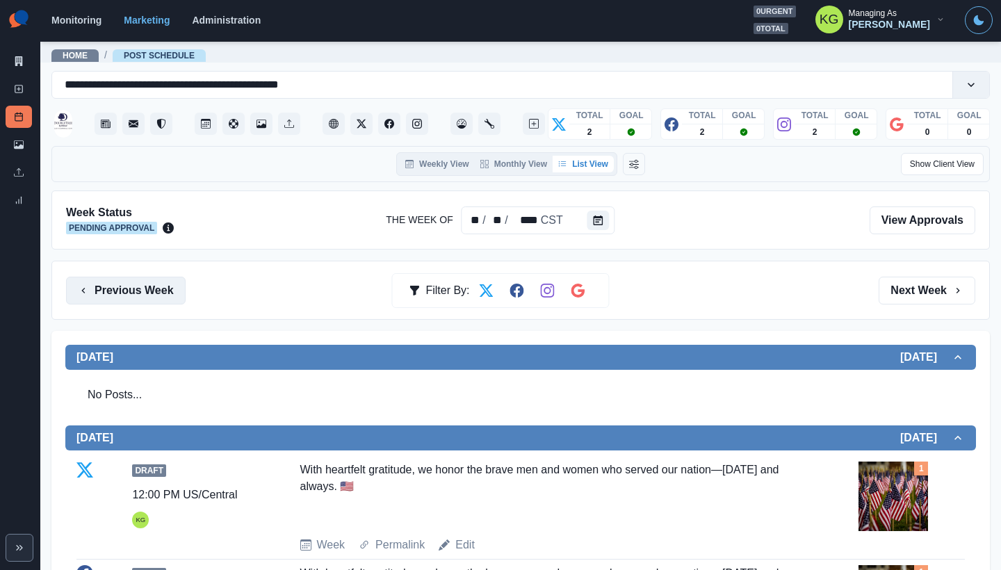
click at [154, 295] on button "Previous Week" at bounding box center [126, 291] width 120 height 28
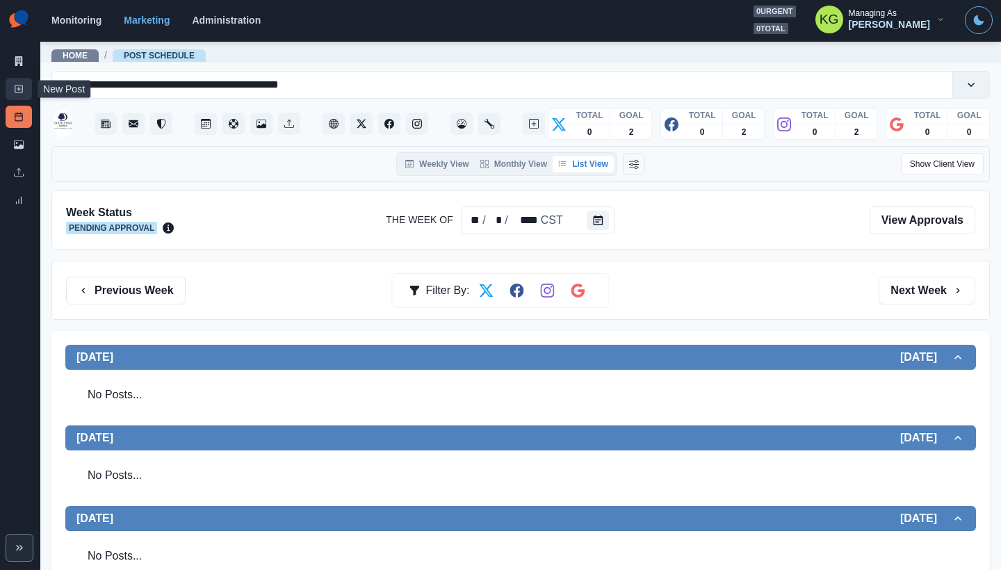
click at [18, 99] on link "New Post" at bounding box center [19, 89] width 26 height 22
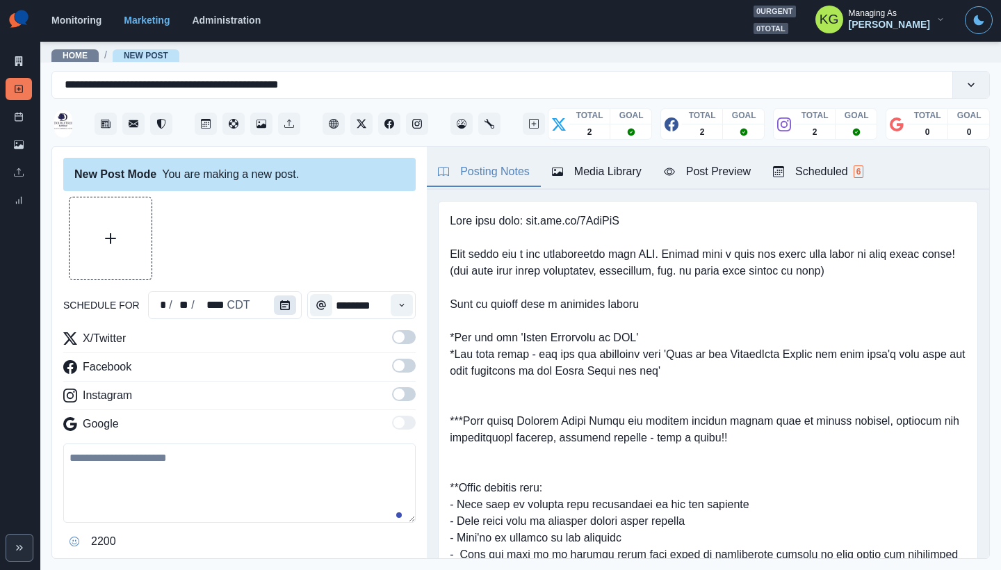
click at [293, 303] on button "Calendar" at bounding box center [285, 304] width 22 height 19
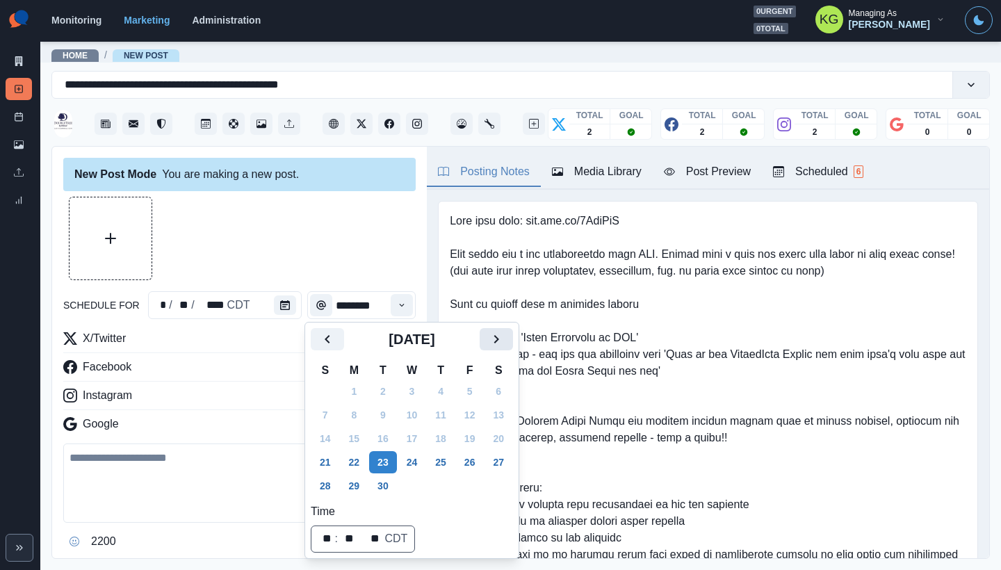
click at [505, 343] on icon "Next" at bounding box center [496, 339] width 17 height 17
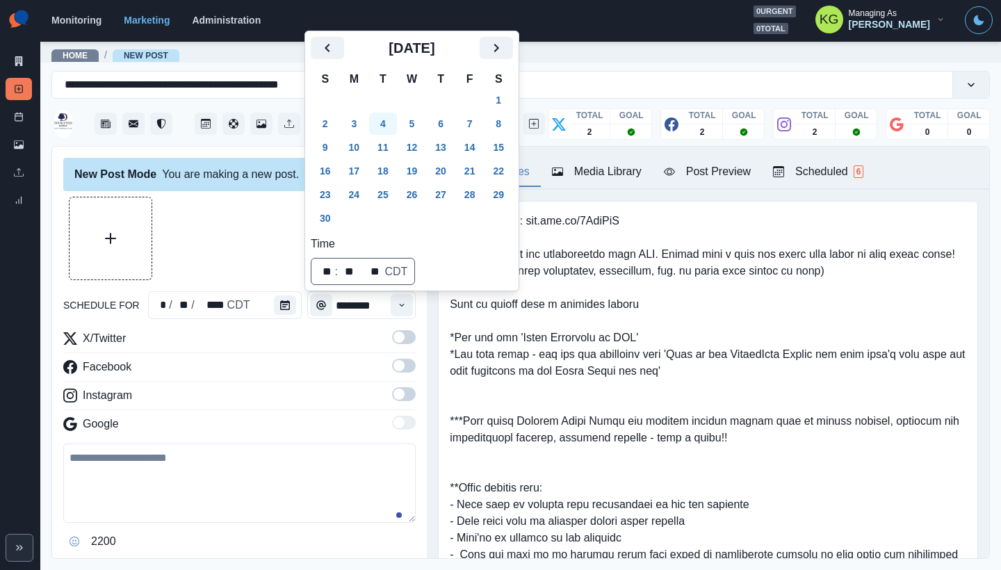
click at [393, 132] on button "4" at bounding box center [383, 124] width 28 height 22
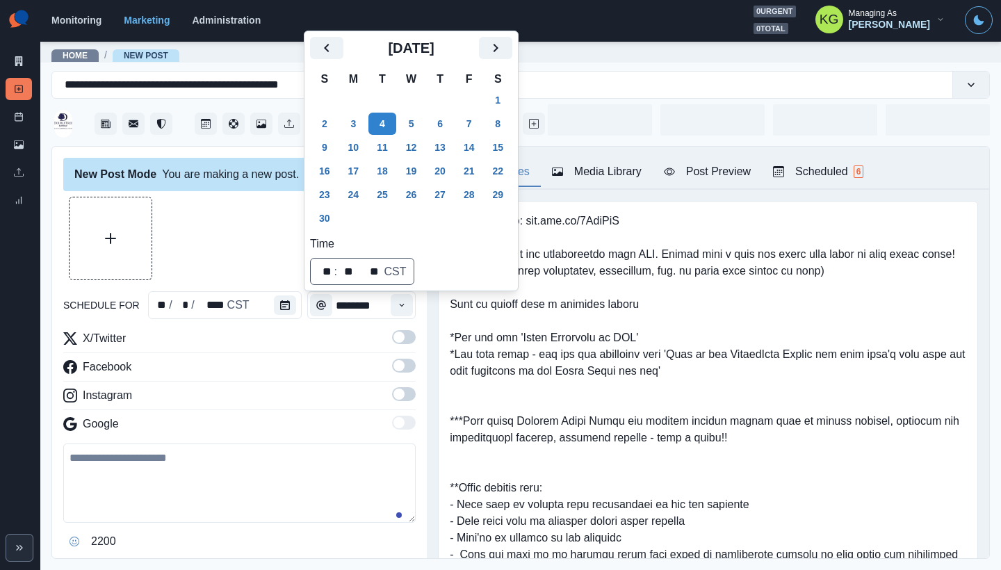
click at [265, 167] on div "New Post Mode You are making a new post." at bounding box center [239, 174] width 352 height 33
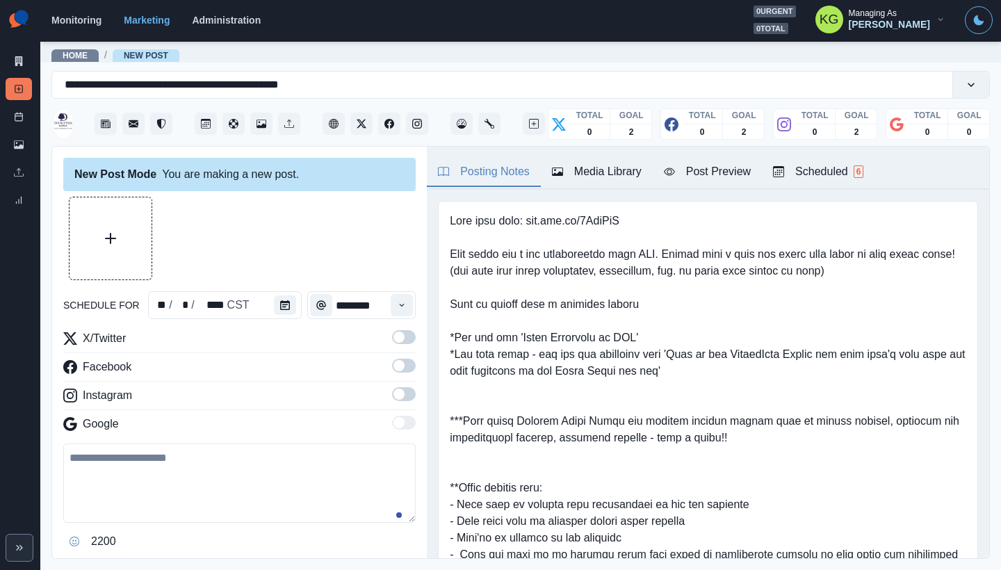
click at [401, 293] on div "Time" at bounding box center [402, 305] width 28 height 28
click at [399, 298] on button "Time" at bounding box center [402, 305] width 22 height 22
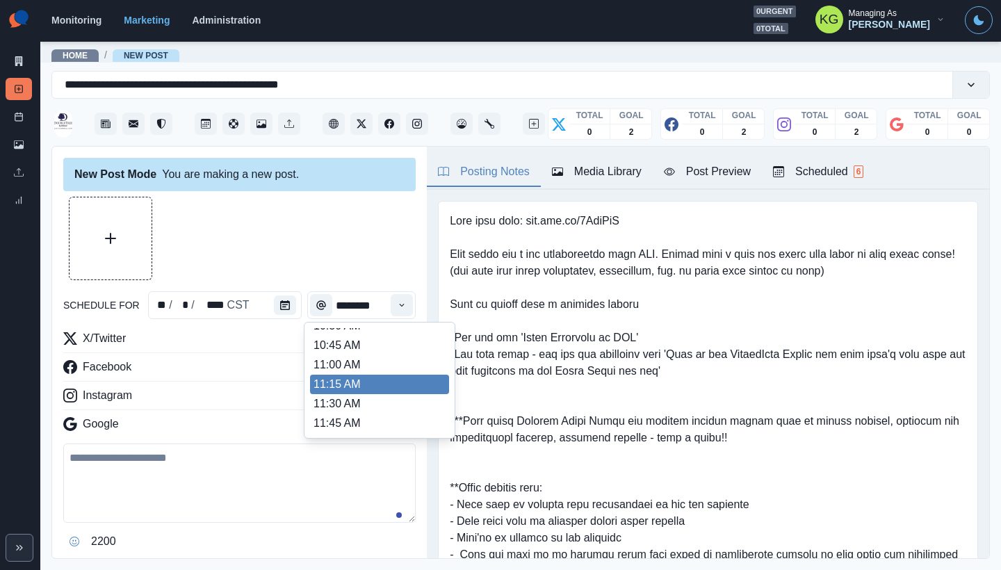
scroll to position [234, 0]
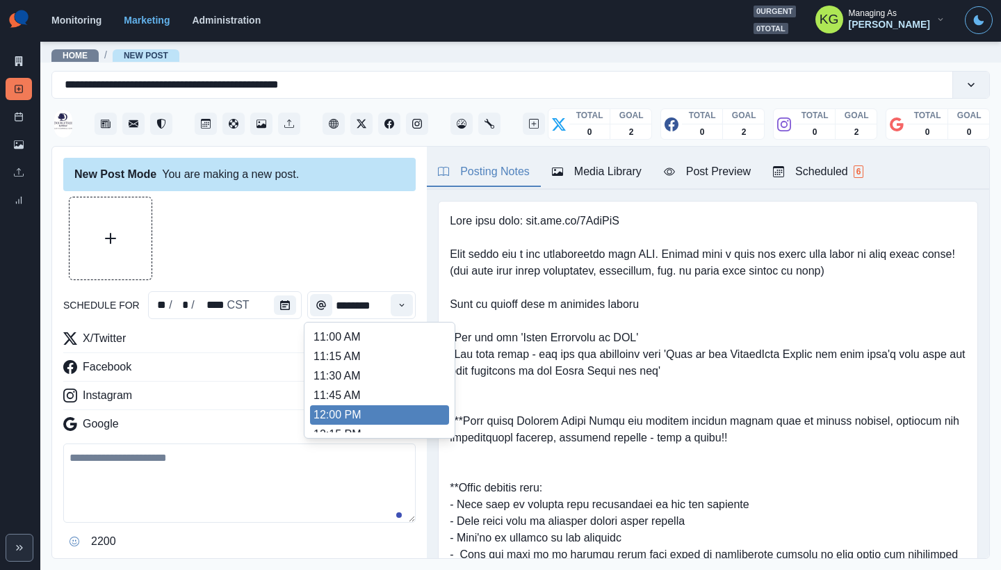
click at [343, 409] on li "12:00 PM" at bounding box center [379, 414] width 139 height 19
type input "********"
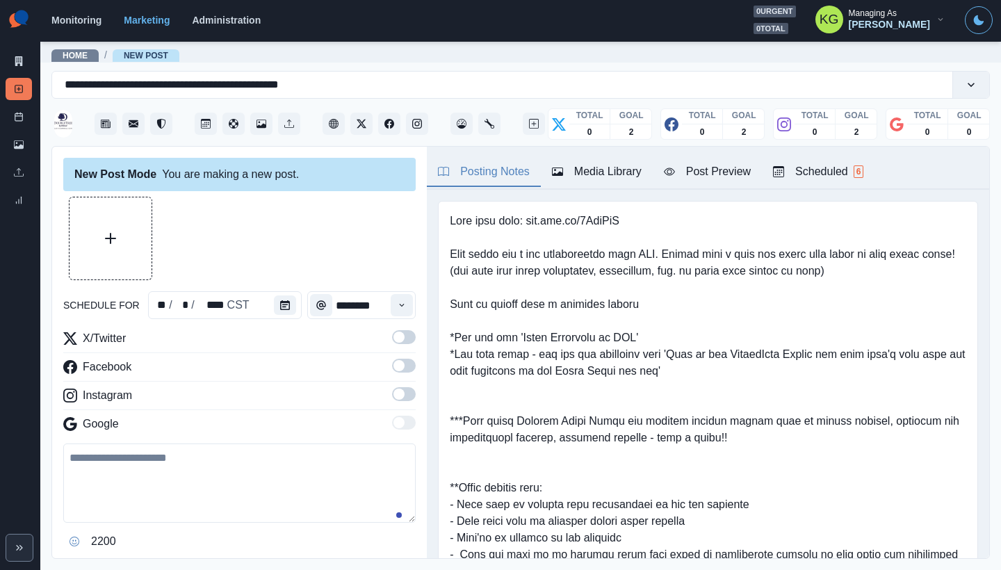
click at [398, 395] on span at bounding box center [404, 394] width 24 height 14
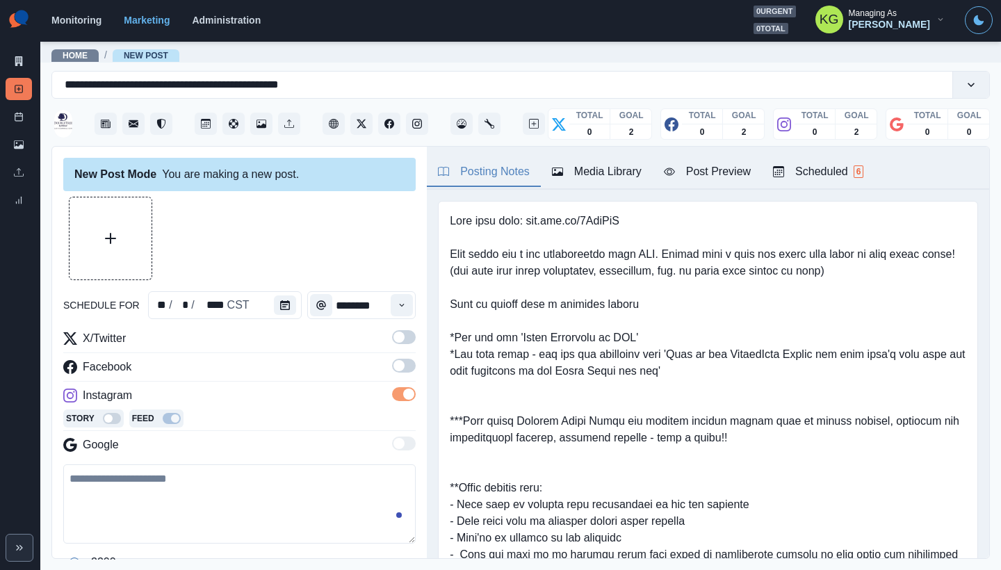
click at [395, 370] on span at bounding box center [404, 366] width 24 height 14
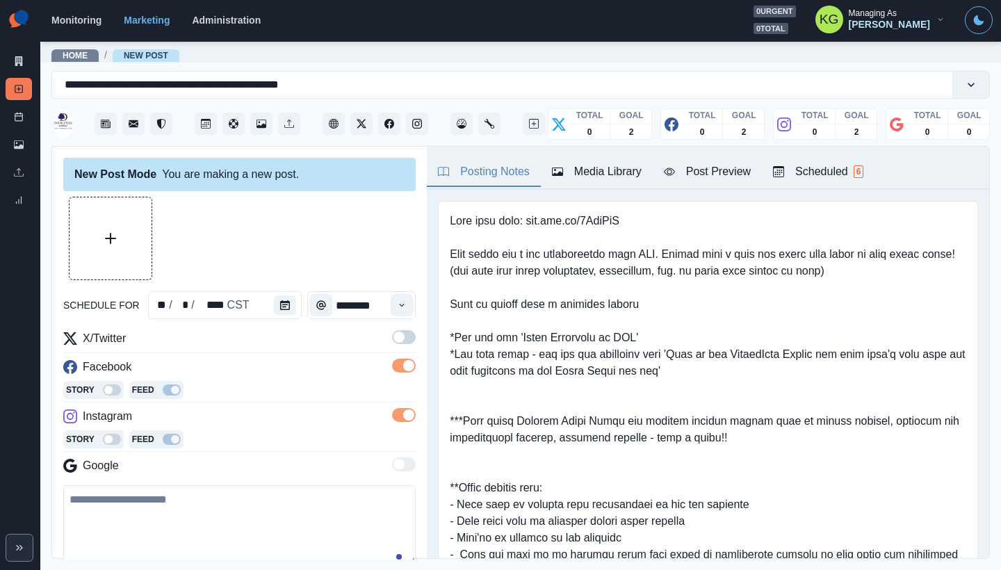
click at [393, 338] on span at bounding box center [398, 337] width 11 height 11
click at [598, 196] on div at bounding box center [708, 446] width 562 height 513
click at [596, 170] on div "Media Library" at bounding box center [597, 171] width 90 height 17
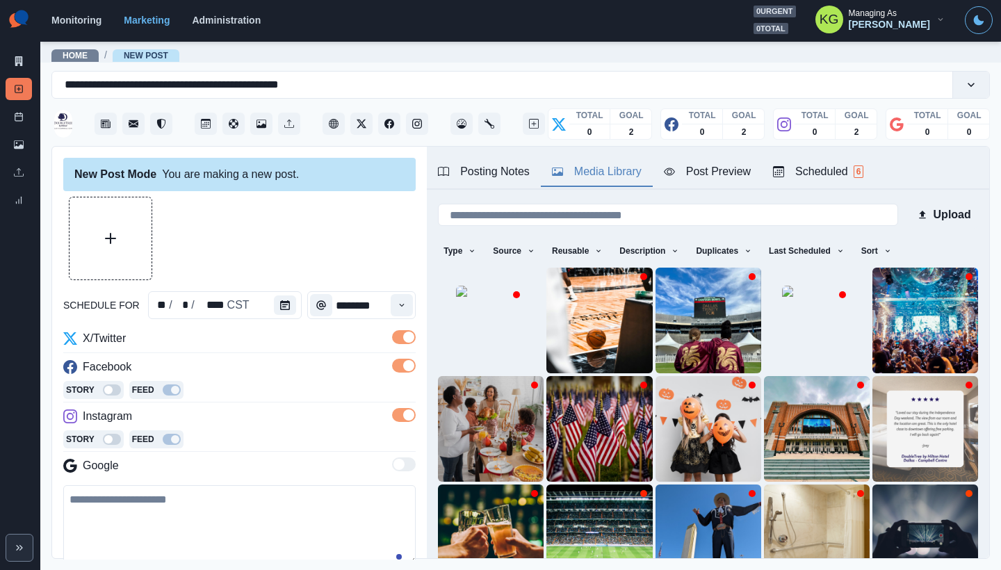
scroll to position [111, 0]
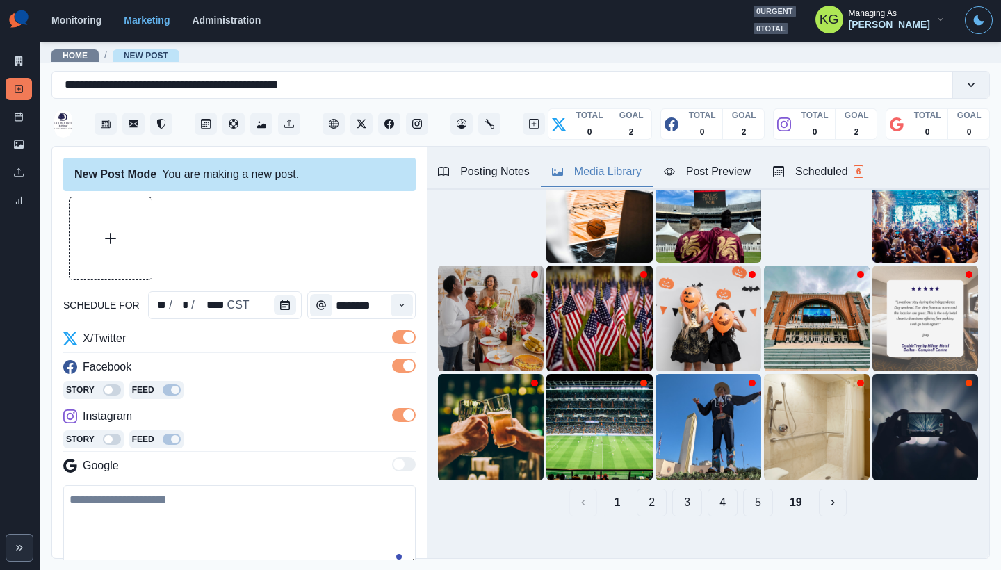
click at [783, 489] on button "19" at bounding box center [795, 503] width 35 height 28
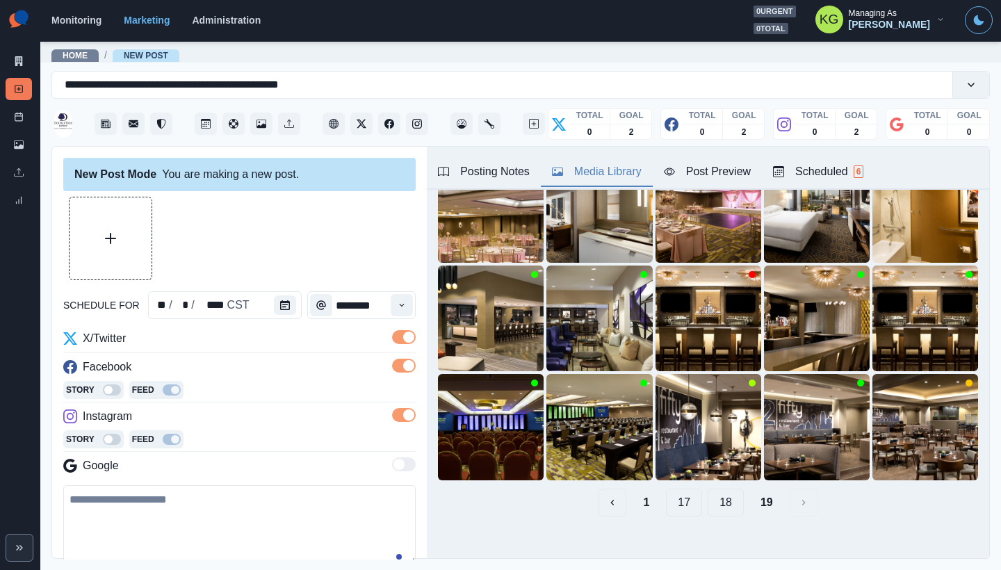
scroll to position [78, 0]
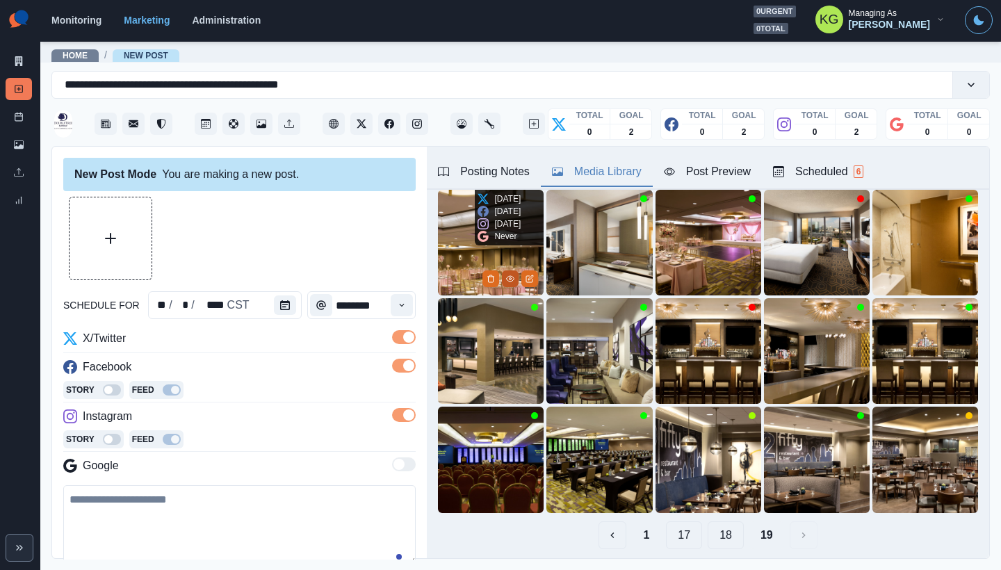
click at [504, 270] on button "View Media" at bounding box center [510, 278] width 17 height 17
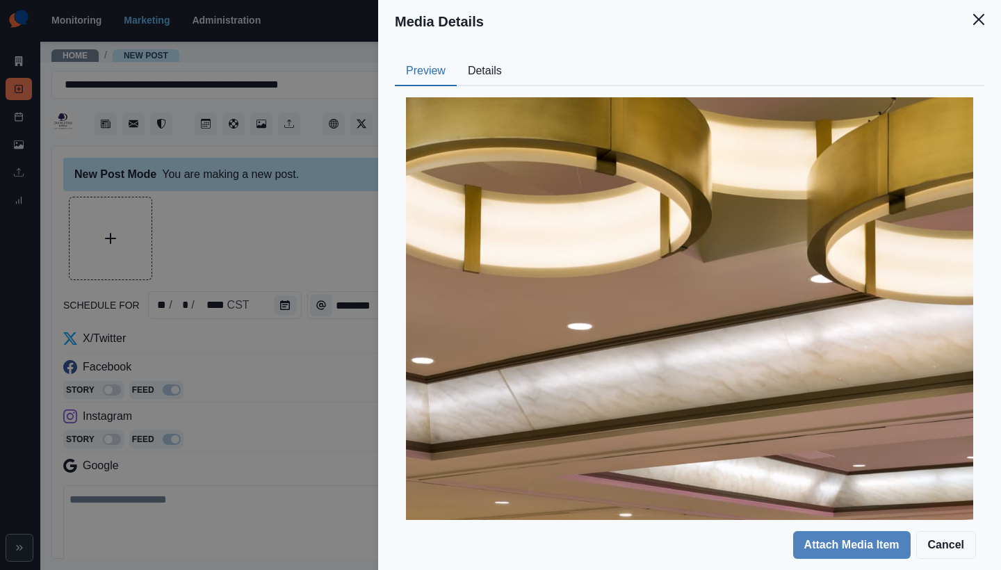
scroll to position [429, 0]
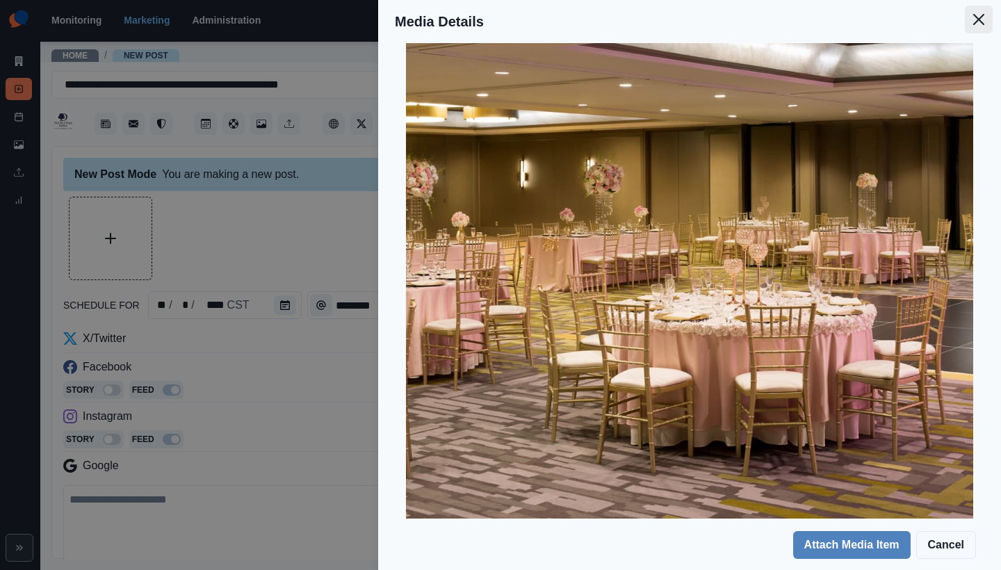
click at [977, 17] on icon "Close" at bounding box center [978, 19] width 11 height 11
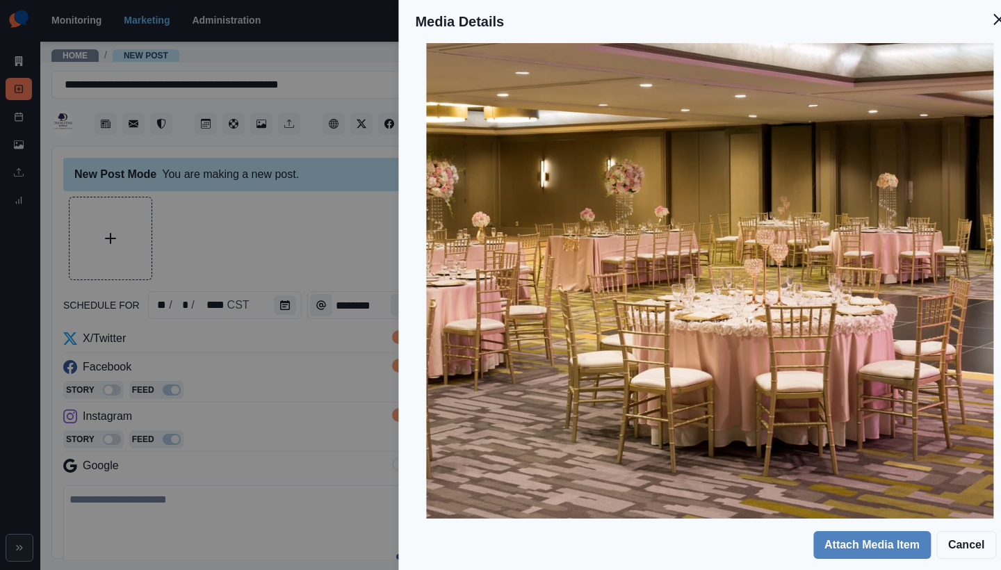
scroll to position [43, 0]
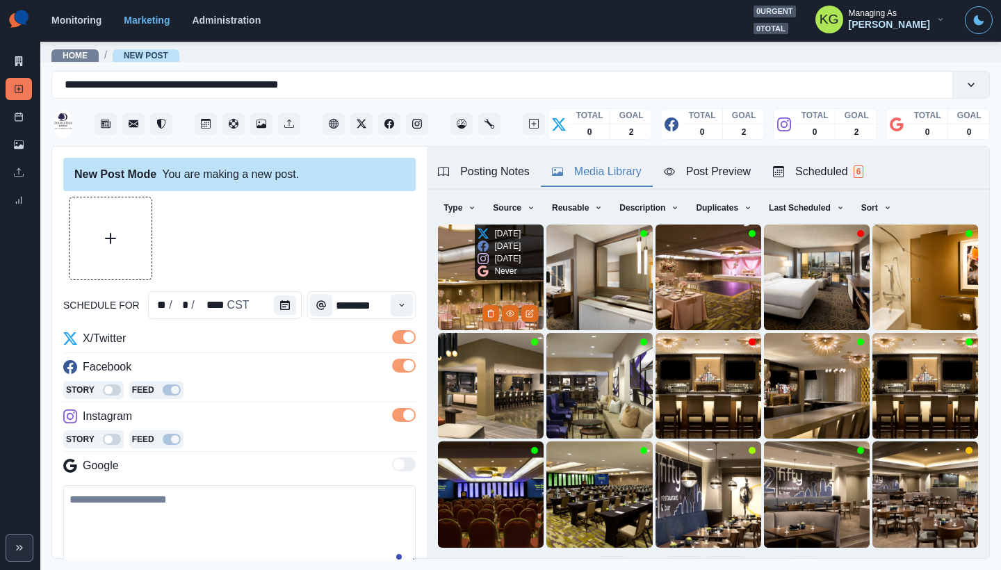
click at [455, 225] on img at bounding box center [491, 277] width 106 height 106
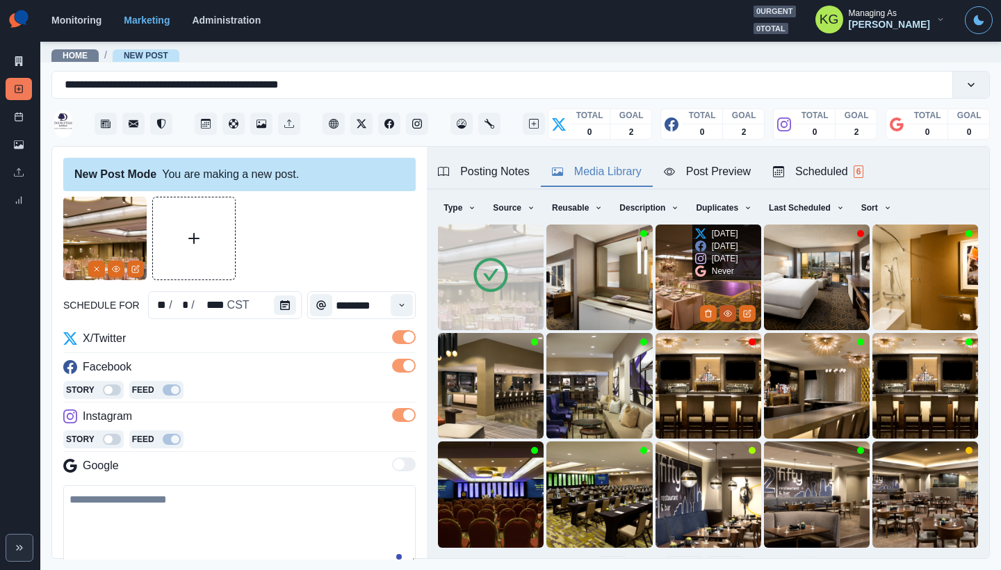
click at [723, 313] on icon "View Media" at bounding box center [727, 313] width 8 height 8
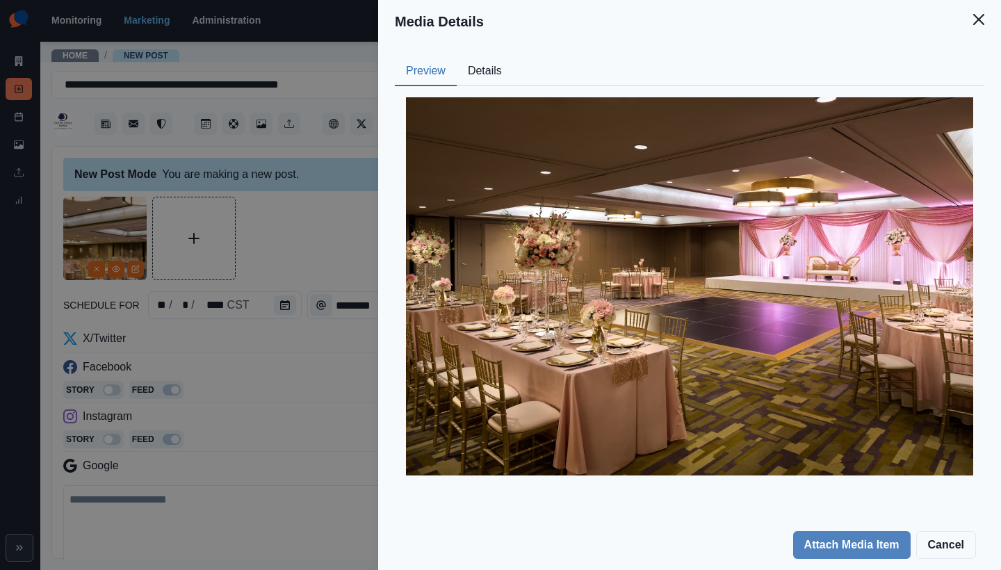
click at [983, 34] on header "Media Details" at bounding box center [689, 21] width 623 height 43
click at [986, 17] on button "Close" at bounding box center [979, 20] width 28 height 28
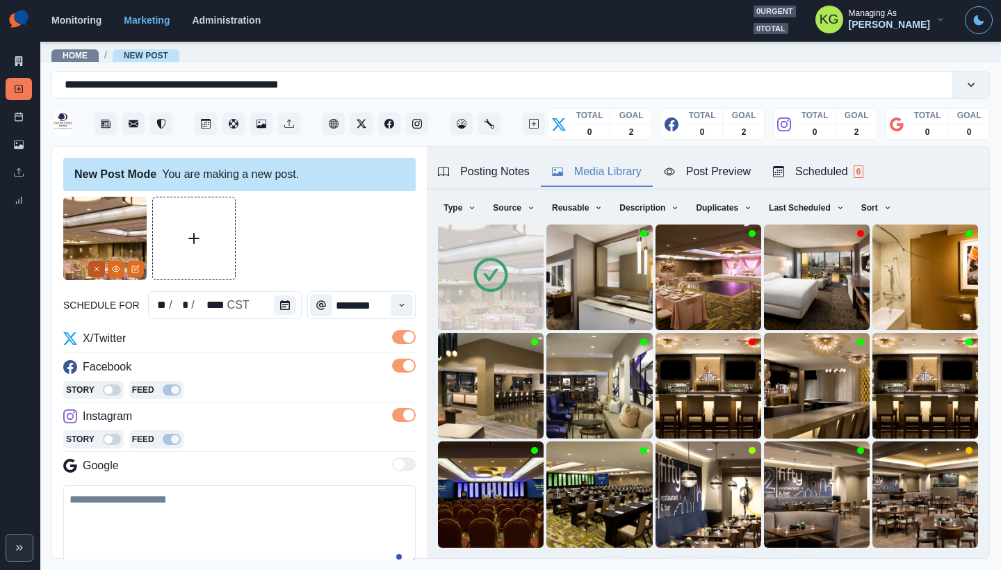
click at [90, 263] on button "Remove" at bounding box center [96, 269] width 17 height 17
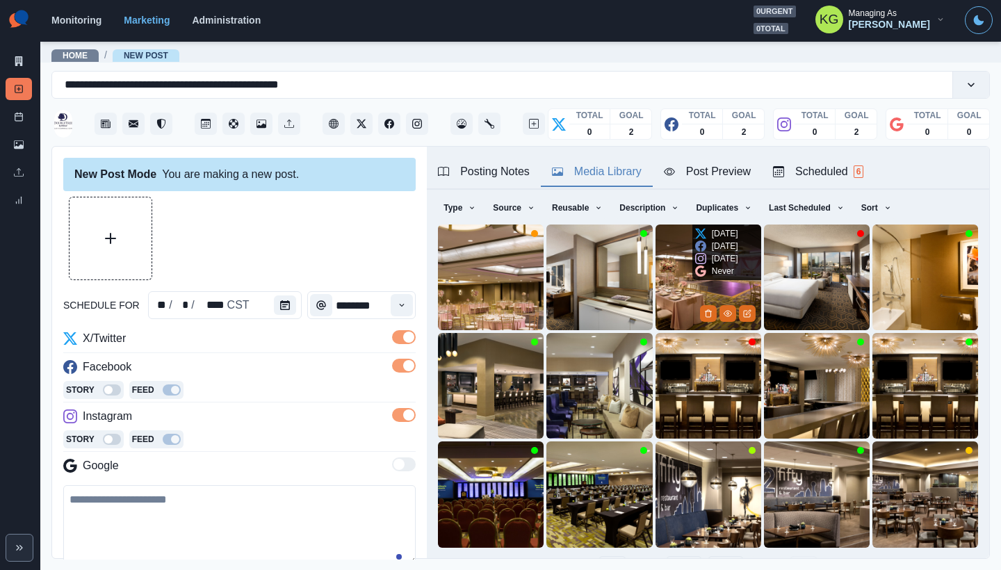
click at [662, 252] on img at bounding box center [708, 277] width 106 height 106
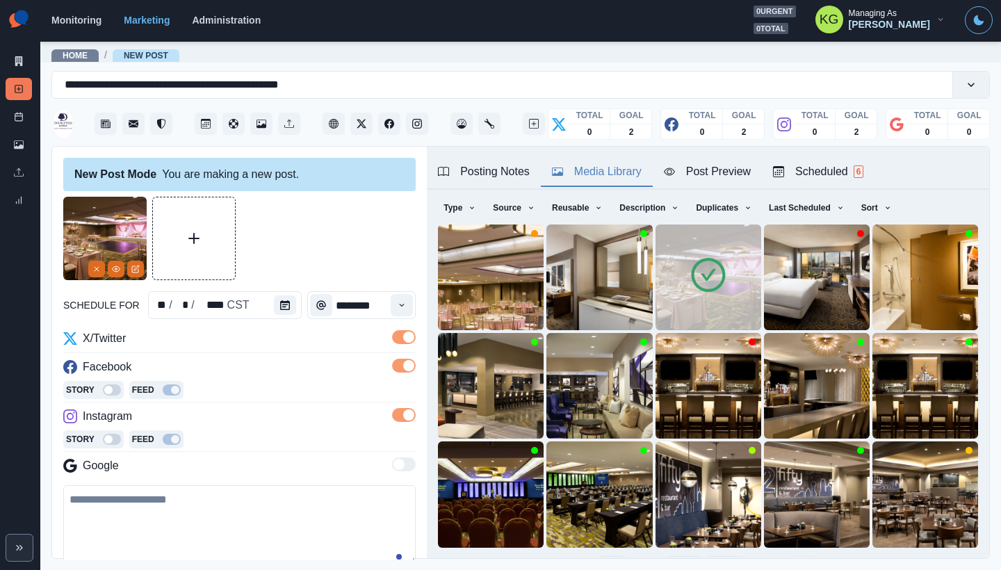
click at [145, 271] on img at bounding box center [104, 238] width 83 height 83
click at [140, 270] on button "Edit Media" at bounding box center [135, 269] width 17 height 17
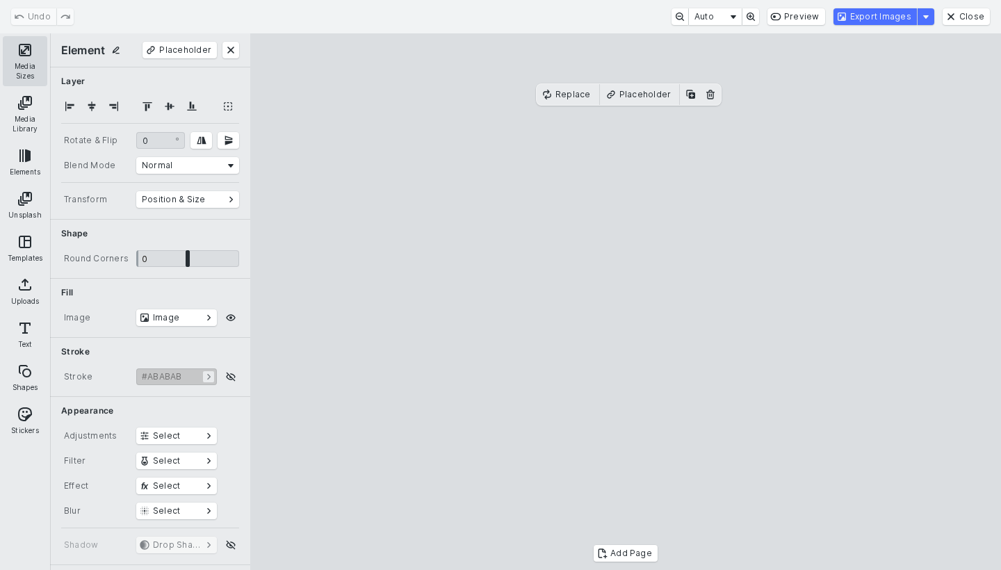
click at [19, 64] on button "Media Sizes" at bounding box center [25, 61] width 44 height 50
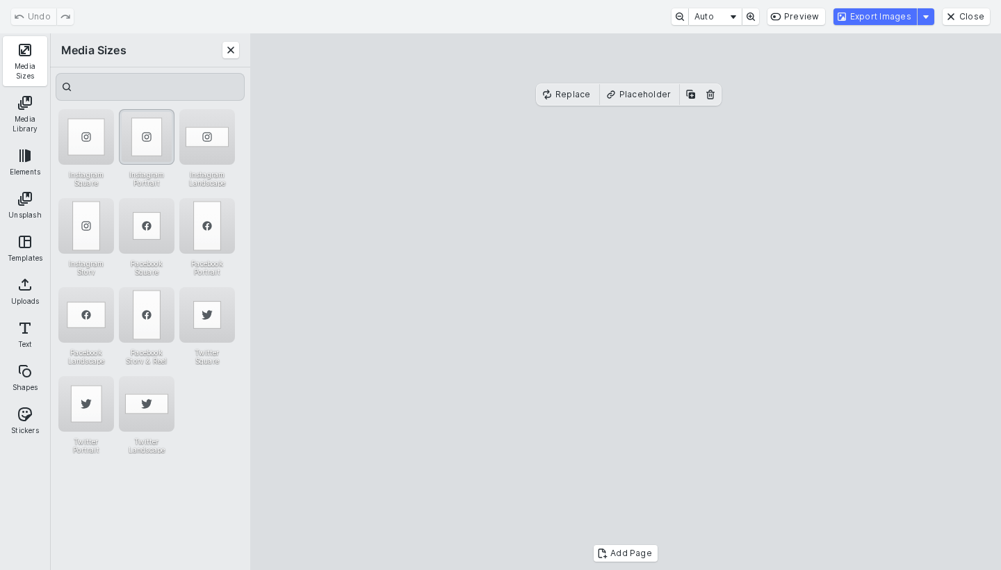
click at [136, 133] on div "Instagram Portrait" at bounding box center [147, 137] width 56 height 56
drag, startPoint x: 663, startPoint y: 307, endPoint x: 746, endPoint y: 305, distance: 82.7
click at [625, 302] on cesdk-canvas "Editor canvas" at bounding box center [625, 302] width 0 height 0
drag, startPoint x: 547, startPoint y: 315, endPoint x: 462, endPoint y: 316, distance: 84.8
click at [625, 302] on cesdk-canvas "Editor canvas" at bounding box center [625, 302] width 0 height 0
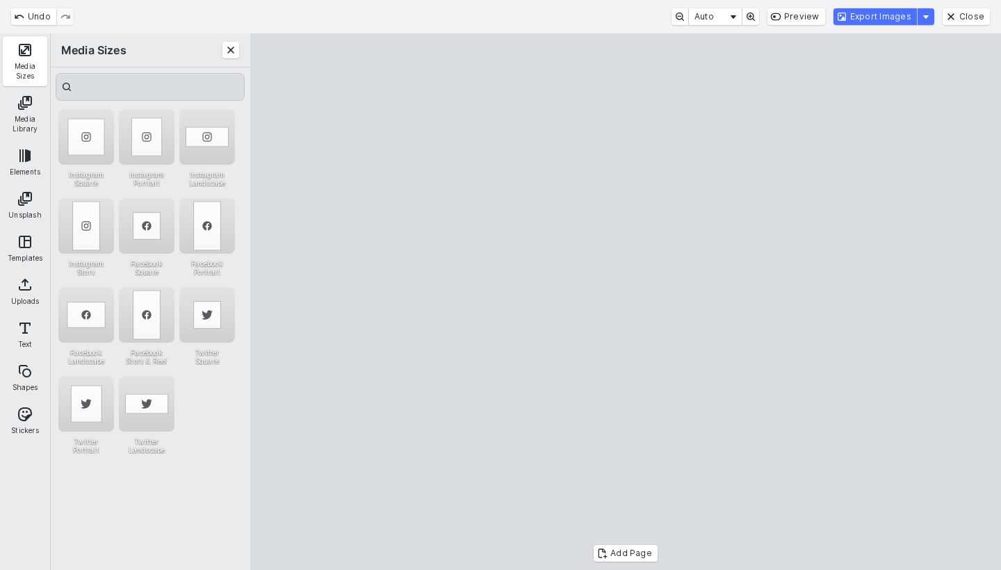
drag, startPoint x: 623, startPoint y: 307, endPoint x: 648, endPoint y: 306, distance: 24.3
click at [625, 302] on cesdk-canvas "Editor canvas" at bounding box center [625, 302] width 0 height 0
drag, startPoint x: 491, startPoint y: 315, endPoint x: 464, endPoint y: 313, distance: 27.1
click at [625, 302] on cesdk-canvas "Editor canvas" at bounding box center [625, 302] width 0 height 0
drag, startPoint x: 611, startPoint y: 311, endPoint x: 623, endPoint y: 311, distance: 11.8
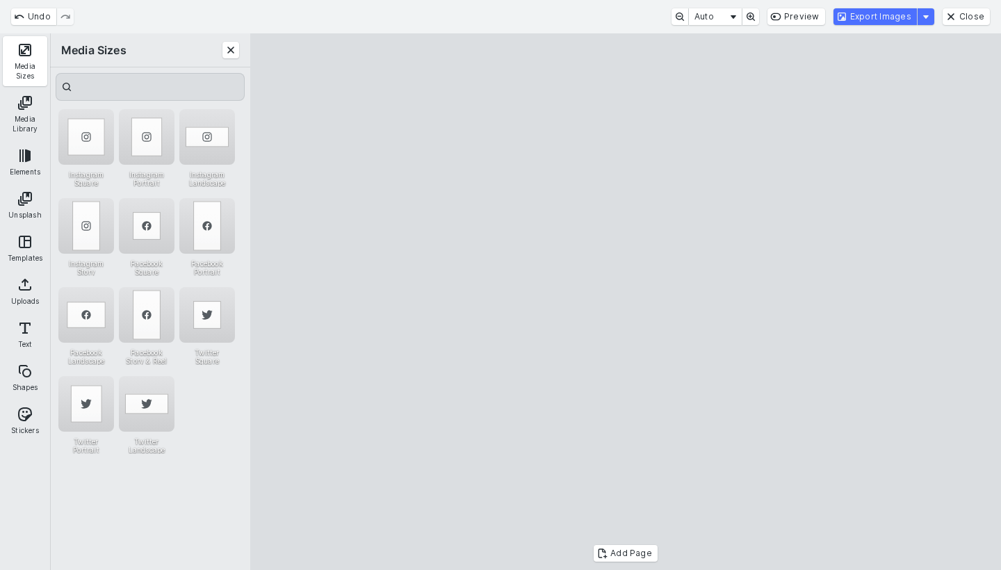
click at [625, 302] on cesdk-canvas "Editor canvas" at bounding box center [625, 302] width 0 height 0
drag, startPoint x: 477, startPoint y: 313, endPoint x: 466, endPoint y: 312, distance: 11.2
click at [625, 302] on cesdk-canvas "Editor canvas" at bounding box center [625, 302] width 0 height 0
drag, startPoint x: 479, startPoint y: 320, endPoint x: 468, endPoint y: 319, distance: 11.1
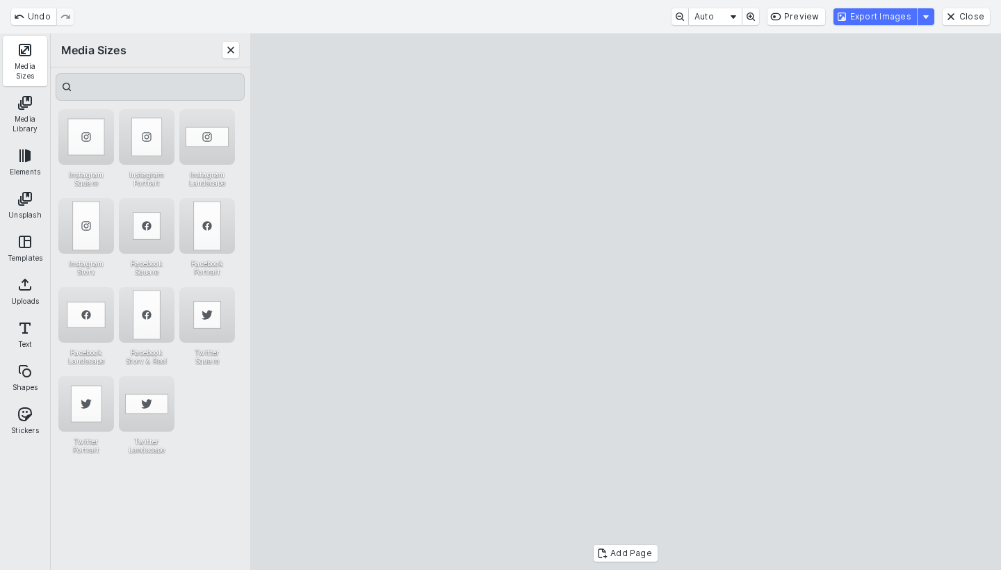
click at [625, 302] on cesdk-canvas "Editor canvas" at bounding box center [625, 302] width 0 height 0
drag, startPoint x: 573, startPoint y: 313, endPoint x: 587, endPoint y: 313, distance: 13.2
click at [625, 302] on cesdk-canvas "Editor canvas" at bounding box center [625, 302] width 0 height 0
drag, startPoint x: 477, startPoint y: 313, endPoint x: 468, endPoint y: 313, distance: 9.1
click at [625, 302] on cesdk-canvas "Editor canvas" at bounding box center [625, 302] width 0 height 0
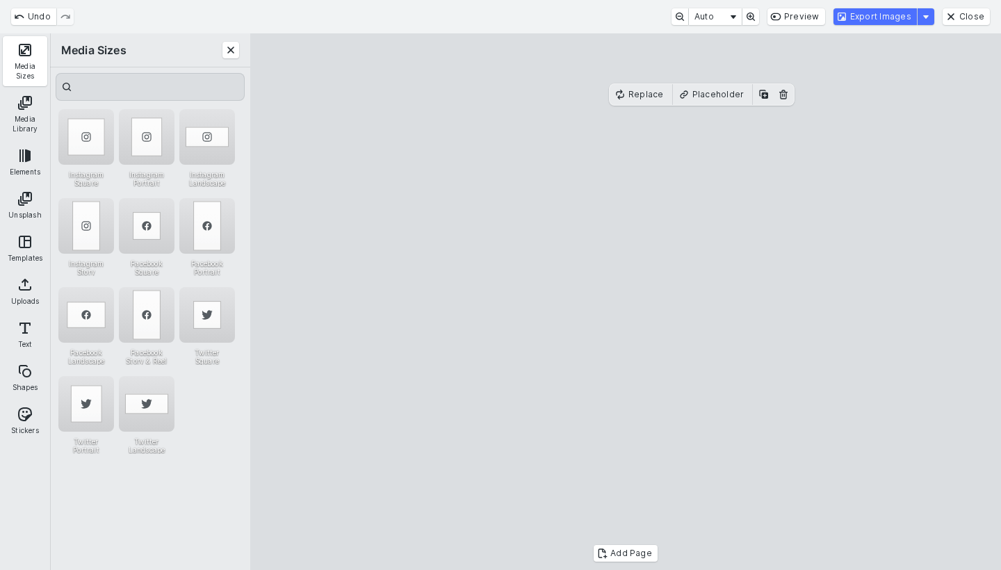
click at [625, 302] on cesdk-canvas "Editor canvas" at bounding box center [625, 302] width 0 height 0
click at [880, 17] on button "Export Images" at bounding box center [874, 16] width 83 height 17
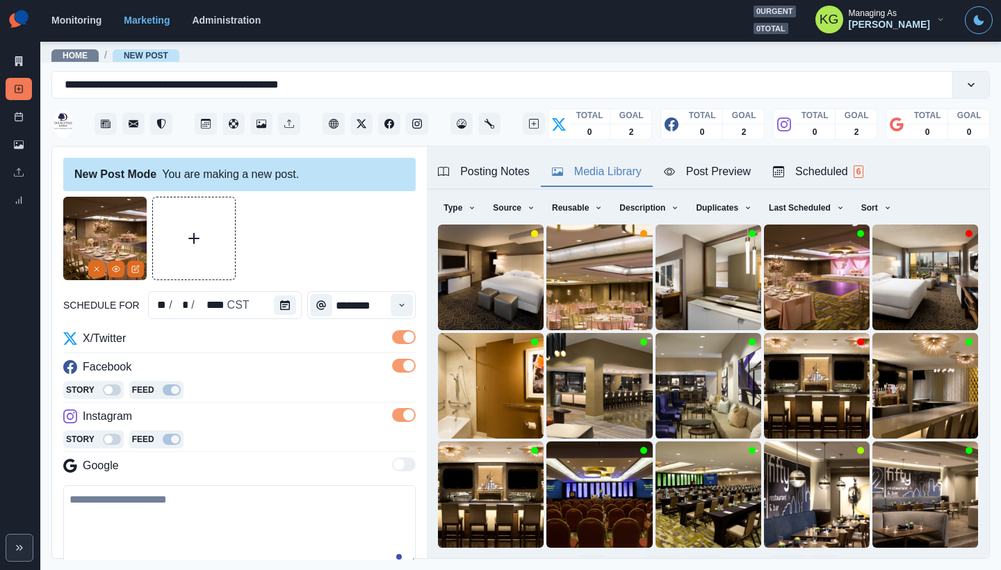
scroll to position [168, 0]
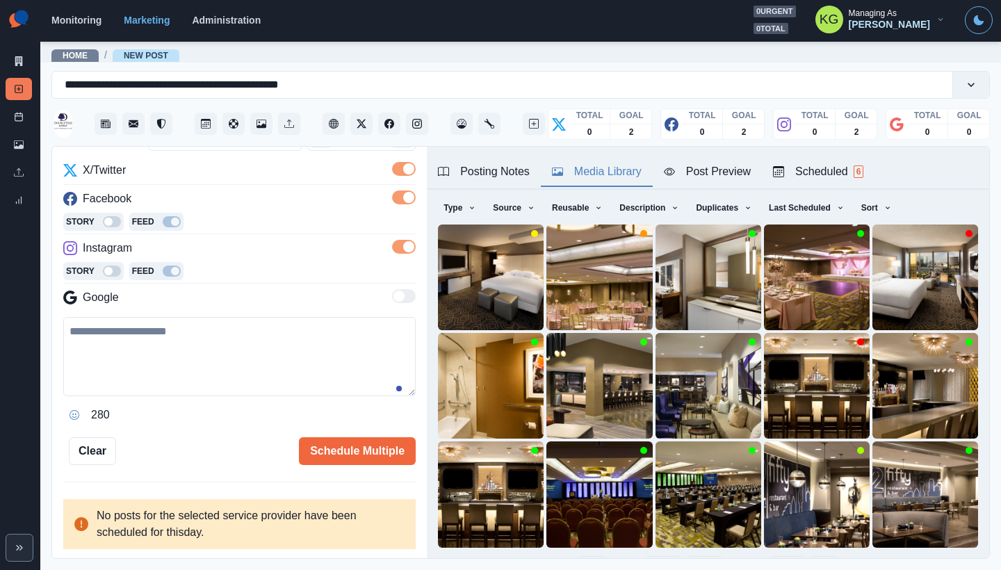
click at [220, 356] on textarea at bounding box center [239, 356] width 352 height 79
paste textarea "**********"
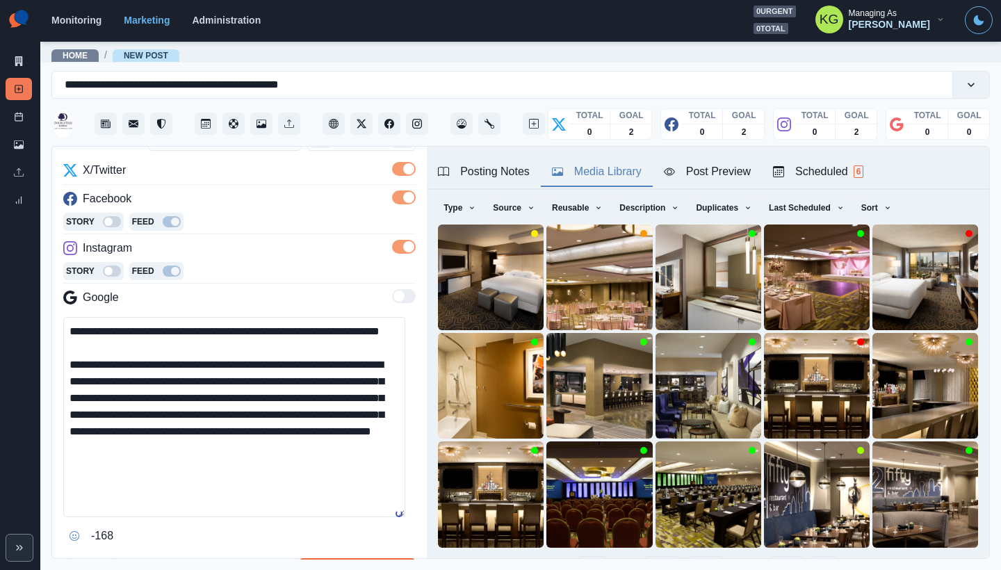
scroll to position [0, 0]
click at [386, 516] on textarea "**********" at bounding box center [234, 417] width 342 height 200
click at [501, 177] on div "Posting Notes" at bounding box center [484, 171] width 92 height 17
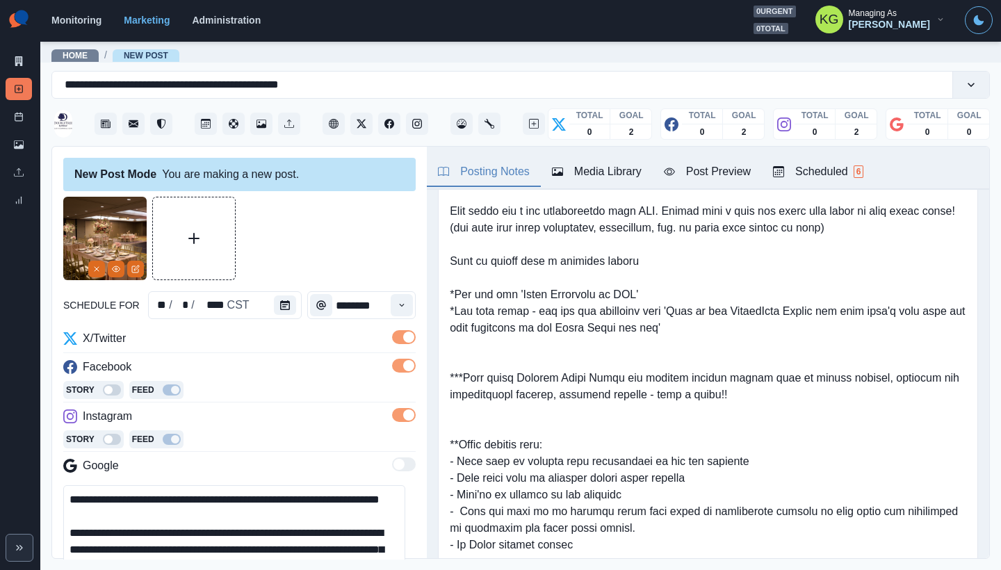
scroll to position [292, 0]
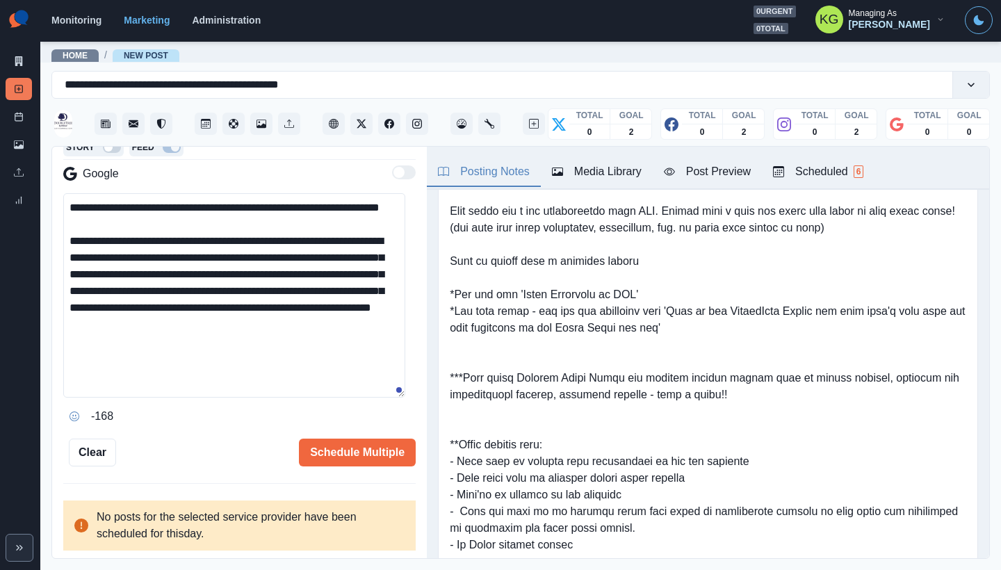
click at [90, 206] on textarea "**********" at bounding box center [234, 295] width 342 height 204
click at [280, 229] on textarea "**********" at bounding box center [234, 295] width 342 height 204
drag, startPoint x: 263, startPoint y: 207, endPoint x: 103, endPoint y: 229, distance: 162.0
click at [101, 226] on textarea "**********" at bounding box center [234, 295] width 342 height 204
paste textarea "**********"
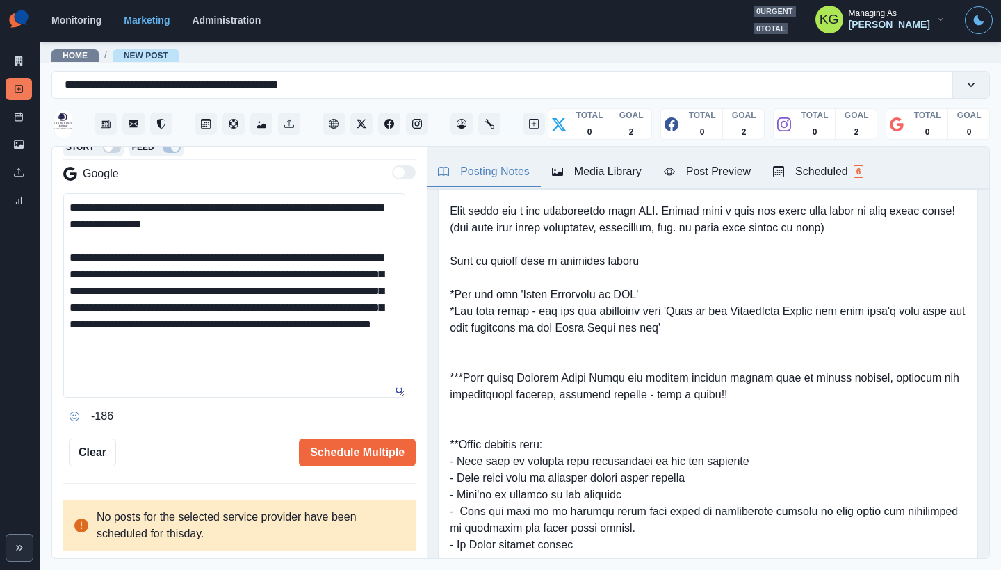
click at [257, 207] on textarea "**********" at bounding box center [234, 295] width 342 height 204
click at [257, 272] on textarea "**********" at bounding box center [234, 295] width 342 height 204
drag, startPoint x: 118, startPoint y: 290, endPoint x: 334, endPoint y: 307, distance: 216.1
click at [334, 307] on textarea "**********" at bounding box center [234, 295] width 342 height 204
click at [354, 306] on textarea "**********" at bounding box center [234, 295] width 342 height 204
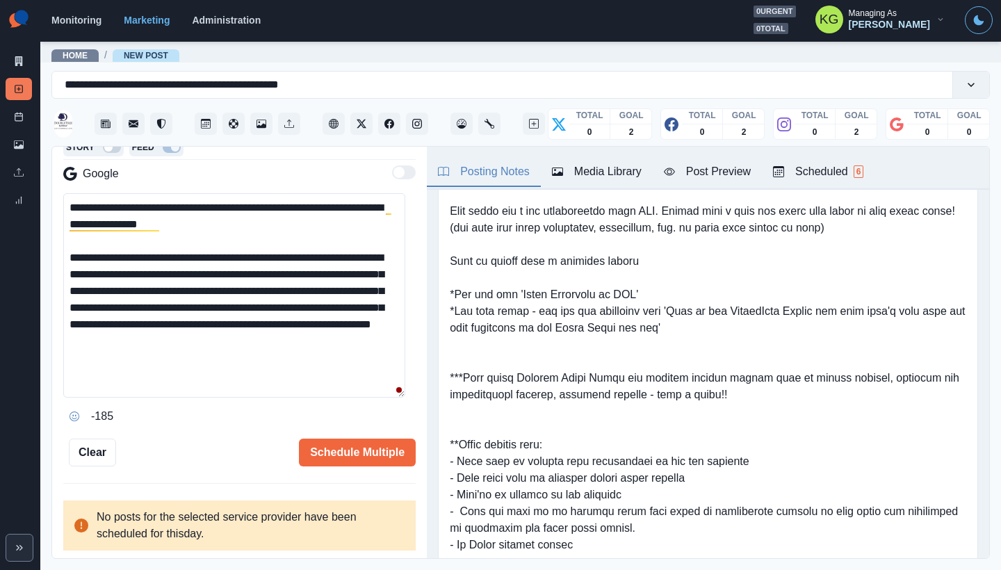
click at [374, 351] on textarea "**********" at bounding box center [234, 295] width 342 height 204
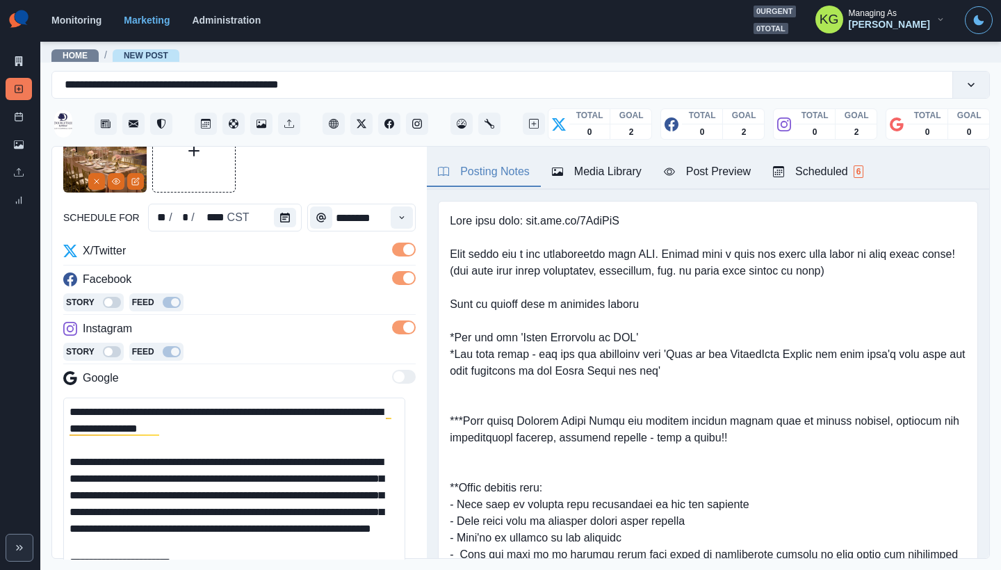
scroll to position [84, 0]
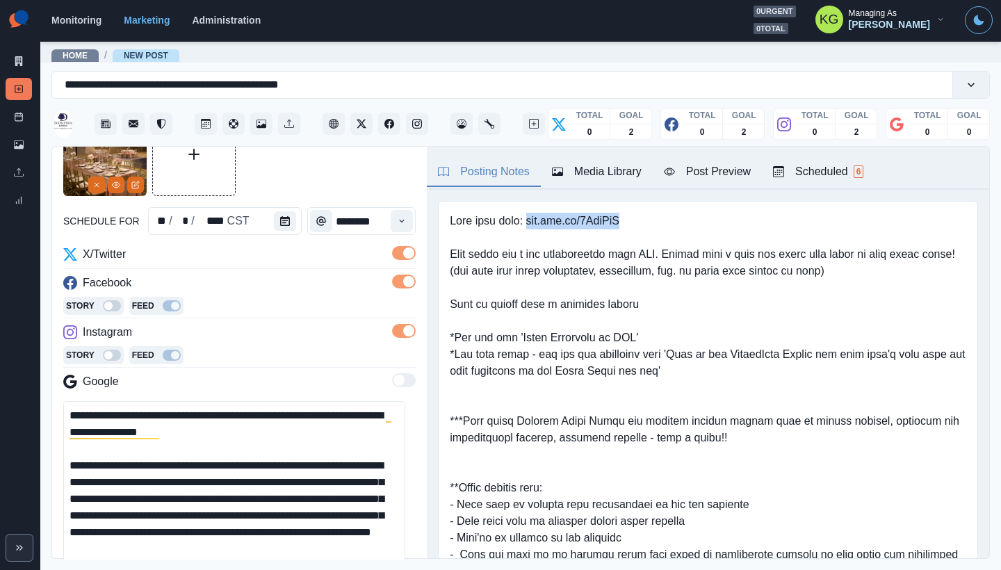
drag, startPoint x: 529, startPoint y: 220, endPoint x: 666, endPoint y: 226, distance: 137.7
click at [666, 226] on pre at bounding box center [708, 446] width 516 height 467
copy pre "www.bit.ly/3GkgFsA"
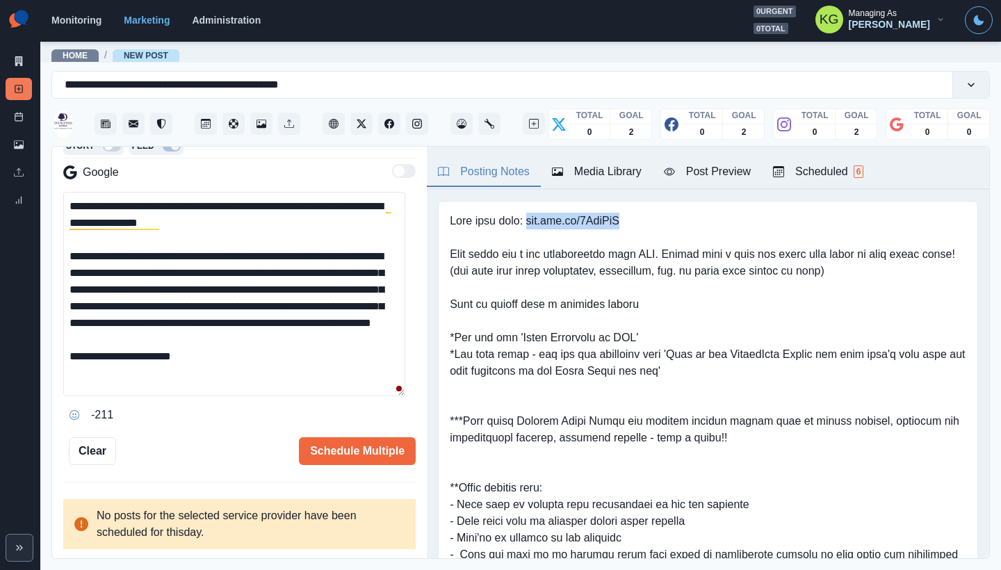
click at [236, 363] on textarea "**********" at bounding box center [234, 294] width 342 height 204
paste textarea "**********"
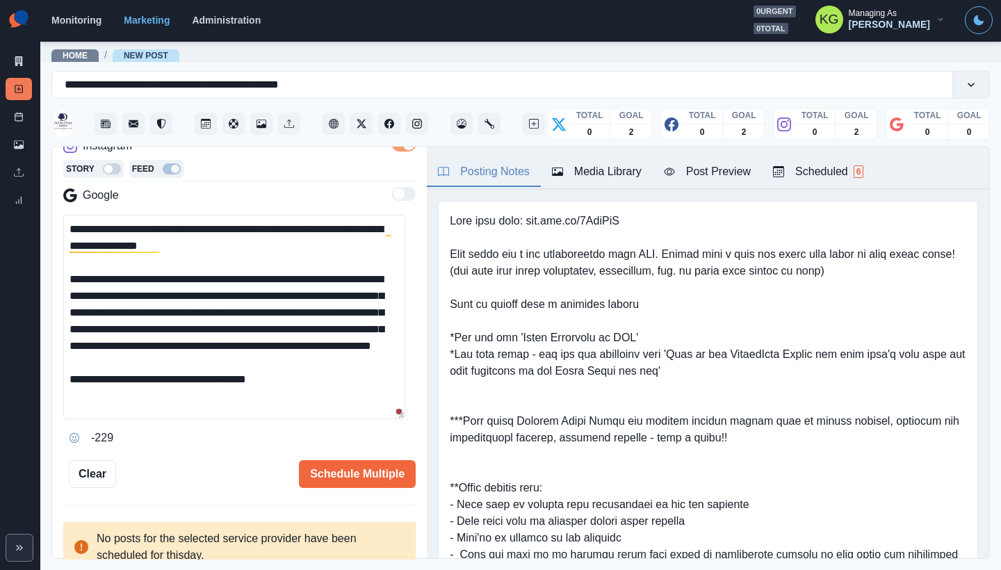
scroll to position [0, 0]
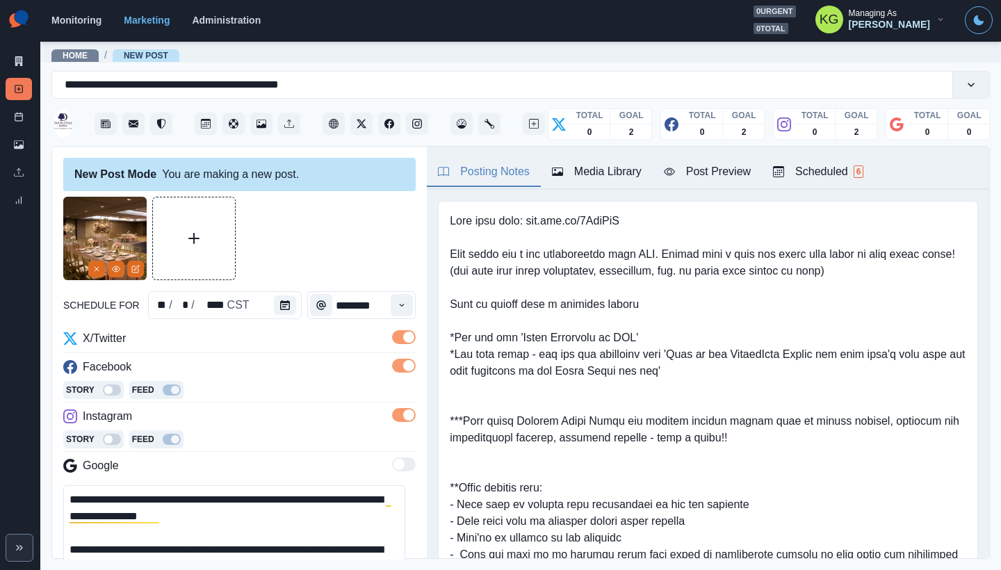
type textarea "**********"
click at [392, 346] on label at bounding box center [404, 341] width 24 height 22
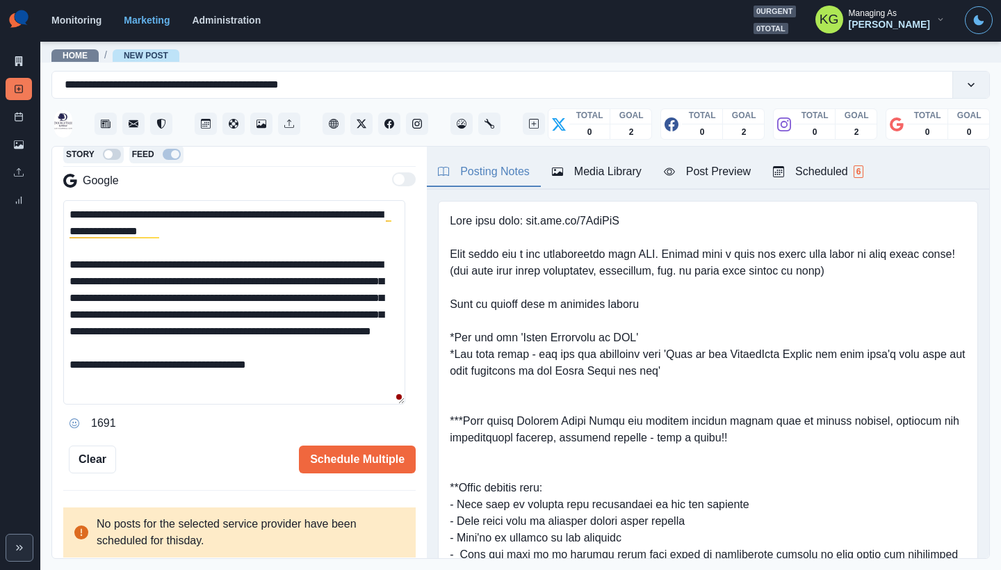
scroll to position [293, 0]
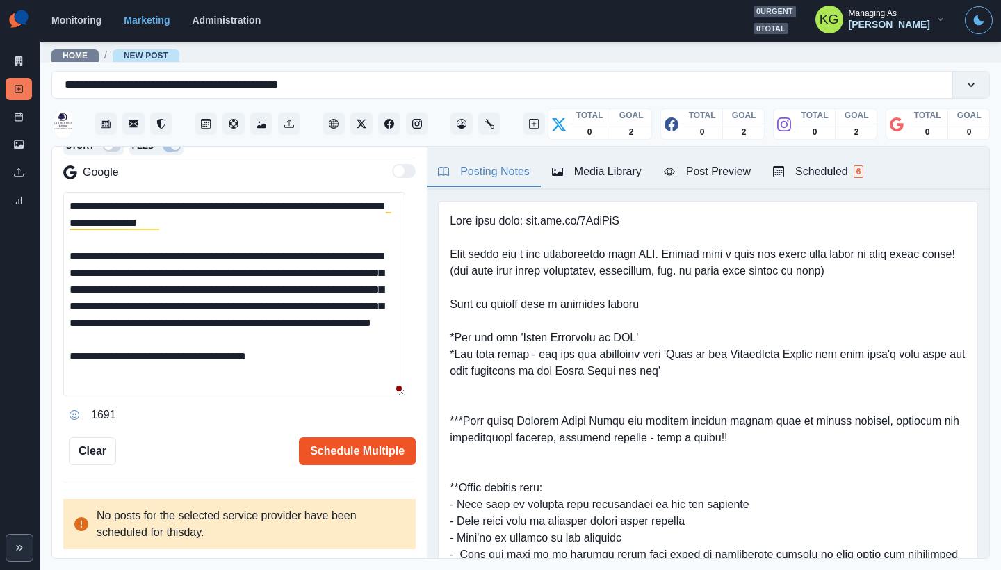
click at [359, 443] on button "Schedule Multiple" at bounding box center [357, 451] width 117 height 28
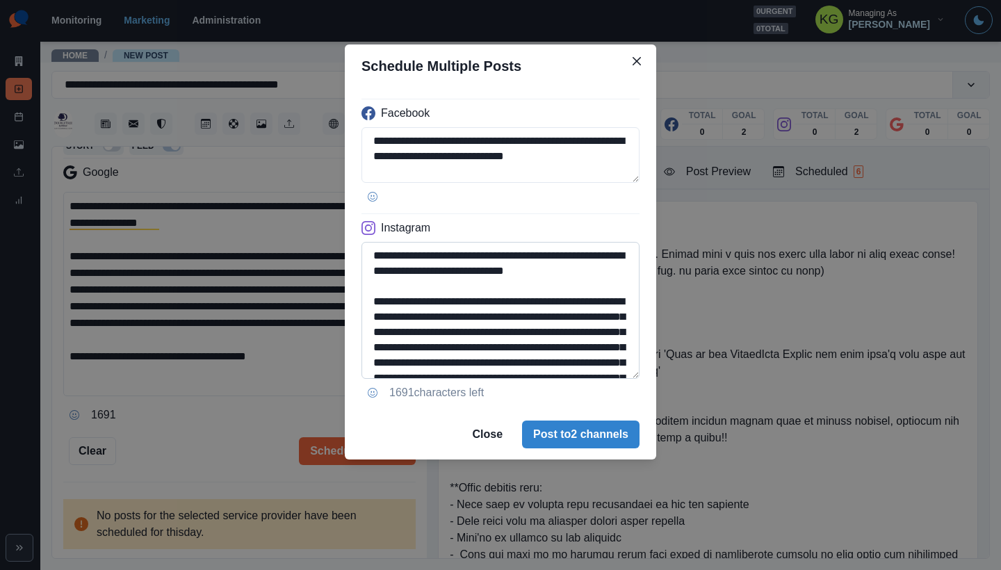
click at [634, 379] on textarea "**********" at bounding box center [500, 310] width 278 height 137
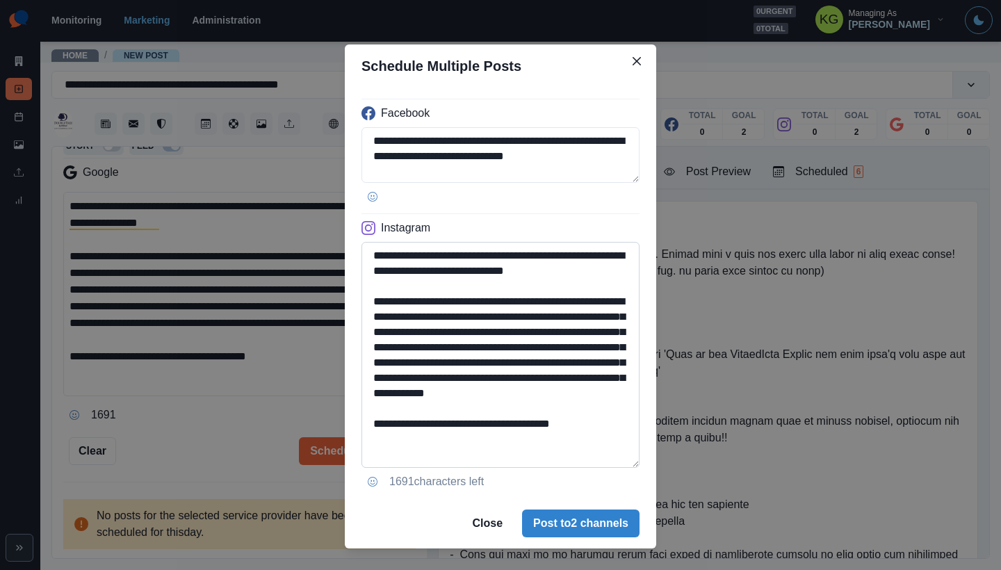
click at [541, 417] on textarea "**********" at bounding box center [500, 355] width 278 height 226
drag, startPoint x: 578, startPoint y: 436, endPoint x: 486, endPoint y: 443, distance: 91.9
click at [486, 443] on textarea "**********" at bounding box center [500, 355] width 278 height 226
type textarea "**********"
click at [609, 520] on button "Post to 2 channels" at bounding box center [580, 523] width 117 height 28
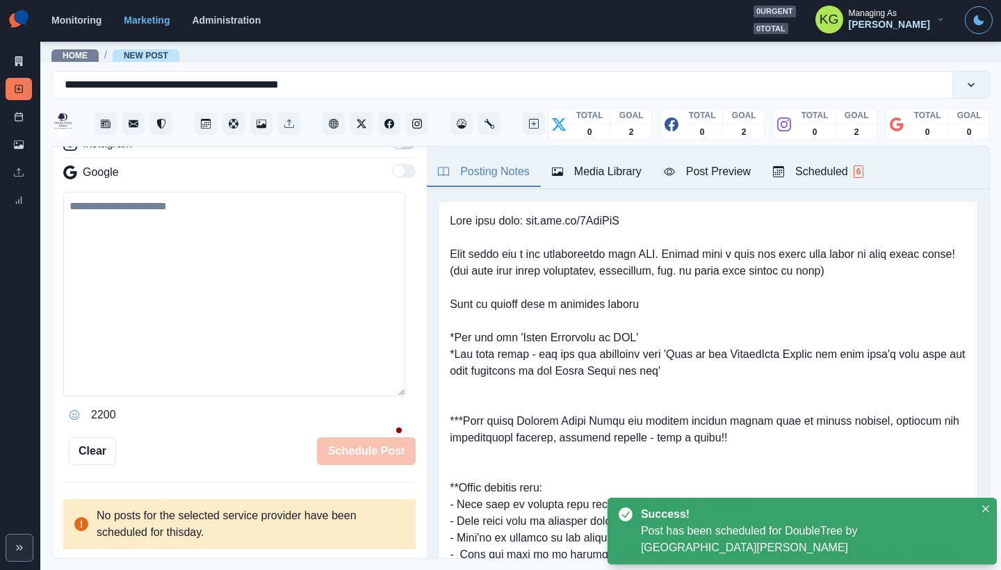
scroll to position [202, 0]
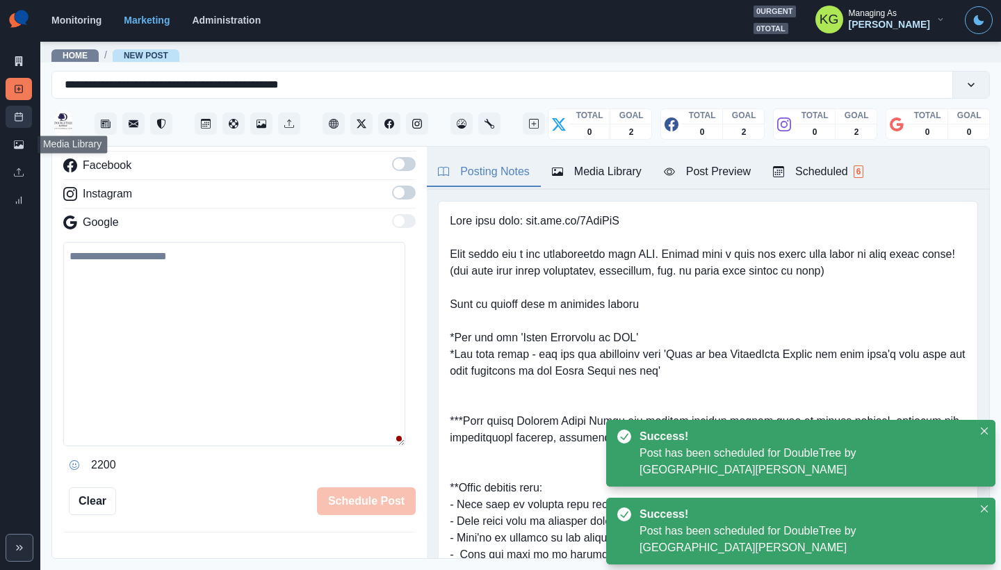
click at [25, 122] on link "Post Schedule" at bounding box center [19, 117] width 26 height 22
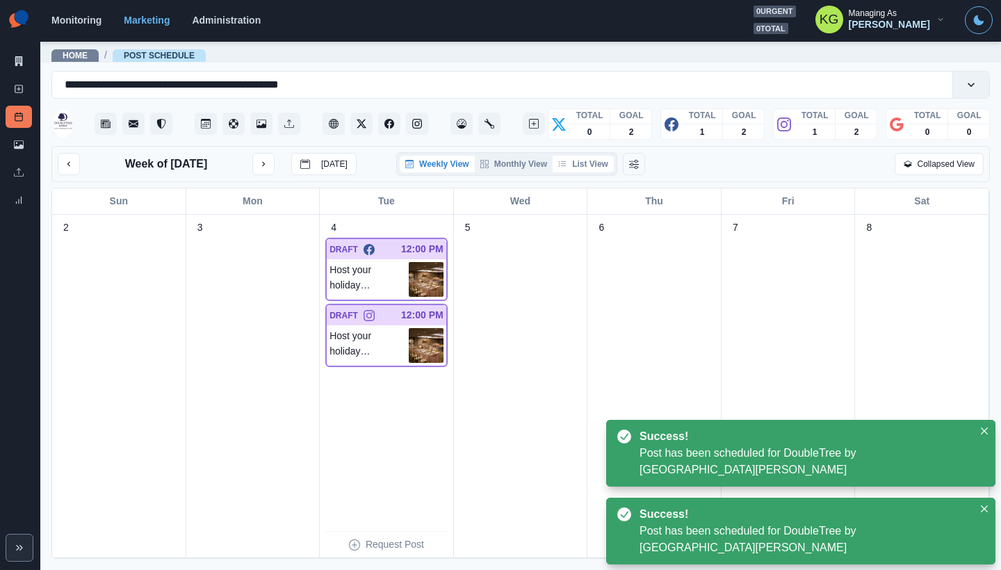
click at [599, 165] on button "List View" at bounding box center [583, 164] width 61 height 17
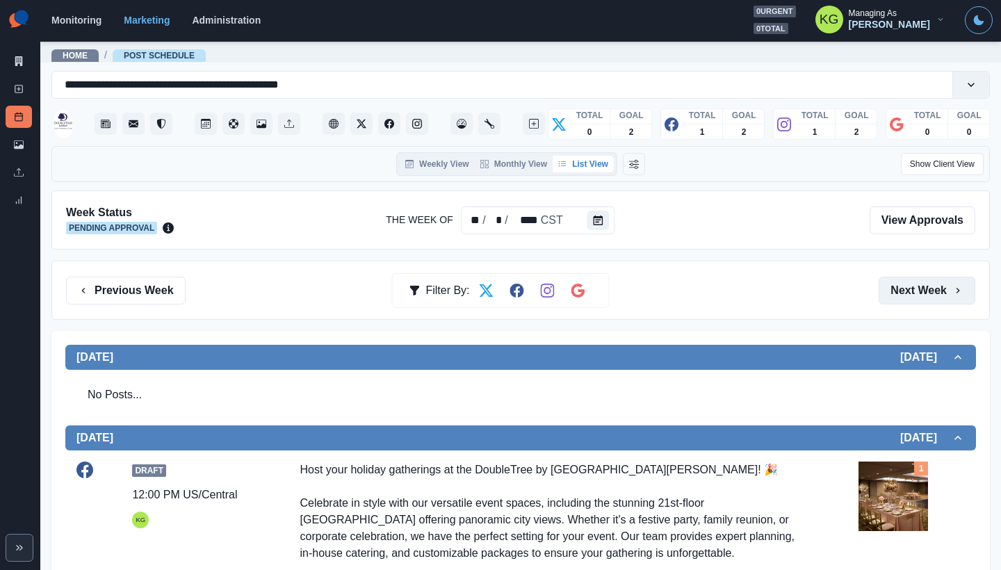
click at [912, 286] on button "Next Week" at bounding box center [926, 291] width 97 height 28
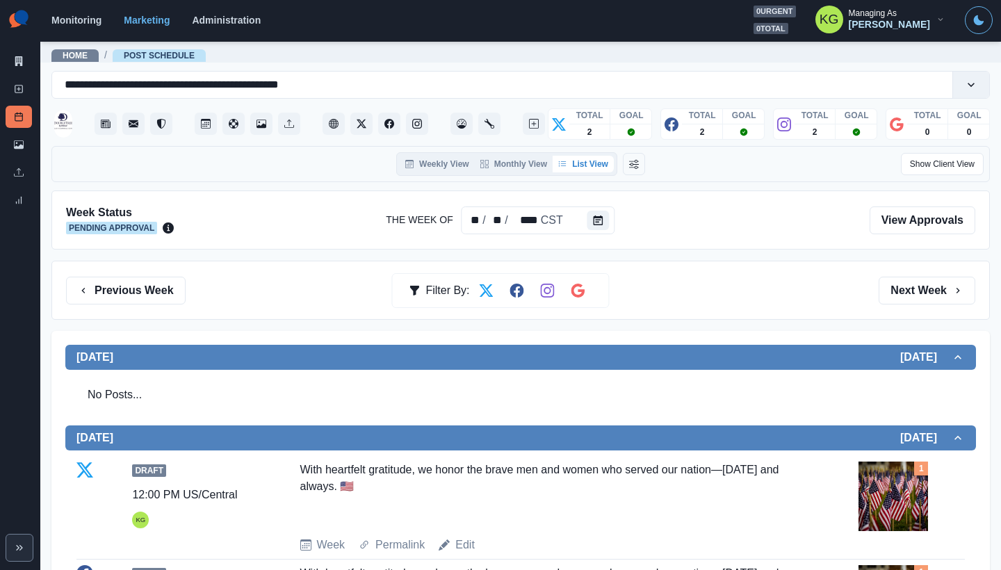
click at [914, 313] on div "Previous Week Filter By: Next Week" at bounding box center [520, 290] width 938 height 59
click at [904, 288] on button "Next Week" at bounding box center [926, 291] width 97 height 28
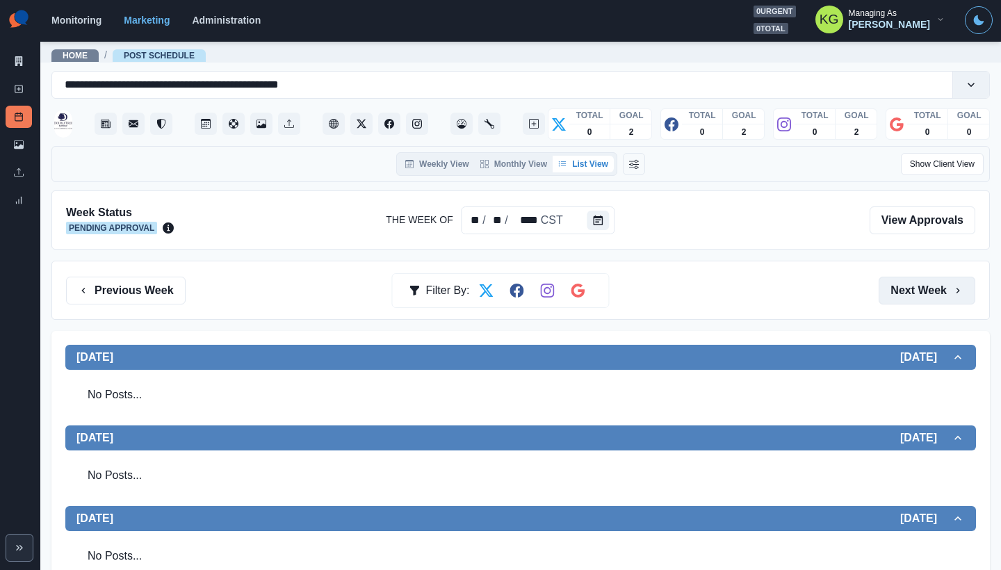
click at [910, 300] on button "Next Week" at bounding box center [926, 291] width 97 height 28
click at [161, 288] on button "Previous Week" at bounding box center [126, 291] width 120 height 28
click at [157, 290] on button "Previous Week" at bounding box center [126, 291] width 120 height 28
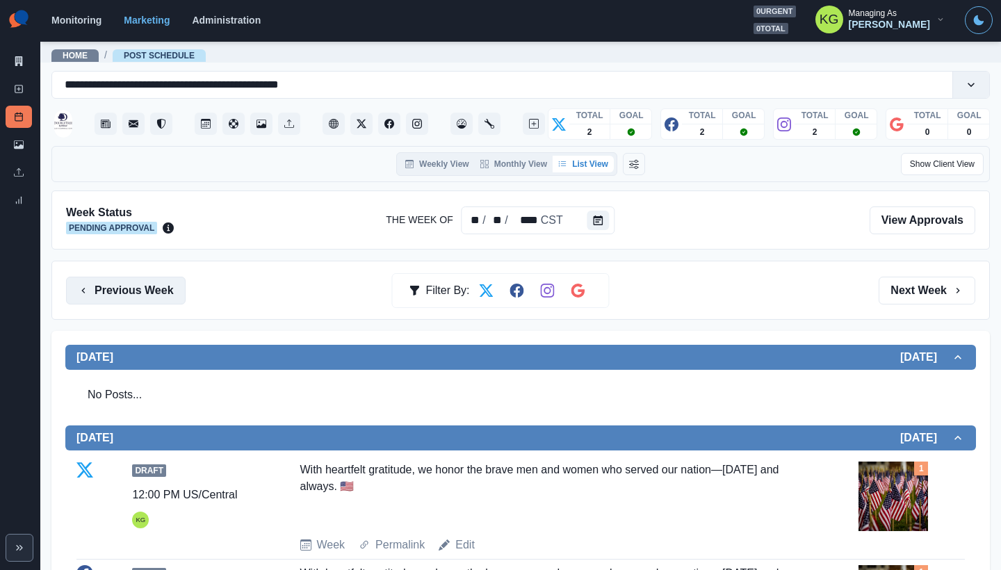
click at [157, 290] on button "Previous Week" at bounding box center [126, 291] width 120 height 28
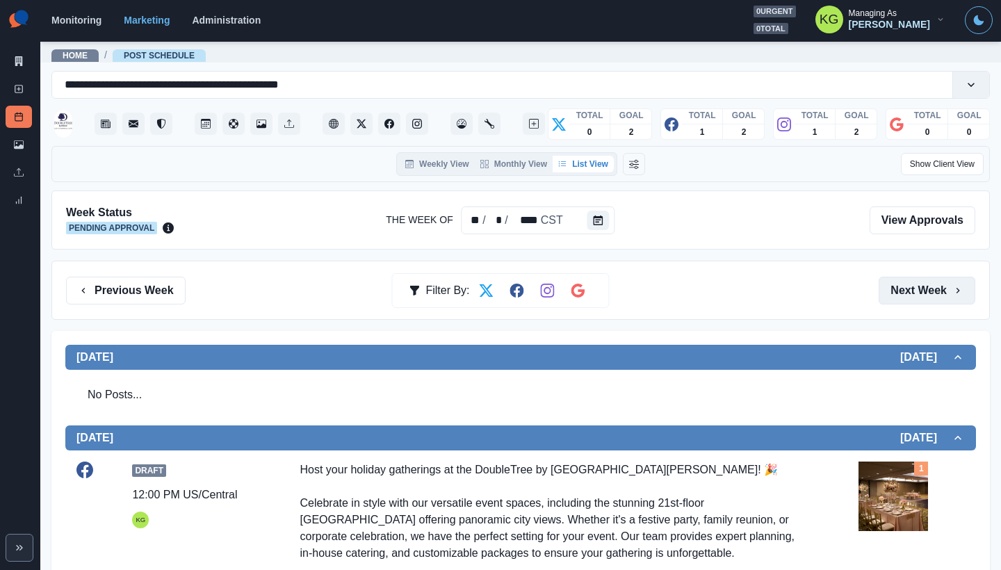
click at [918, 289] on button "Next Week" at bounding box center [926, 291] width 97 height 28
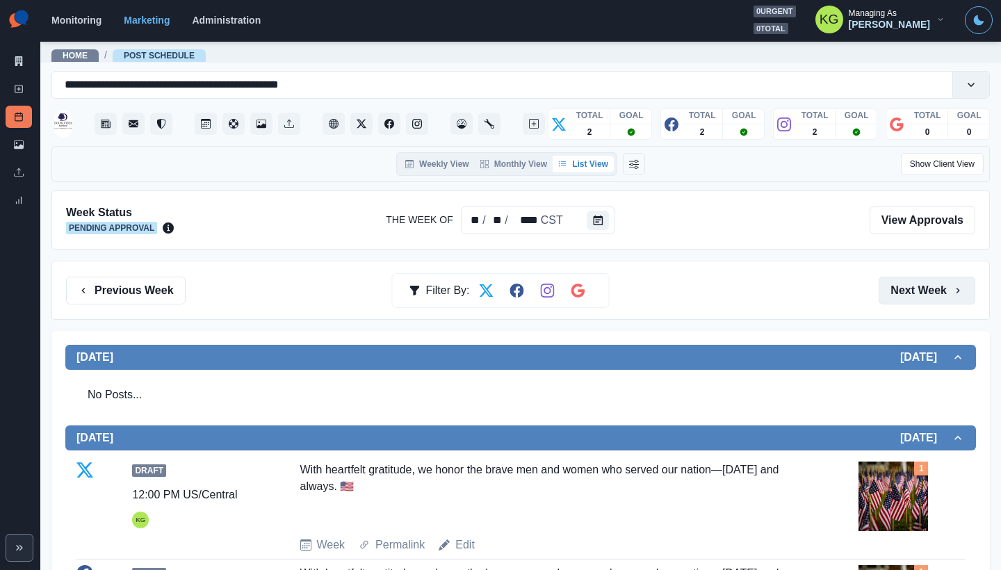
click at [901, 286] on button "Next Week" at bounding box center [926, 291] width 97 height 28
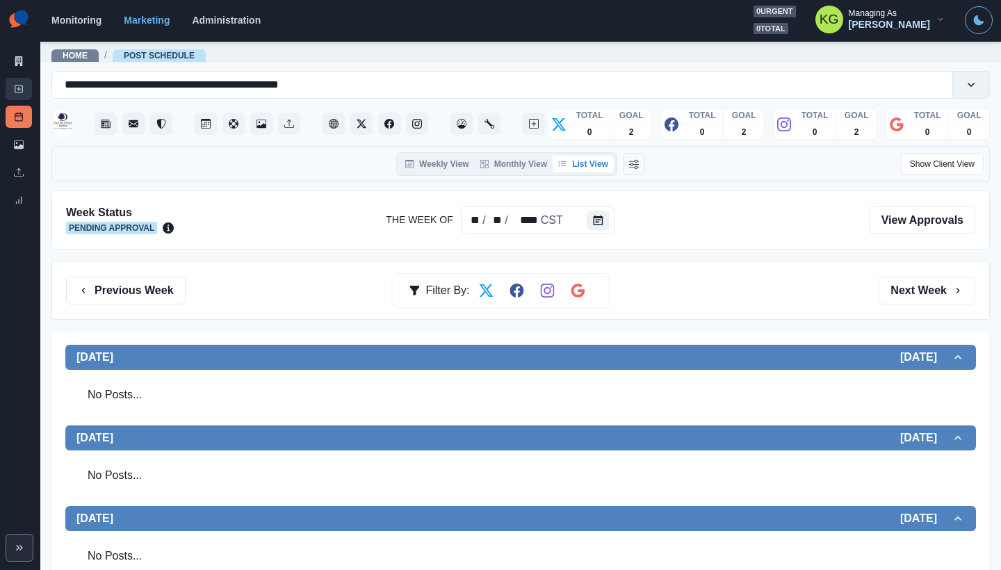
click at [9, 91] on link "New Post" at bounding box center [19, 89] width 26 height 22
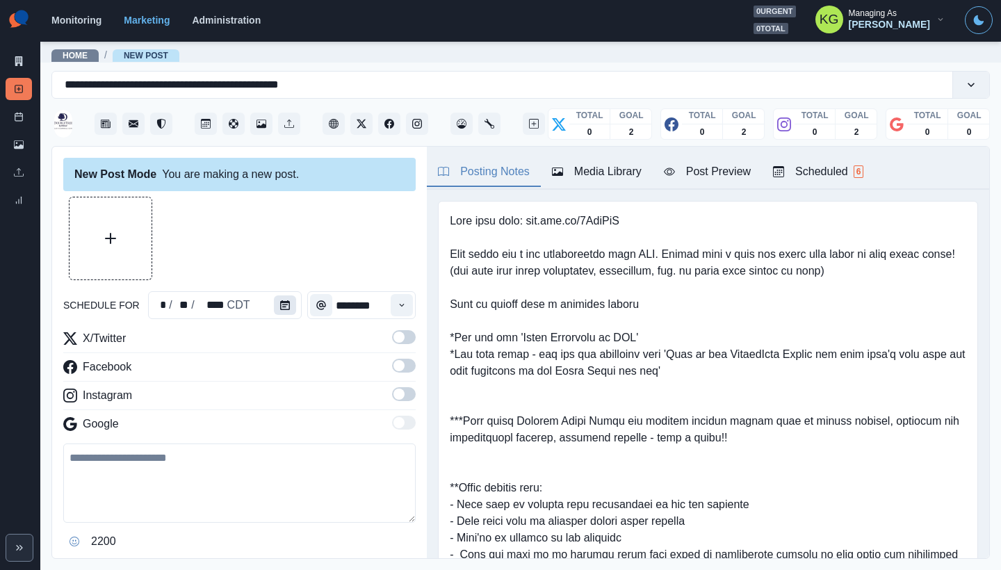
click at [281, 297] on button "Calendar" at bounding box center [285, 304] width 22 height 19
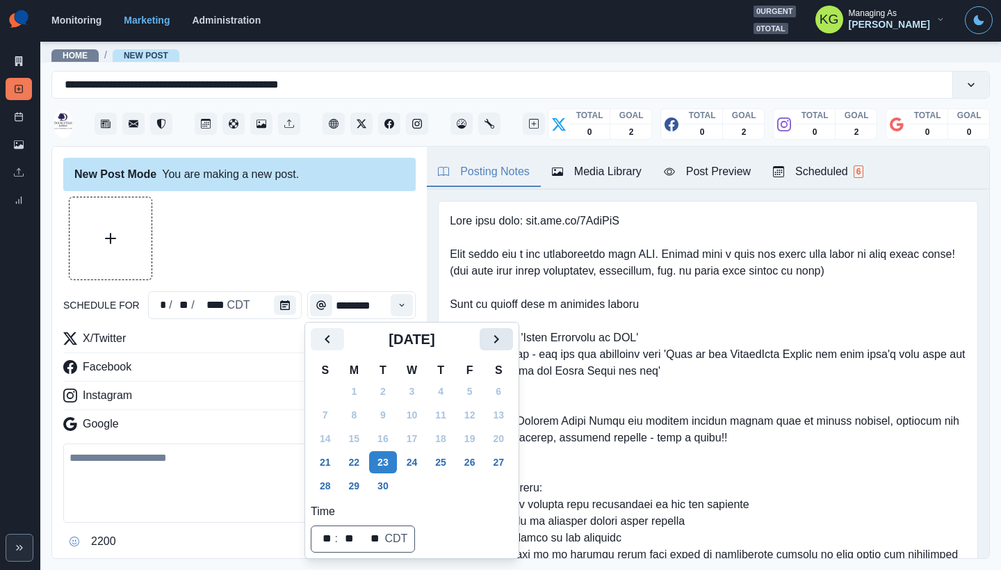
click at [498, 336] on button "Next" at bounding box center [496, 339] width 33 height 22
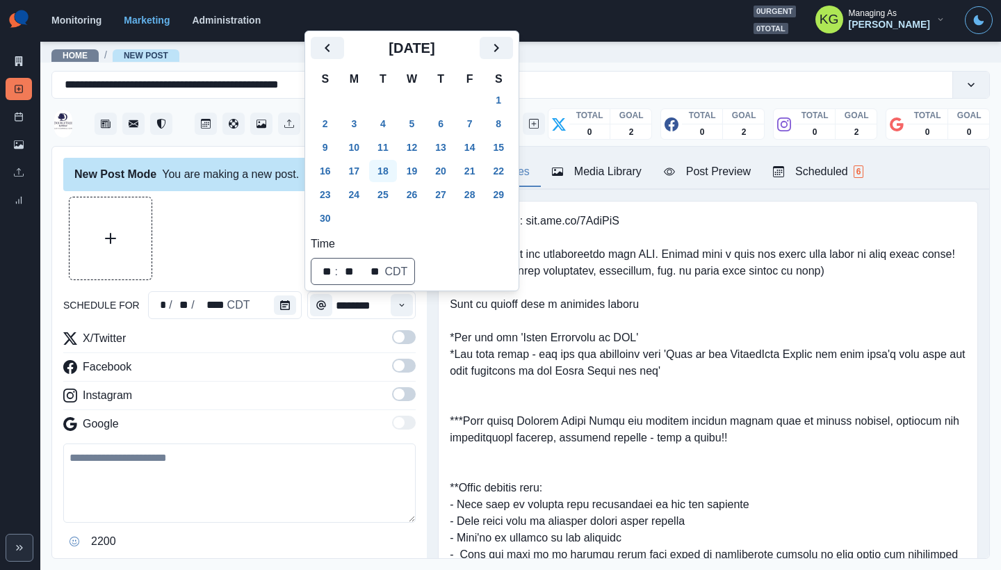
click at [391, 165] on button "18" at bounding box center [383, 171] width 28 height 22
click at [223, 275] on div at bounding box center [239, 238] width 352 height 83
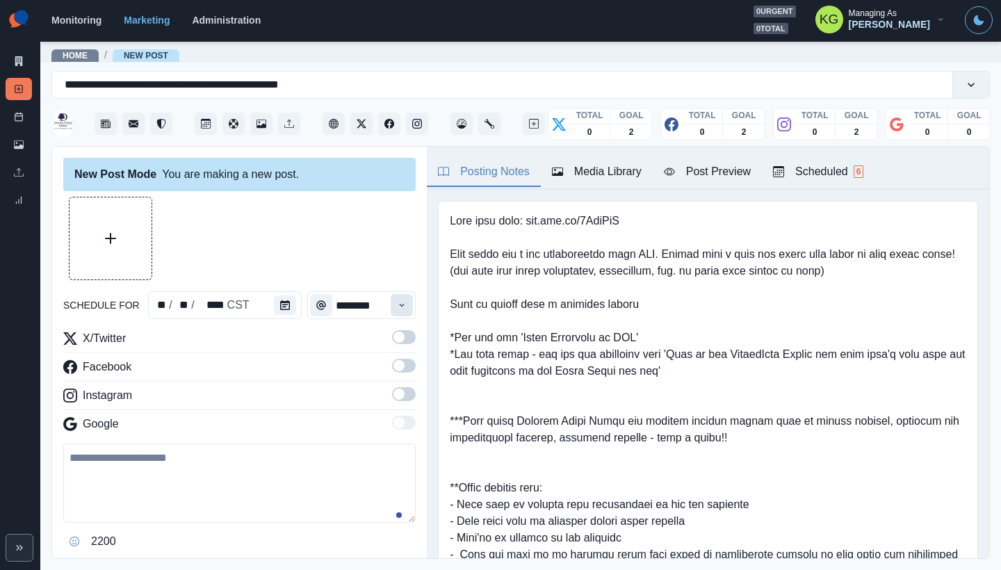
click at [397, 312] on button "Time" at bounding box center [402, 305] width 22 height 22
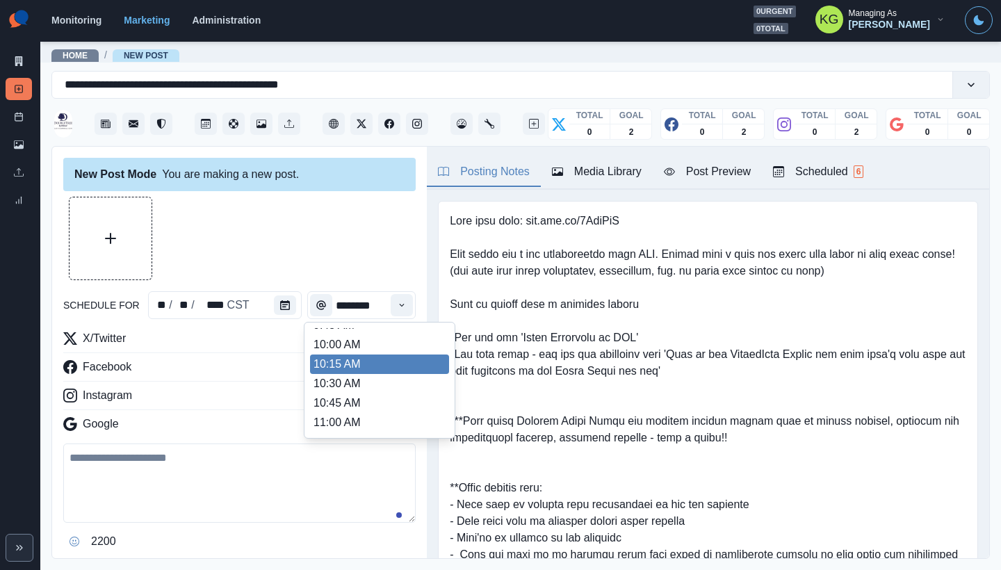
scroll to position [277, 0]
click at [345, 372] on li "12:00 PM" at bounding box center [379, 372] width 139 height 19
type input "********"
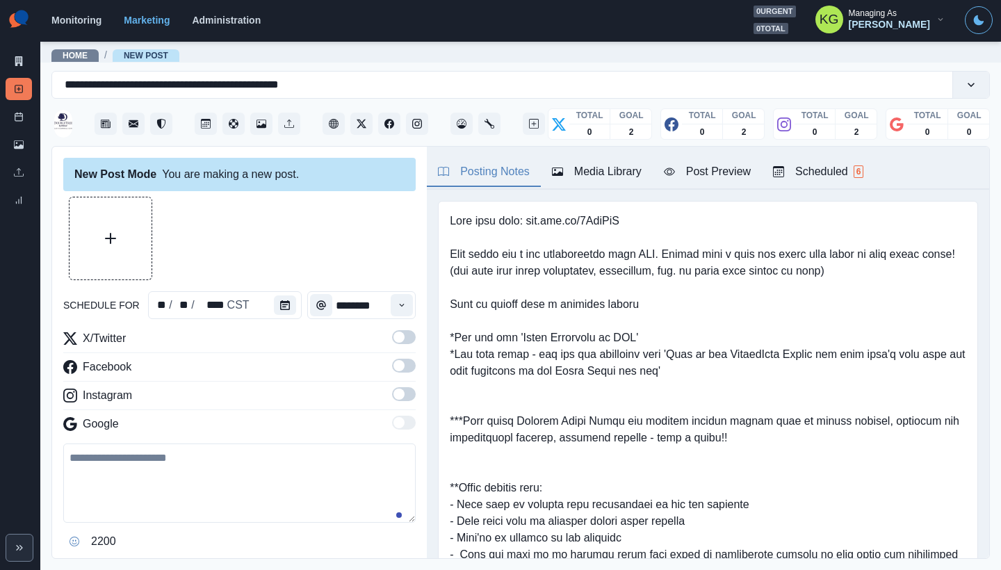
click at [393, 392] on span at bounding box center [398, 393] width 11 height 11
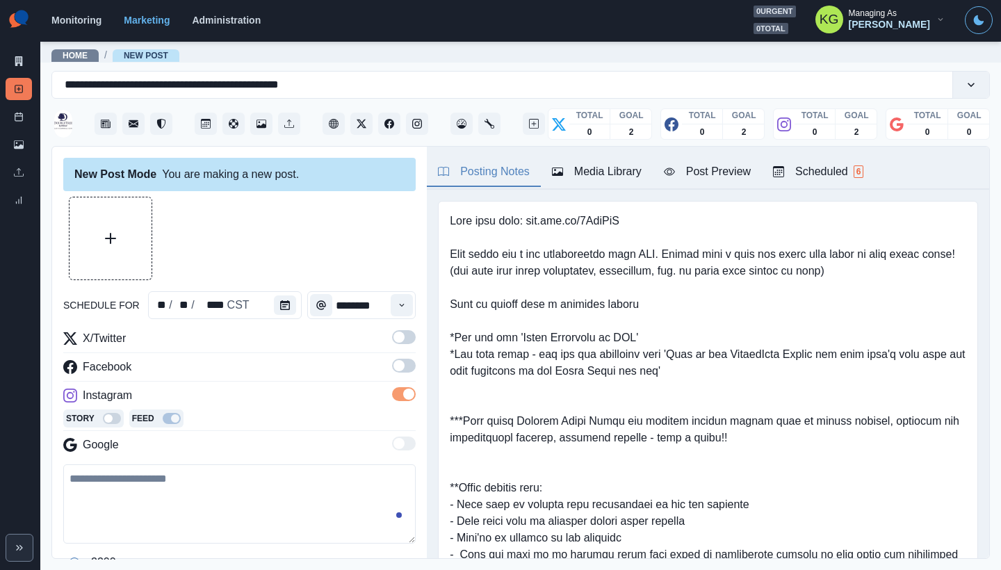
click at [384, 354] on div "X/Twitter Facebook Instagram Story Feed Google" at bounding box center [239, 394] width 352 height 129
click at [393, 361] on span at bounding box center [404, 366] width 24 height 14
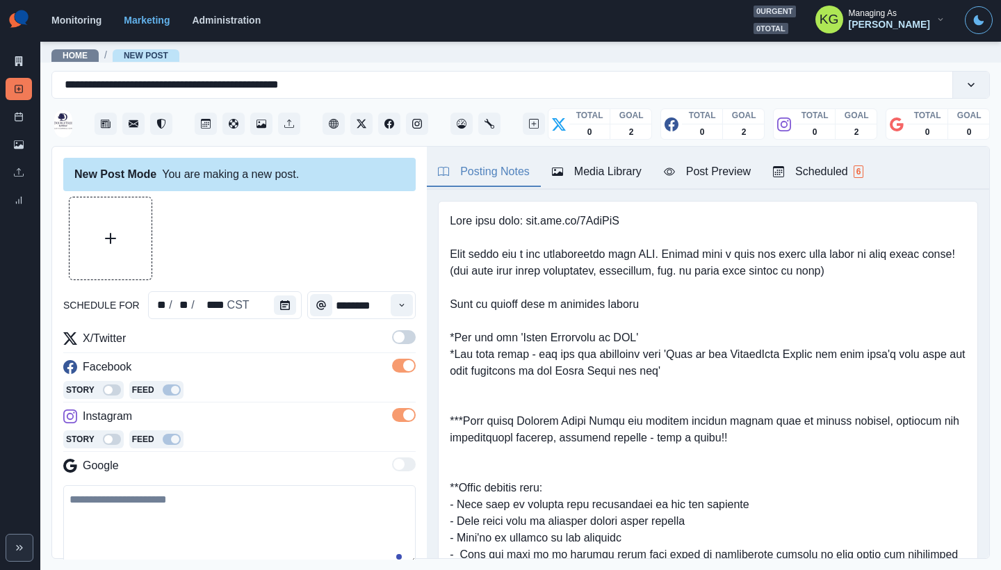
click at [393, 337] on span at bounding box center [398, 337] width 11 height 11
click at [635, 174] on div "Media Library" at bounding box center [597, 171] width 90 height 17
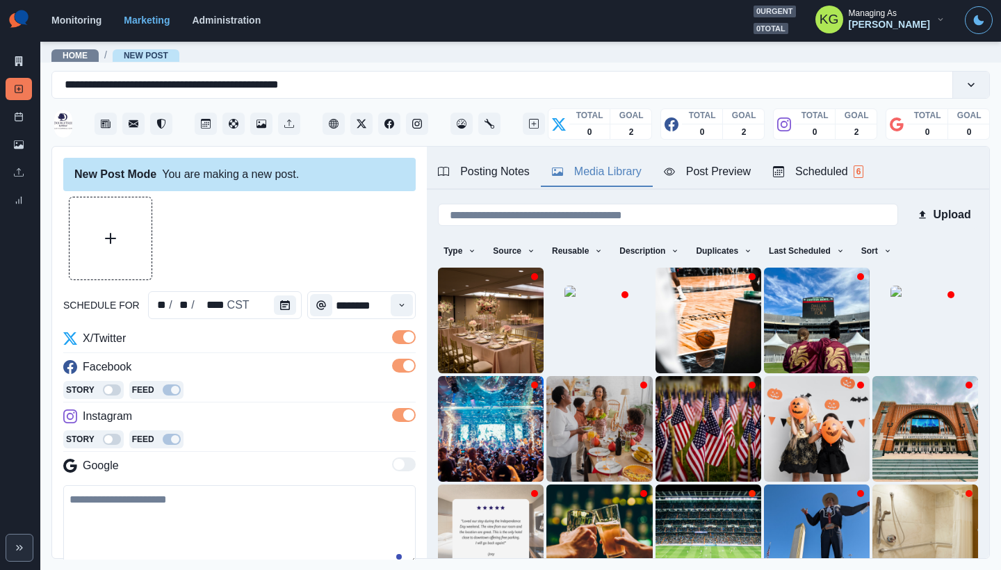
scroll to position [111, 0]
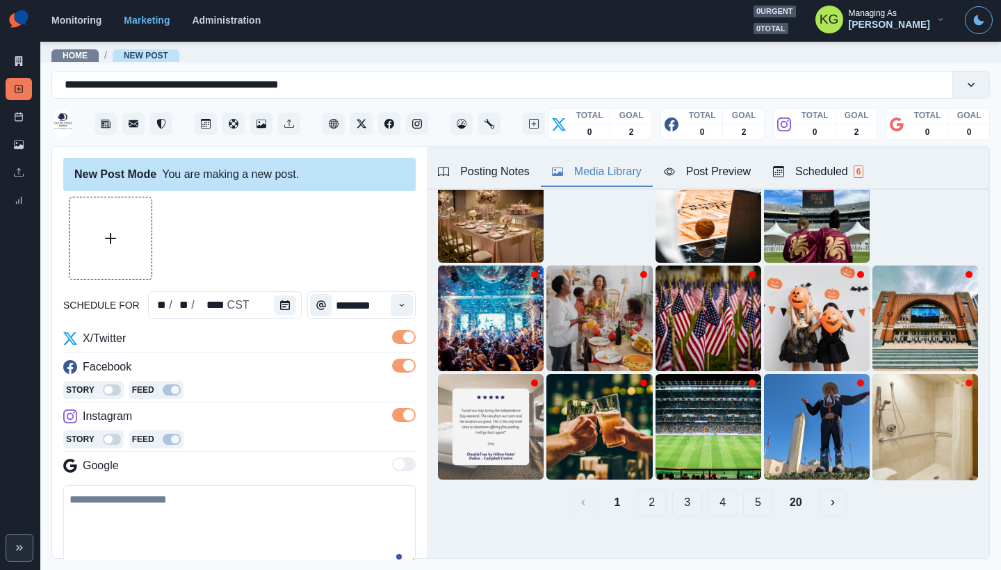
click at [788, 491] on button "20" at bounding box center [795, 503] width 35 height 28
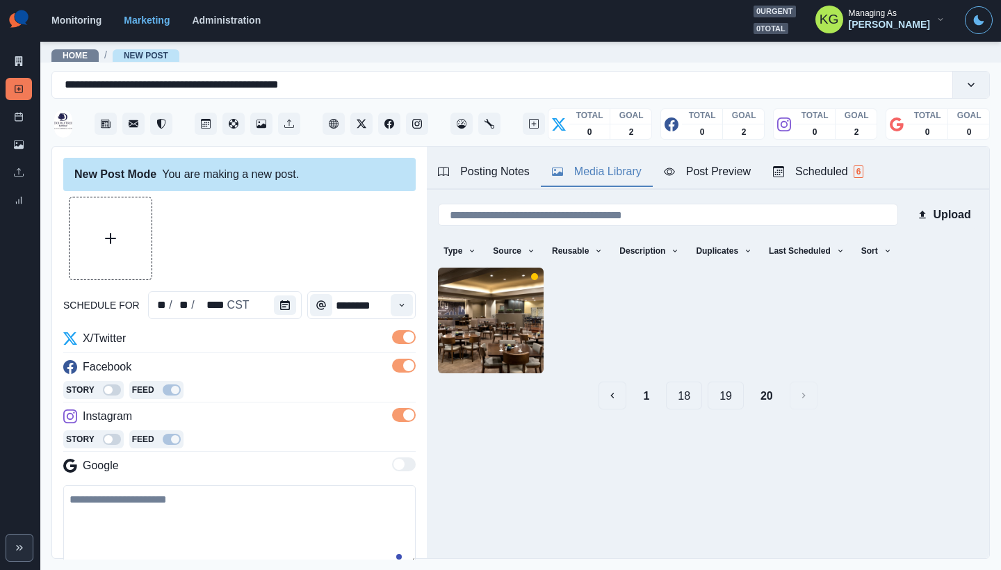
scroll to position [0, 0]
click at [509, 356] on circle "View Media" at bounding box center [510, 357] width 2 height 2
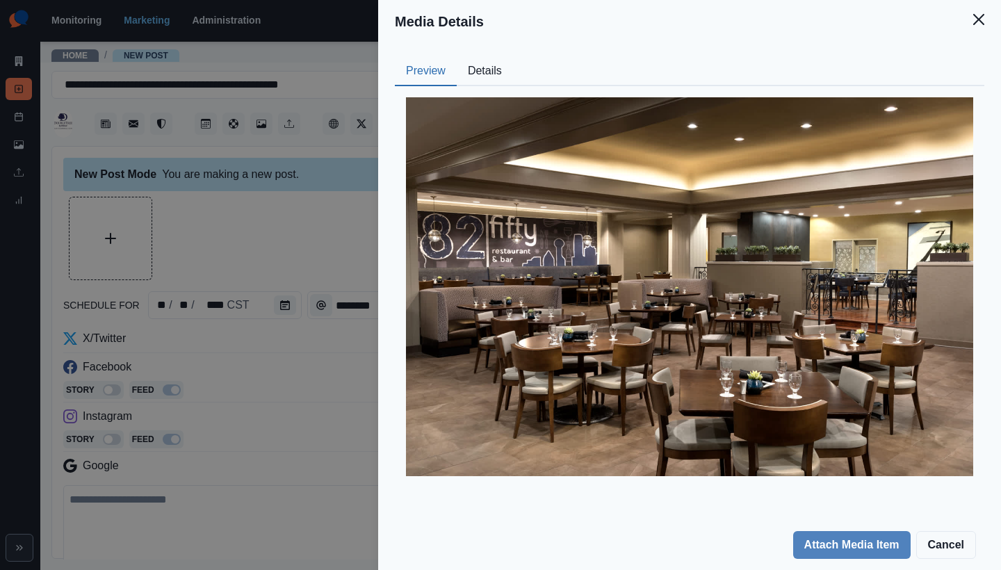
drag, startPoint x: 981, startPoint y: 27, endPoint x: 968, endPoint y: 42, distance: 19.2
click at [981, 27] on button "Close" at bounding box center [979, 20] width 28 height 28
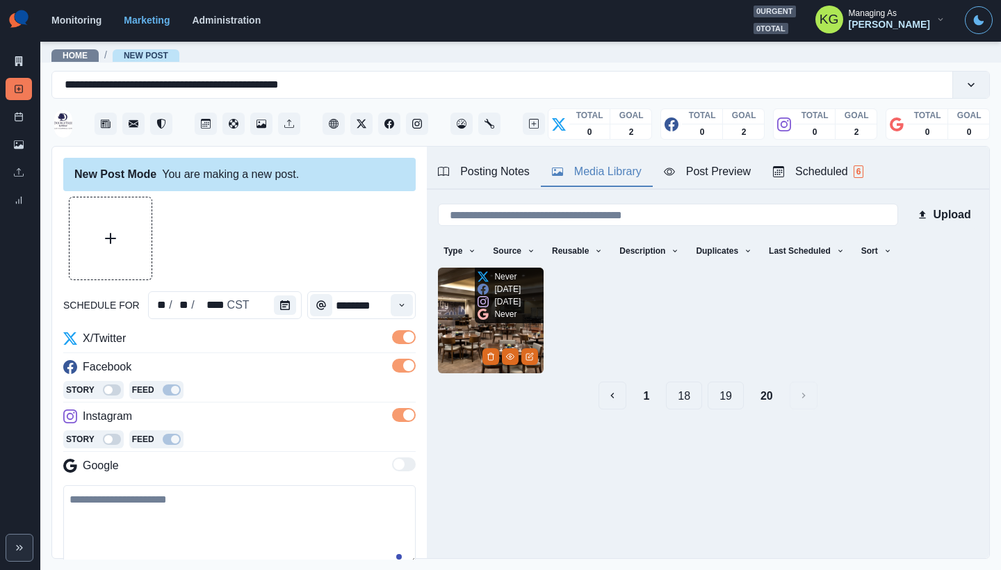
click at [482, 295] on div "4 months ago" at bounding box center [498, 289] width 43 height 13
click at [452, 304] on img at bounding box center [491, 321] width 106 height 106
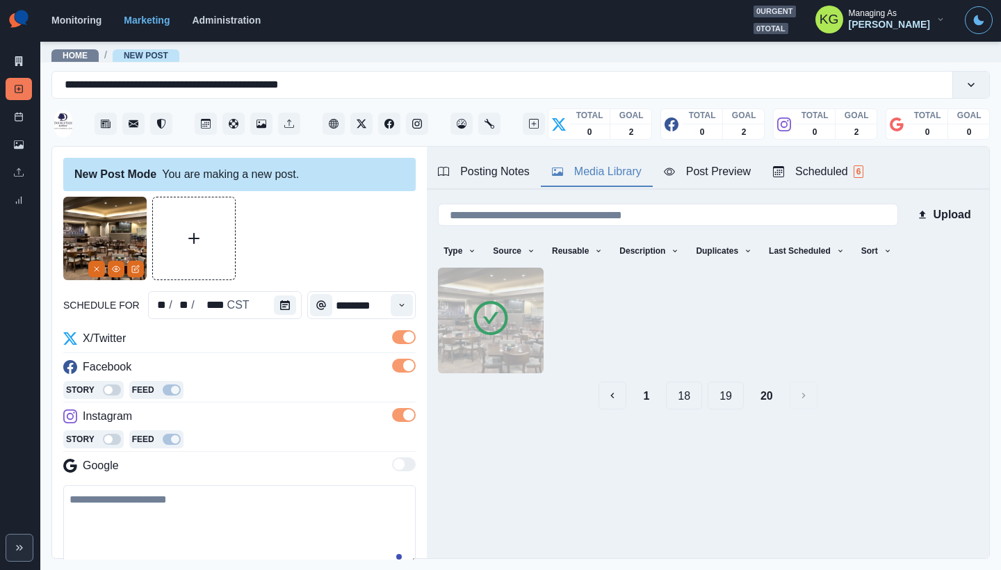
click at [718, 391] on button "19" at bounding box center [725, 396] width 36 height 28
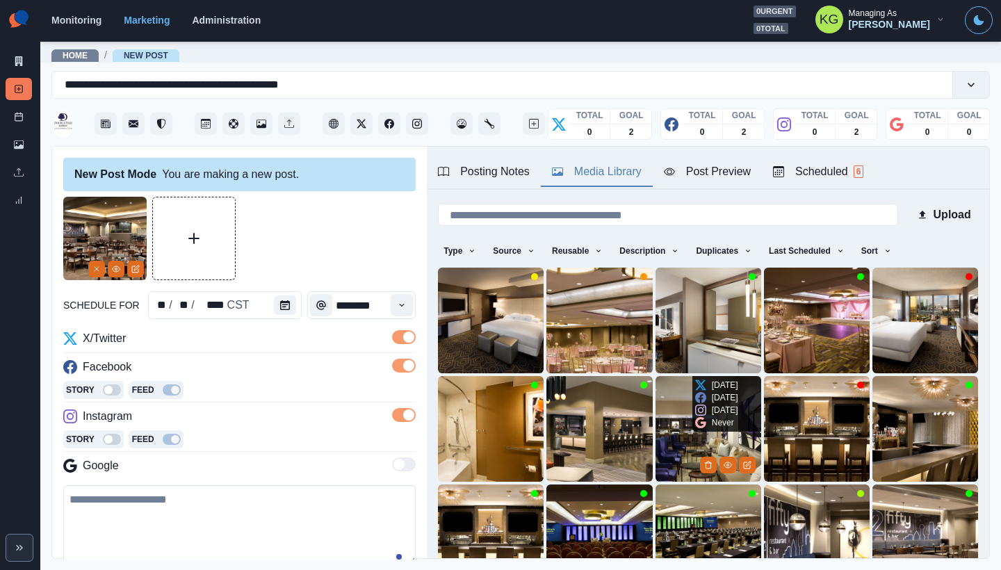
scroll to position [111, 0]
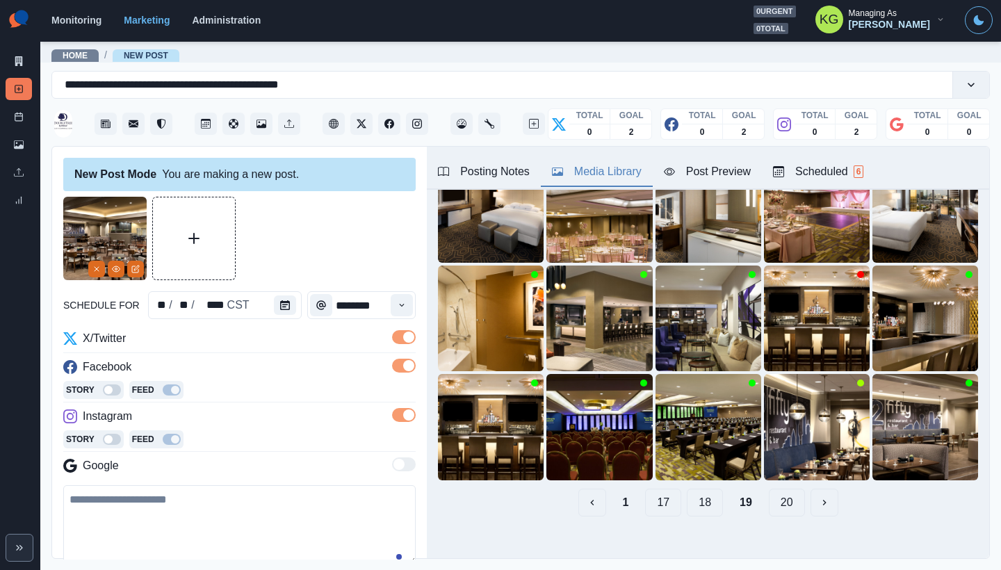
click at [700, 489] on button "18" at bounding box center [705, 503] width 36 height 28
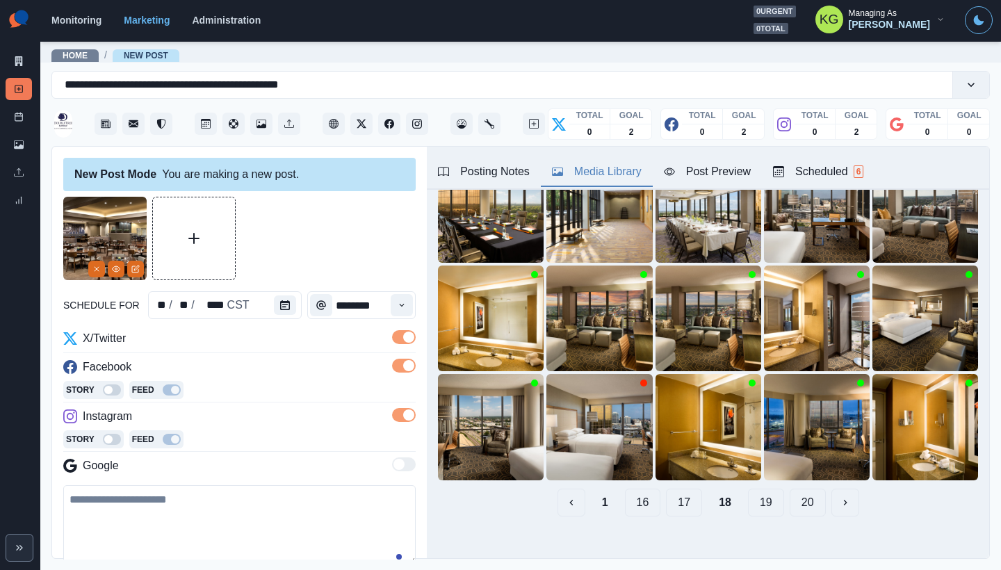
click at [679, 491] on button "17" at bounding box center [684, 503] width 36 height 28
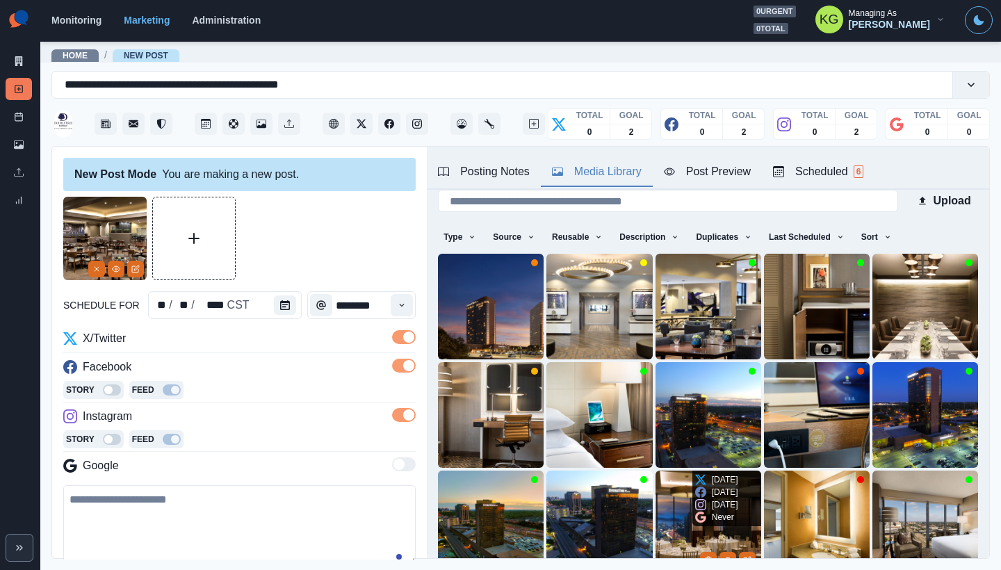
scroll to position [107, 0]
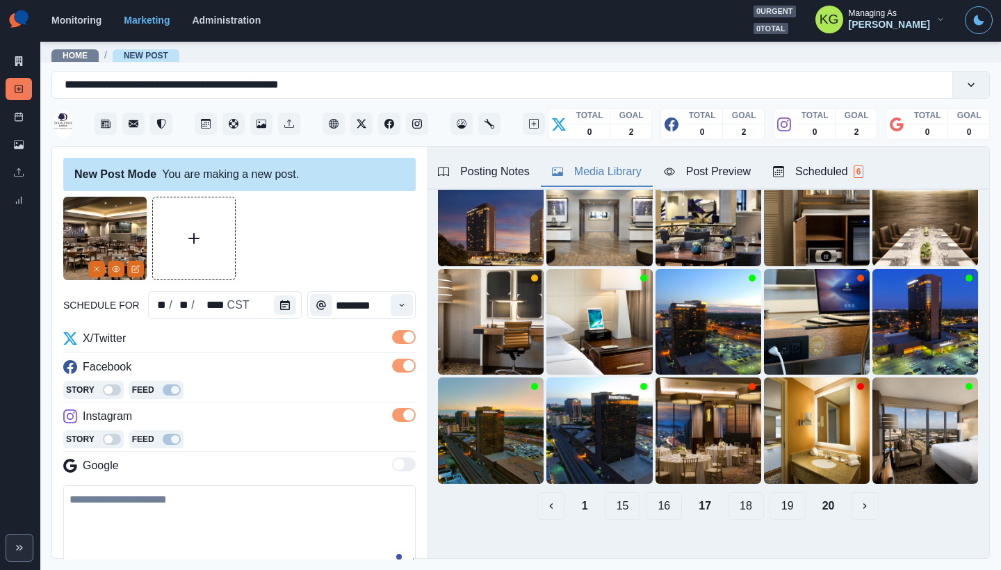
click at [658, 494] on button "16" at bounding box center [664, 506] width 36 height 28
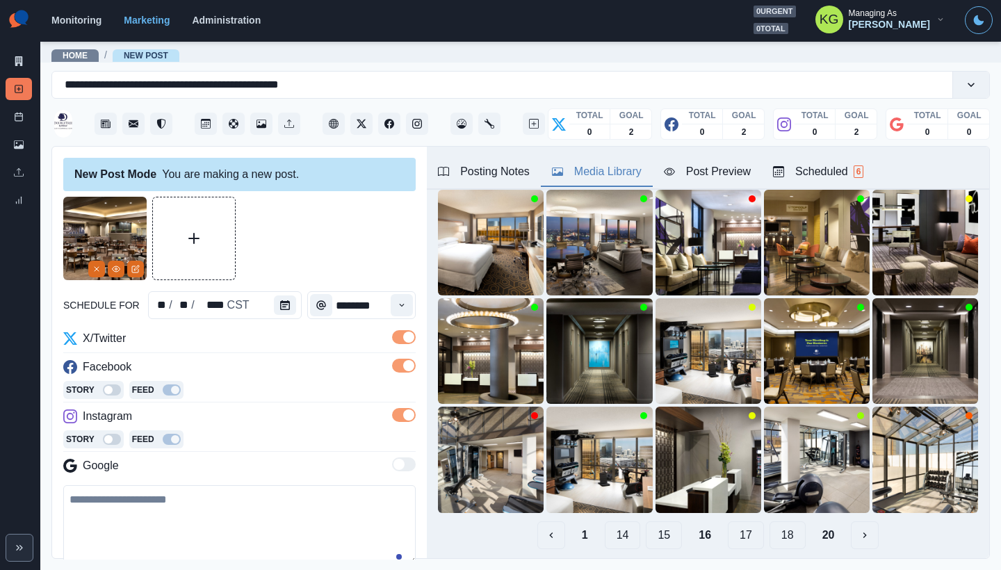
scroll to position [111, 0]
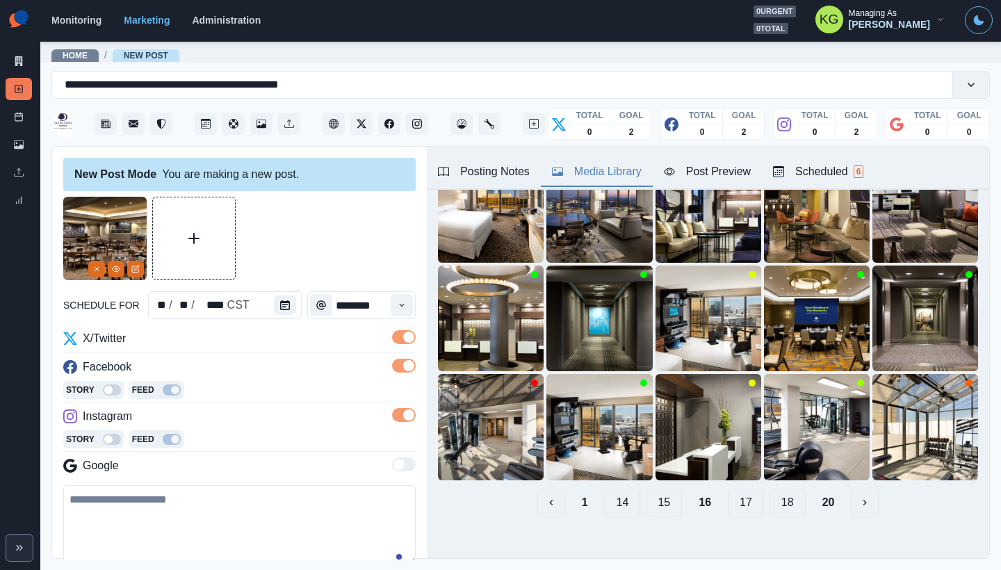
click at [657, 494] on button "15" at bounding box center [664, 503] width 36 height 28
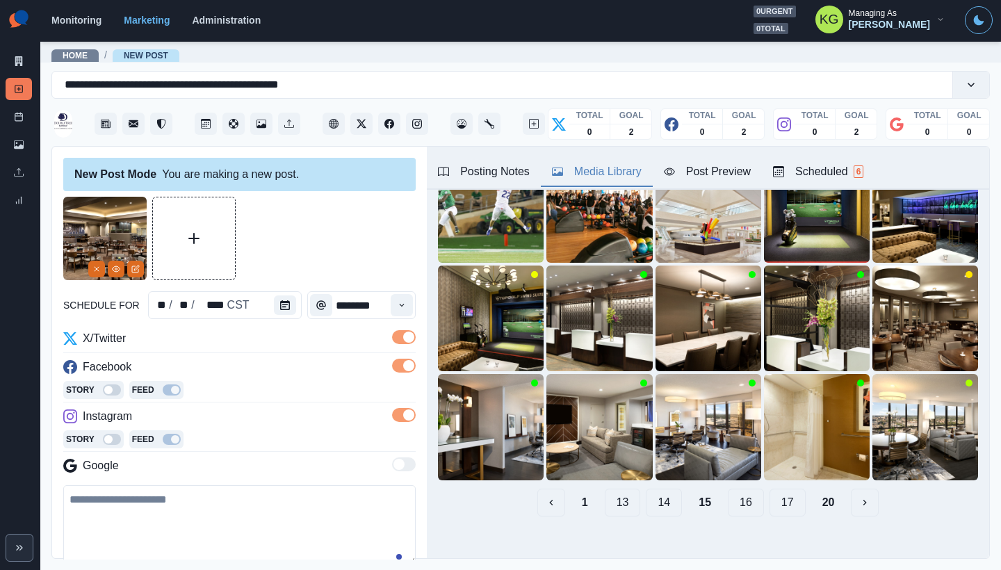
click at [657, 494] on button "14" at bounding box center [664, 503] width 36 height 28
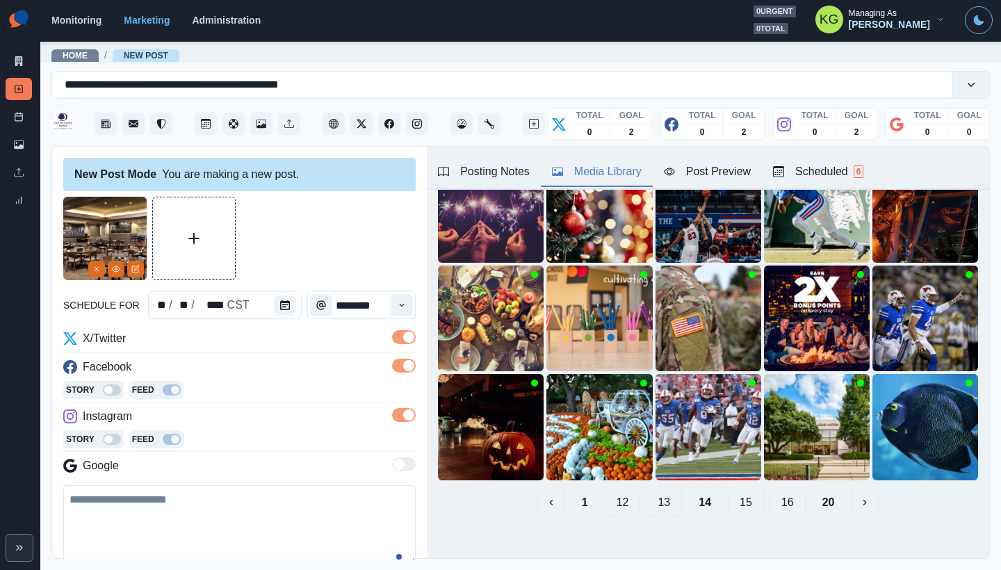
click at [657, 493] on button "13" at bounding box center [664, 503] width 36 height 28
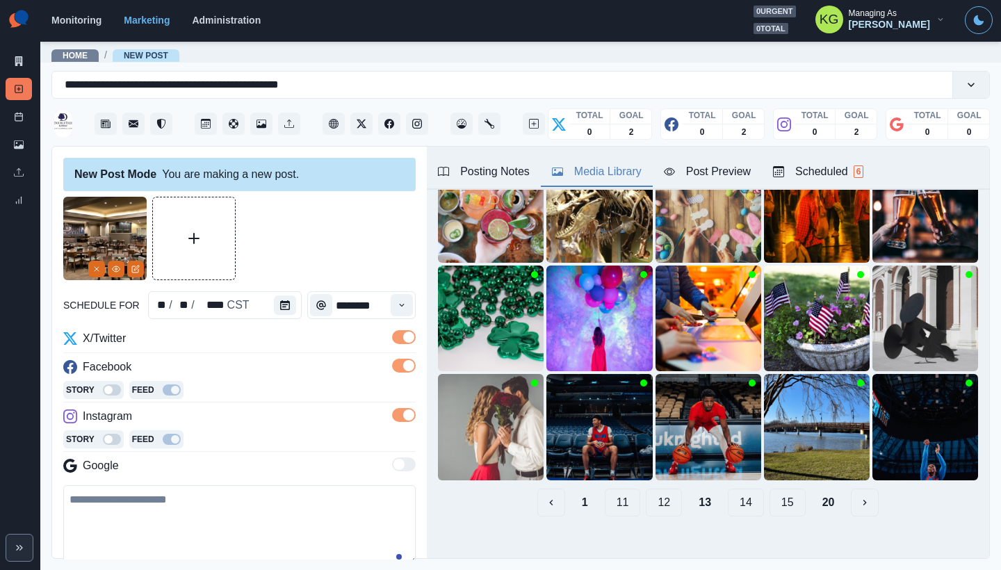
click at [657, 493] on button "12" at bounding box center [664, 503] width 36 height 28
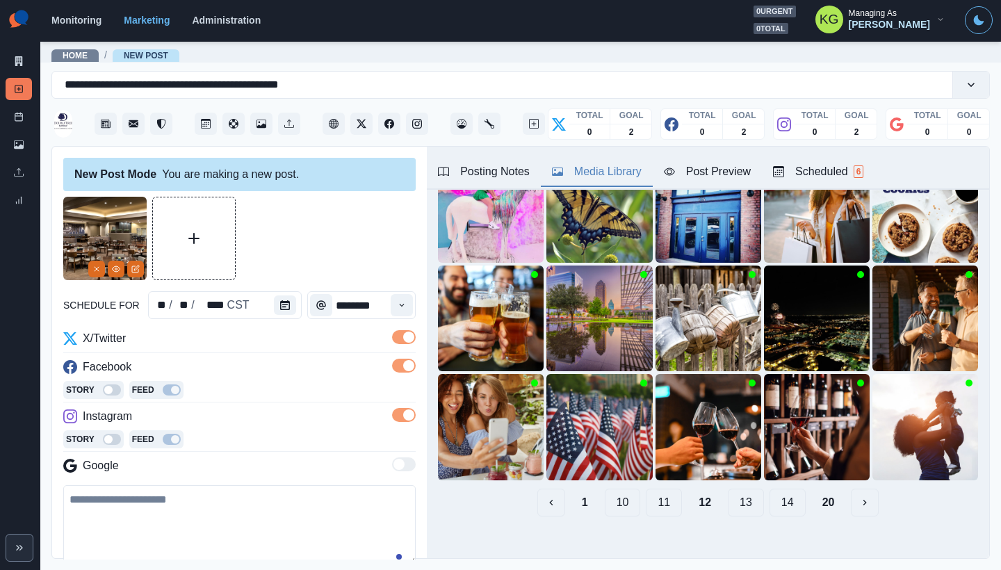
click at [656, 493] on button "11" at bounding box center [664, 503] width 36 height 28
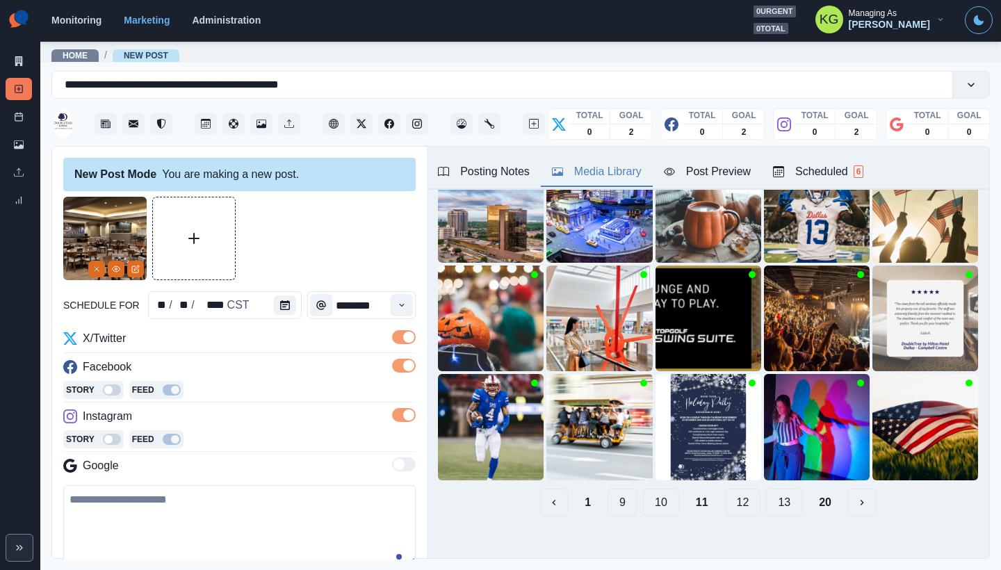
click at [654, 491] on button "10" at bounding box center [661, 503] width 36 height 28
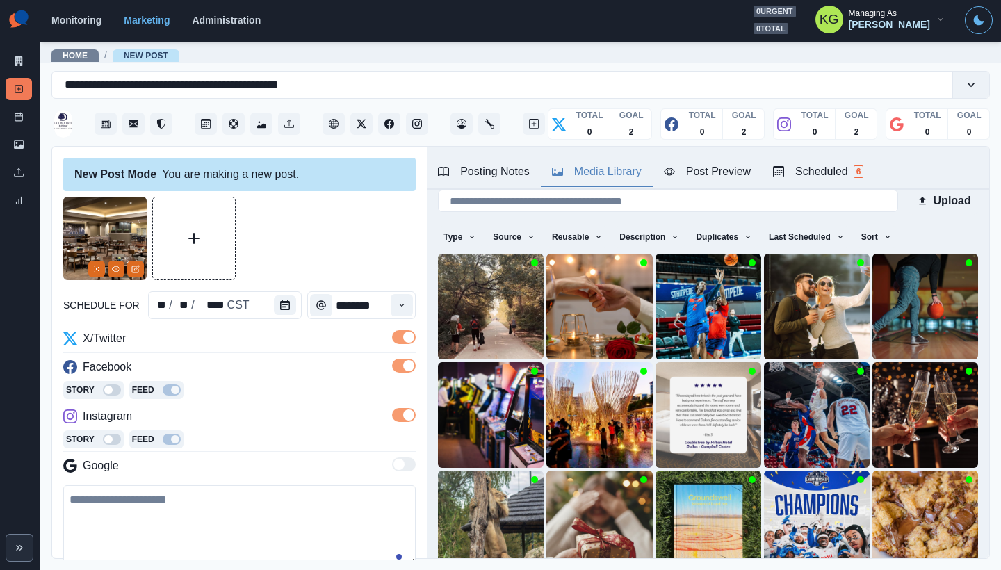
scroll to position [168, 0]
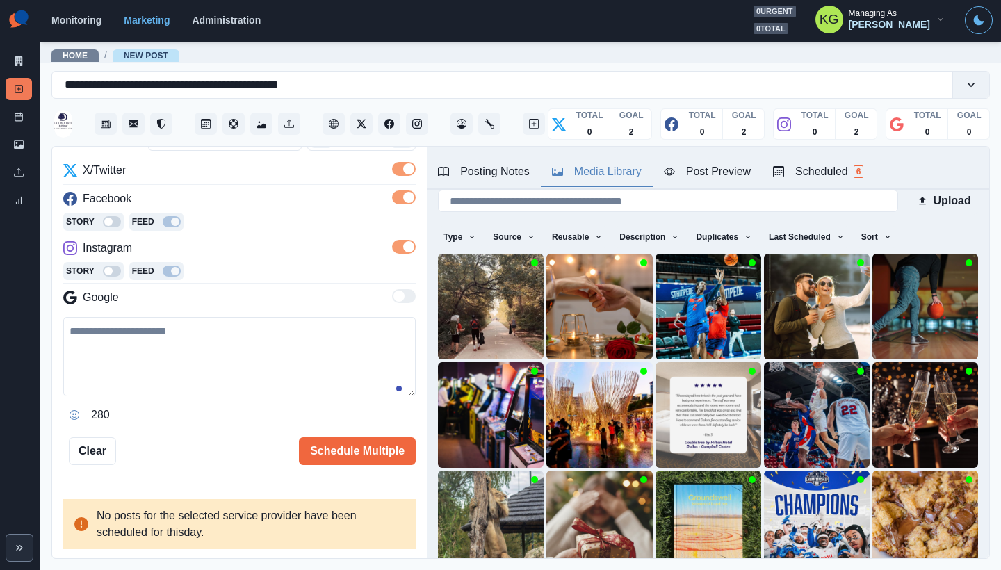
click at [291, 363] on textarea at bounding box center [239, 356] width 352 height 79
paste textarea "**********"
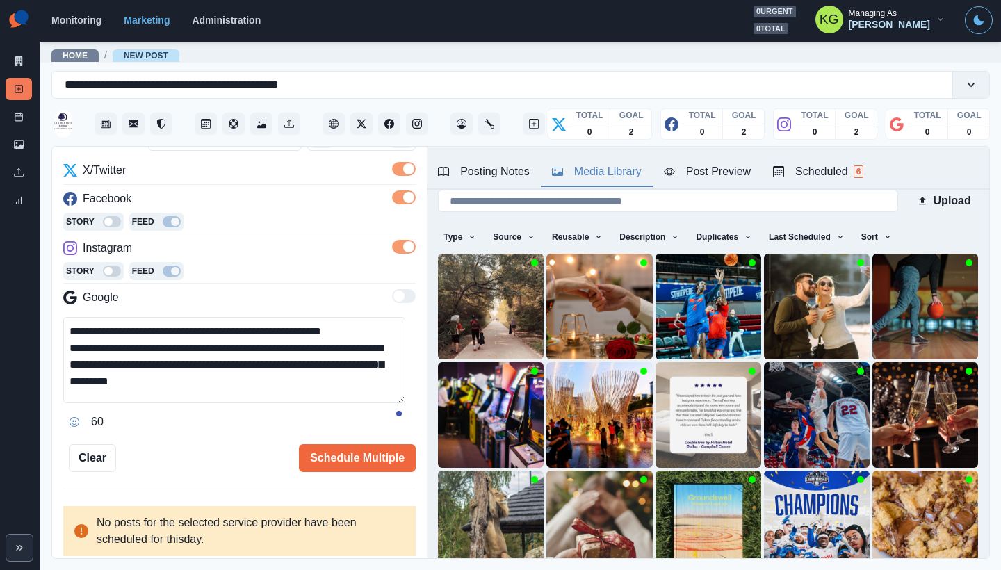
click at [401, 403] on textarea "**********" at bounding box center [234, 360] width 342 height 86
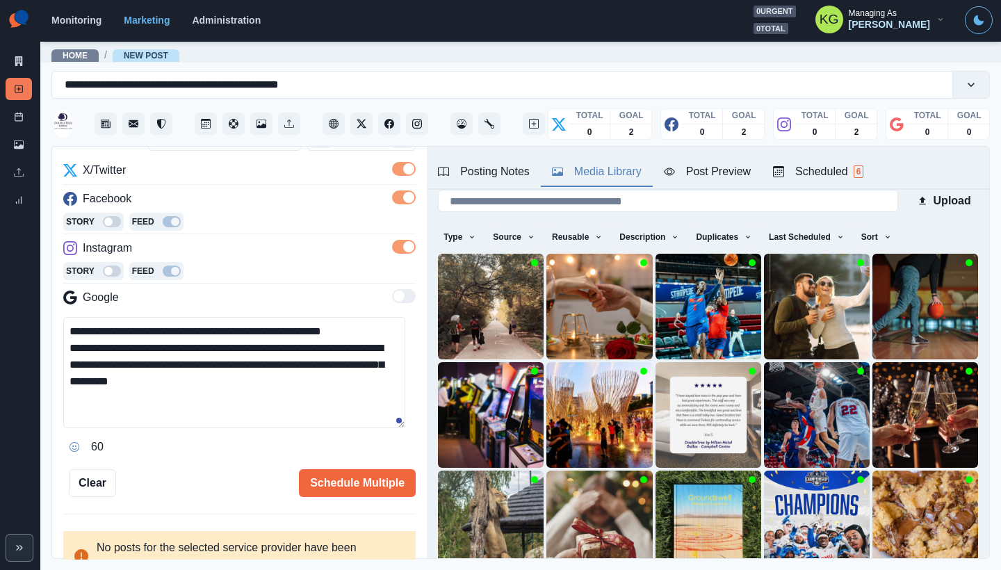
drag, startPoint x: 363, startPoint y: 334, endPoint x: 395, endPoint y: 336, distance: 32.0
click at [395, 336] on textarea "**********" at bounding box center [234, 372] width 342 height 111
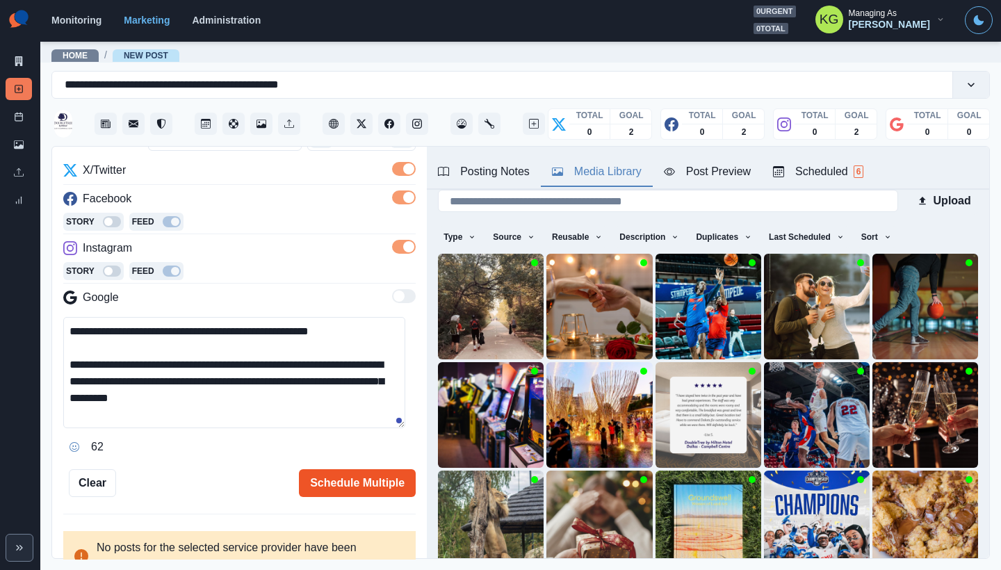
type textarea "**********"
click at [382, 482] on button "Schedule Multiple" at bounding box center [357, 483] width 117 height 28
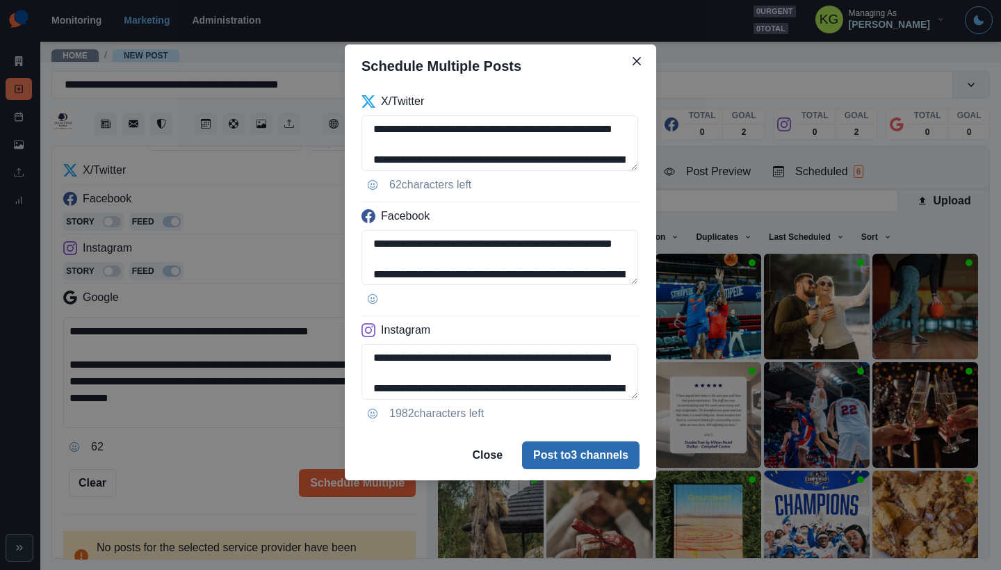
click at [556, 448] on button "Post to 3 channels" at bounding box center [580, 455] width 117 height 28
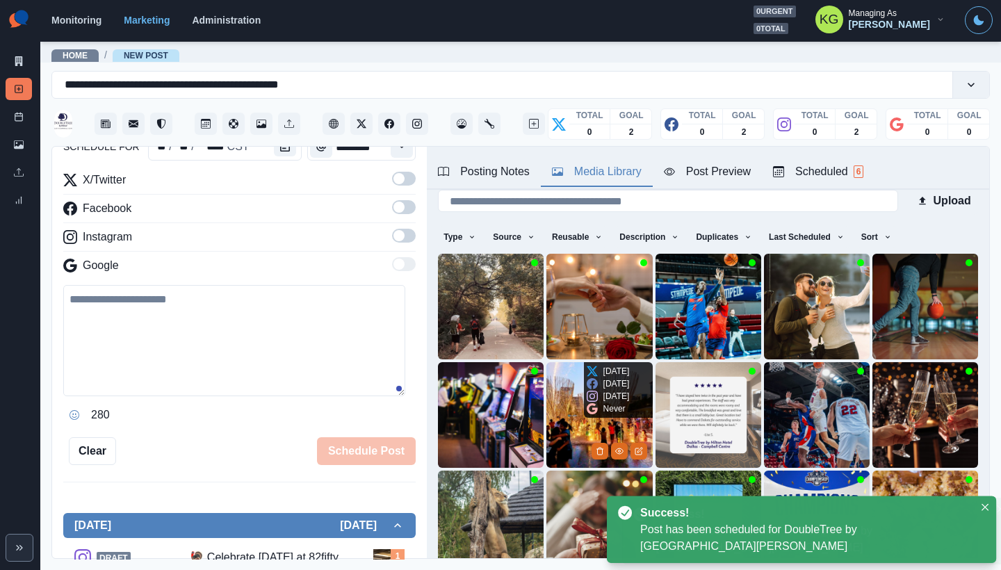
scroll to position [108, 0]
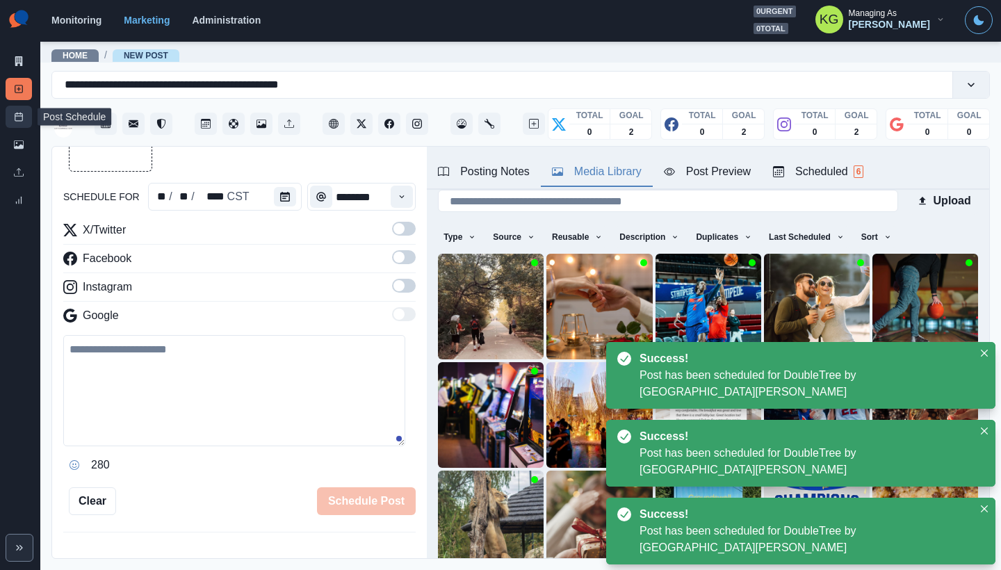
click at [15, 117] on icon at bounding box center [19, 117] width 10 height 10
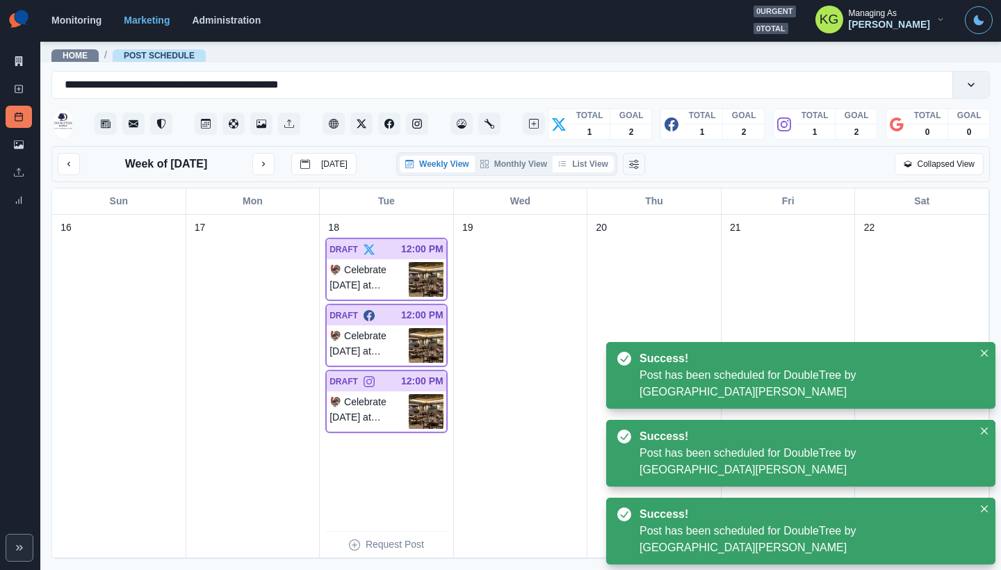
click at [594, 166] on button "List View" at bounding box center [583, 164] width 61 height 17
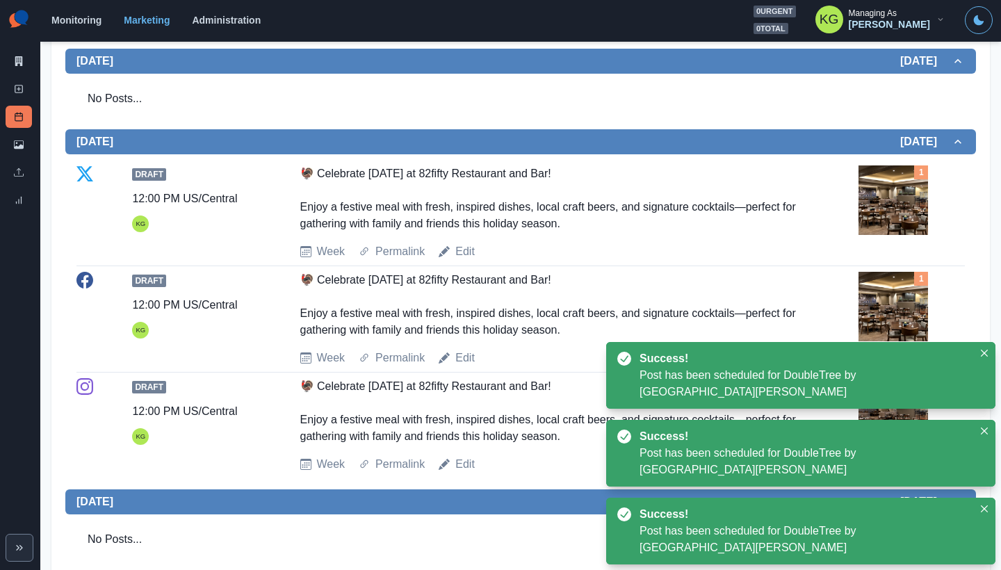
scroll to position [159, 0]
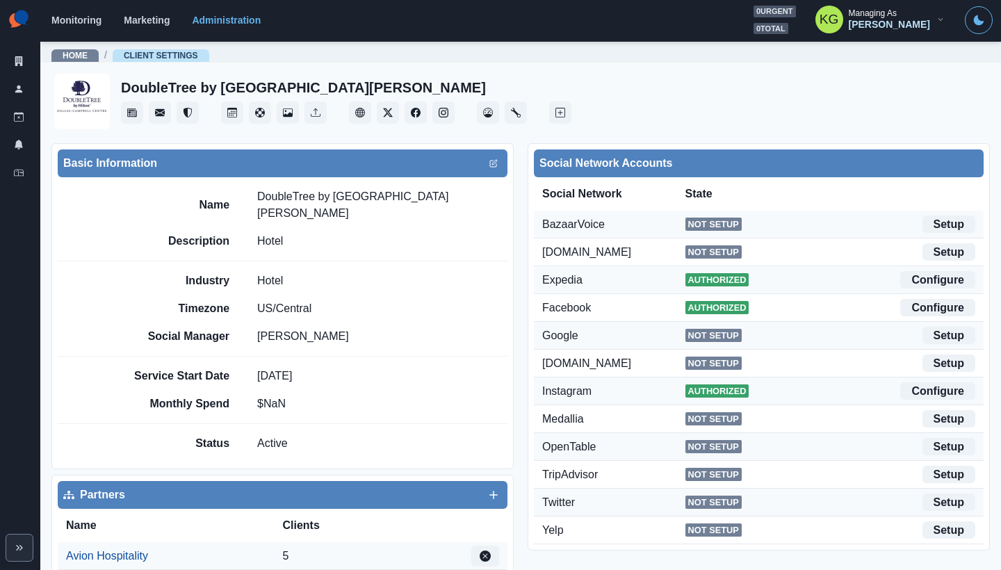
drag, startPoint x: 257, startPoint y: 199, endPoint x: 286, endPoint y: 211, distance: 30.8
click at [286, 211] on div "Name DoubleTree by [GEOGRAPHIC_DATA][PERSON_NAME]" at bounding box center [316, 204] width 382 height 33
copy p "DoubleTree by Hilton Hotel Dallas - [PERSON_NAME] Centr"
click at [361, 6] on div "Monitoring Marketing Administration 0 urgent 0 total KG Managing As [PERSON_NAM…" at bounding box center [521, 20] width 941 height 28
drag, startPoint x: 290, startPoint y: 216, endPoint x: 254, endPoint y: 194, distance: 43.0
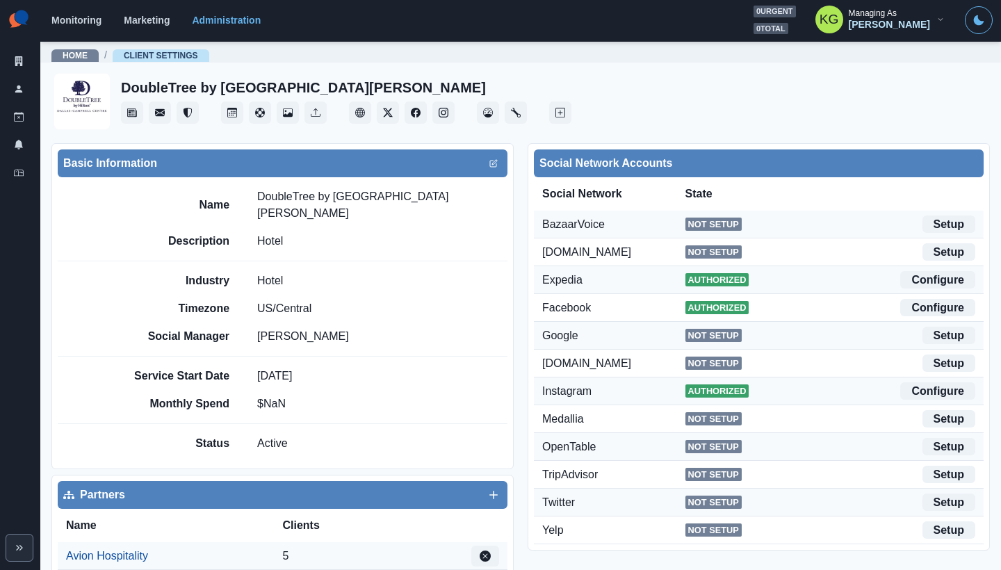
click at [254, 194] on div "Name DoubleTree by [GEOGRAPHIC_DATA][PERSON_NAME]" at bounding box center [316, 204] width 382 height 33
copy p "DoubleTree by [GEOGRAPHIC_DATA][PERSON_NAME]"
